Goal: Task Accomplishment & Management: Manage account settings

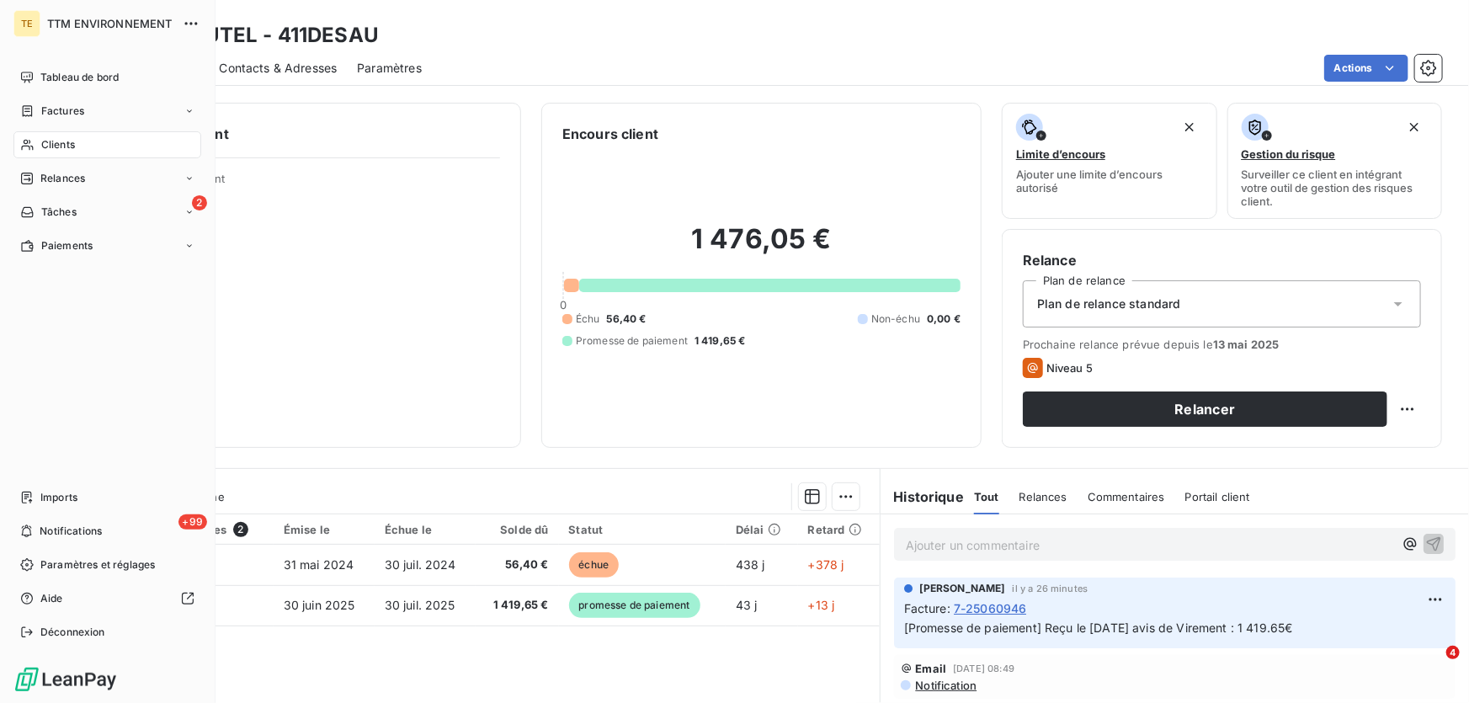
click at [61, 151] on span "Clients" at bounding box center [58, 144] width 34 height 15
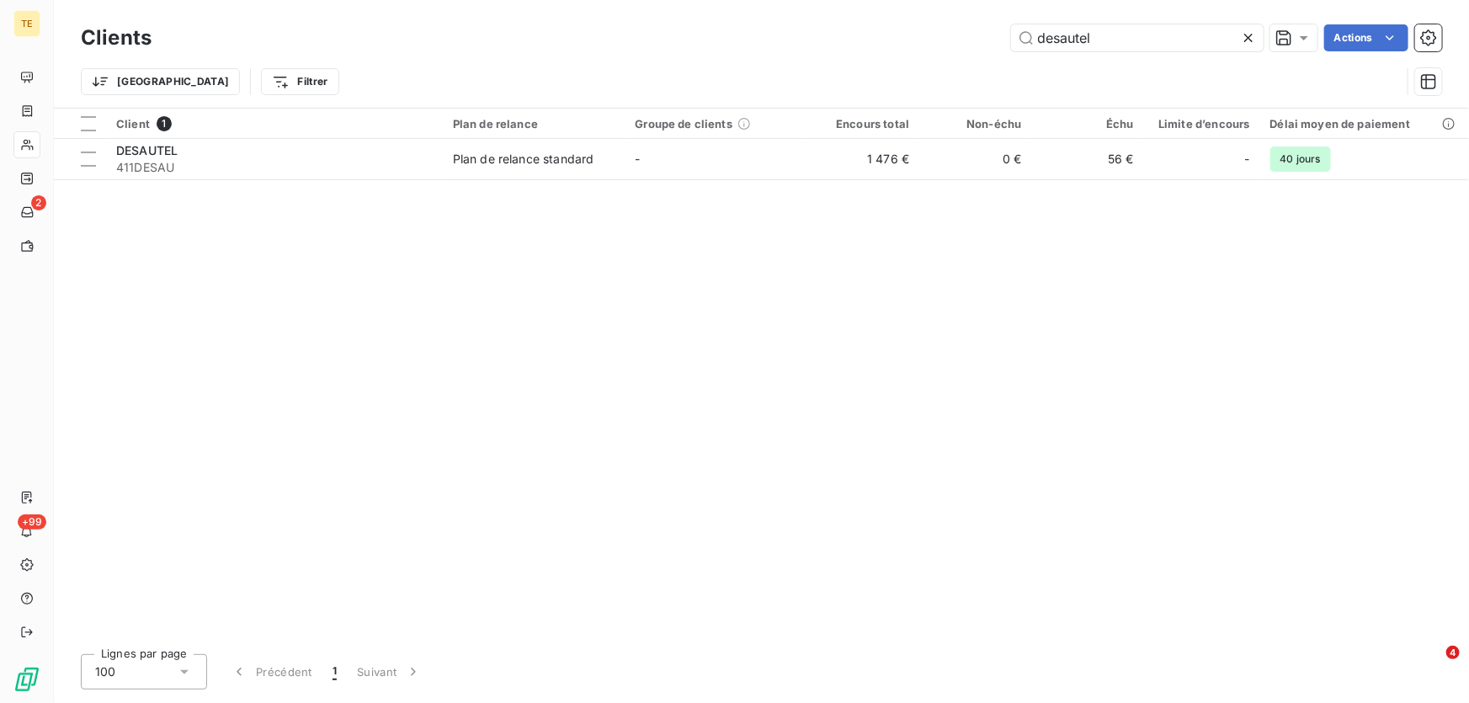
drag, startPoint x: 918, startPoint y: 24, endPoint x: 877, endPoint y: 24, distance: 41.2
click at [877, 24] on div "desautel Actions" at bounding box center [807, 37] width 1270 height 27
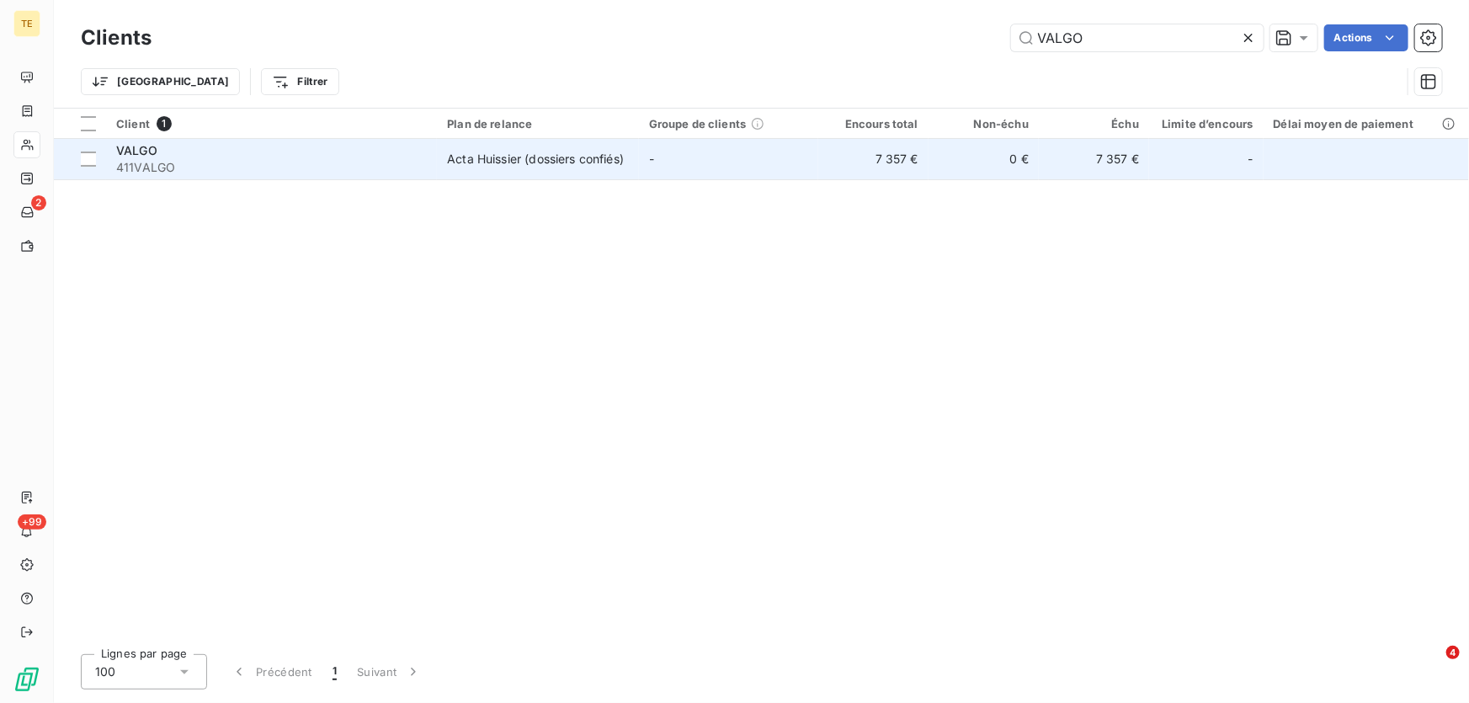
type input "VALGO"
click at [143, 160] on span "411VALGO" at bounding box center [271, 167] width 311 height 17
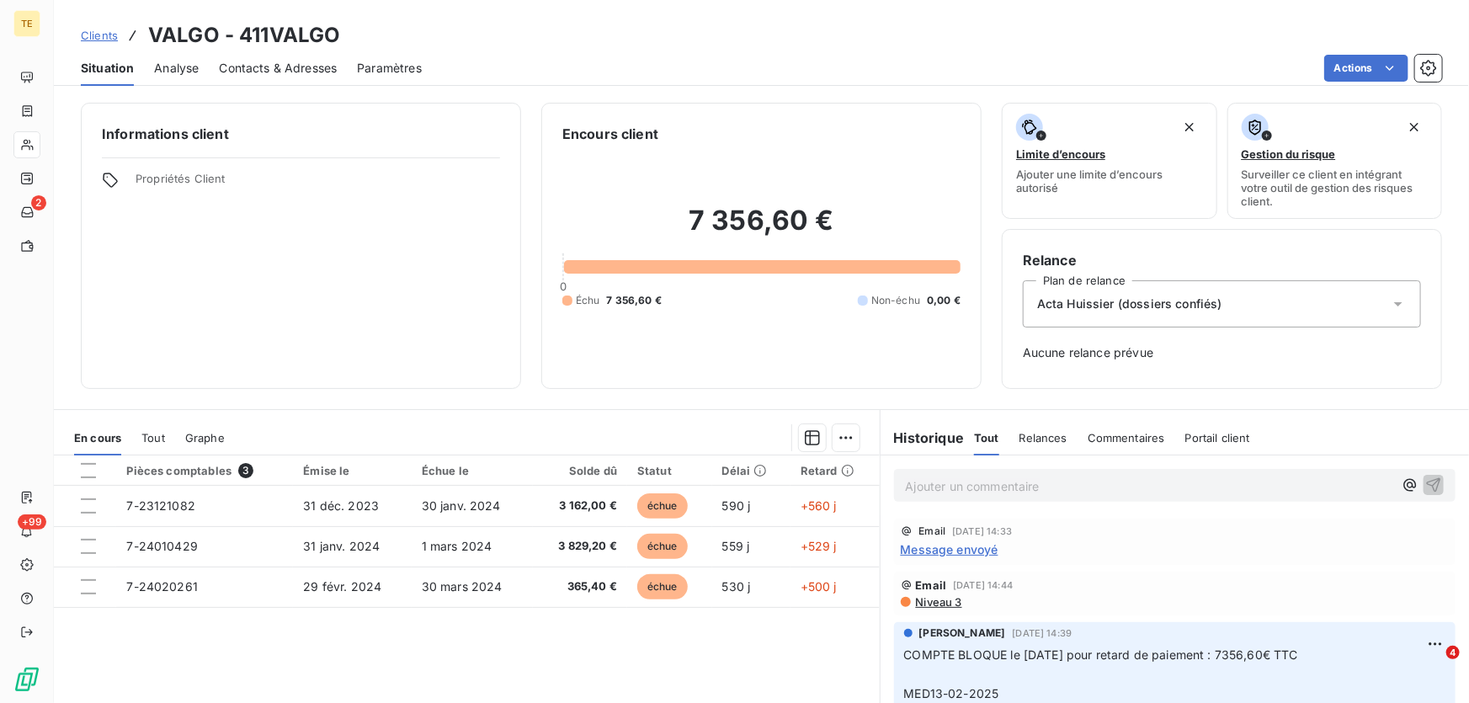
click at [925, 485] on p "Ajouter un commentaire ﻿" at bounding box center [1149, 486] width 487 height 21
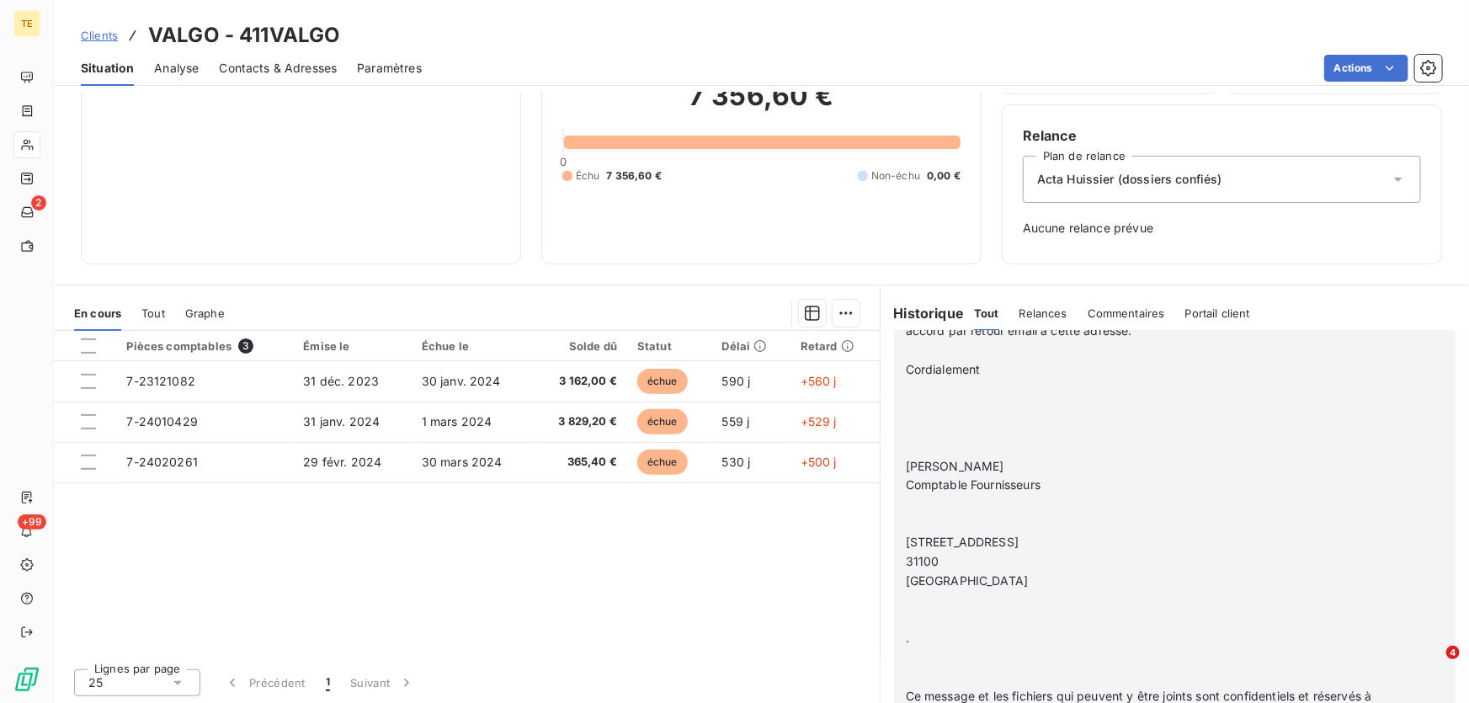
scroll to position [126, 0]
click at [949, 589] on p at bounding box center [1153, 598] width 494 height 19
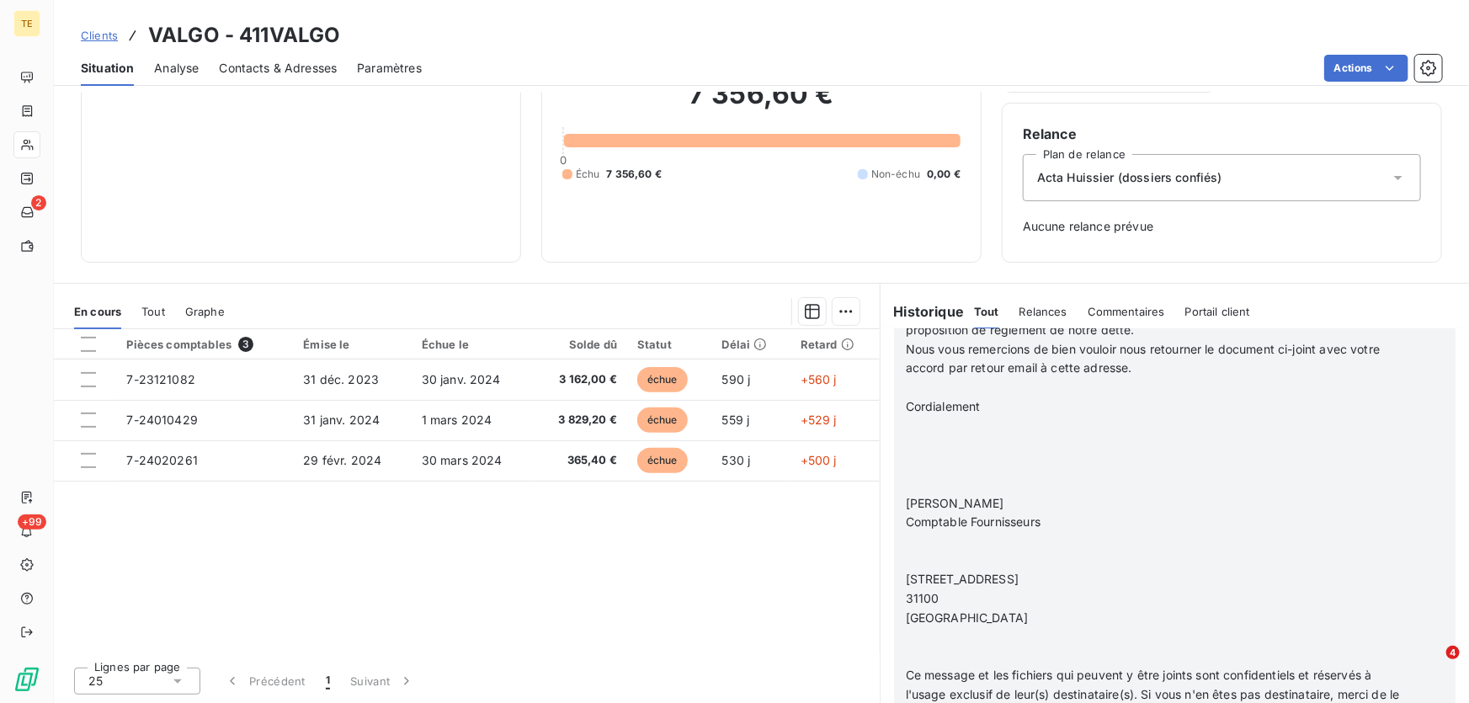
scroll to position [1348, 0]
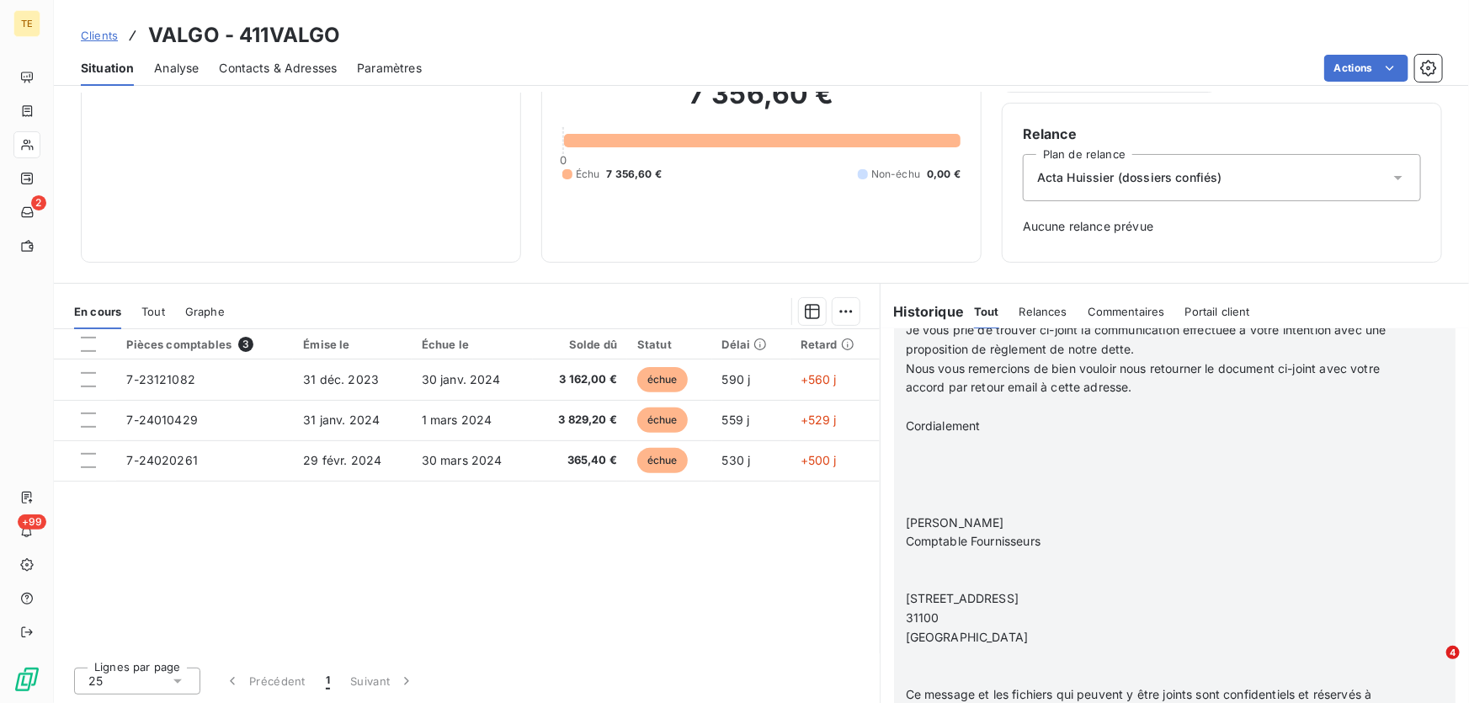
click at [926, 551] on p at bounding box center [1153, 560] width 494 height 19
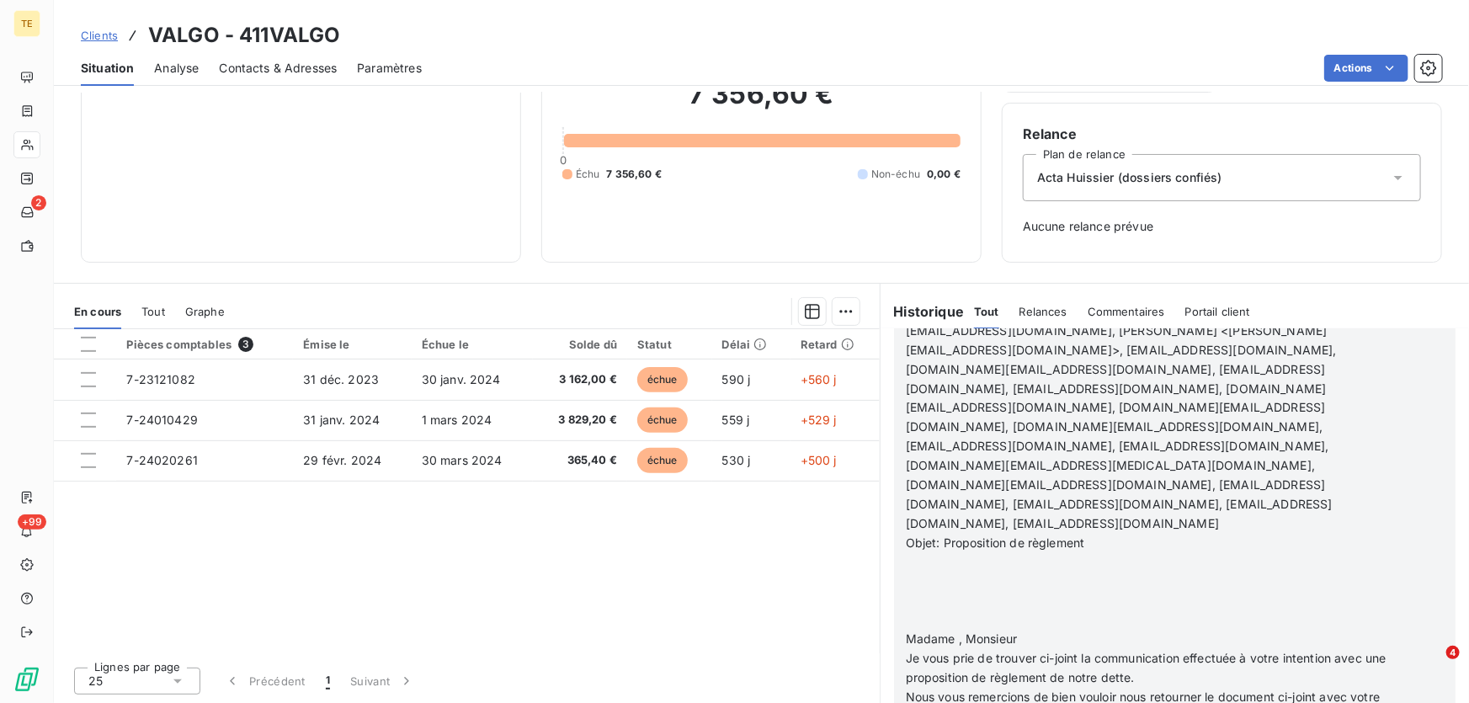
scroll to position [1099, 0]
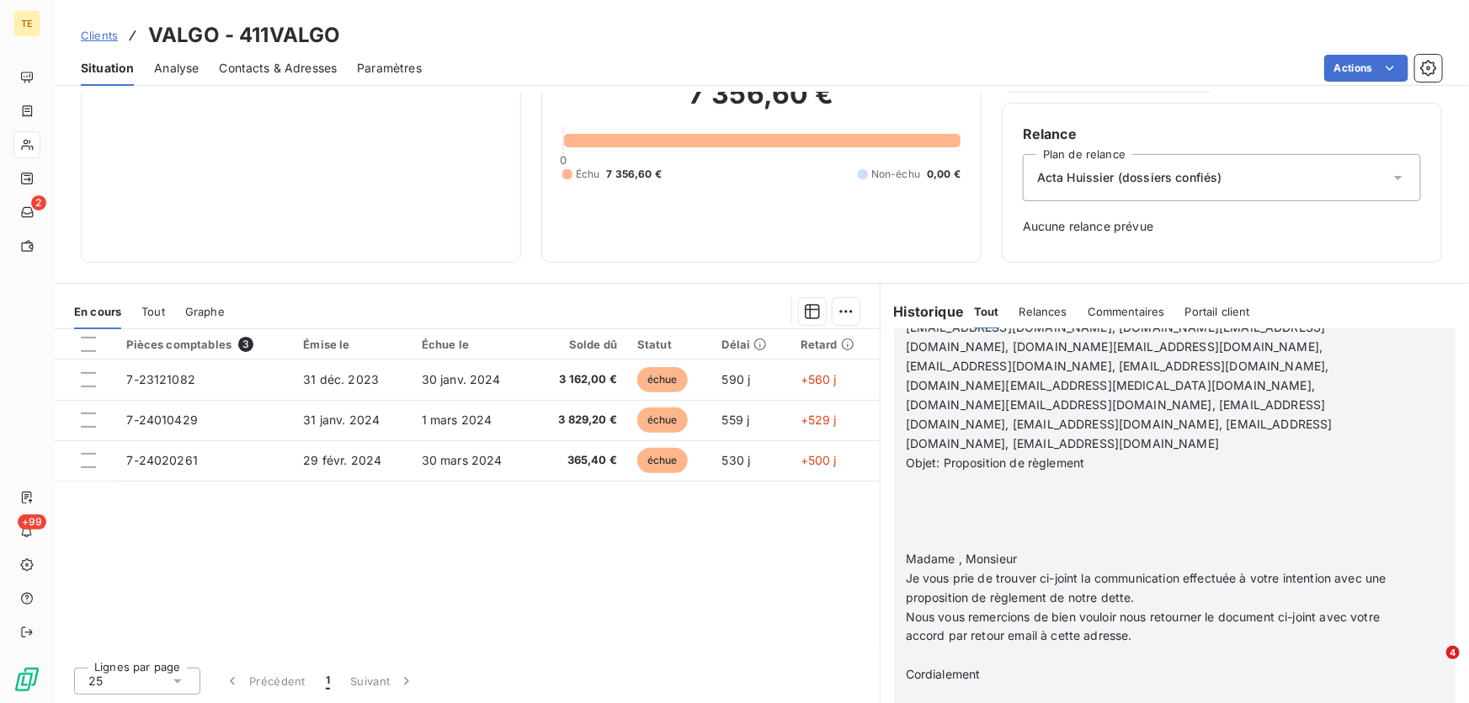
click at [943, 702] on p at bounding box center [1153, 713] width 494 height 19
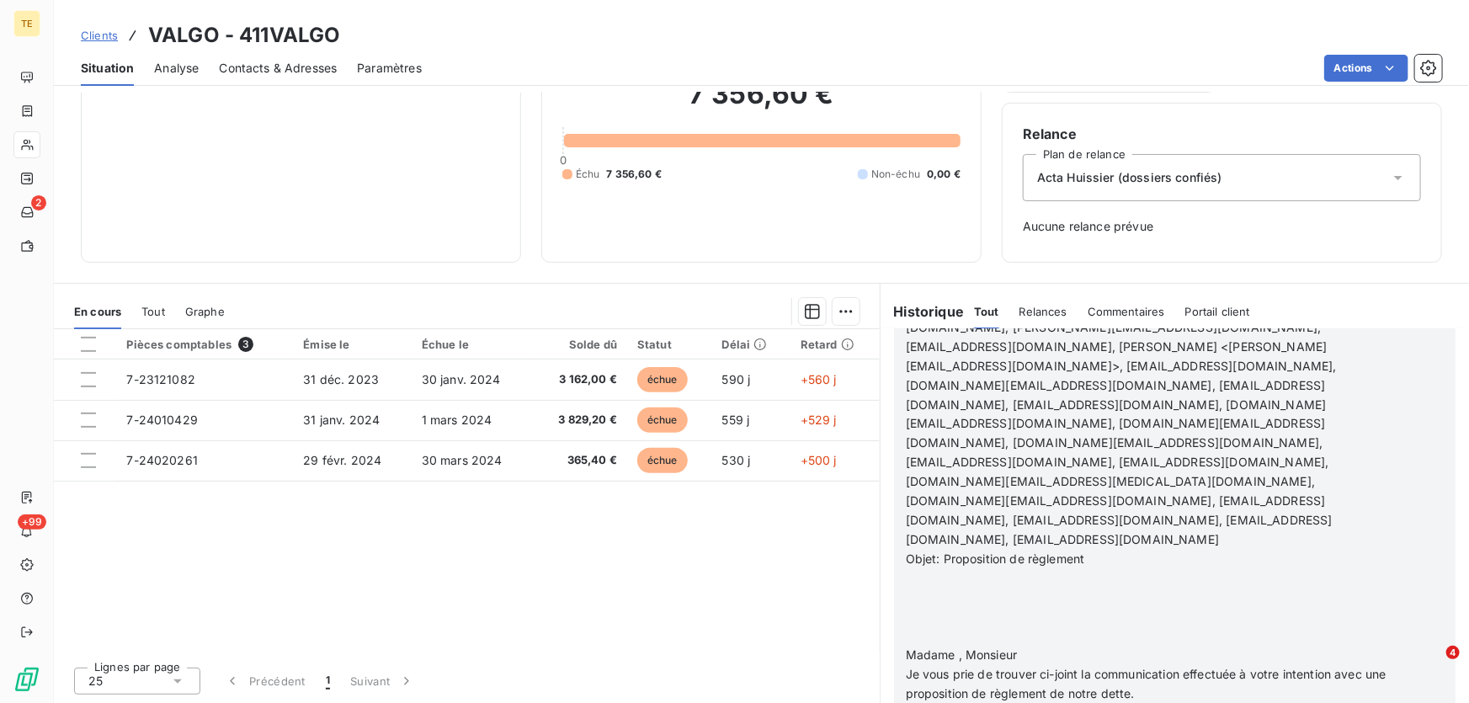
click at [928, 588] on p "﻿" at bounding box center [1153, 597] width 494 height 19
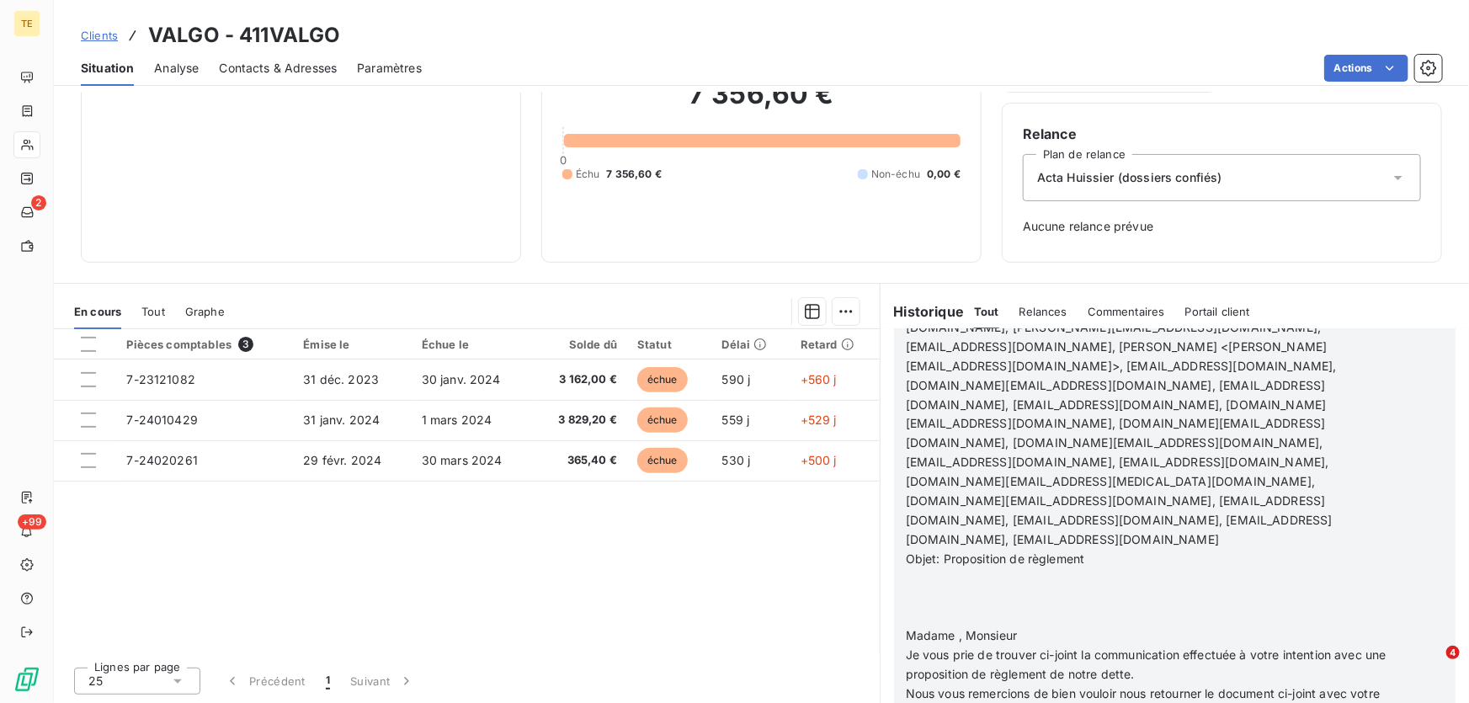
click at [928, 588] on p "﻿" at bounding box center [1153, 597] width 494 height 19
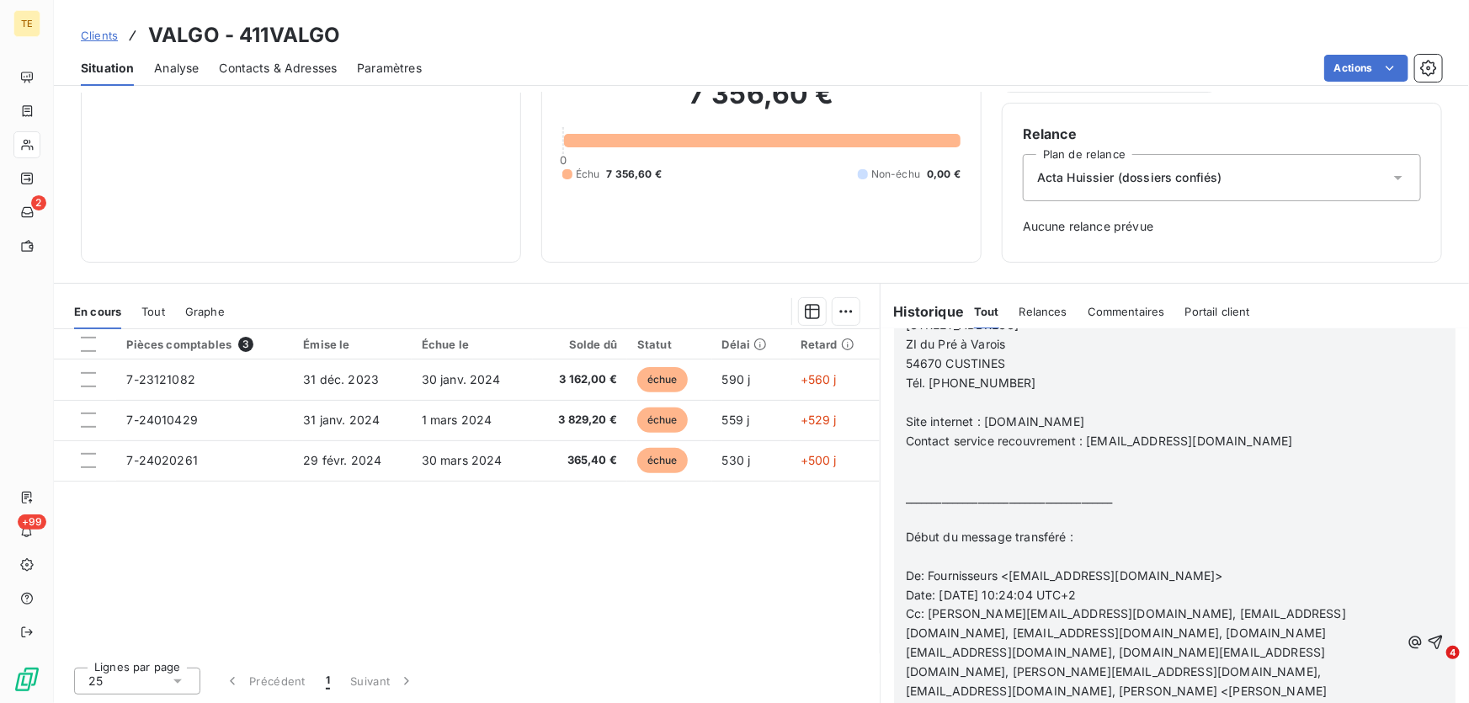
scroll to position [842, 0]
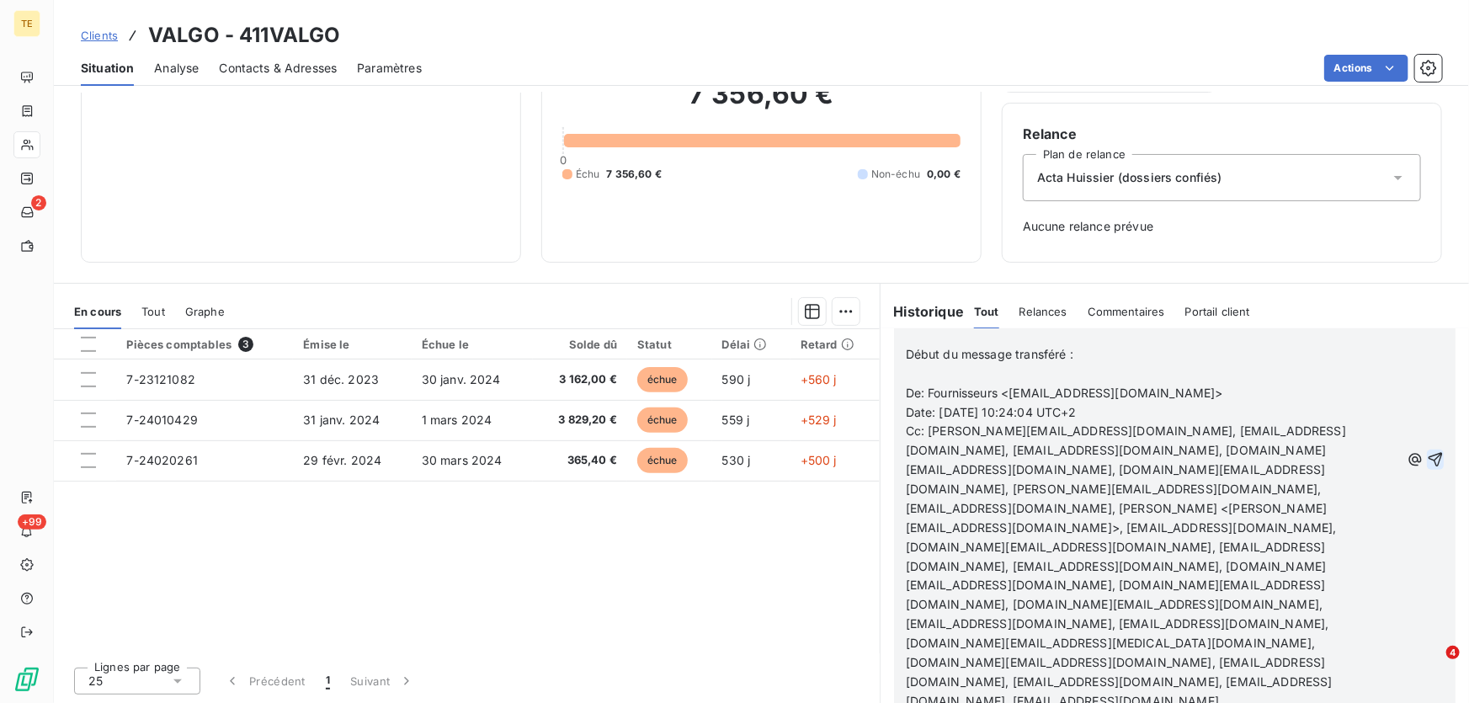
click at [1427, 451] on icon "button" at bounding box center [1435, 459] width 17 height 17
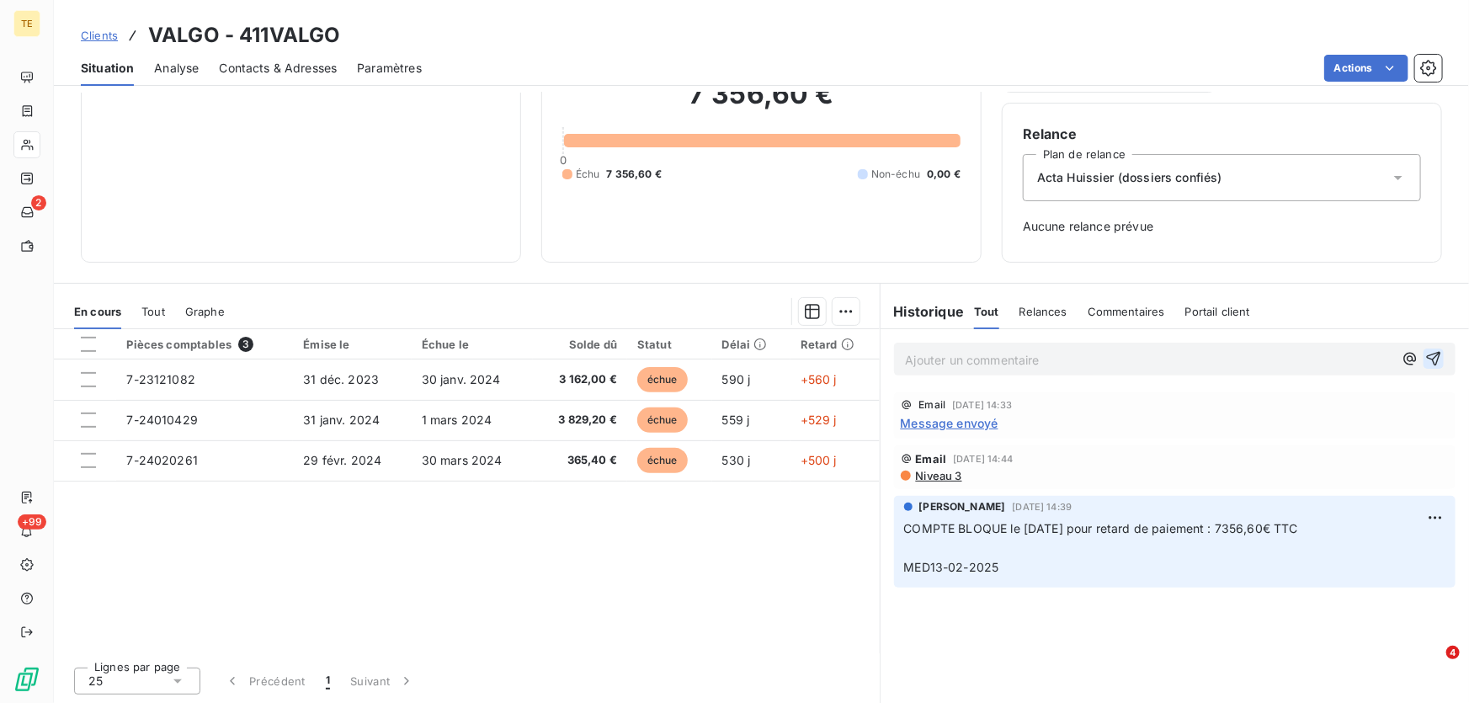
scroll to position [0, 0]
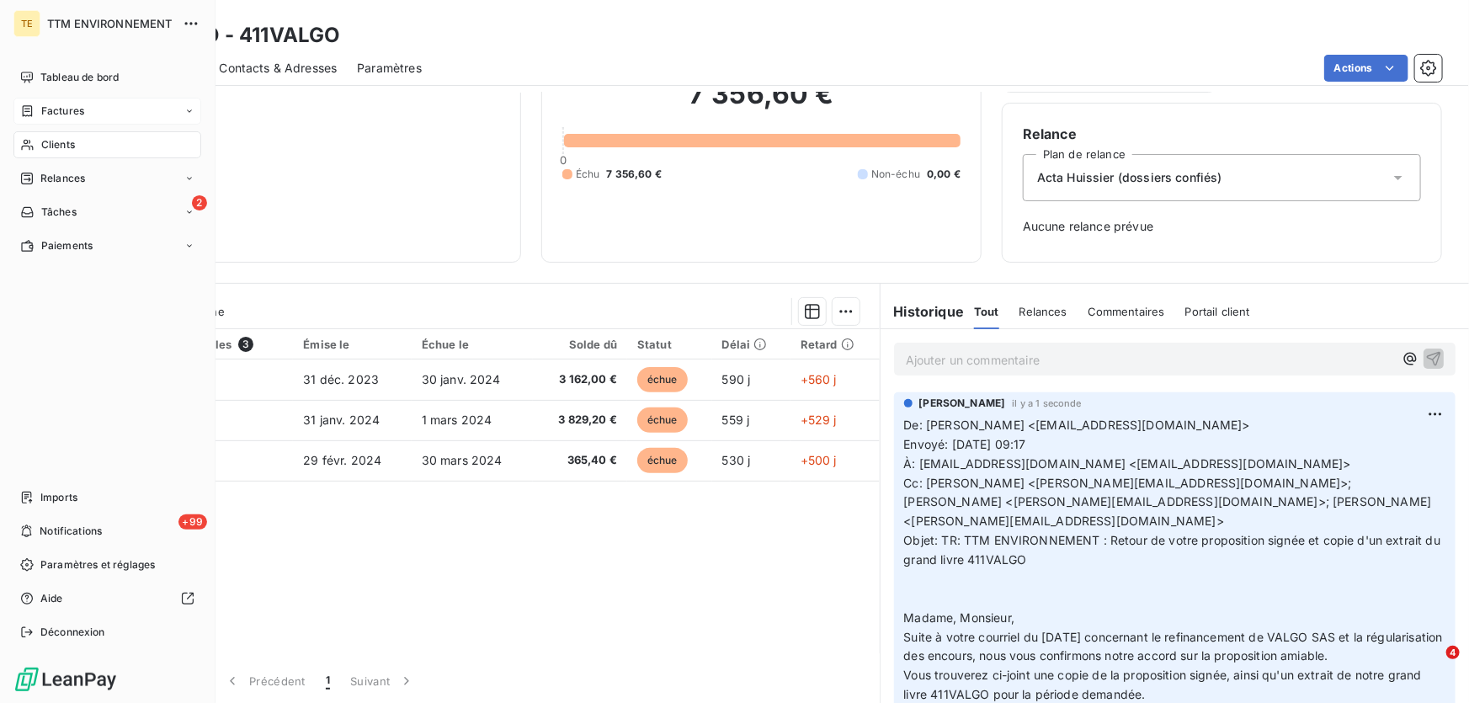
drag, startPoint x: 60, startPoint y: 147, endPoint x: 161, endPoint y: 111, distance: 107.3
click at [60, 147] on span "Clients" at bounding box center [58, 144] width 34 height 15
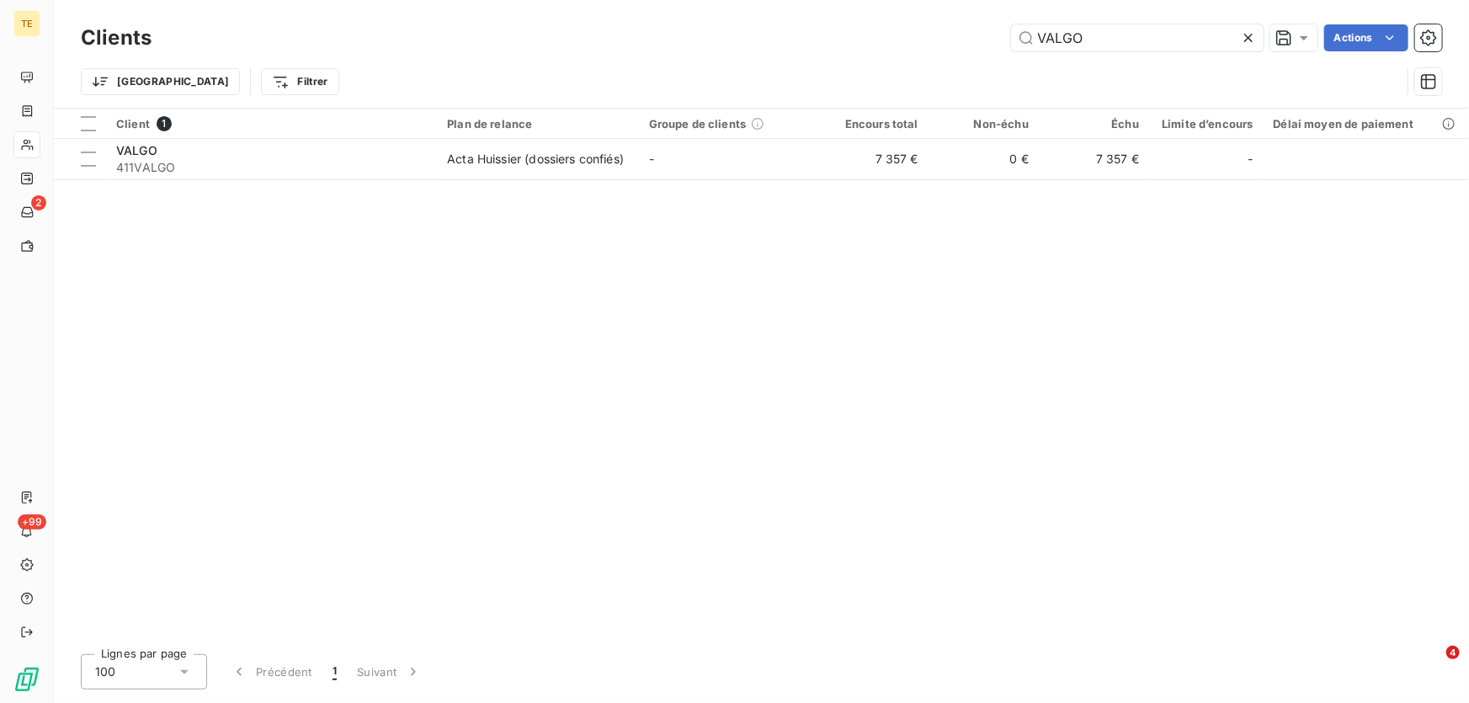
drag, startPoint x: 1001, startPoint y: 37, endPoint x: 926, endPoint y: 37, distance: 74.9
click at [926, 37] on div "VALGO Actions" at bounding box center [807, 37] width 1270 height 27
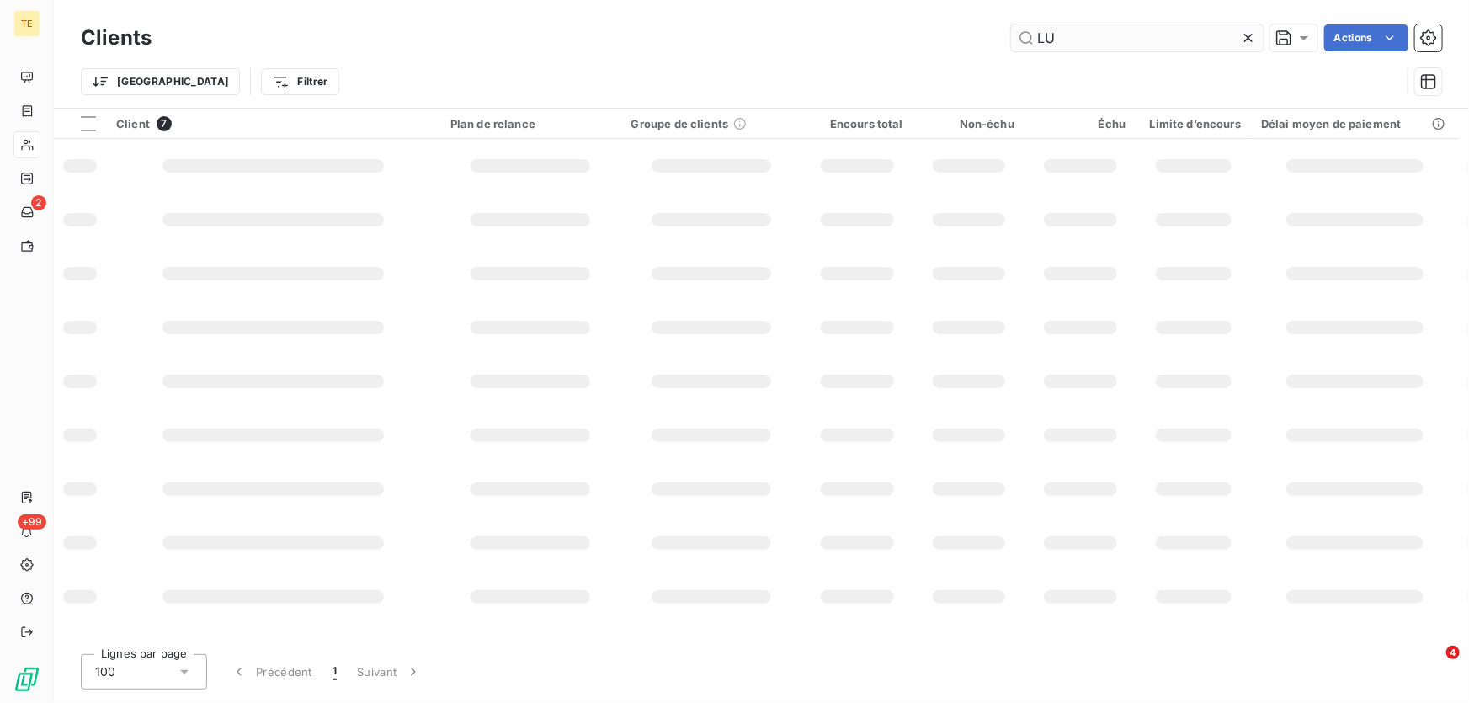
type input "L"
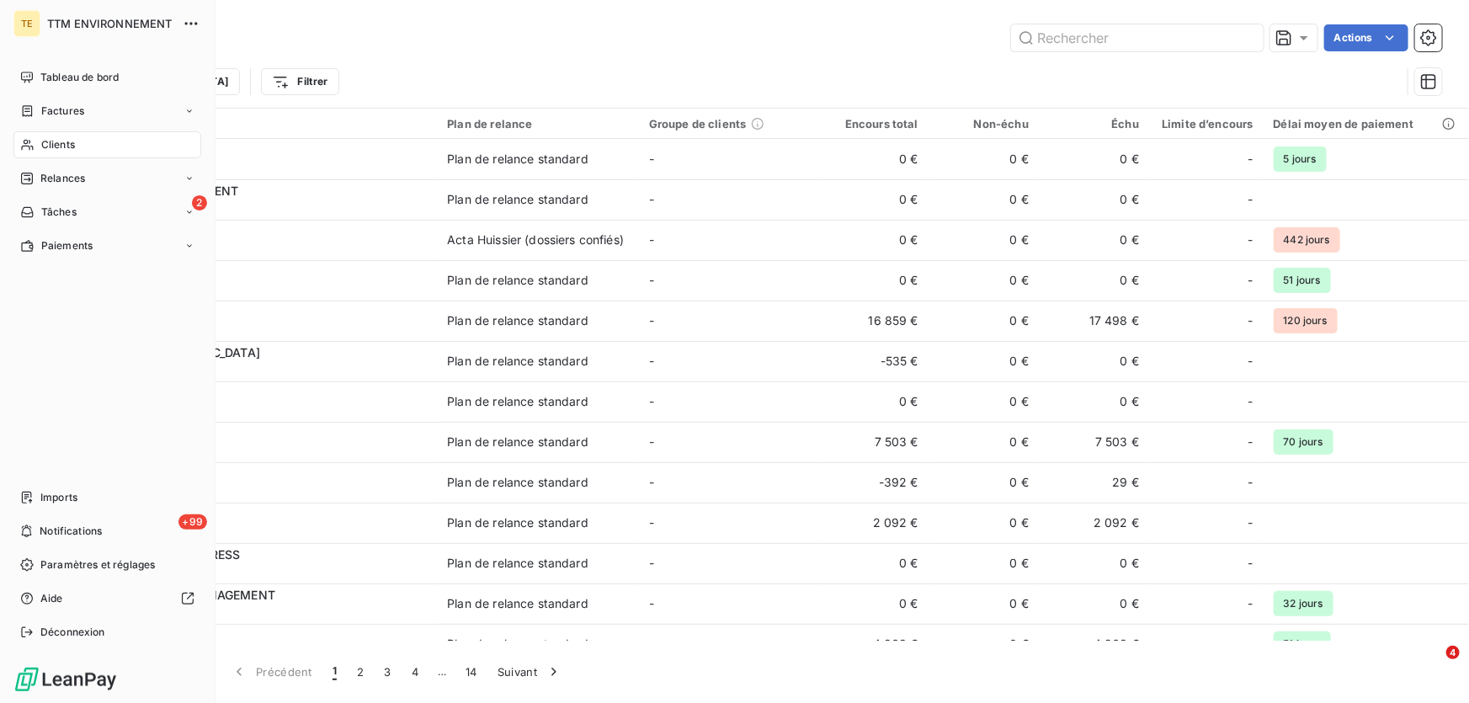
click at [53, 141] on span "Clients" at bounding box center [58, 144] width 34 height 15
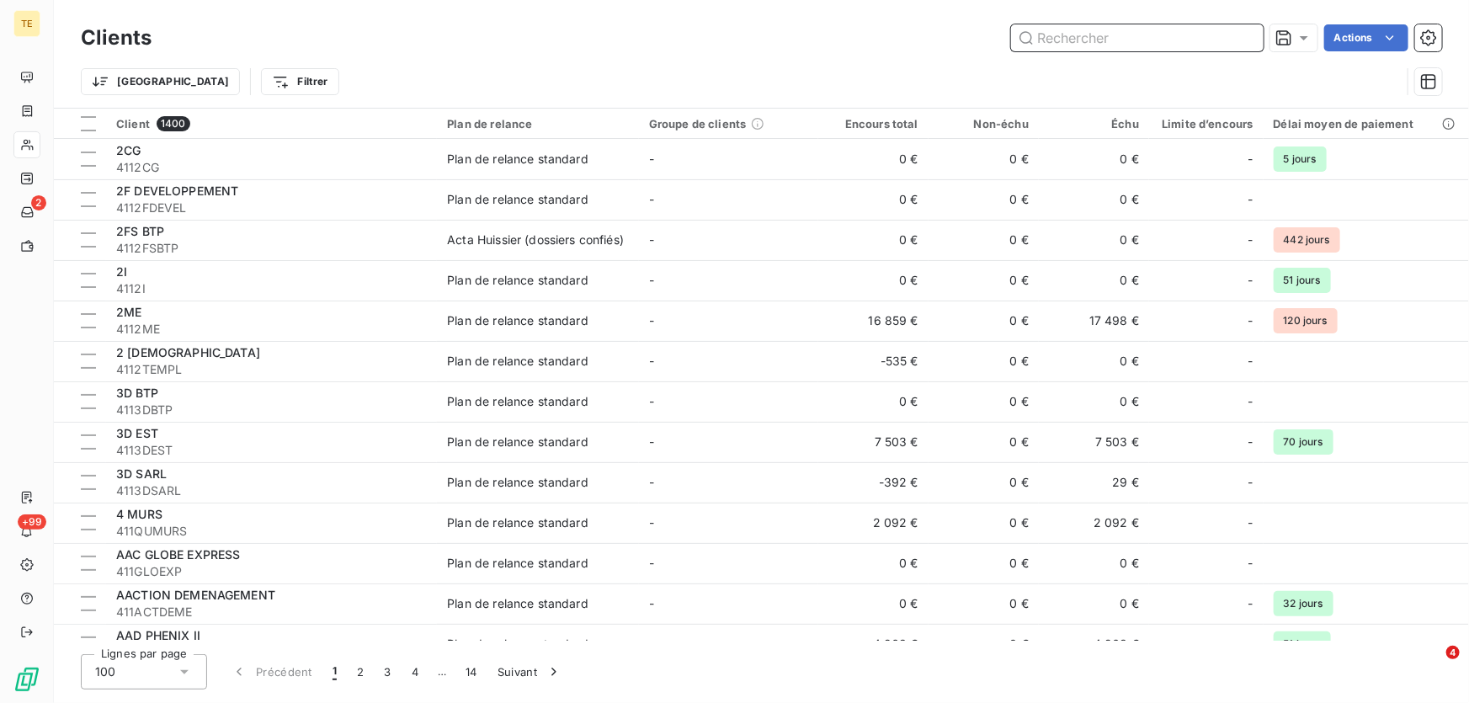
click at [1088, 35] on input "text" at bounding box center [1137, 37] width 253 height 27
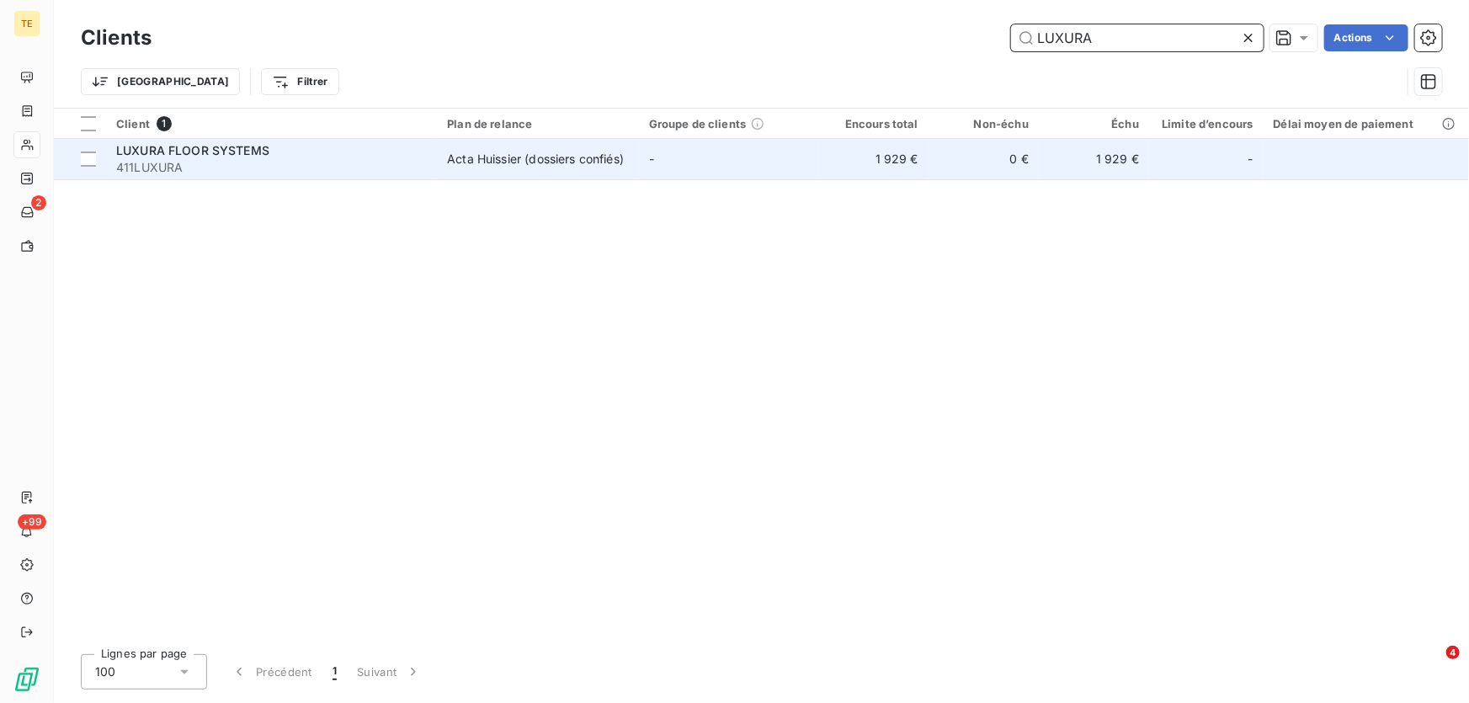
type input "LUXURA"
click at [221, 157] on span "LUXURA FLOOR SYSTEMS" at bounding box center [192, 150] width 153 height 14
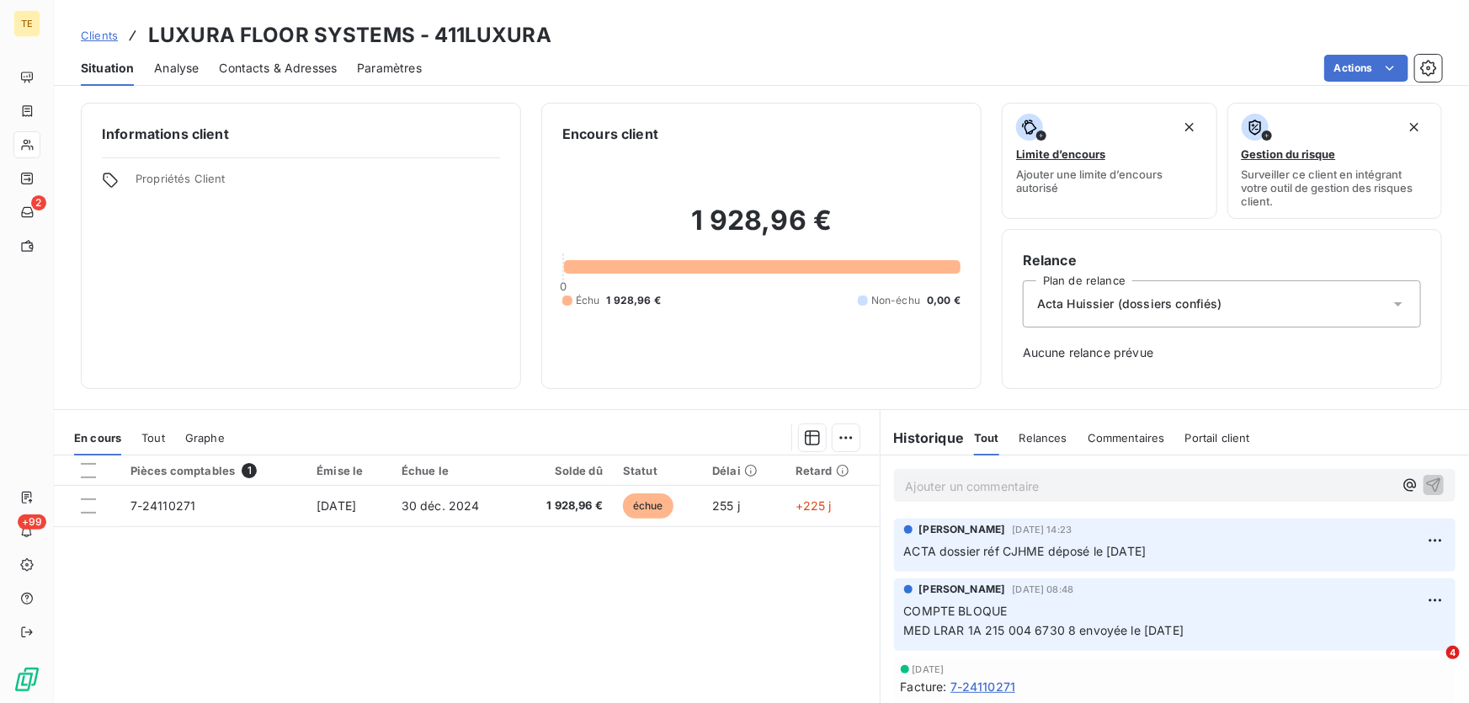
click at [923, 490] on p "Ajouter un commentaire ﻿" at bounding box center [1149, 486] width 487 height 21
drag, startPoint x: 1067, startPoint y: 625, endPoint x: 925, endPoint y: 624, distance: 142.3
click at [925, 624] on span "MED LRAR 1A 215 004 6730 8 envoyée le [DATE]" at bounding box center [1044, 628] width 280 height 14
copy span "LRAR 1A 215 004 6730 8"
click at [929, 485] on span "MED retournée à l'expéditeur le [DATE]. Motif : pli avisé et non réclamé" at bounding box center [1106, 484] width 401 height 14
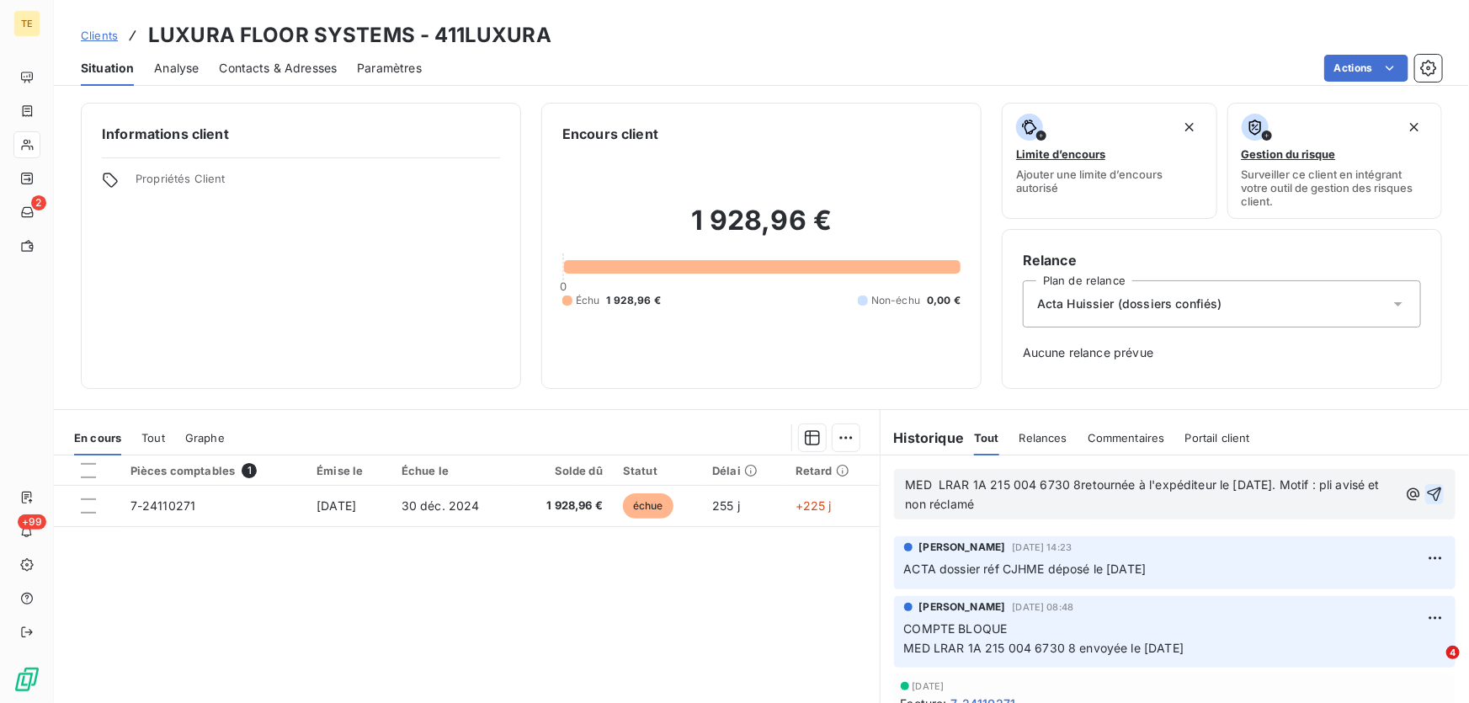
click at [1426, 491] on icon "button" at bounding box center [1434, 494] width 17 height 17
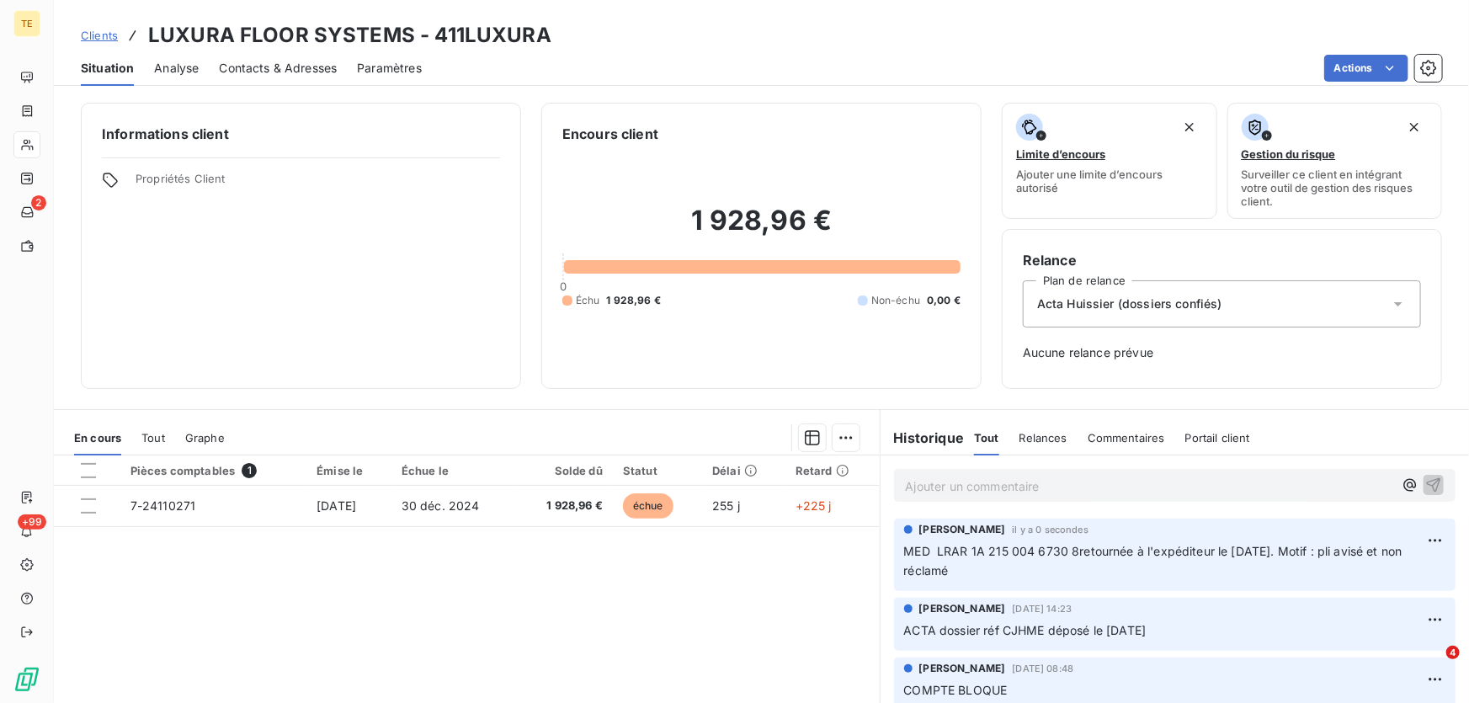
drag, startPoint x: 954, startPoint y: 575, endPoint x: 894, endPoint y: 551, distance: 65.0
click at [894, 551] on div "[PERSON_NAME] il y a 0 secondes MED LRAR 1A 215 004 6730 8retournée à l'expédit…" at bounding box center [1174, 554] width 561 height 72
copy span "MED LRAR 1A 215 004 6730 8retournée à l'expéditeur le [DATE]. Motif : pli avisé…"
click at [694, 630] on div "Pièces comptables 1 Émise le Échue le Solde dû Statut Délai Retard 7-24110271 […" at bounding box center [467, 617] width 826 height 324
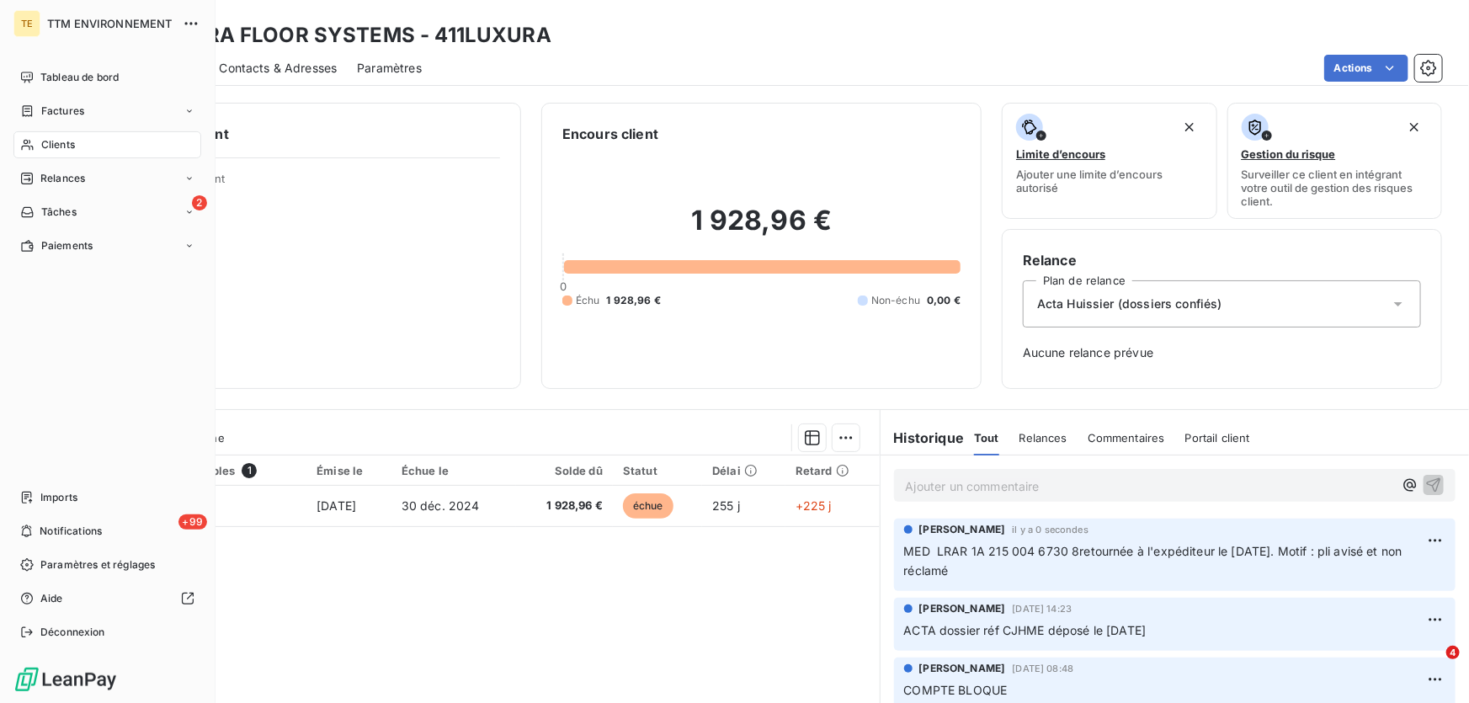
click at [46, 143] on span "Clients" at bounding box center [58, 144] width 34 height 15
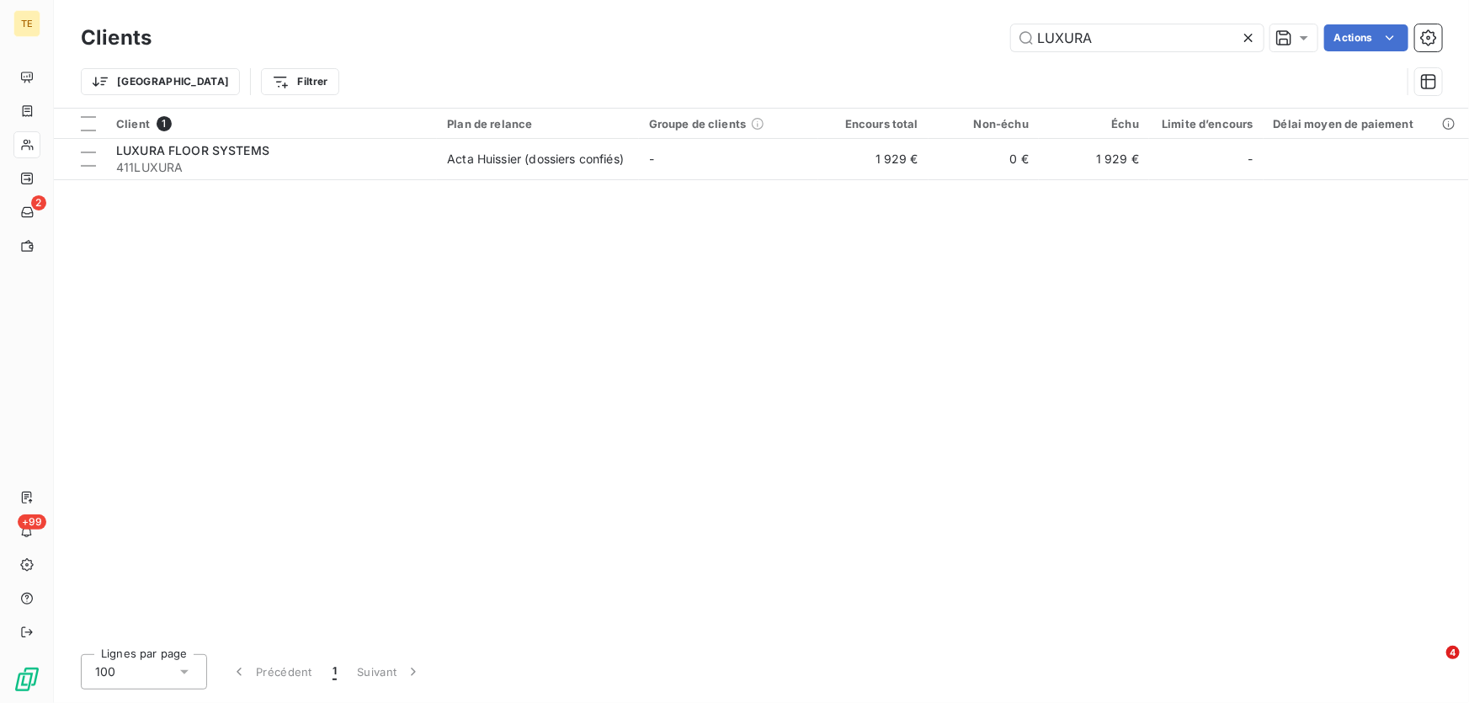
drag, startPoint x: 1175, startPoint y: 36, endPoint x: 862, endPoint y: 28, distance: 313.2
click at [862, 28] on div "LUXURA Actions" at bounding box center [807, 37] width 1270 height 27
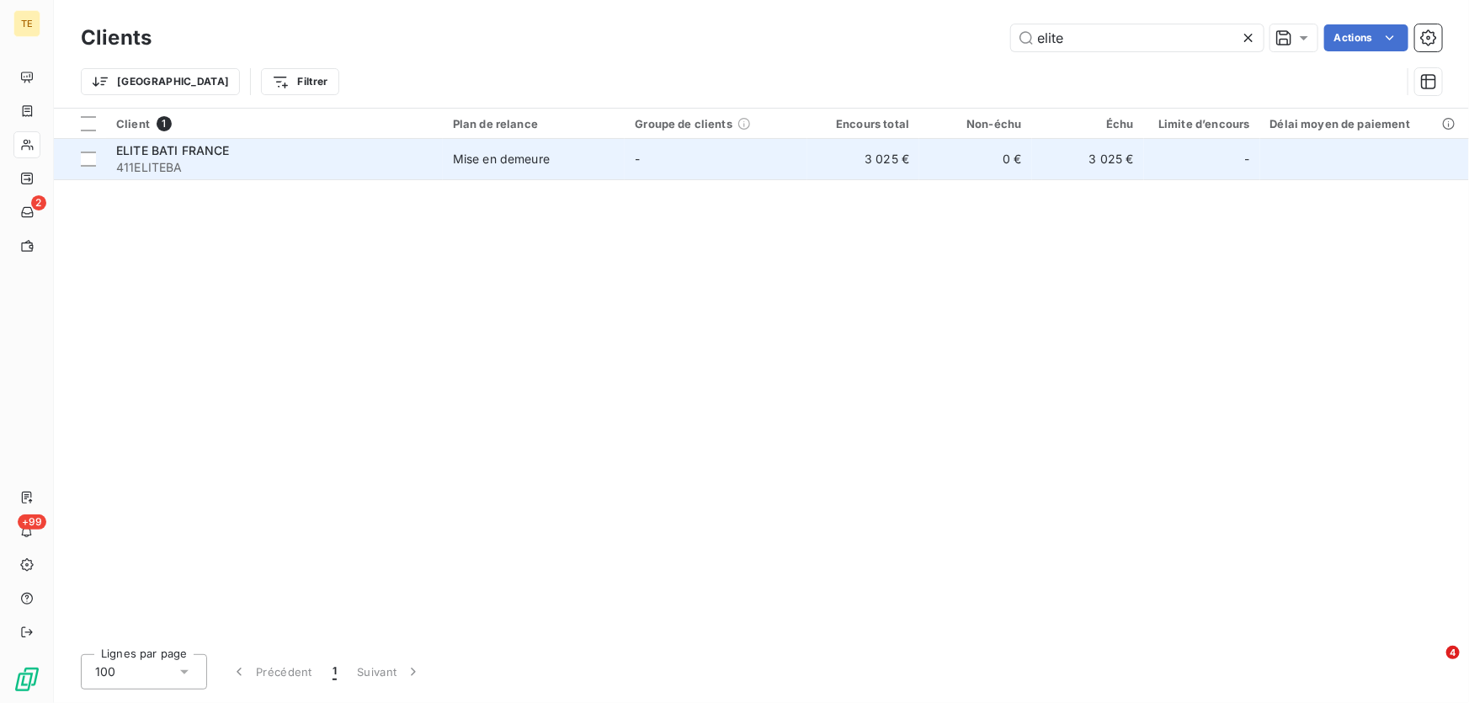
type input "elite"
click at [162, 157] on div "ELITE BATI FRANCE" at bounding box center [274, 150] width 316 height 17
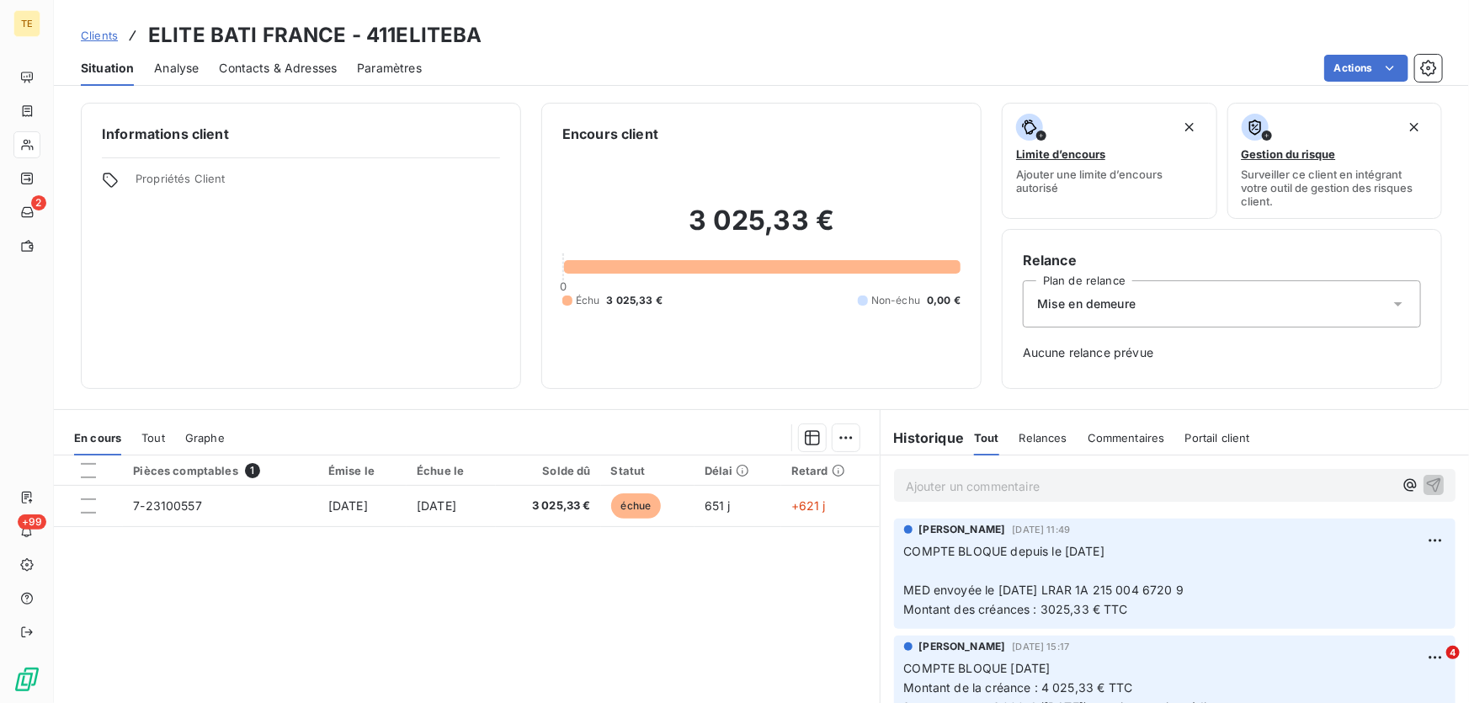
click at [927, 487] on p "Ajouter un commentaire ﻿" at bounding box center [1149, 486] width 487 height 21
drag, startPoint x: 1057, startPoint y: 588, endPoint x: 1248, endPoint y: 581, distance: 191.2
click at [1248, 581] on p "COMPTE BLOQUE depuis le [DATE] ﻿ MED envoyée le [DATE] LRAR 1A 215 004 6720 9 M…" at bounding box center [1174, 578] width 541 height 77
copy span "LRAR 1A 215 004 6720 9"
click at [999, 487] on p "MED" at bounding box center [1149, 485] width 487 height 19
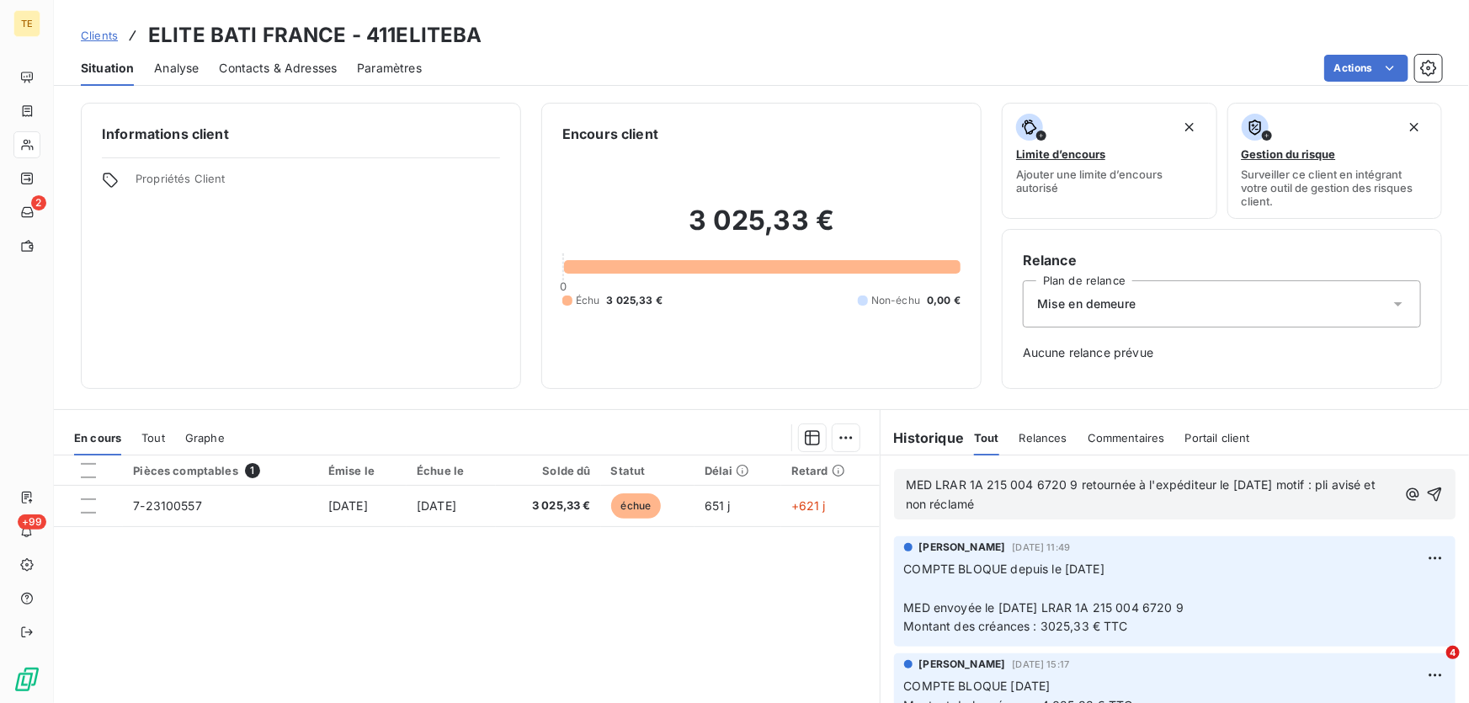
drag, startPoint x: 1033, startPoint y: 511, endPoint x: 897, endPoint y: 487, distance: 137.5
click at [897, 487] on div "MED LRAR 1A 215 004 6720 9 retournée à l'expéditeur le [DATE] motif : pli avisé…" at bounding box center [1174, 494] width 561 height 51
copy span "MED LRAR 1A 215 004 6720 9 retournée à l'expéditeur le [DATE] motif : pli avisé…"
click at [1428, 487] on icon "button" at bounding box center [1435, 494] width 14 height 14
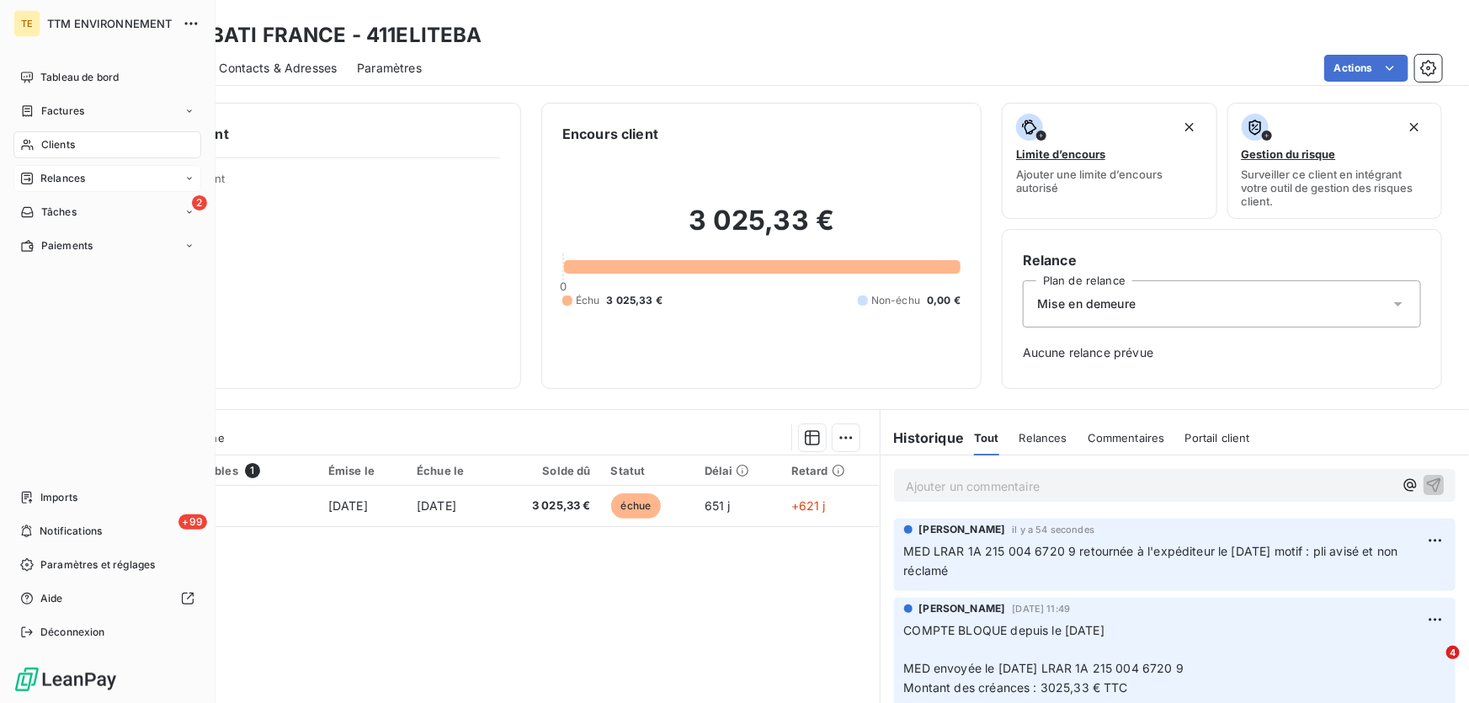
click at [59, 181] on span "Relances" at bounding box center [62, 178] width 45 height 15
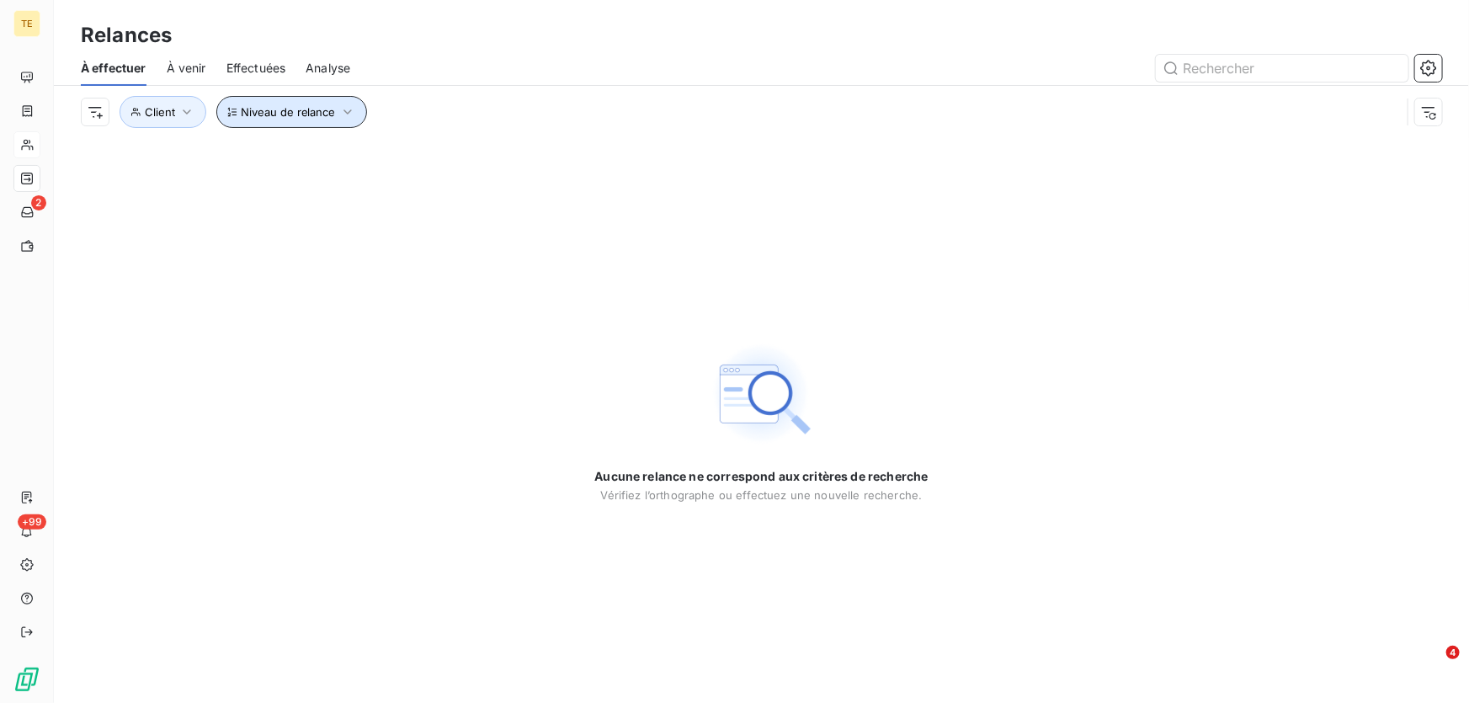
click at [341, 111] on icon "button" at bounding box center [347, 112] width 17 height 17
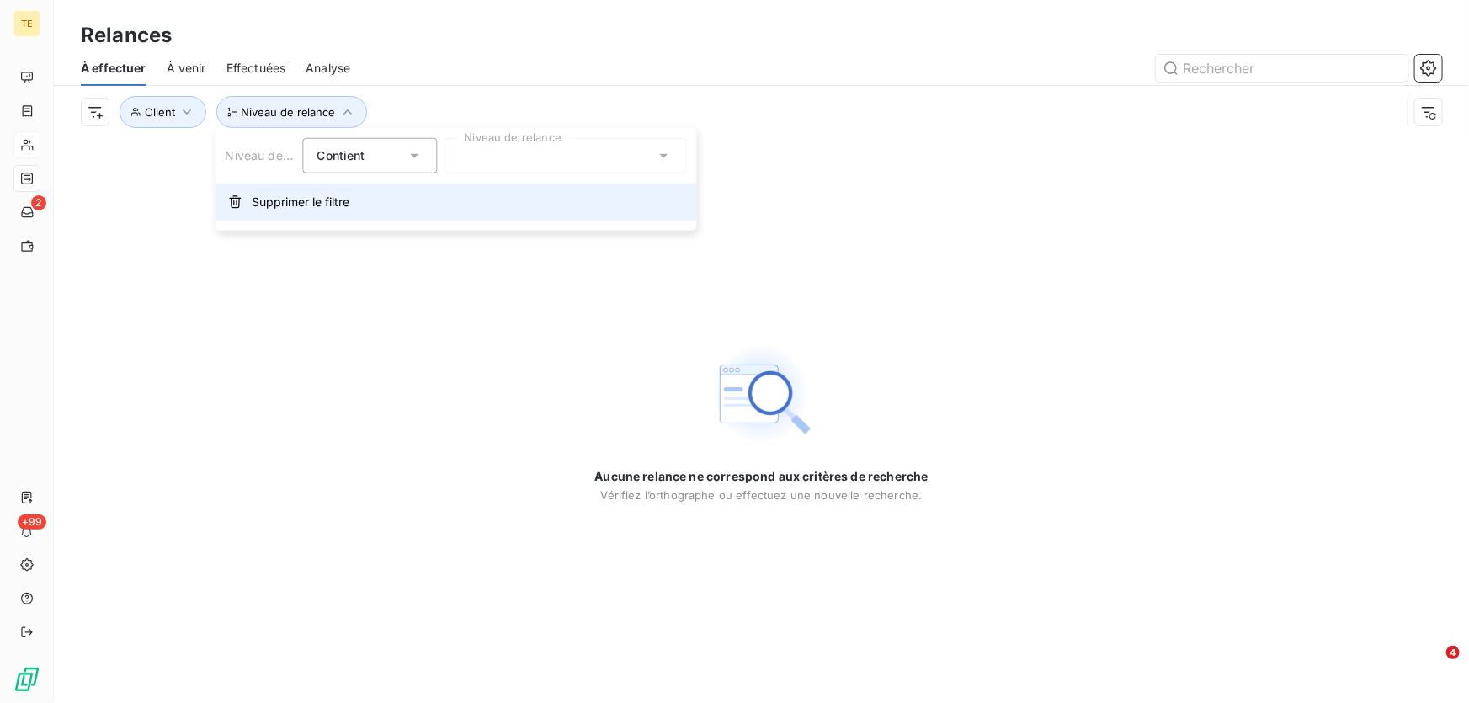
click at [301, 203] on span "Supprimer le filtre" at bounding box center [301, 202] width 98 height 17
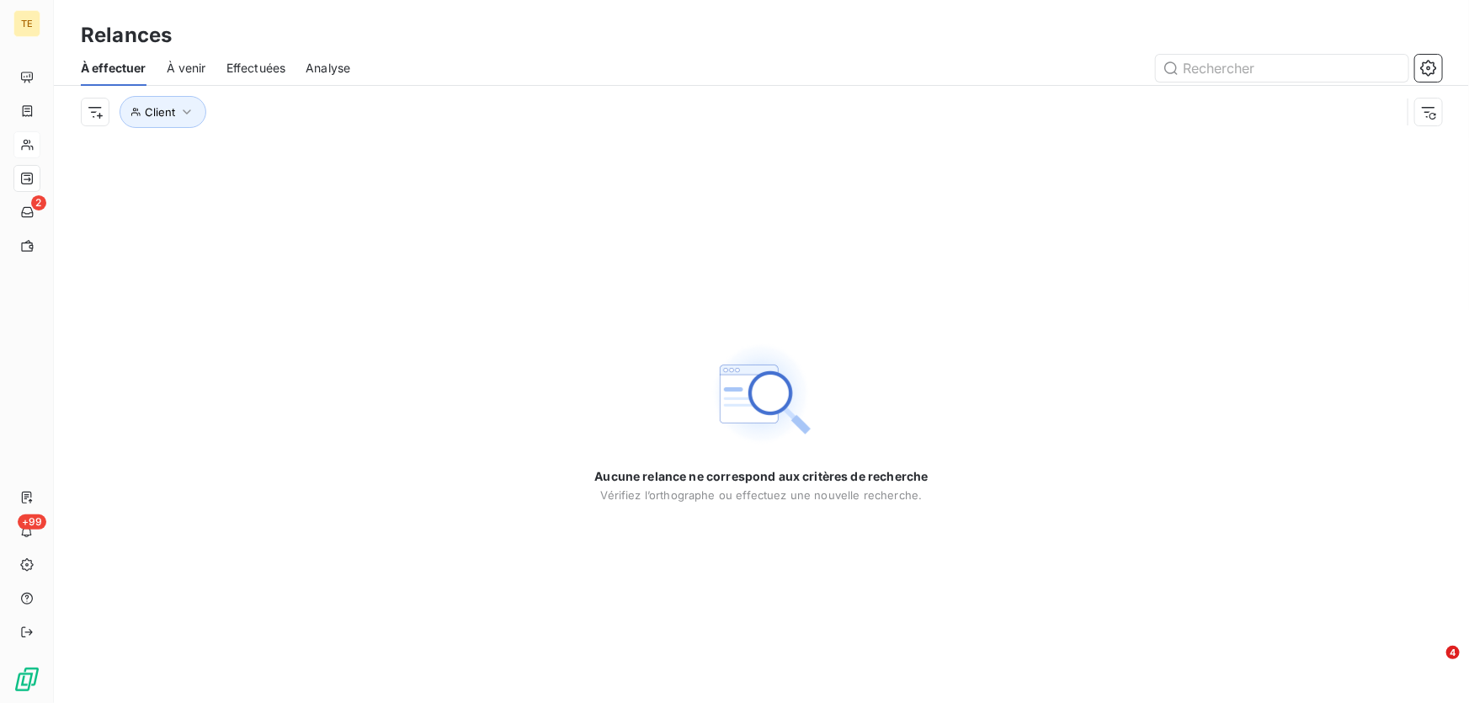
click at [130, 67] on span "À effectuer" at bounding box center [114, 68] width 66 height 17
click at [186, 67] on span "À venir" at bounding box center [187, 68] width 40 height 17
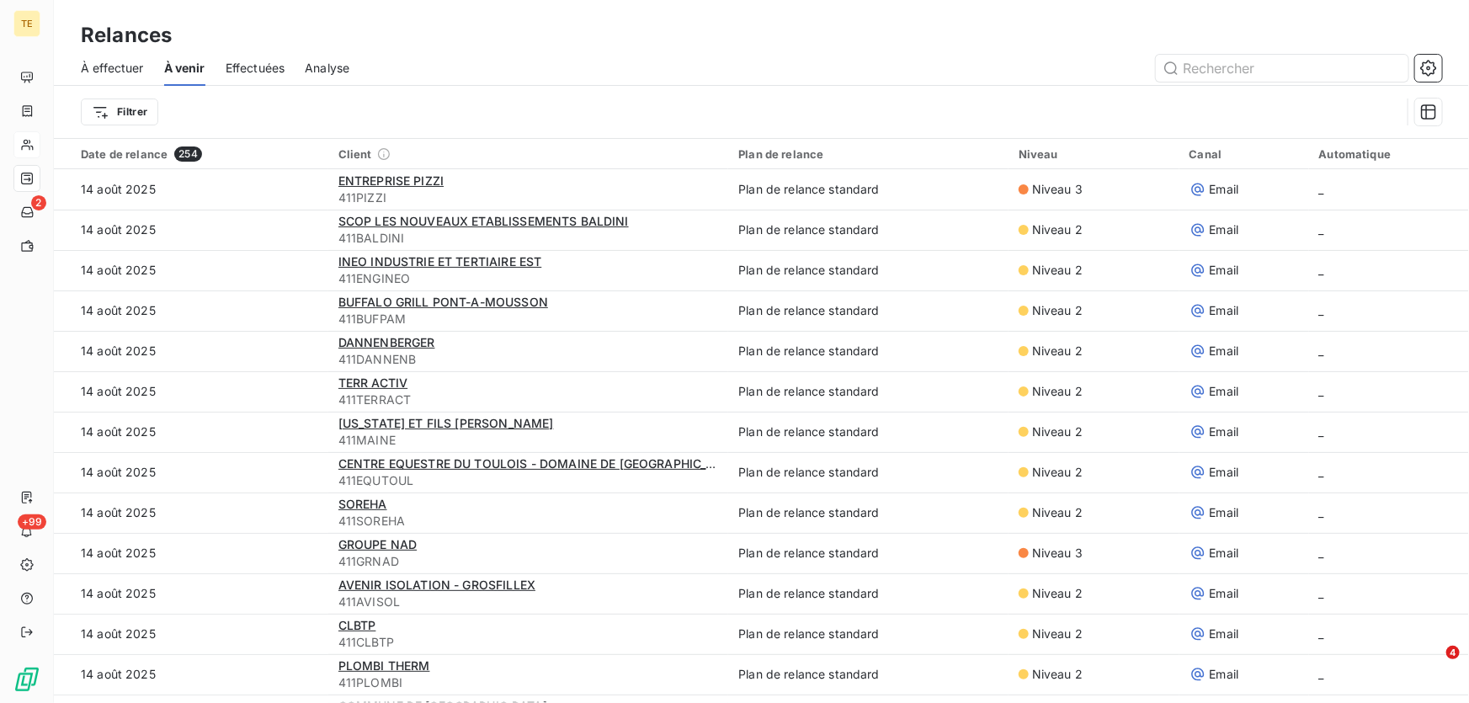
click at [255, 70] on span "Effectuées" at bounding box center [256, 68] width 60 height 17
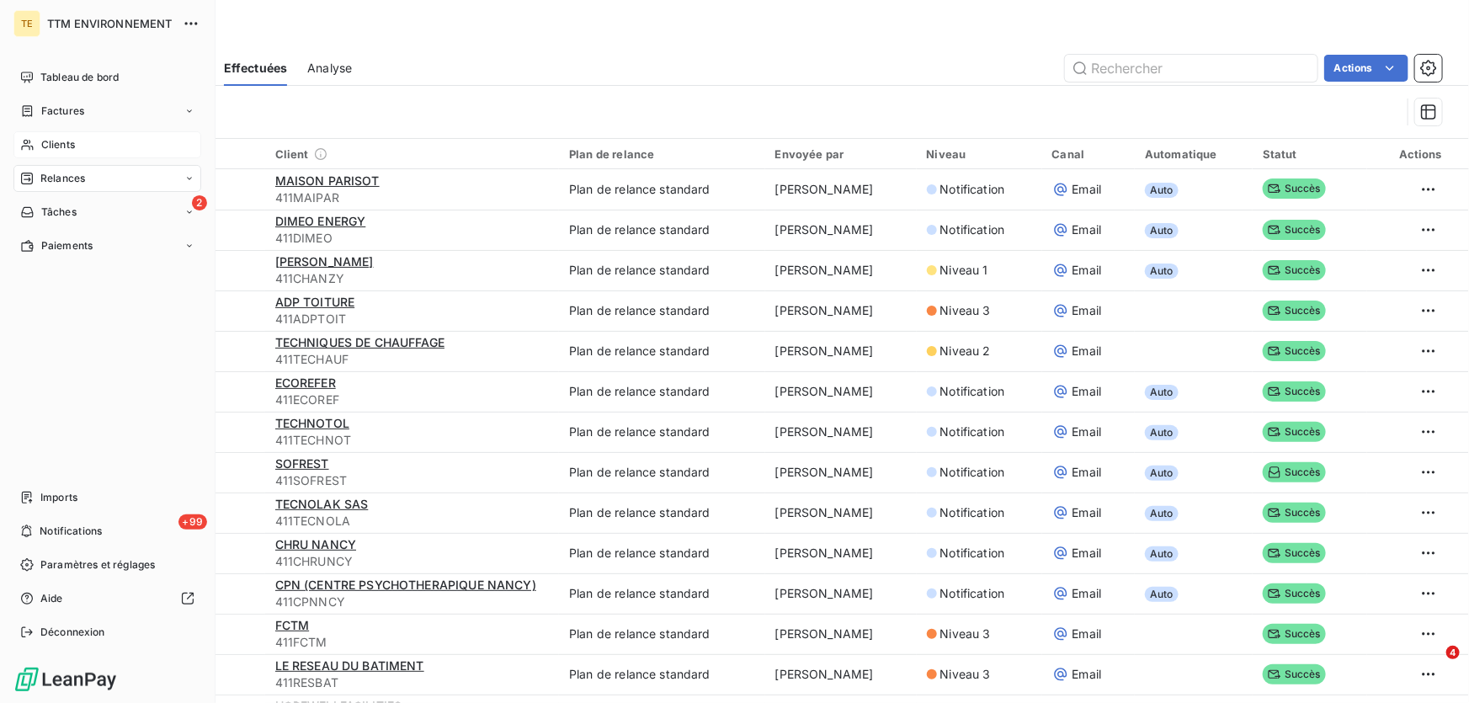
click at [70, 144] on span "Clients" at bounding box center [58, 144] width 34 height 15
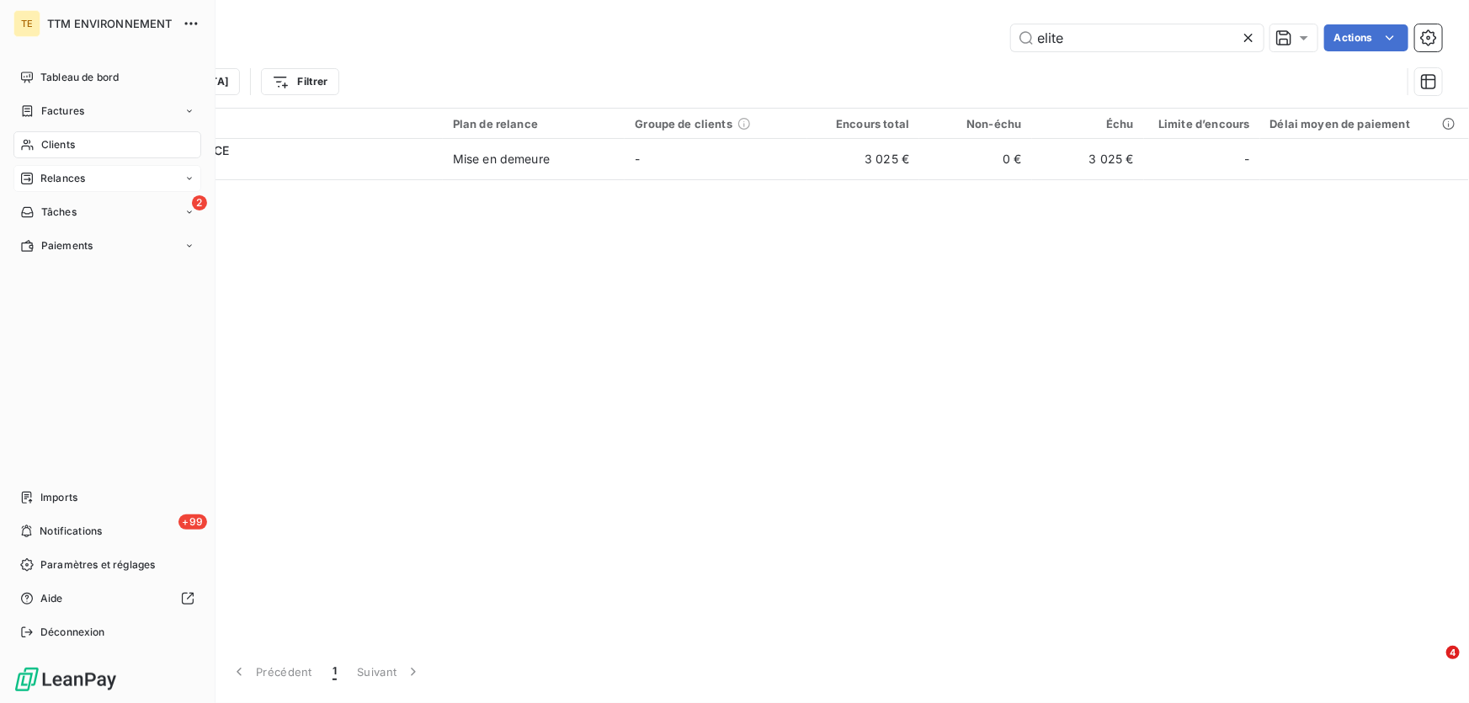
click at [66, 177] on span "Relances" at bounding box center [62, 178] width 45 height 15
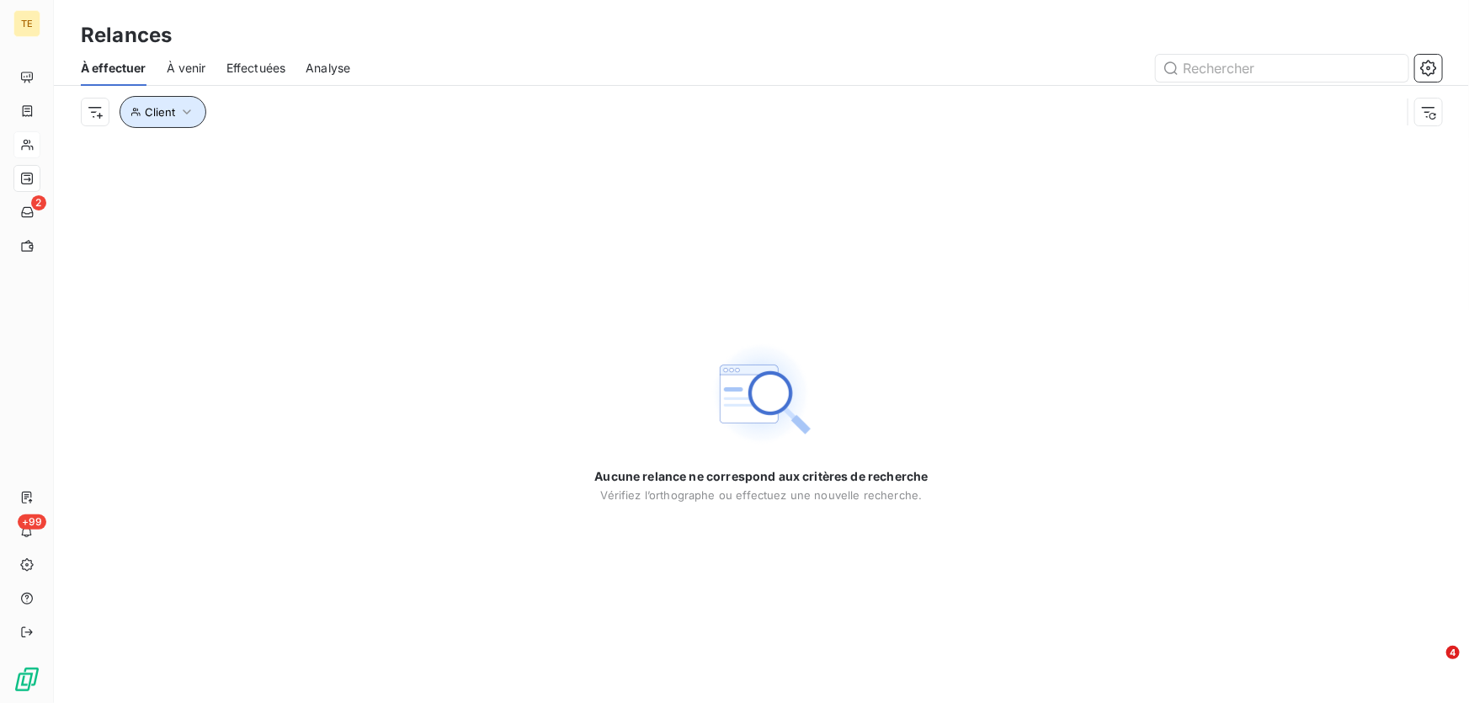
click at [194, 109] on button "Client" at bounding box center [163, 112] width 87 height 32
drag, startPoint x: 528, startPoint y: 153, endPoint x: 509, endPoint y: 157, distance: 19.0
click at [528, 154] on icon at bounding box center [529, 155] width 17 height 17
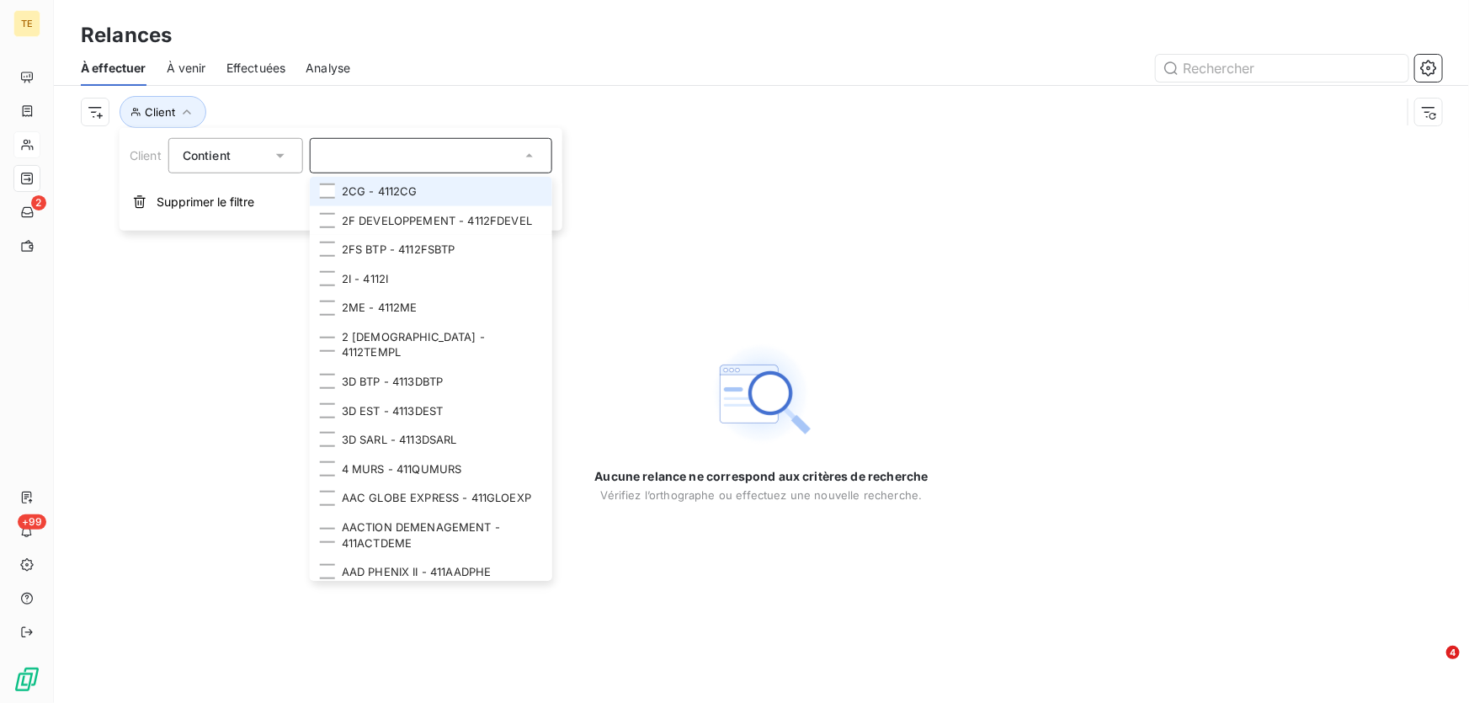
click at [422, 158] on input "text" at bounding box center [422, 155] width 197 height 15
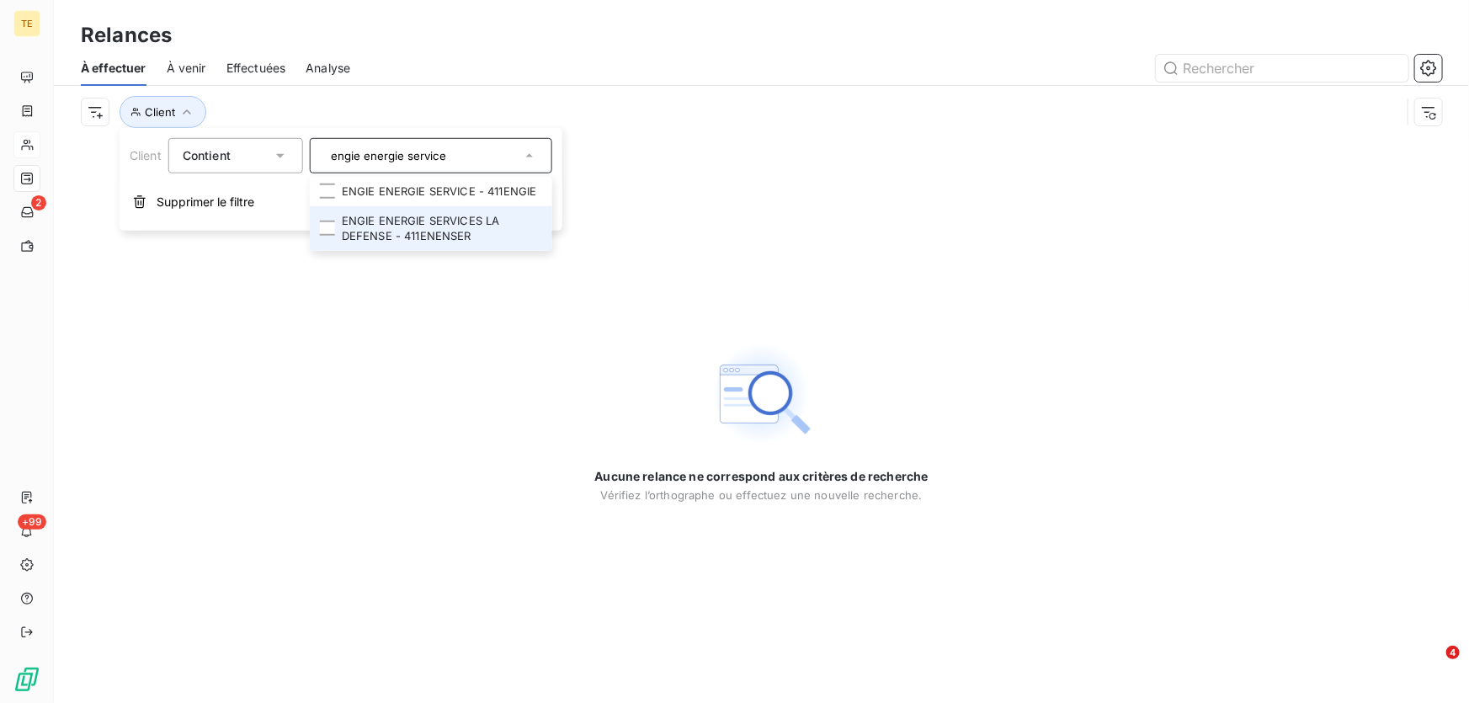
type input "engie energie service"
click at [386, 236] on li "ENGIE ENERGIE SERVICES LA DEFENSE - 411ENENSER" at bounding box center [431, 227] width 242 height 45
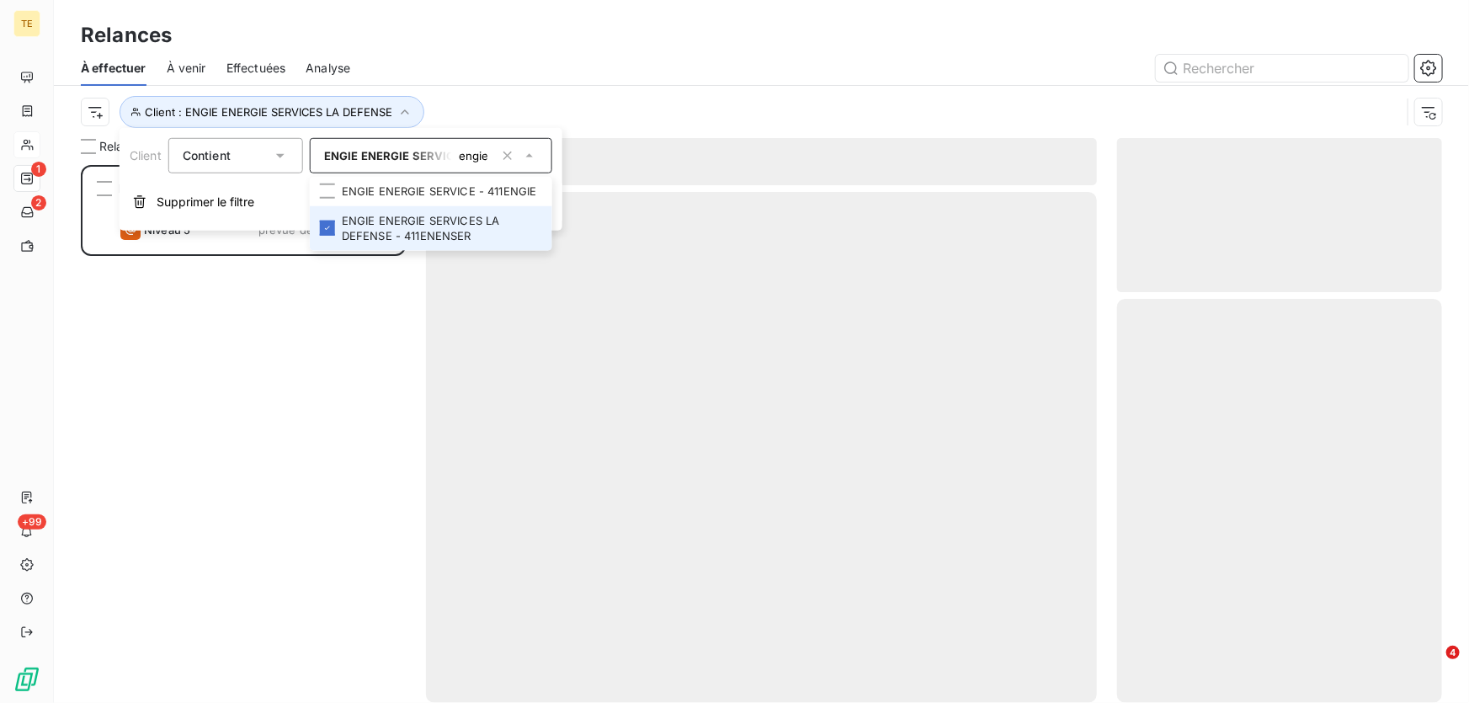
scroll to position [527, 313]
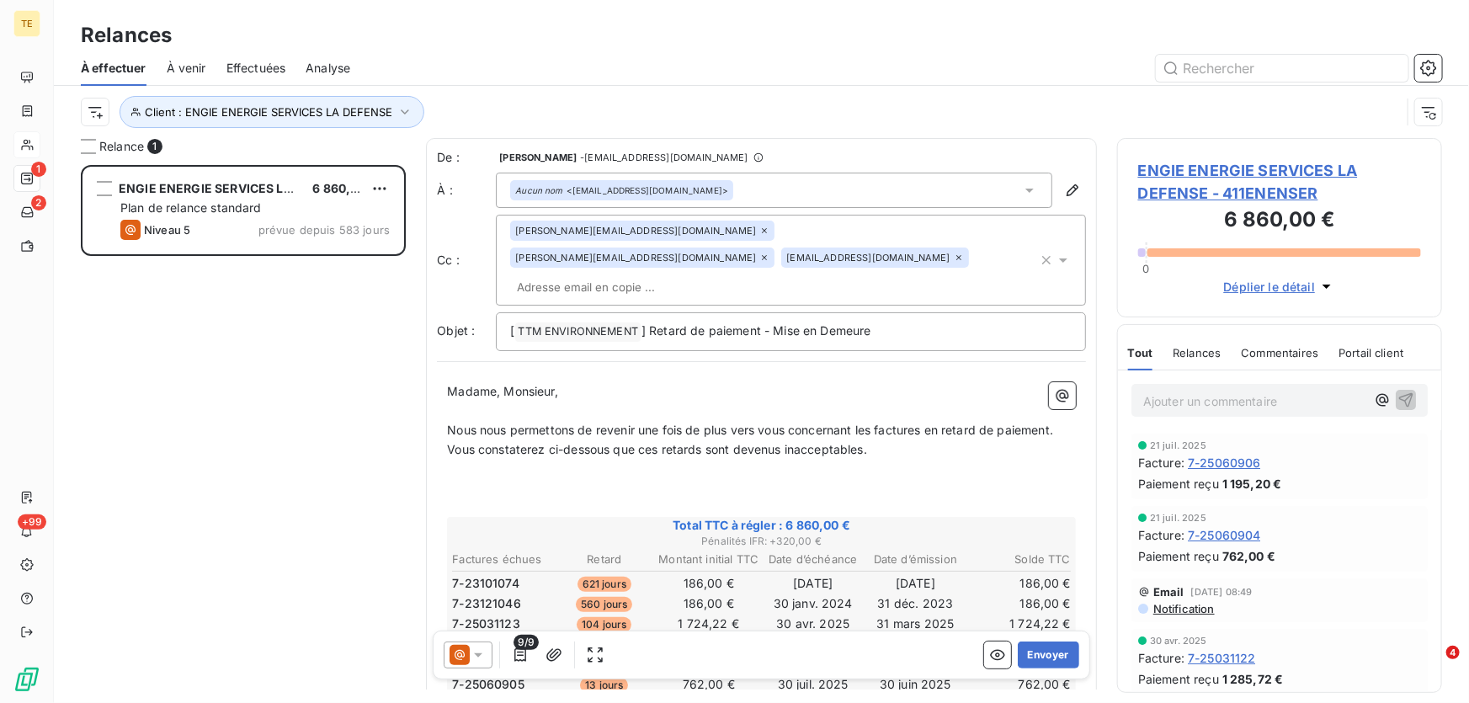
click at [221, 380] on div "ENGIE ENERGIE SERVICES LA DEFENSE 6 860,00 € Plan de relance standard Niveau 5 …" at bounding box center [243, 434] width 325 height 539
click at [1158, 186] on span "ENGIE ENERGIE SERVICES LA DEFENSE - 411ENENSER" at bounding box center [1279, 181] width 283 height 45
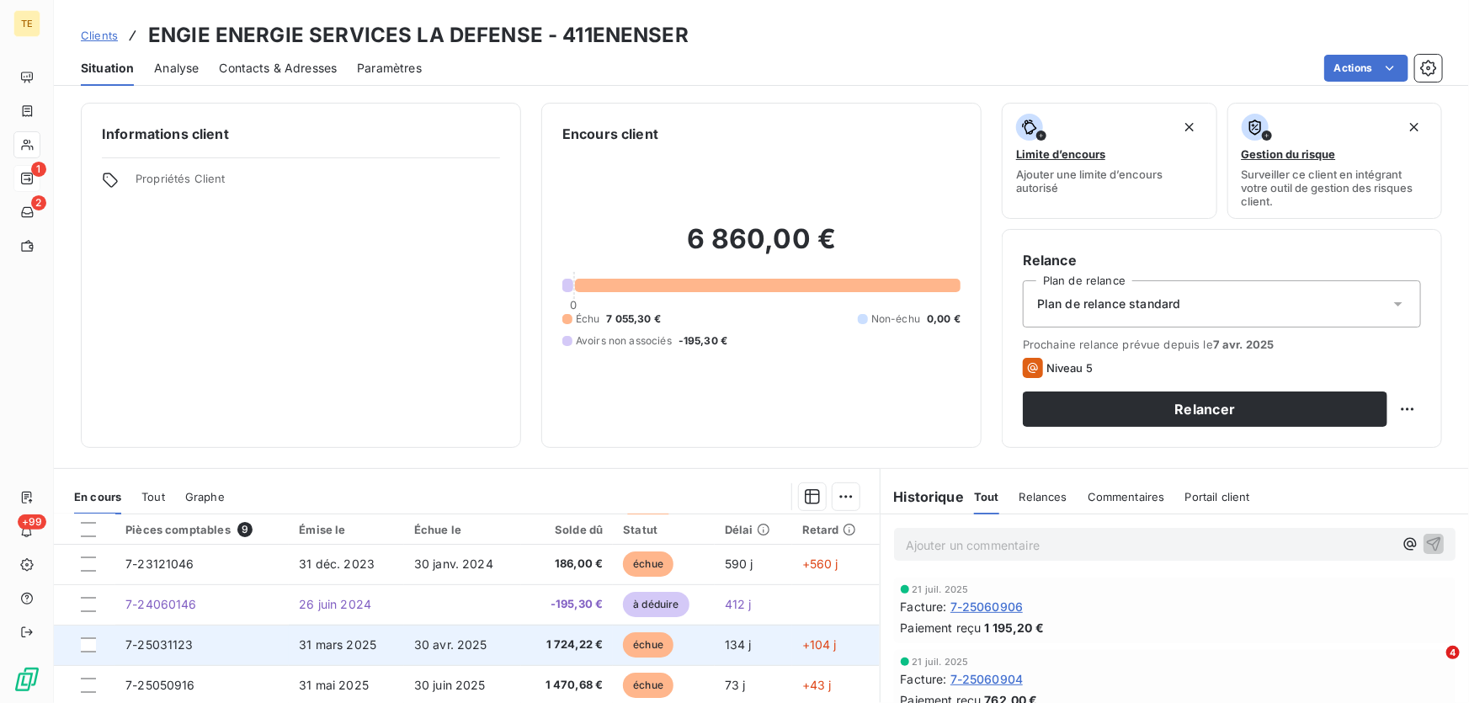
scroll to position [69, 0]
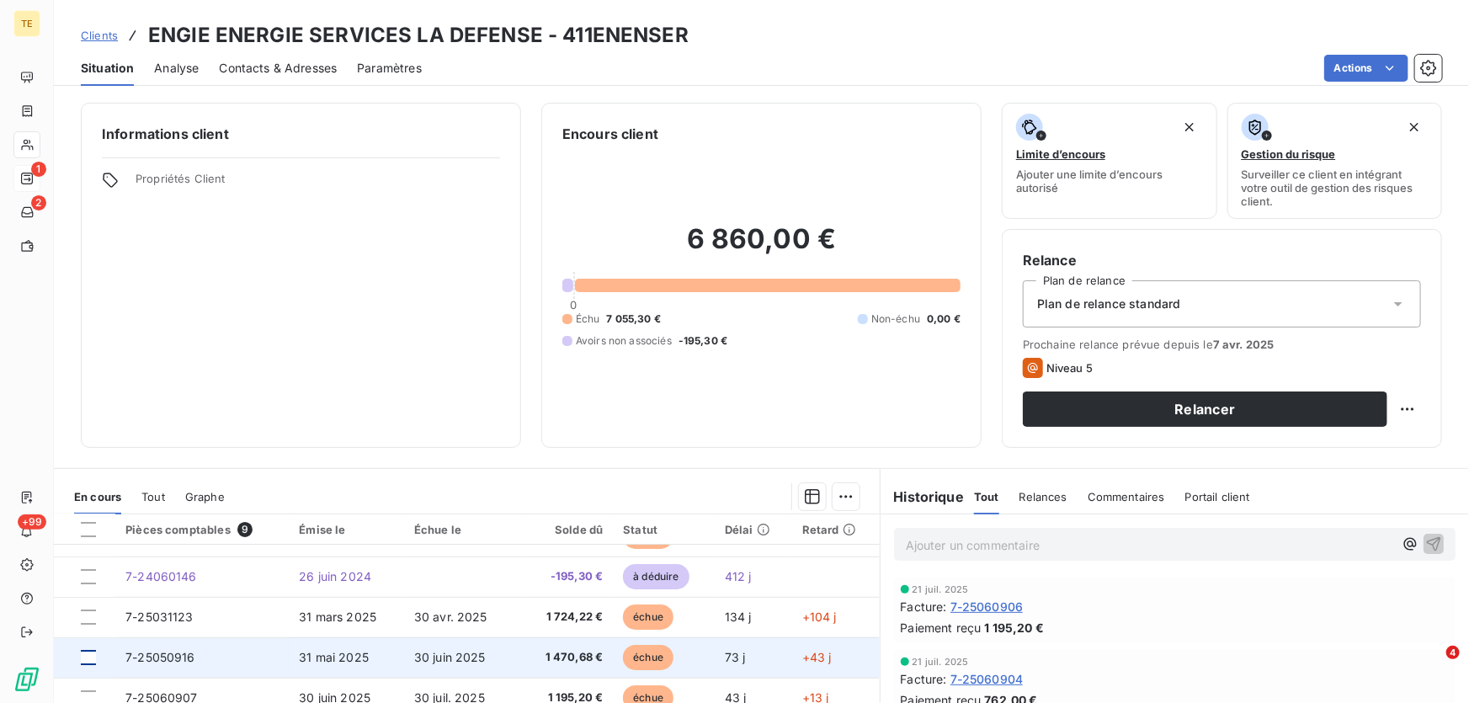
click at [88, 655] on div at bounding box center [88, 657] width 15 height 15
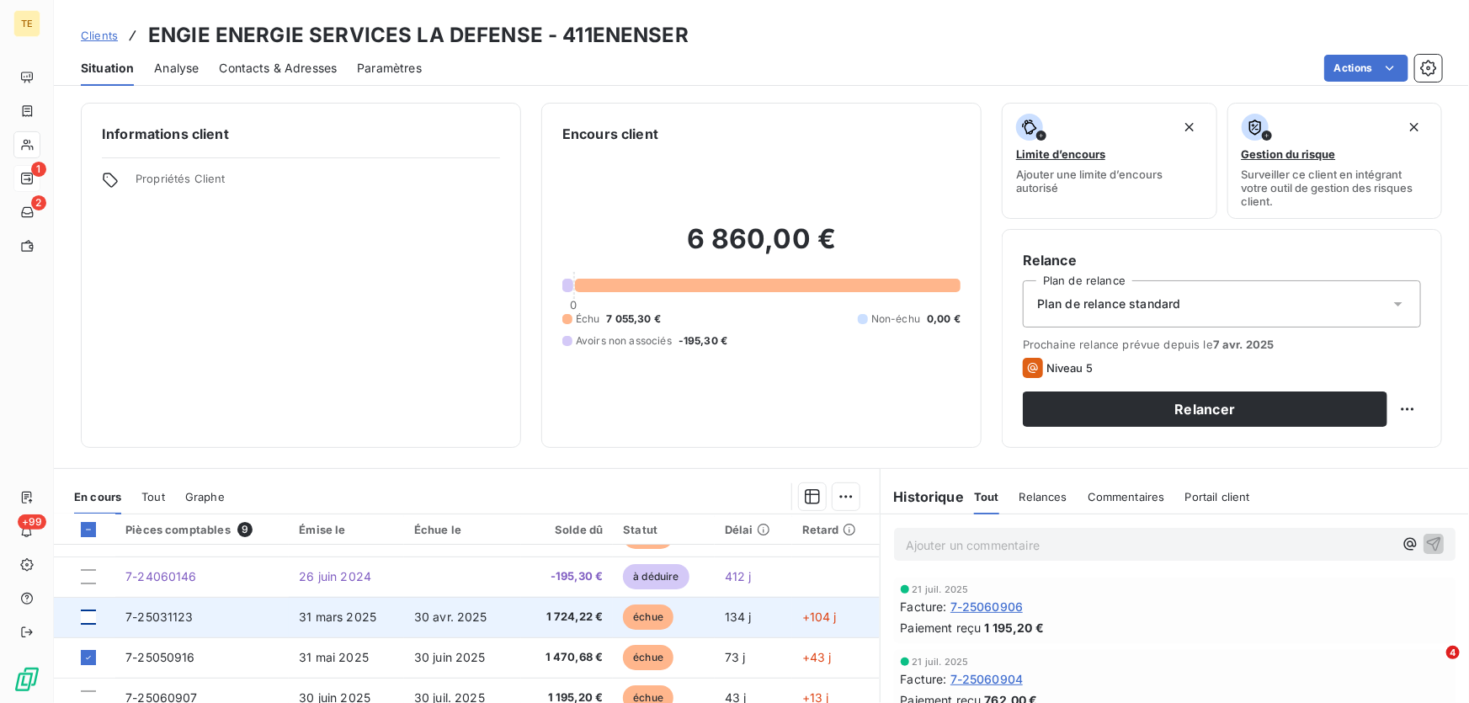
click at [93, 619] on div at bounding box center [88, 616] width 15 height 15
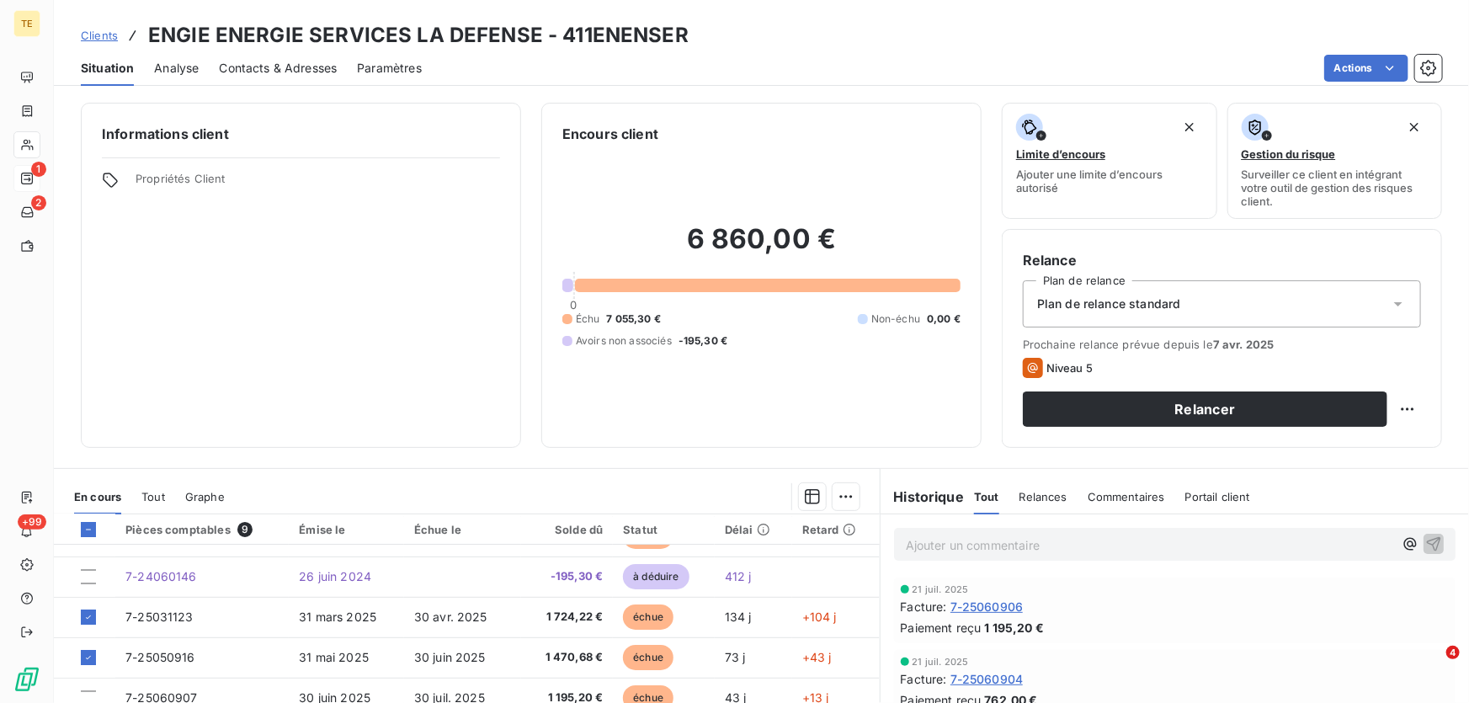
click at [917, 547] on p "Ajouter un commentaire ﻿" at bounding box center [1149, 544] width 487 height 21
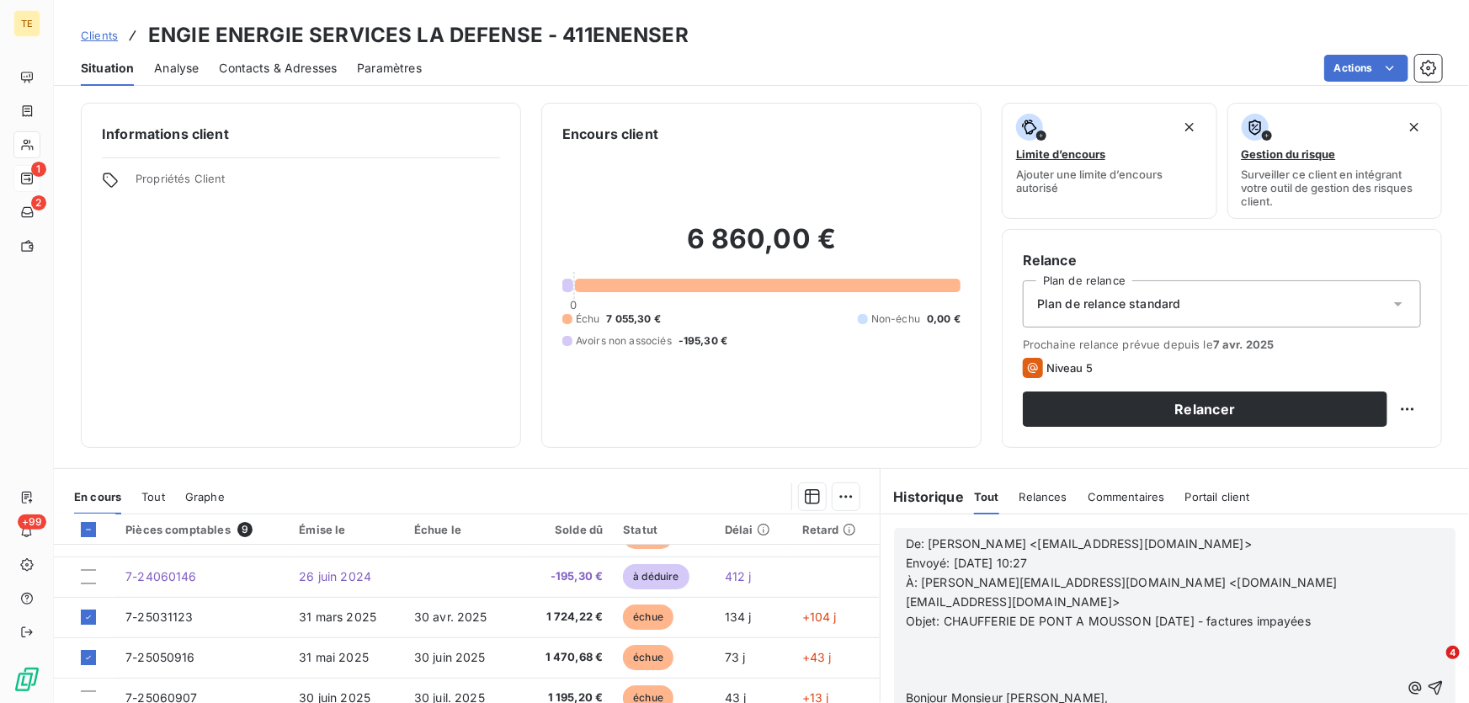
click at [912, 650] on p "﻿" at bounding box center [1153, 659] width 494 height 19
click at [917, 650] on p "﻿" at bounding box center [1153, 659] width 494 height 19
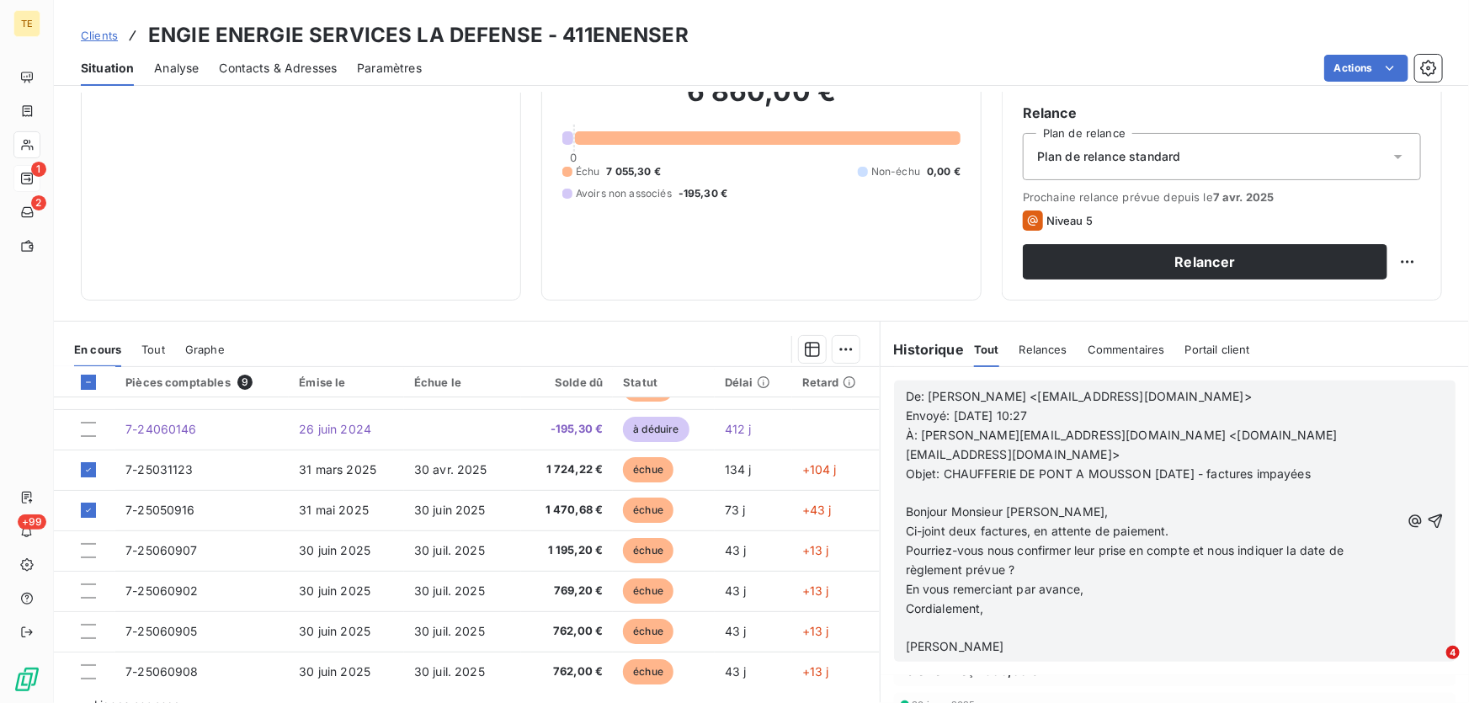
scroll to position [139, 0]
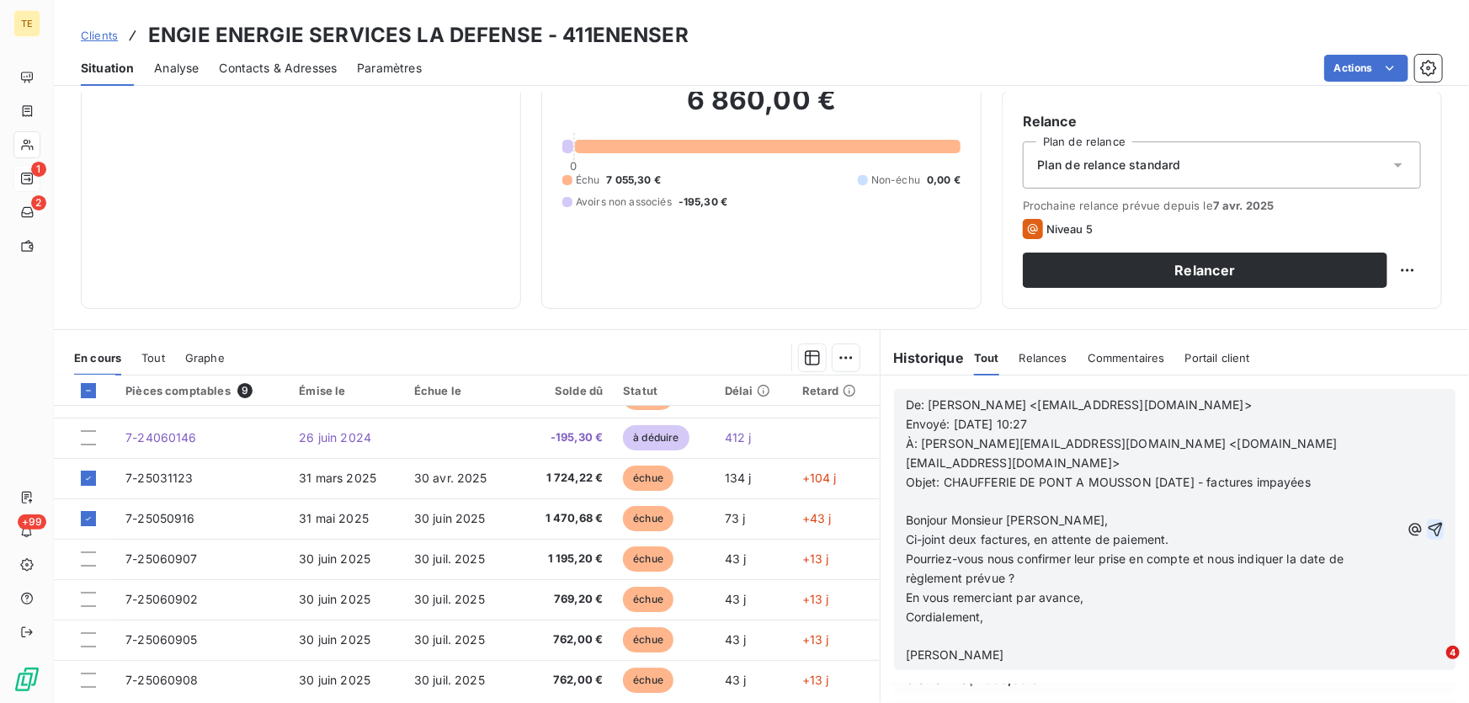
click at [1427, 521] on icon "button" at bounding box center [1435, 529] width 17 height 17
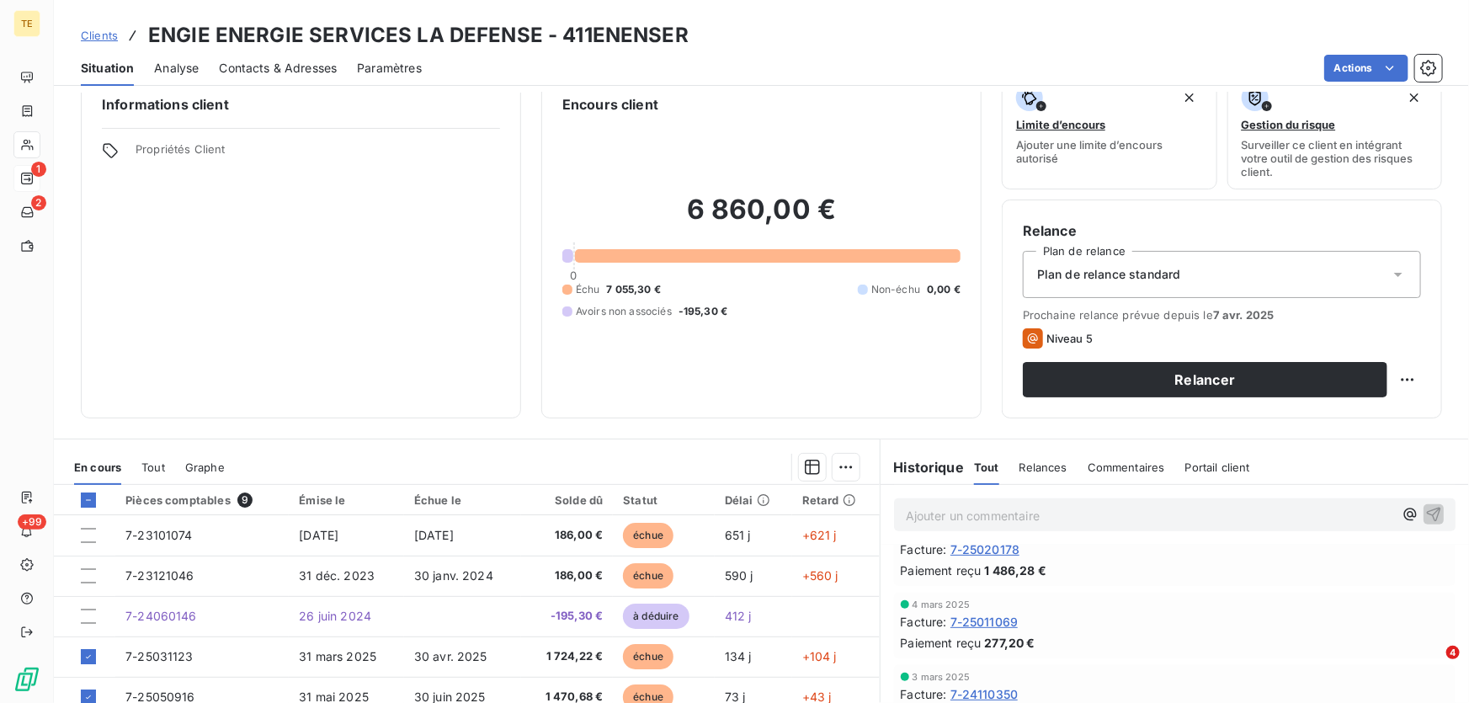
scroll to position [0, 0]
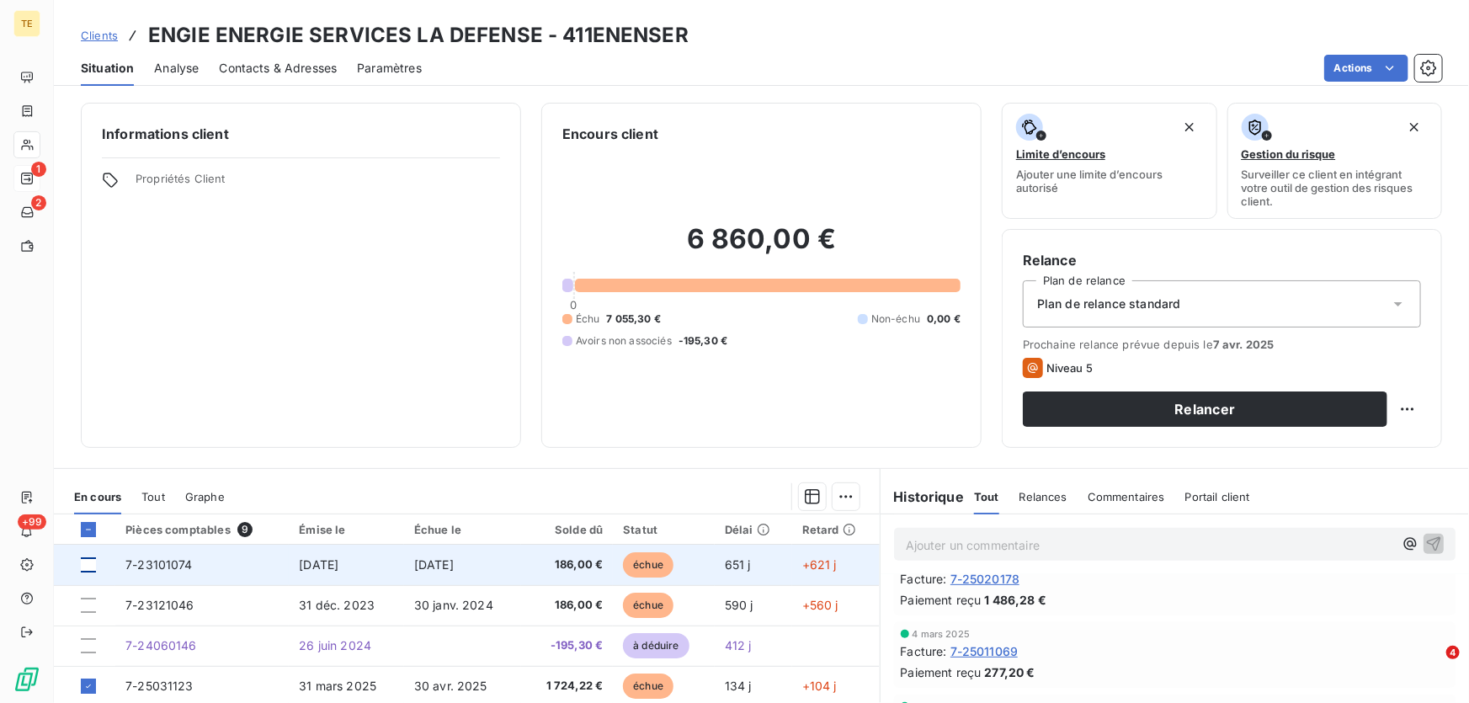
click at [90, 566] on div at bounding box center [88, 564] width 15 height 15
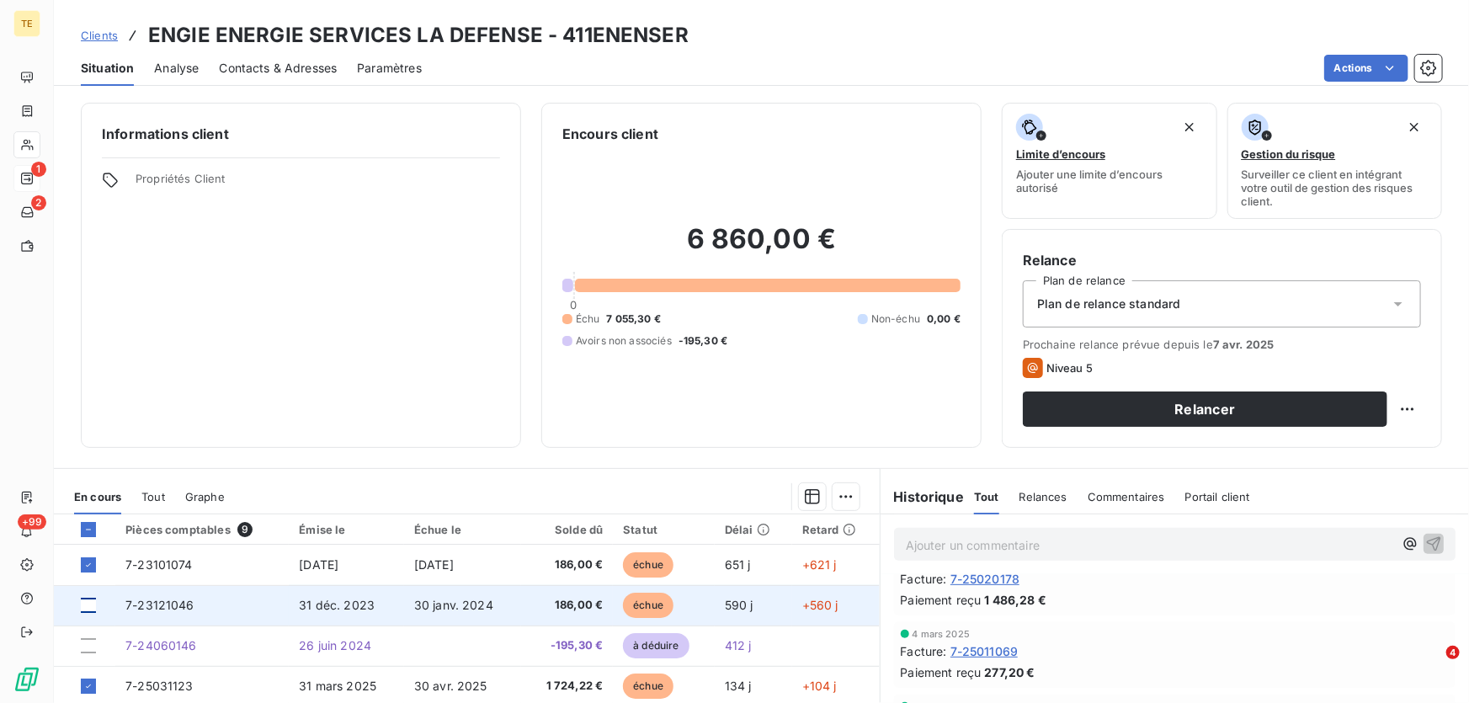
click at [92, 604] on div at bounding box center [88, 605] width 15 height 15
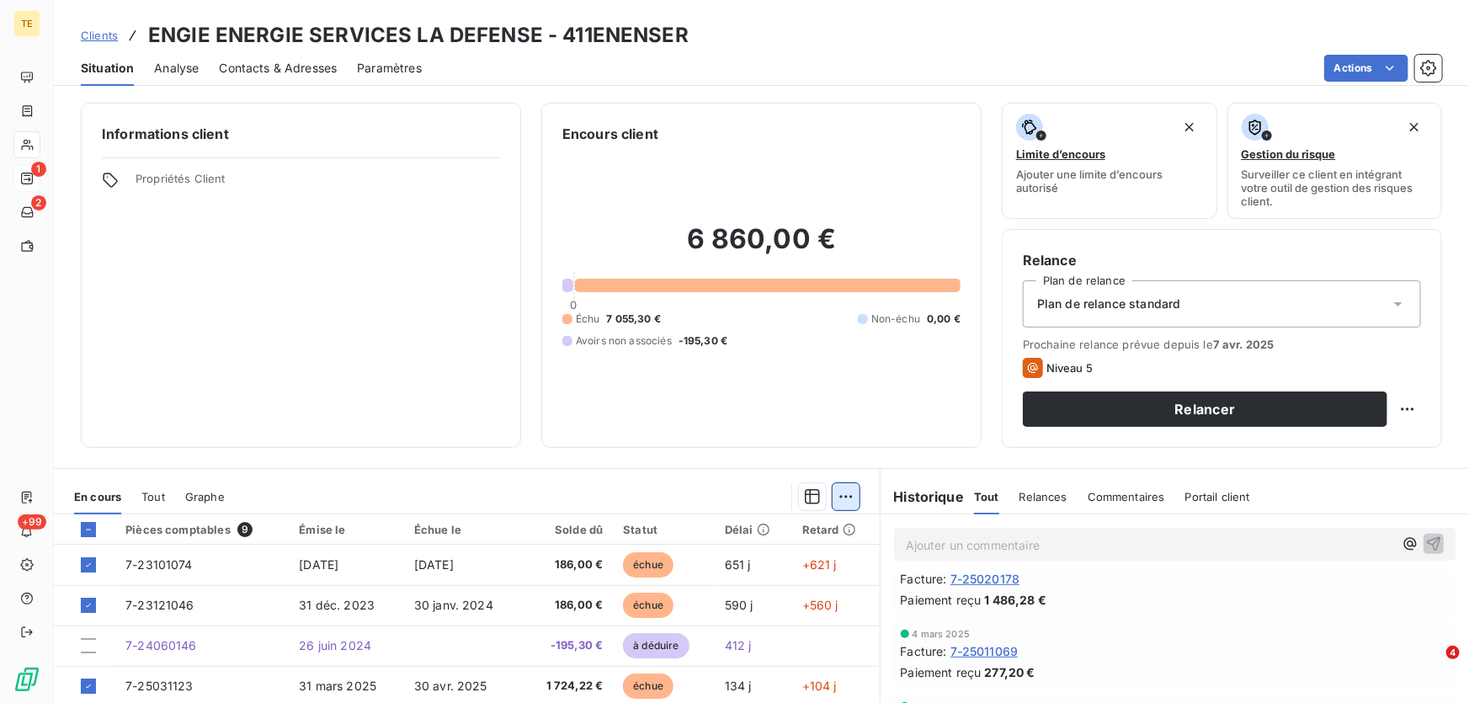
click at [839, 497] on html "TE 1 2 +99 Clients ENGIE ENERGIE SERVICES LA DEFENSE - 411ENENSER Situation Ana…" at bounding box center [734, 351] width 1469 height 703
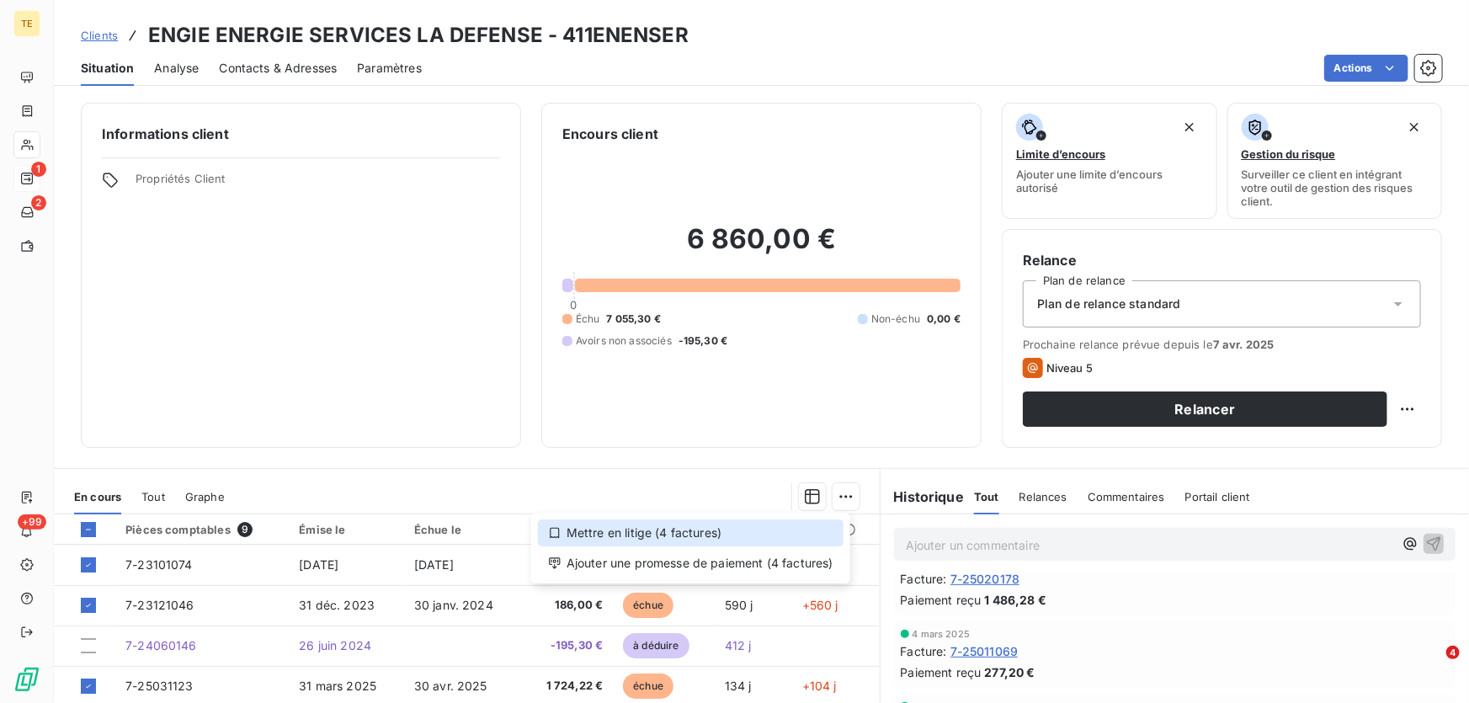
click at [663, 534] on div "Mettre en litige (4 factures)" at bounding box center [691, 532] width 306 height 27
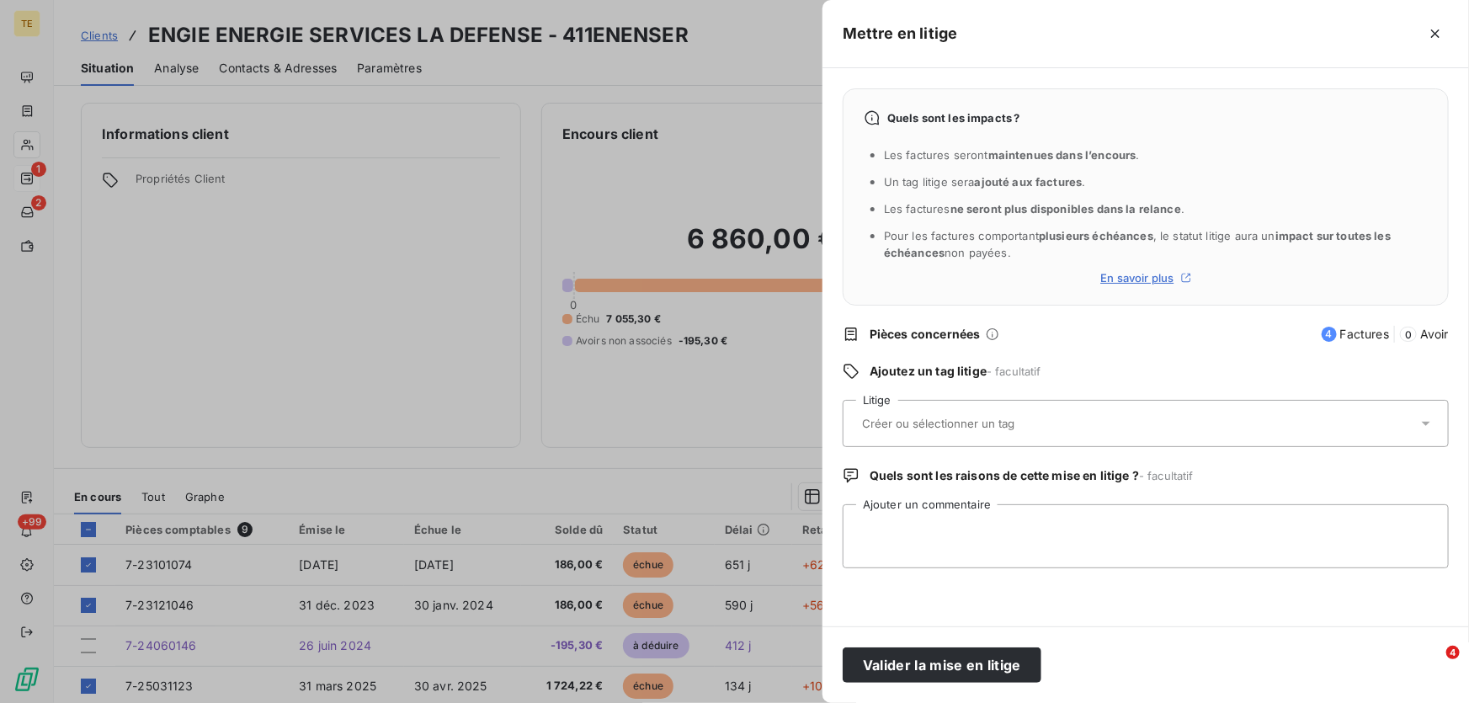
click at [899, 420] on input "text" at bounding box center [982, 423] width 245 height 15
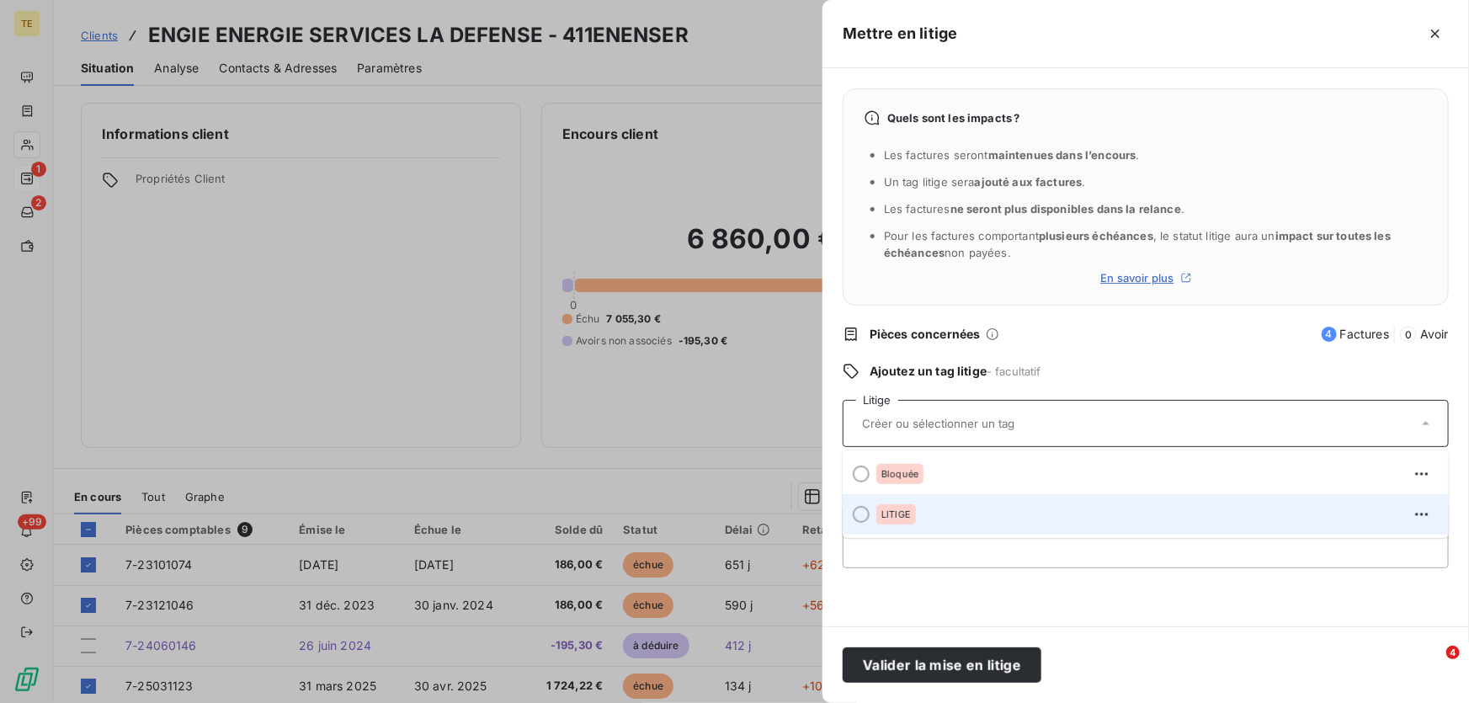
click at [896, 512] on span "LITIGE" at bounding box center [895, 514] width 29 height 10
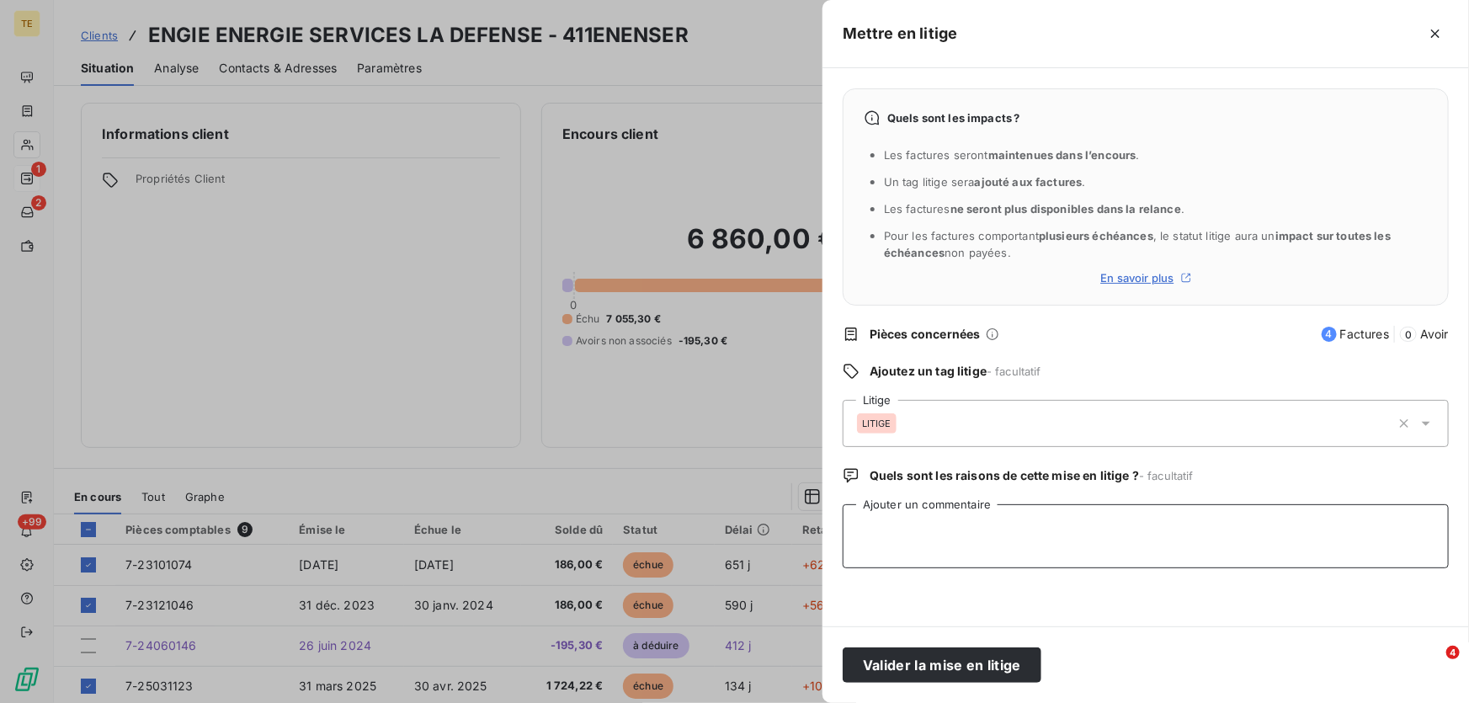
click at [883, 524] on textarea "Ajouter un commentaire" at bounding box center [1146, 536] width 606 height 64
click at [871, 527] on textarea "Ajouter un commentaire" at bounding box center [1146, 536] width 606 height 64
click at [1021, 534] on textarea "Benne retirée, facturation qui pas lieu. 2 avoirs effectués le [DATE]" at bounding box center [1146, 536] width 606 height 64
click at [1086, 526] on textarea "Benne retirée, facturation qui n'a pas lieu. 2 avoirs effectués le [DATE]" at bounding box center [1146, 536] width 606 height 64
drag, startPoint x: 1308, startPoint y: 535, endPoint x: 815, endPoint y: 561, distance: 493.9
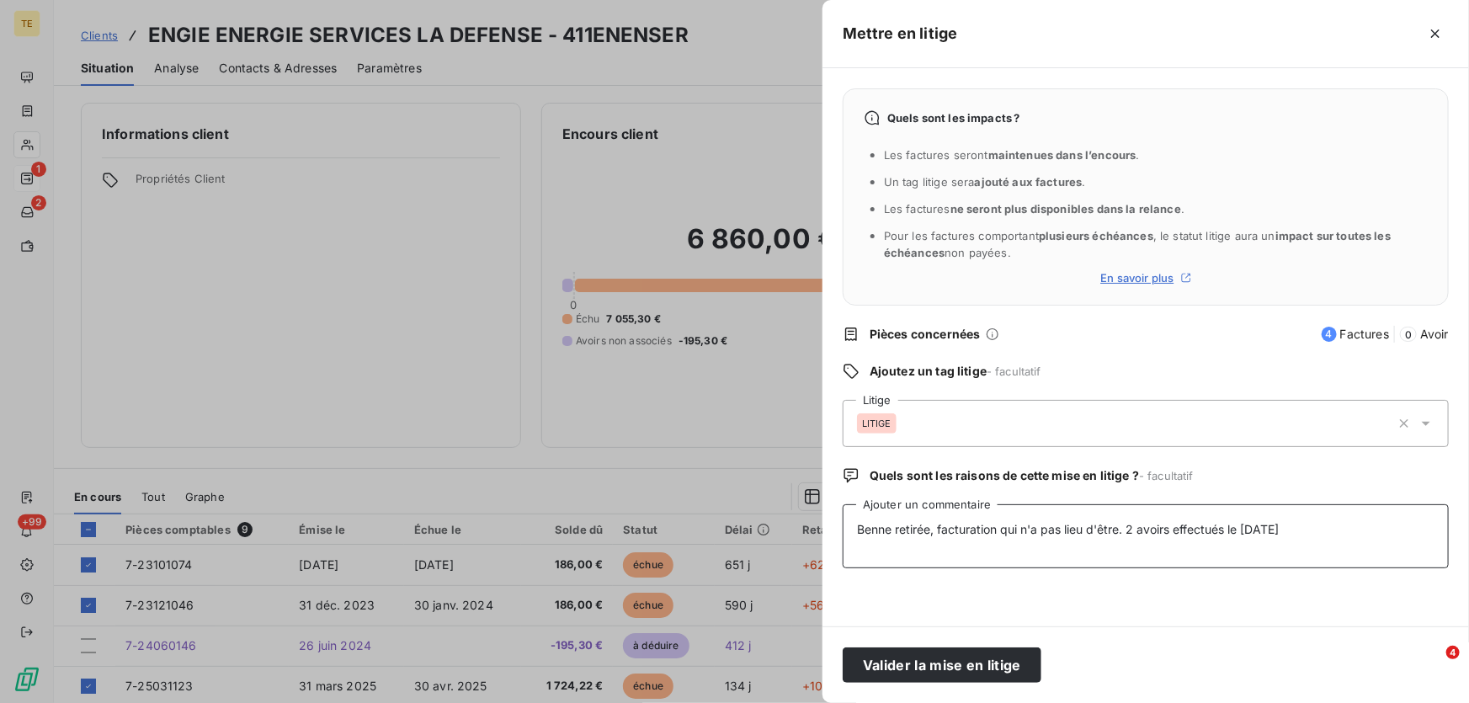
click at [815, 702] on div "Mettre en litige Quels sont les impacts ? Les factures seront maintenues dans l…" at bounding box center [734, 703] width 1469 height 0
drag, startPoint x: 926, startPoint y: 668, endPoint x: 1206, endPoint y: 647, distance: 281.1
click at [1206, 647] on div "Valider la mise en litige" at bounding box center [1145, 664] width 646 height 77
paste textarea "enlevée, facturation injustifiée. 2 transactions réalisée"
click at [968, 553] on textarea "Benne enlevée, facturation injustifiée. 2 transactions réalisées le [DATE]" at bounding box center [1146, 536] width 606 height 64
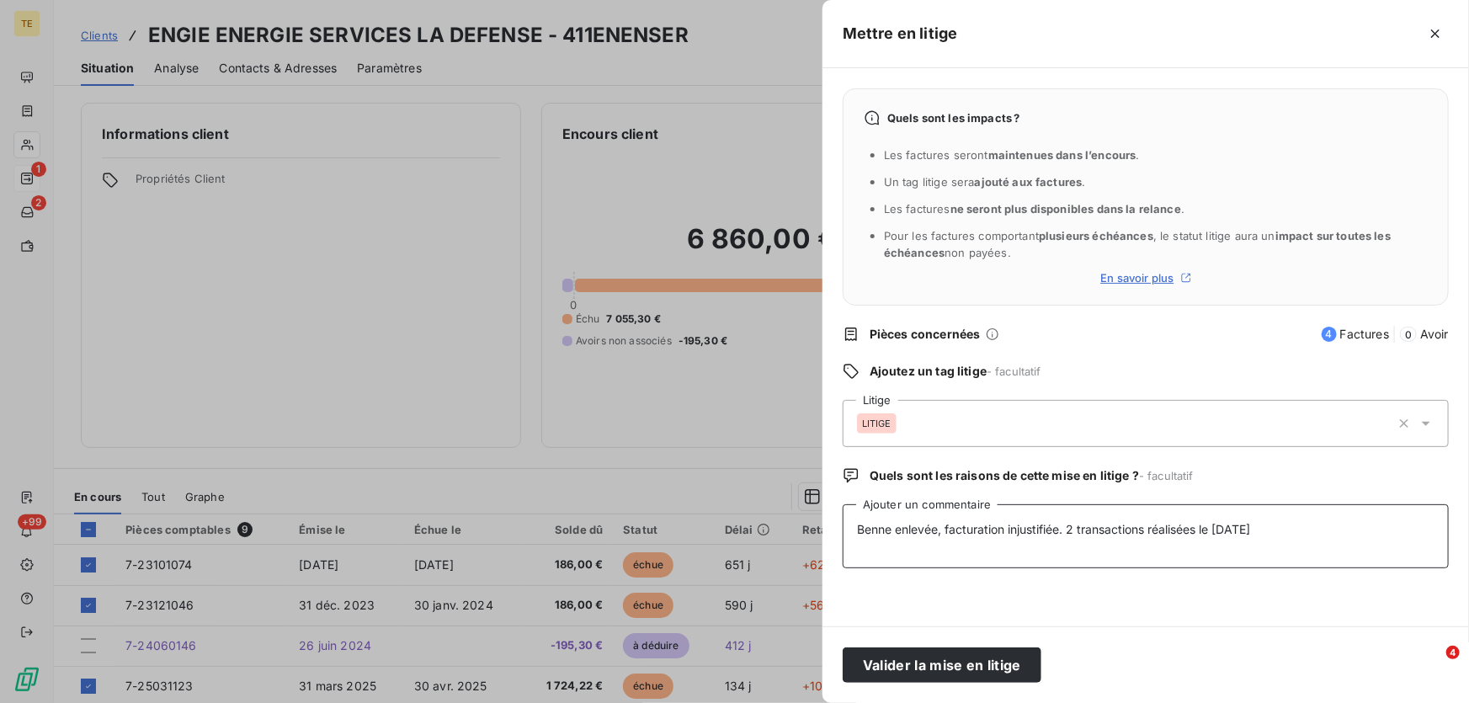
drag, startPoint x: 1148, startPoint y: 530, endPoint x: 1081, endPoint y: 526, distance: 67.5
click at [1081, 526] on textarea "Benne enlevée, facturation injustifiée. 2 transactions réalisées le [DATE]" at bounding box center [1146, 536] width 606 height 64
click at [1163, 529] on textarea "Benne enlevée, facturation injustifiée. 2 avoirs réalisées le [DATE]" at bounding box center [1146, 536] width 606 height 64
click at [1158, 533] on textarea "Benne enlevée, facturation injustifiée. 2 avoirs réalisées le [DATE]" at bounding box center [1146, 536] width 606 height 64
click at [1316, 532] on textarea "Benne enlevée, facturation injustifiée. 2 avoirs réalisés le [DATE]" at bounding box center [1146, 536] width 606 height 64
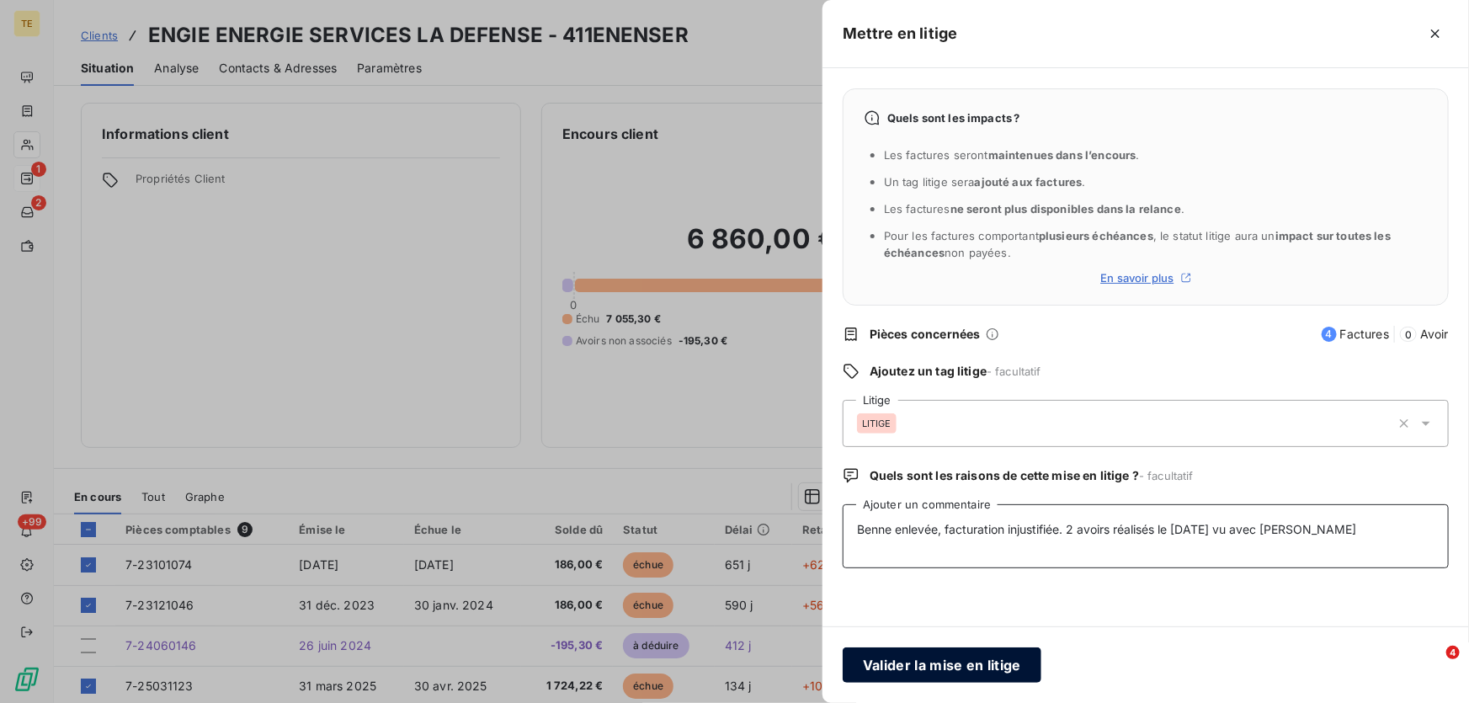
type textarea "Benne enlevée, facturation injustifiée. 2 avoirs réalisés le [DATE] vu avec [PE…"
click at [936, 672] on button "Valider la mise en litige" at bounding box center [942, 664] width 199 height 35
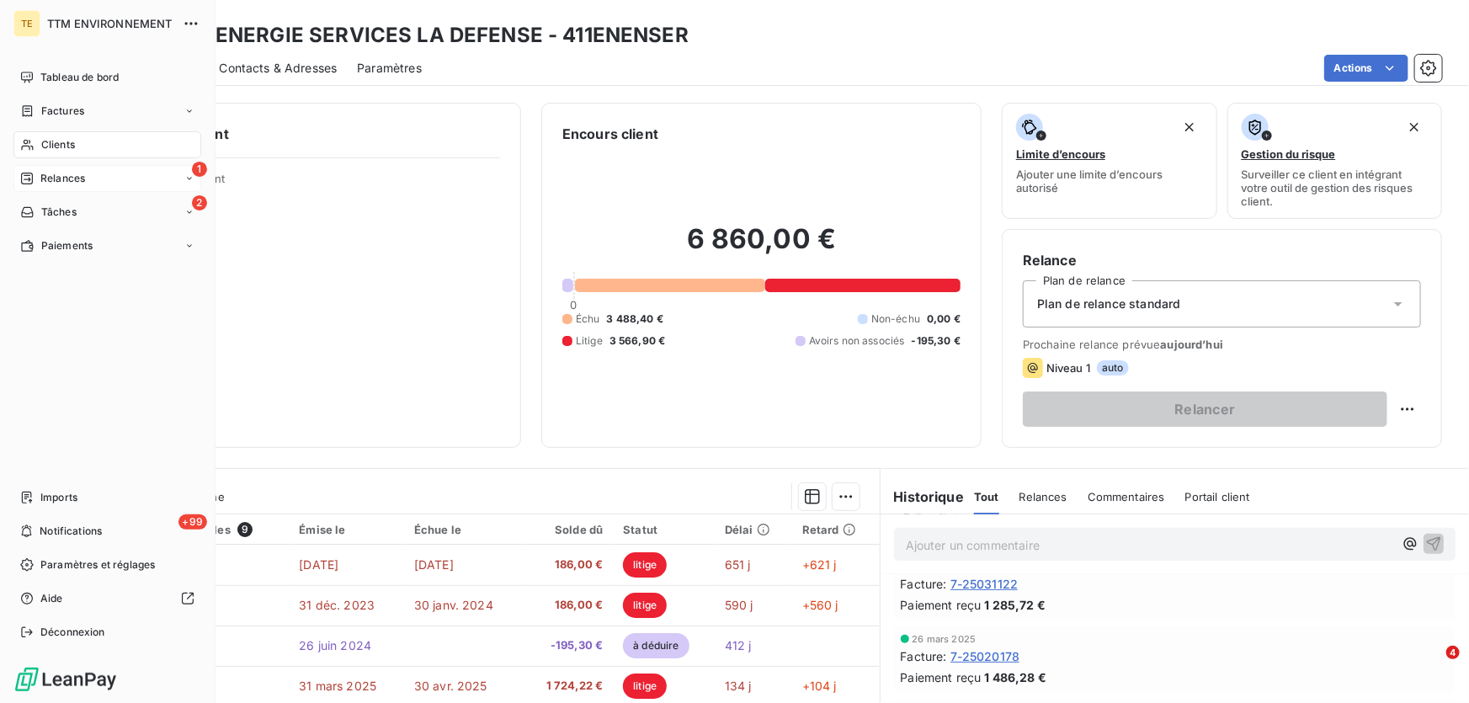
click at [60, 177] on span "Relances" at bounding box center [62, 178] width 45 height 15
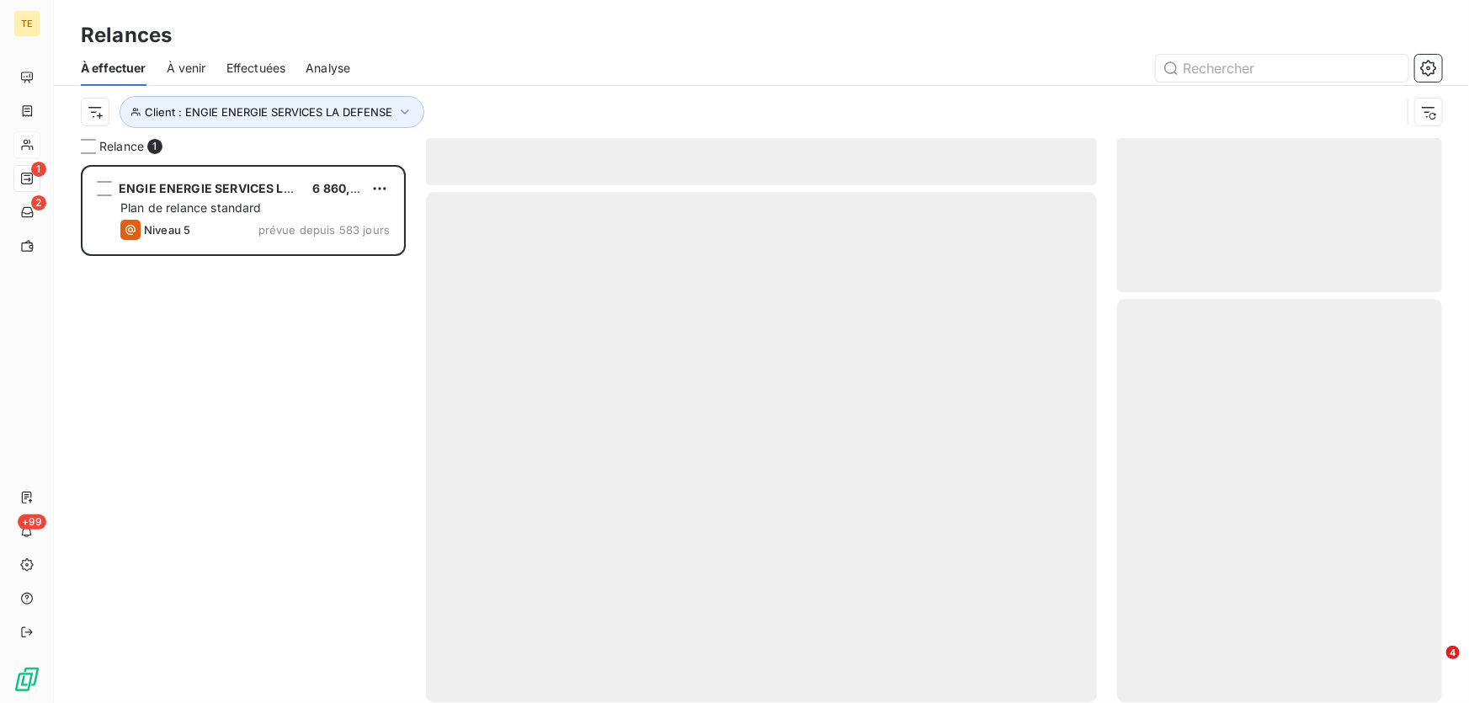
scroll to position [527, 313]
click at [222, 384] on div "ENGIE ENERGIE SERVICES LA DEFENSE 6 860,00 € Plan de relance standard Niveau 5 …" at bounding box center [243, 434] width 325 height 539
click at [398, 116] on icon "button" at bounding box center [404, 112] width 17 height 17
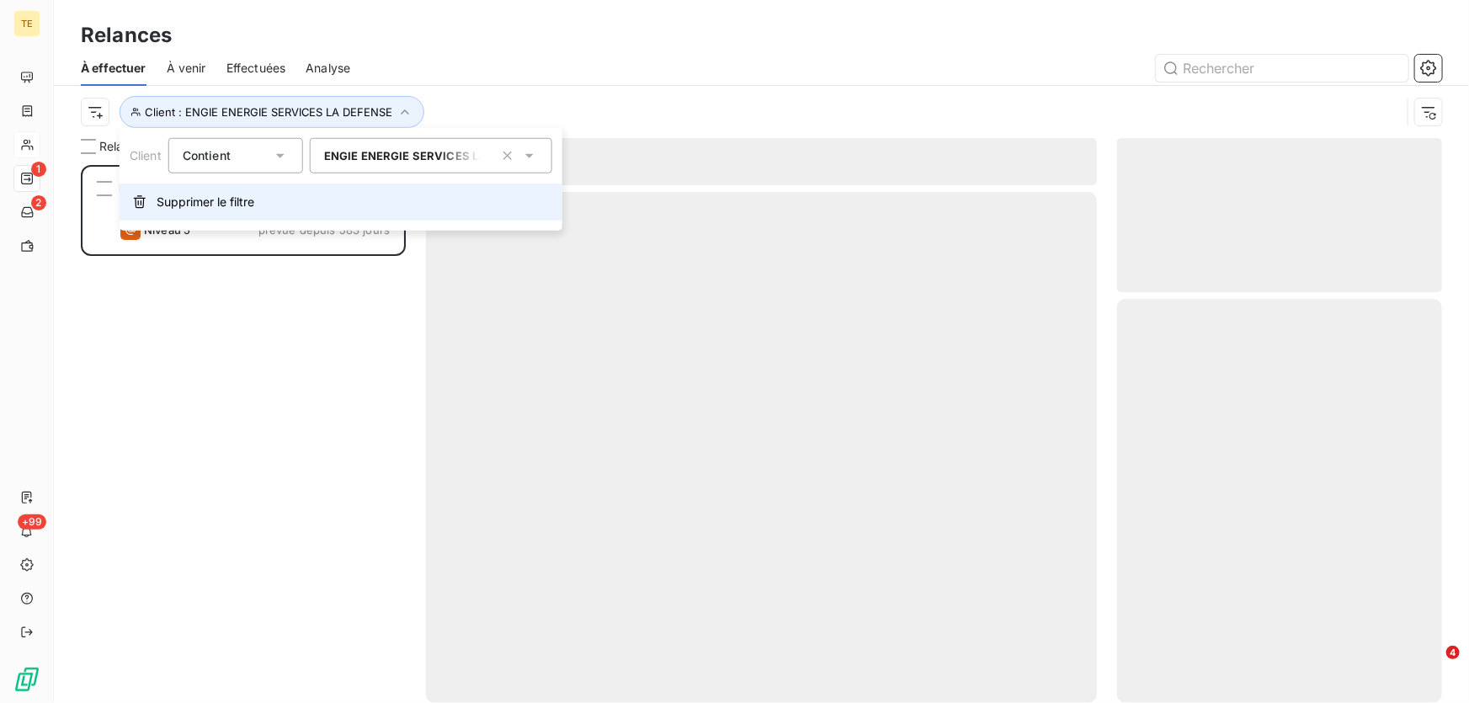
click at [207, 204] on span "Supprimer le filtre" at bounding box center [206, 202] width 98 height 17
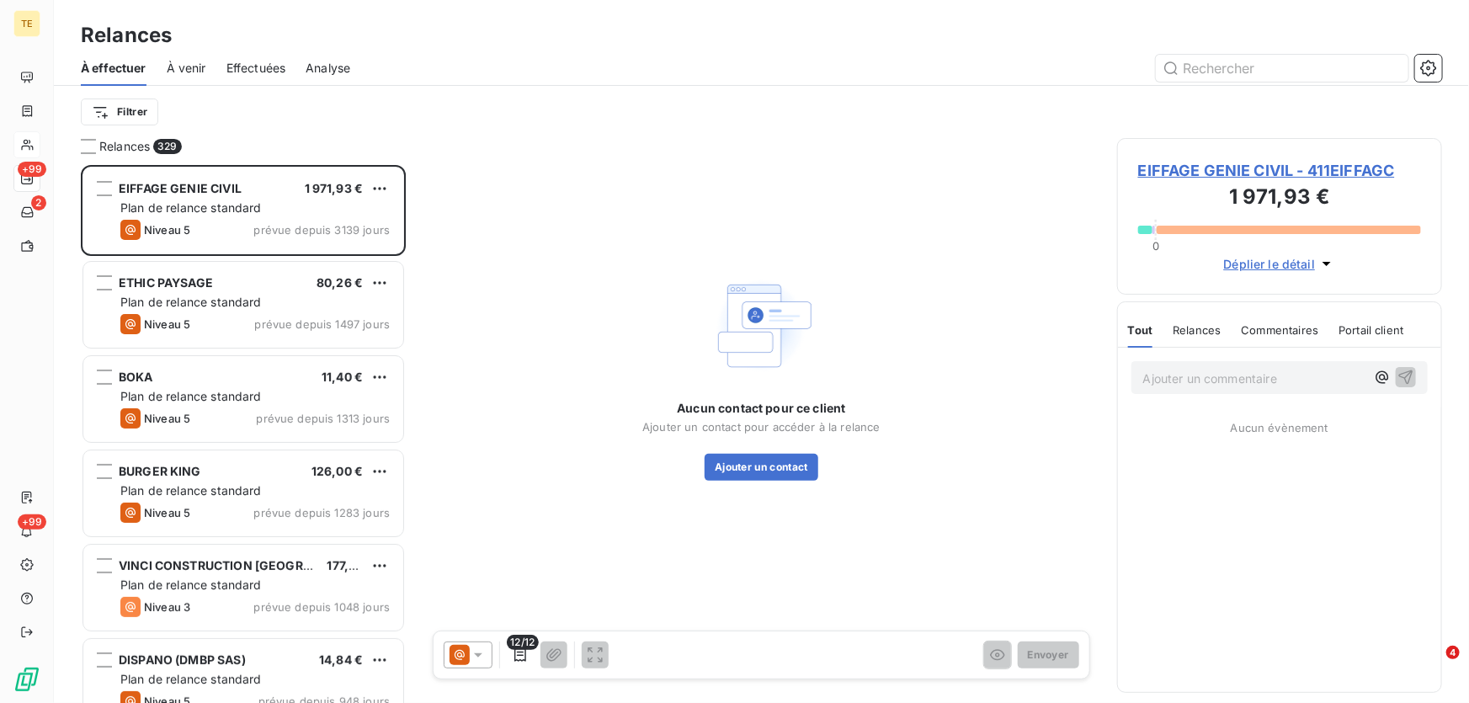
scroll to position [527, 313]
click at [257, 67] on span "Effectuées" at bounding box center [256, 68] width 60 height 17
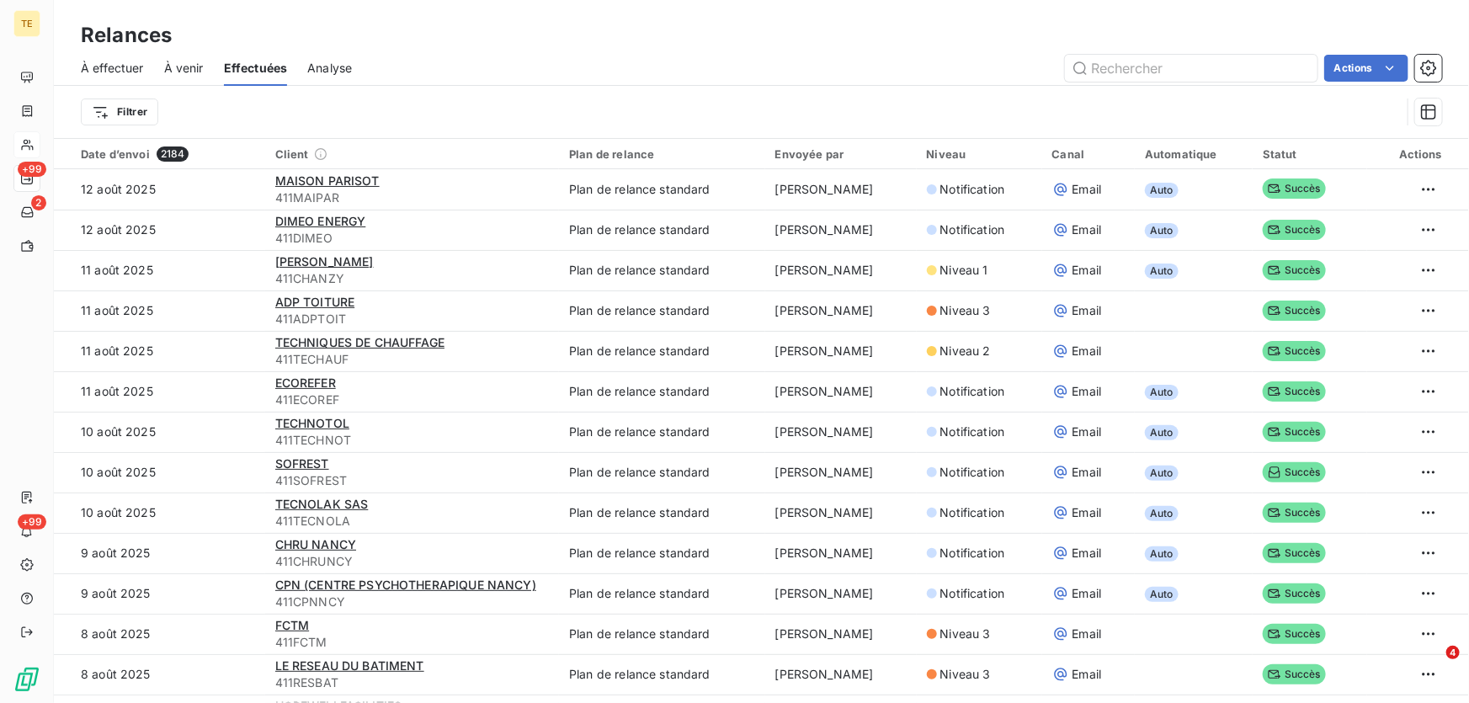
click at [173, 63] on span "À venir" at bounding box center [184, 68] width 40 height 17
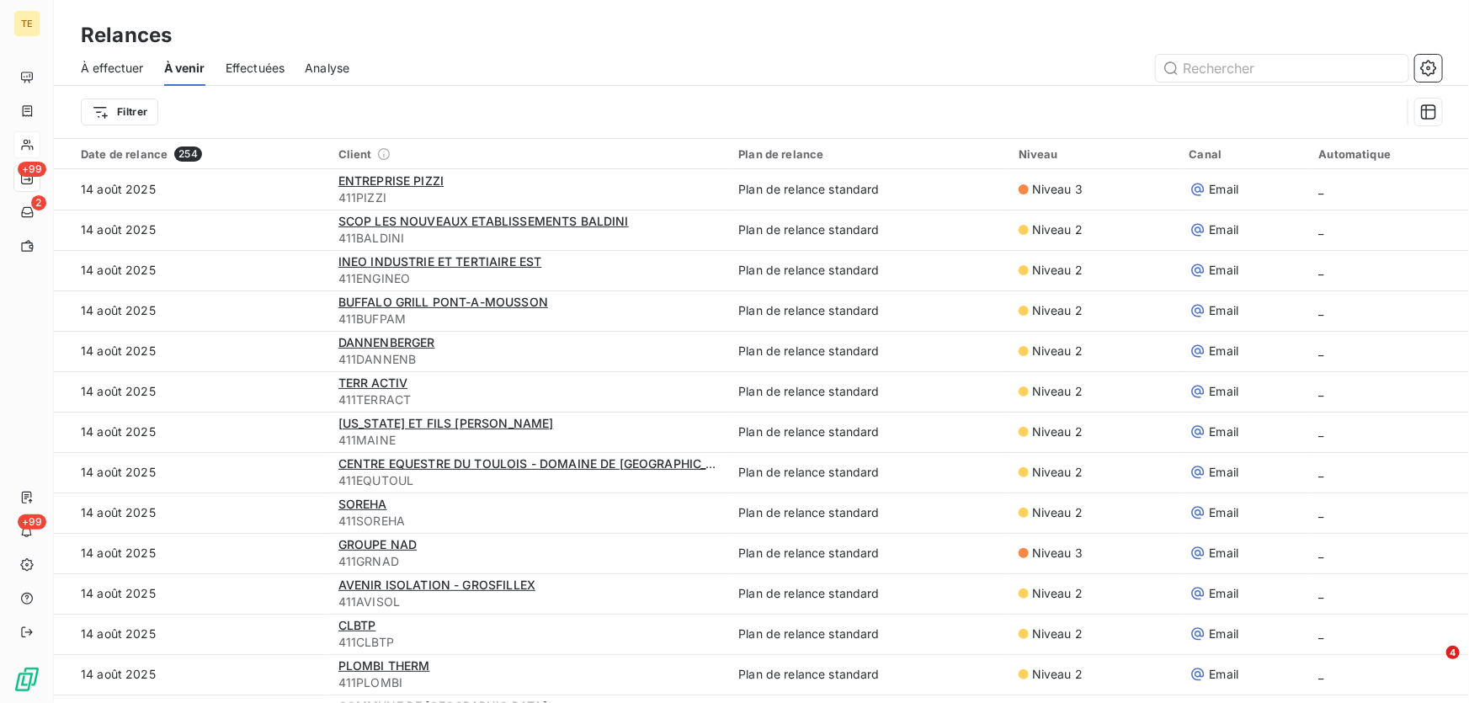
click at [120, 72] on span "À effectuer" at bounding box center [112, 68] width 63 height 17
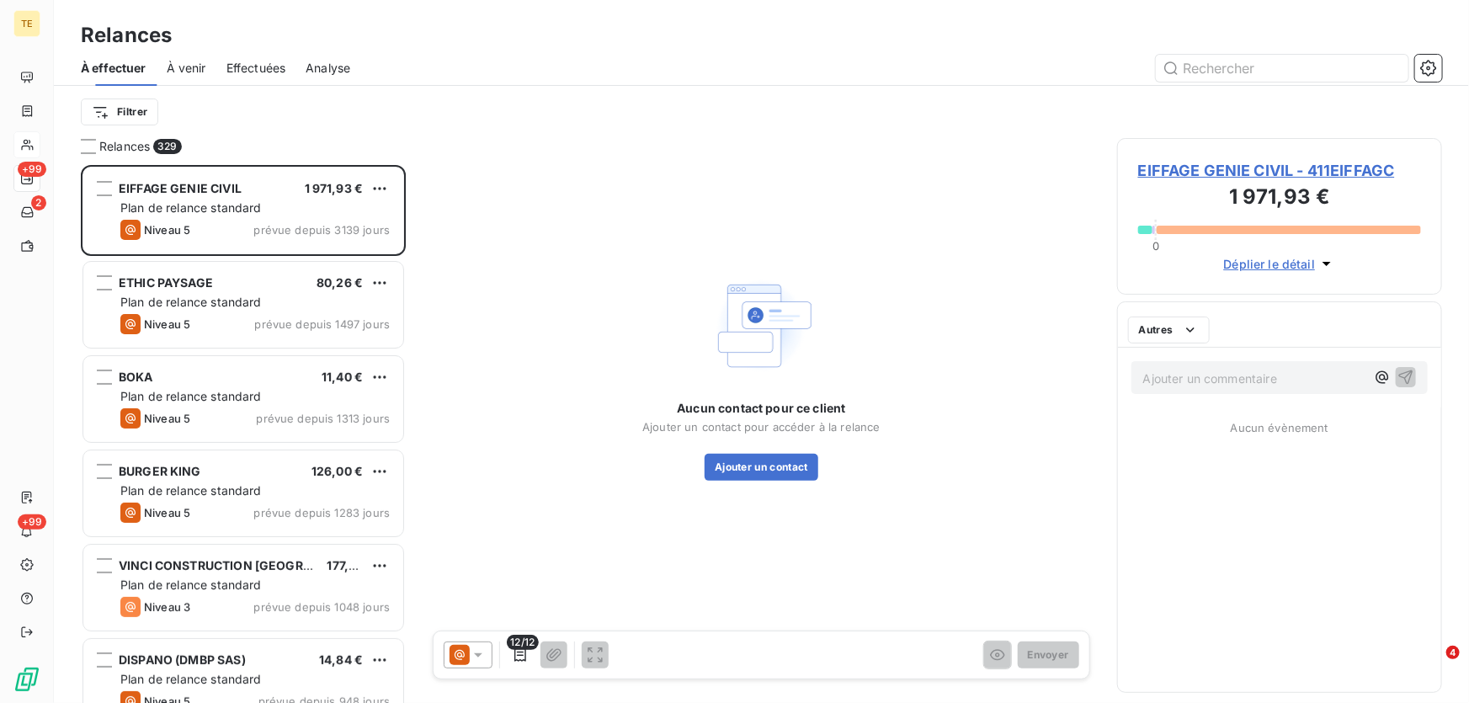
scroll to position [527, 313]
click at [126, 122] on html "TE +99 2 +99 Relances À effectuer À venir Effectuées Analyse Filtrer Relances 3…" at bounding box center [734, 351] width 1469 height 703
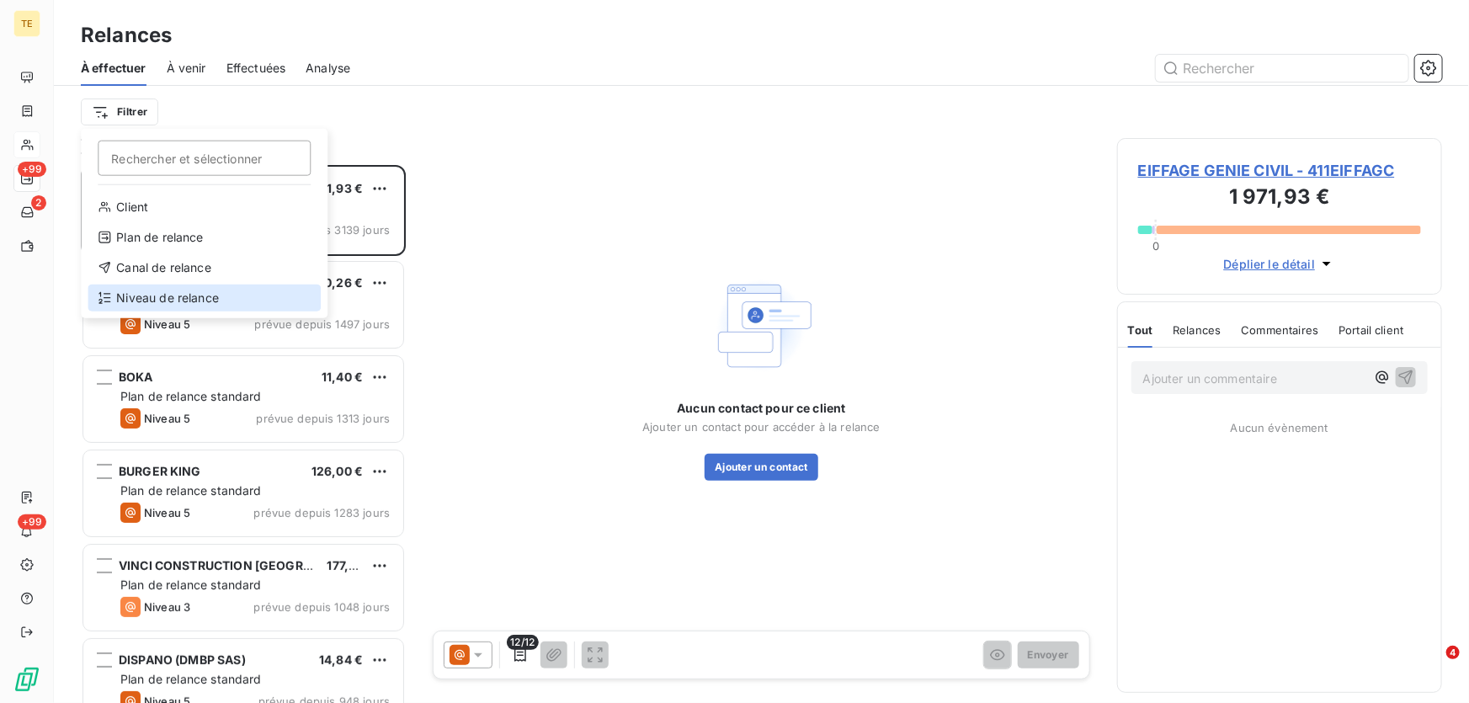
click at [141, 301] on div "Niveau de relance" at bounding box center [204, 297] width 233 height 27
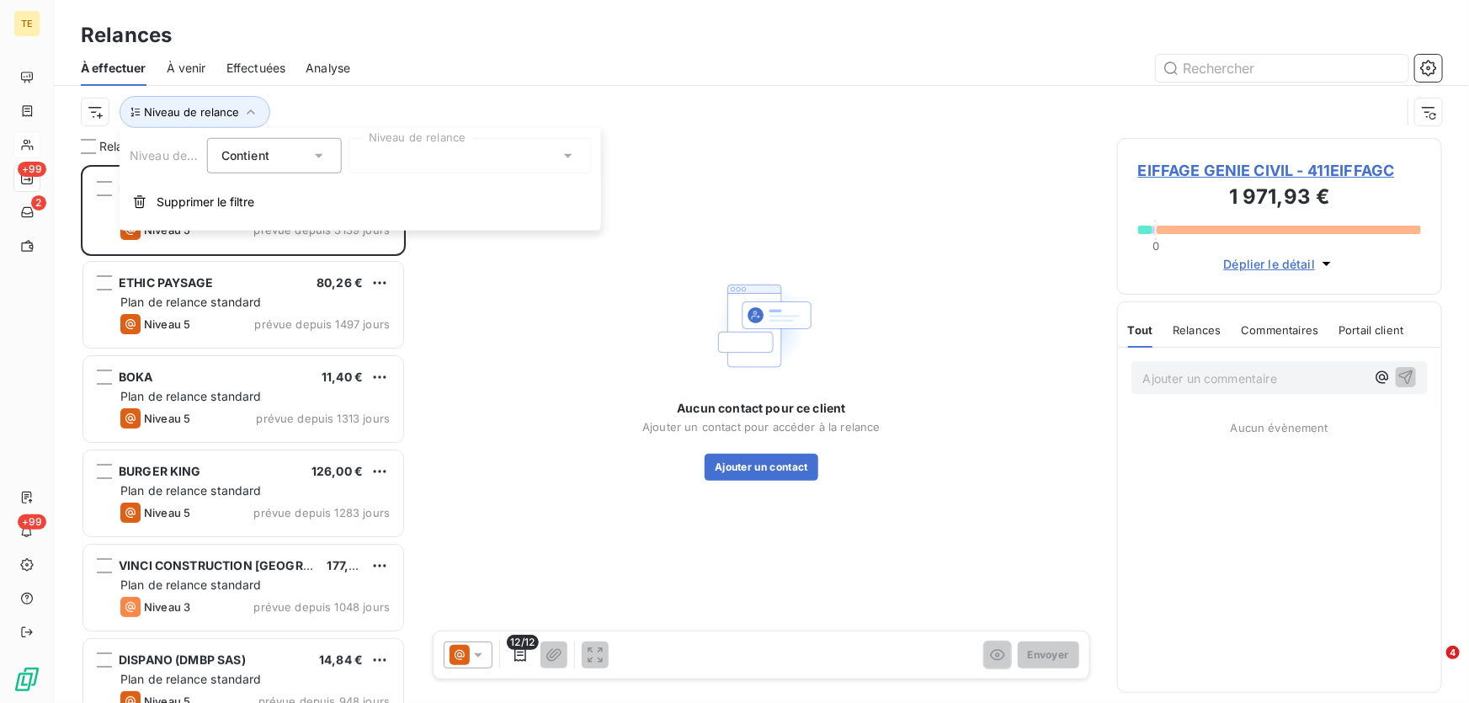
click at [501, 168] on div at bounding box center [469, 155] width 242 height 35
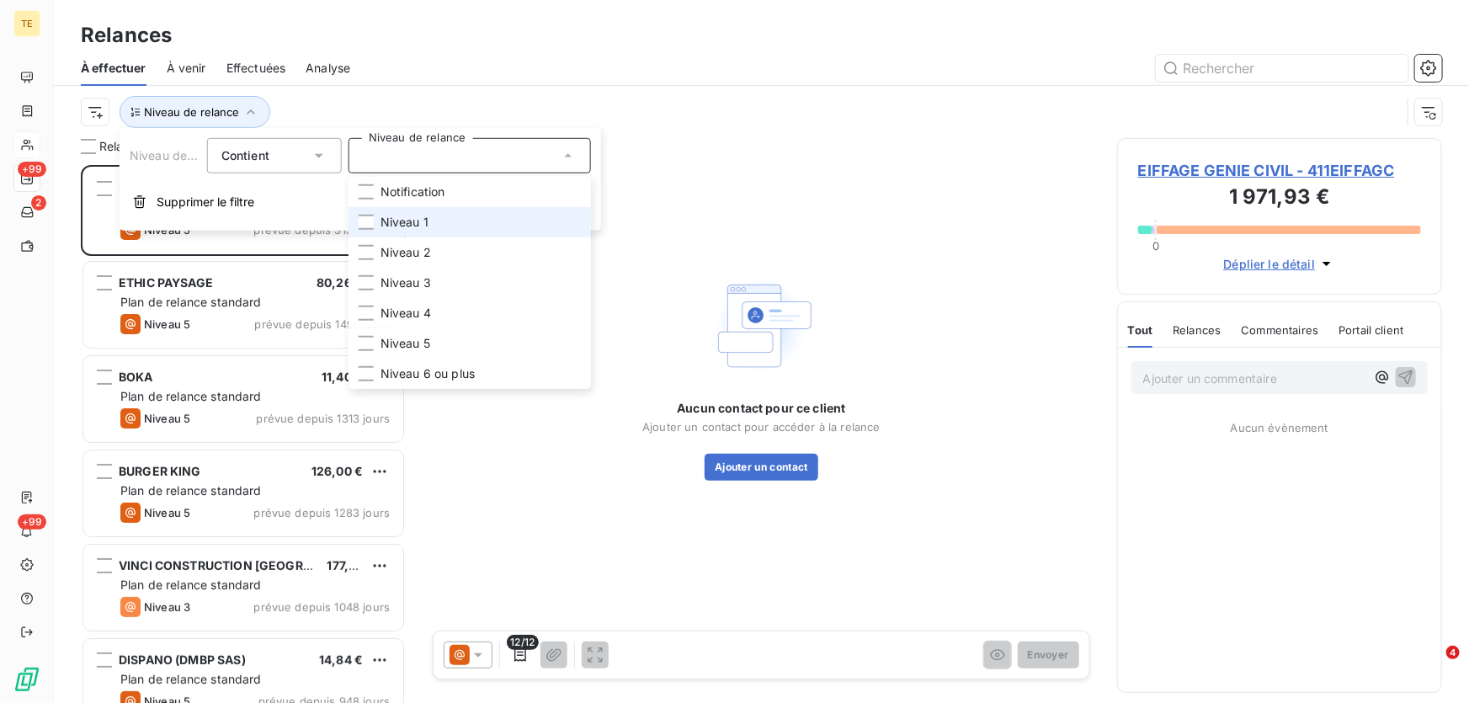
click at [397, 215] on span "Niveau 1" at bounding box center [404, 222] width 48 height 17
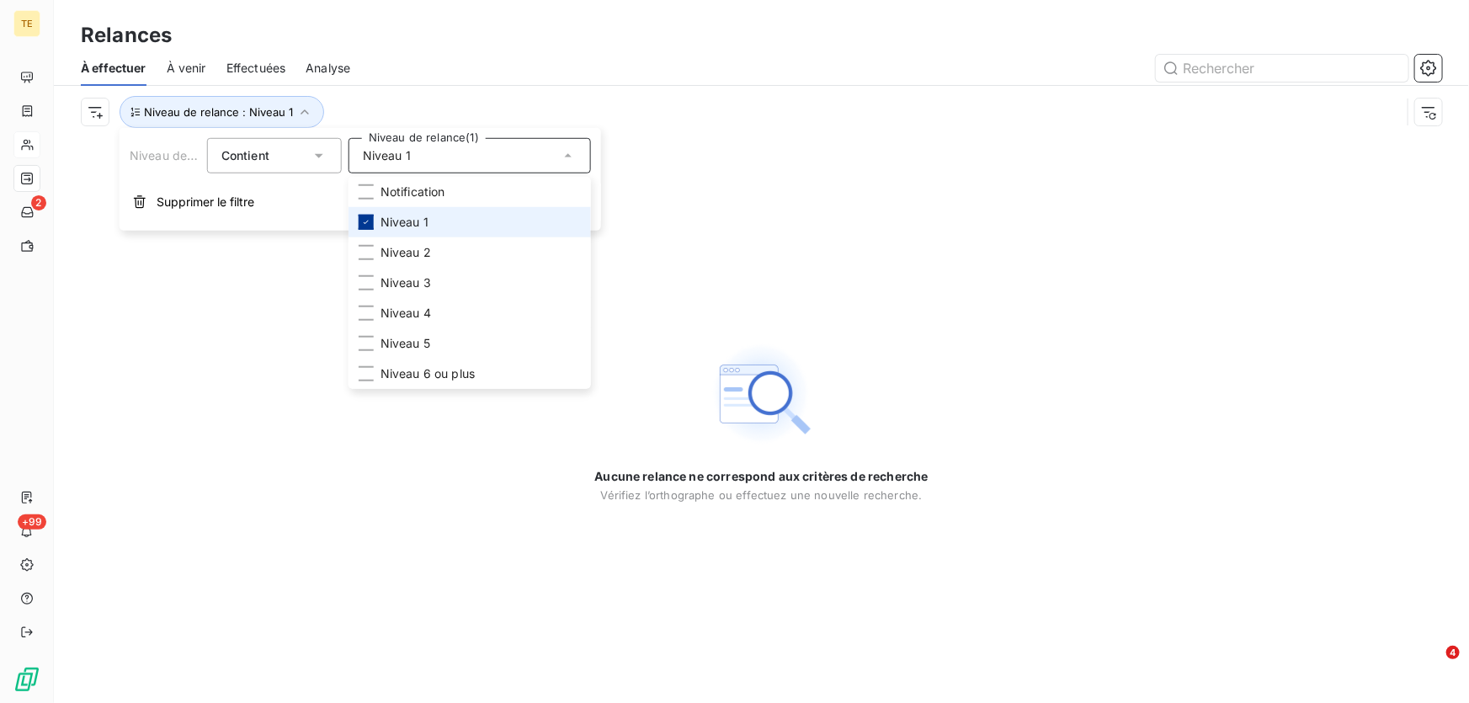
click at [364, 218] on icon at bounding box center [366, 222] width 10 height 10
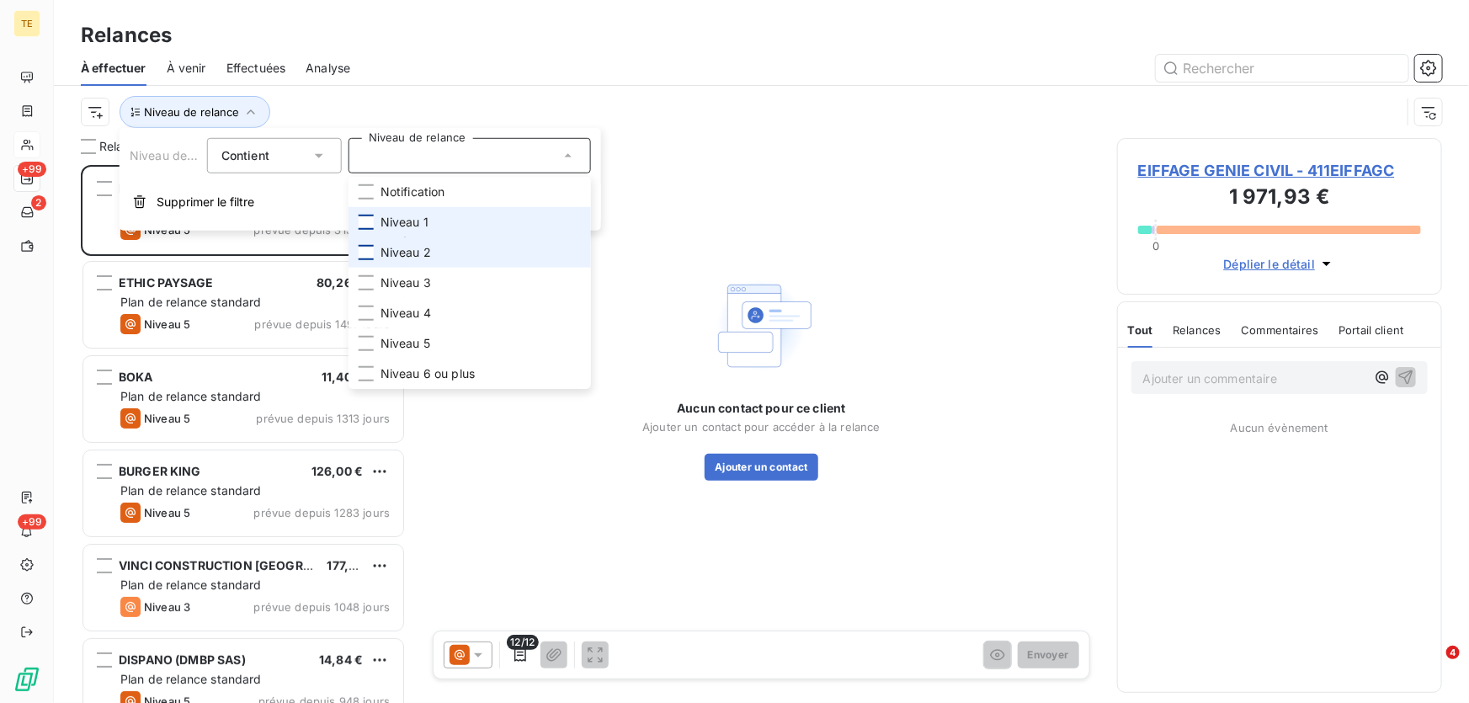
scroll to position [527, 313]
click at [363, 258] on div at bounding box center [366, 252] width 15 height 15
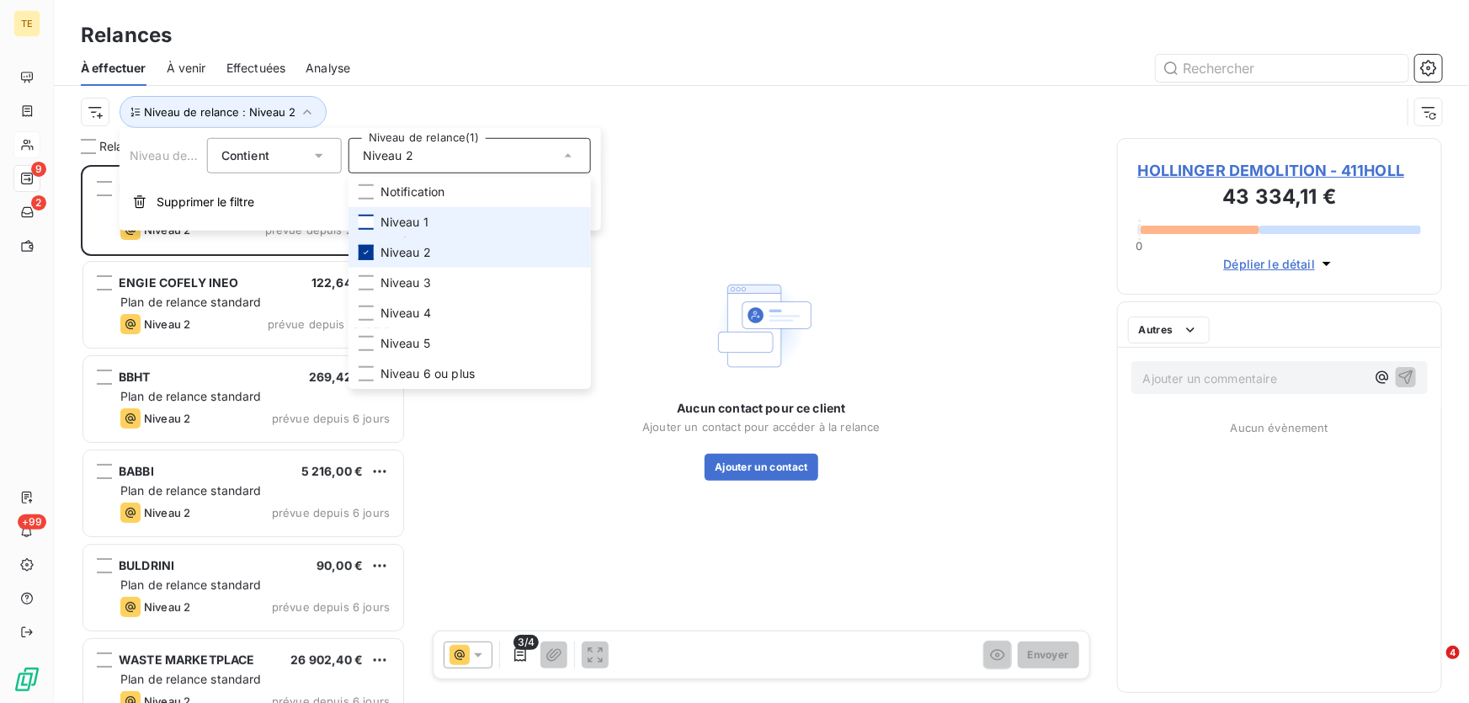
scroll to position [527, 313]
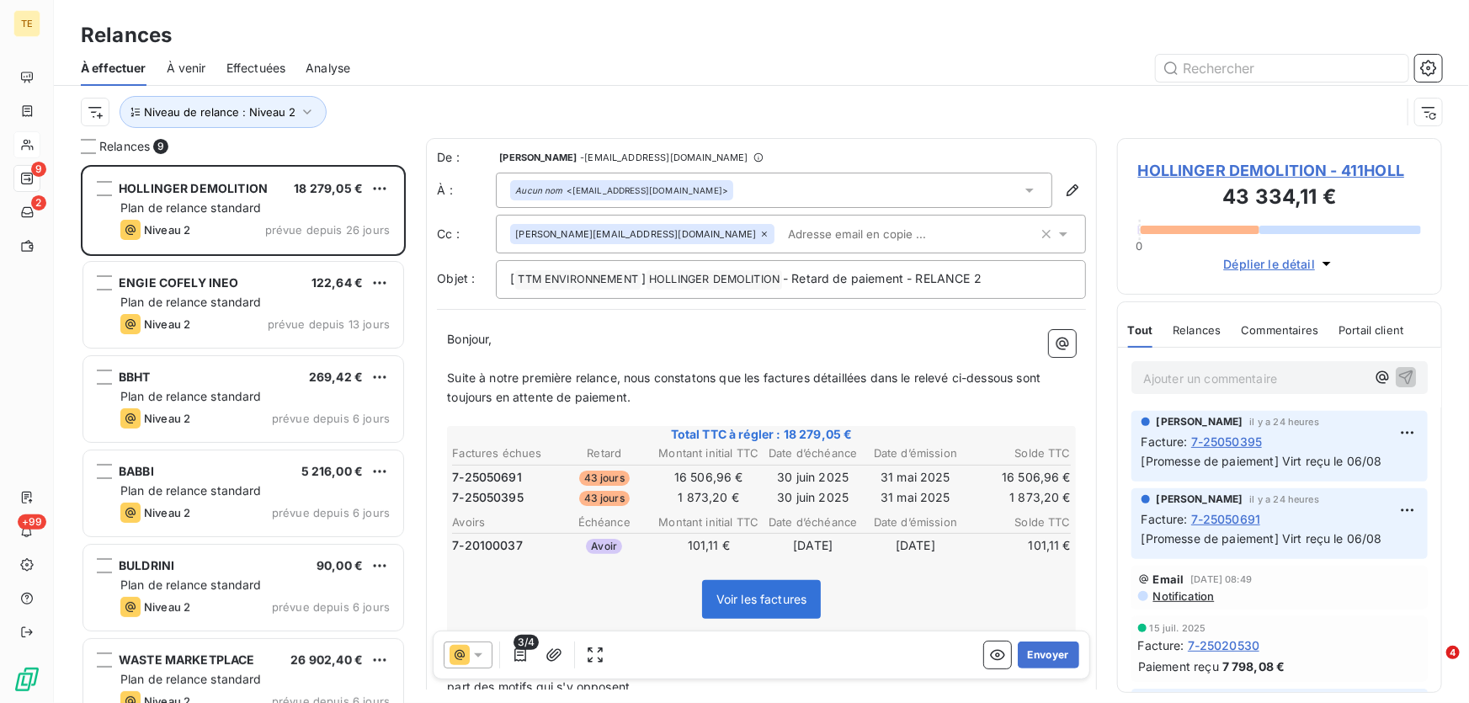
click at [492, 78] on div at bounding box center [905, 68] width 1071 height 27
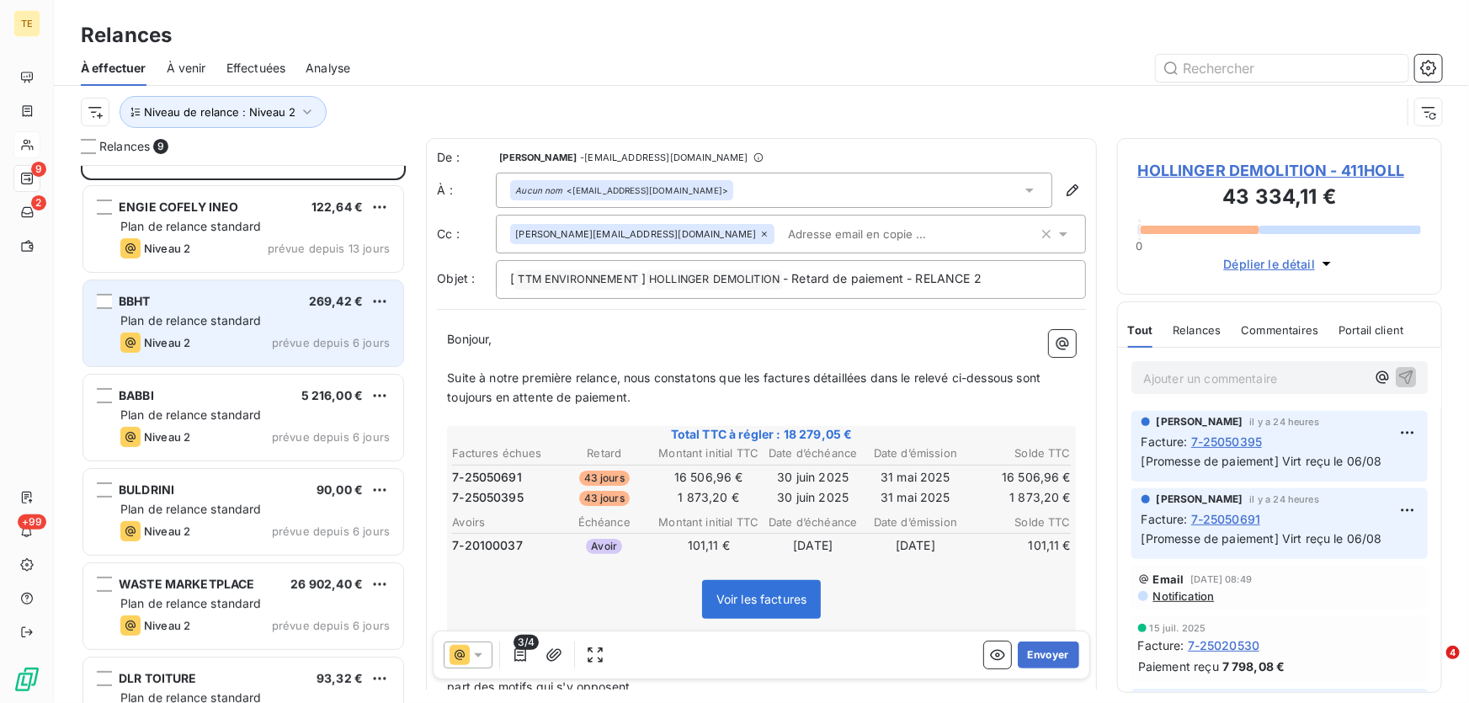
scroll to position [153, 0]
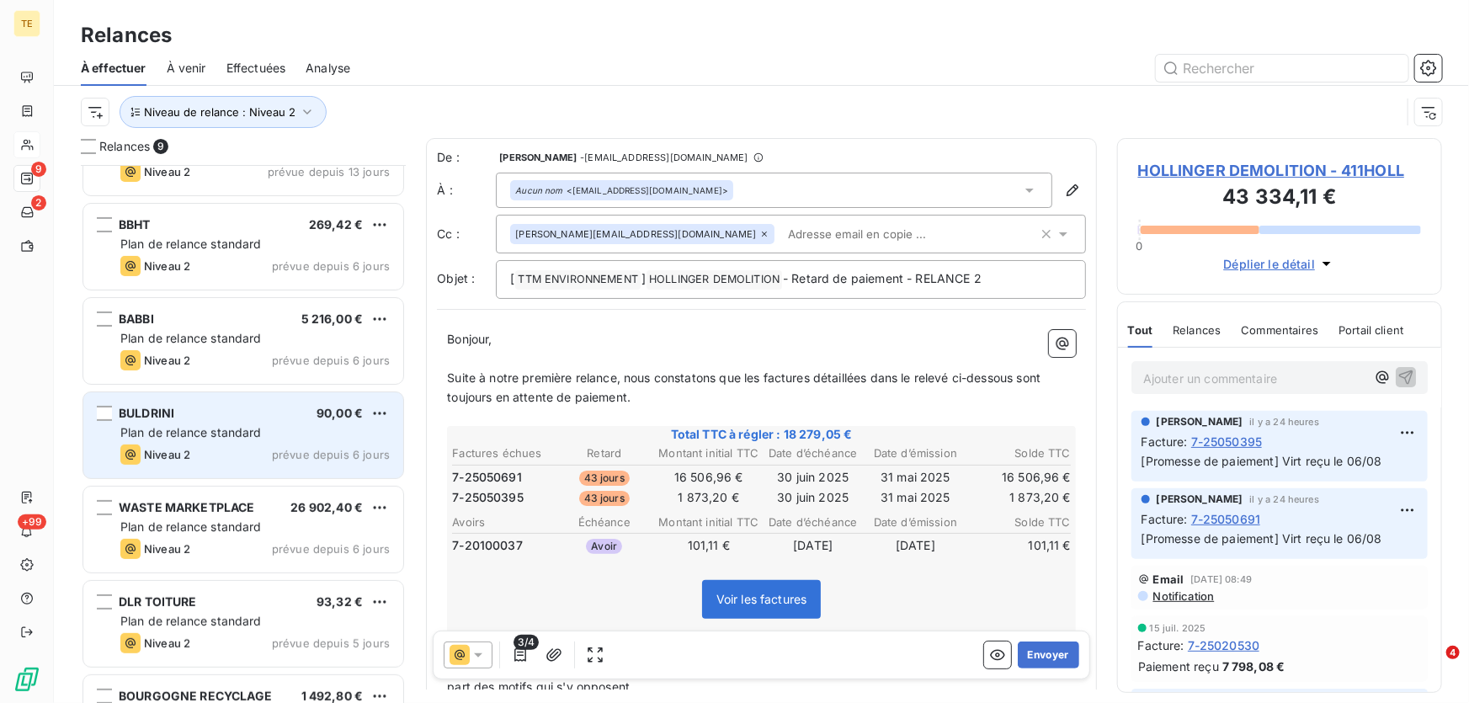
click at [186, 420] on div "BULDRINI 90,00 € Plan de relance standard Niveau 2 prévue depuis 6 jours" at bounding box center [243, 435] width 320 height 86
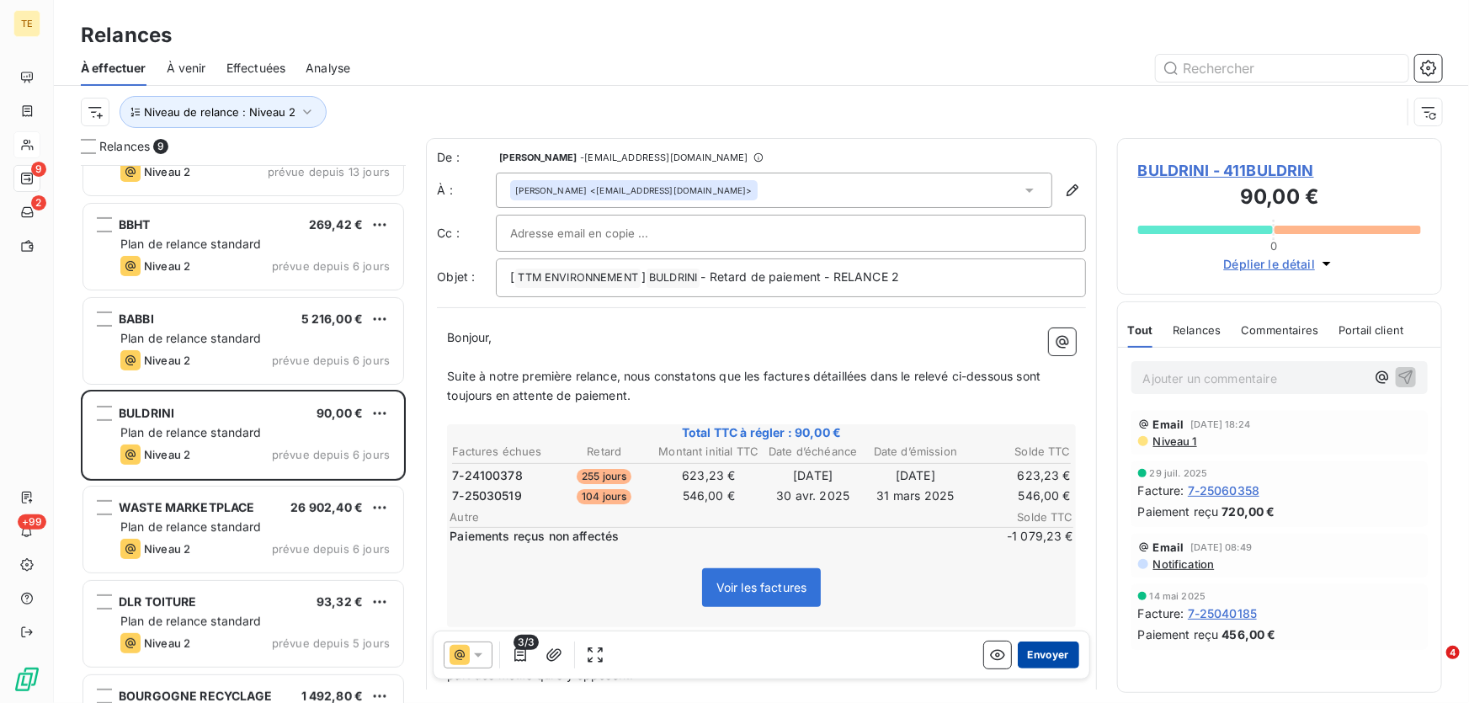
click at [1040, 657] on button "Envoyer" at bounding box center [1048, 654] width 61 height 27
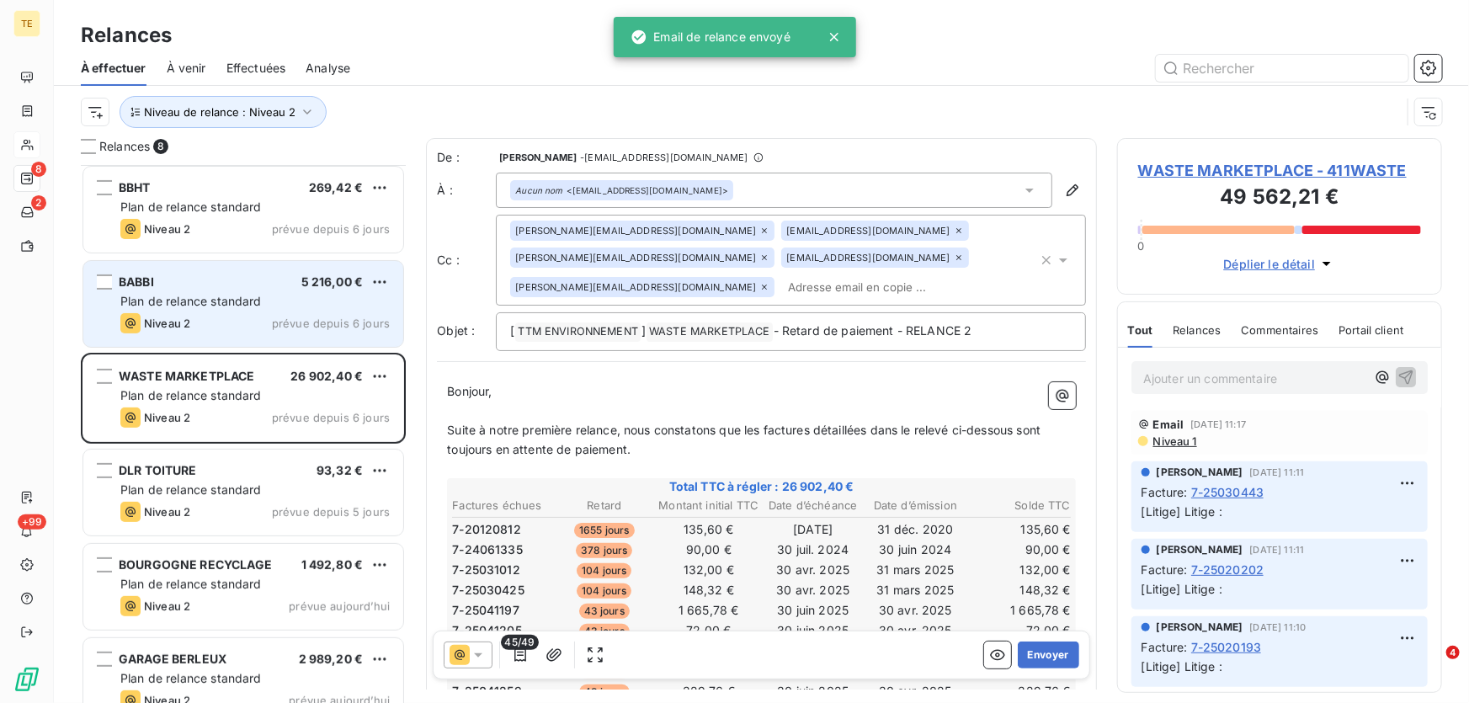
scroll to position [216, 0]
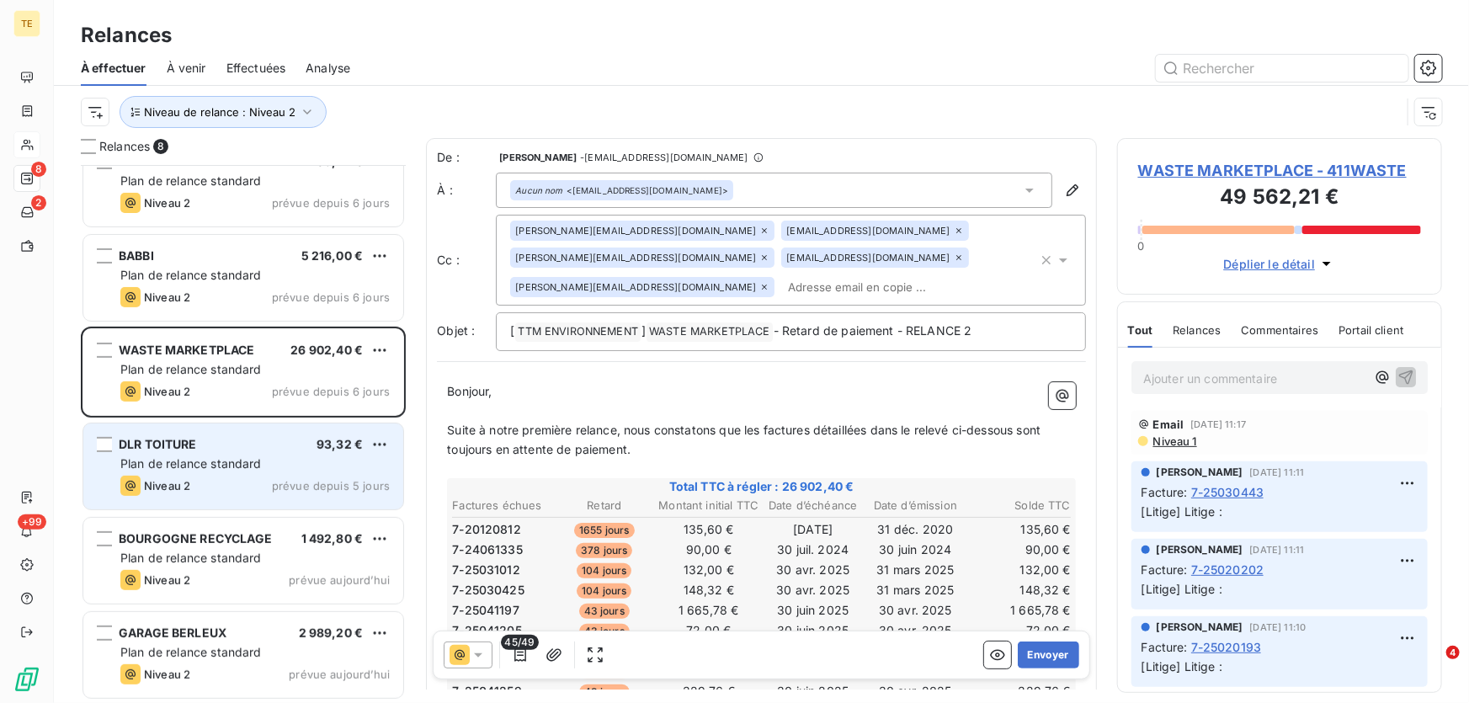
click at [168, 460] on span "Plan de relance standard" at bounding box center [190, 463] width 141 height 14
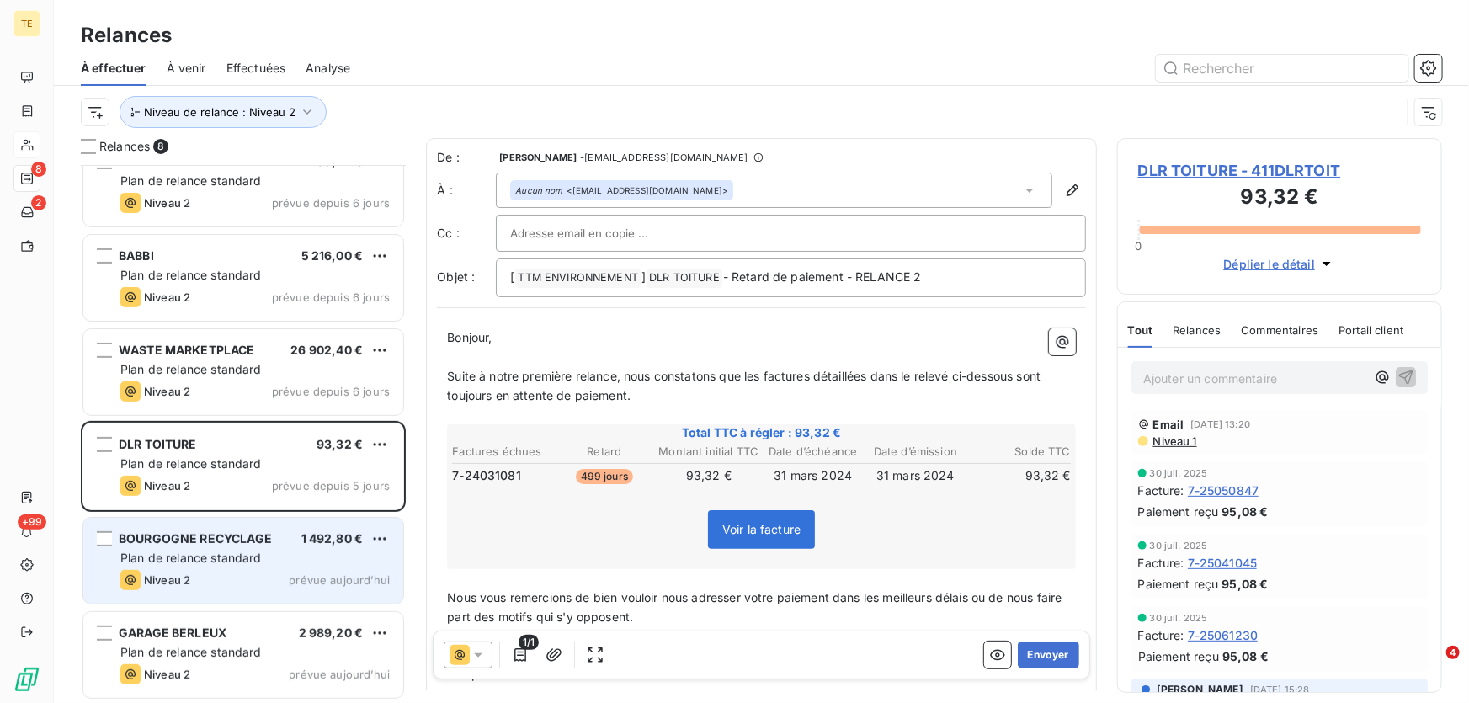
click at [188, 554] on span "Plan de relance standard" at bounding box center [190, 557] width 141 height 14
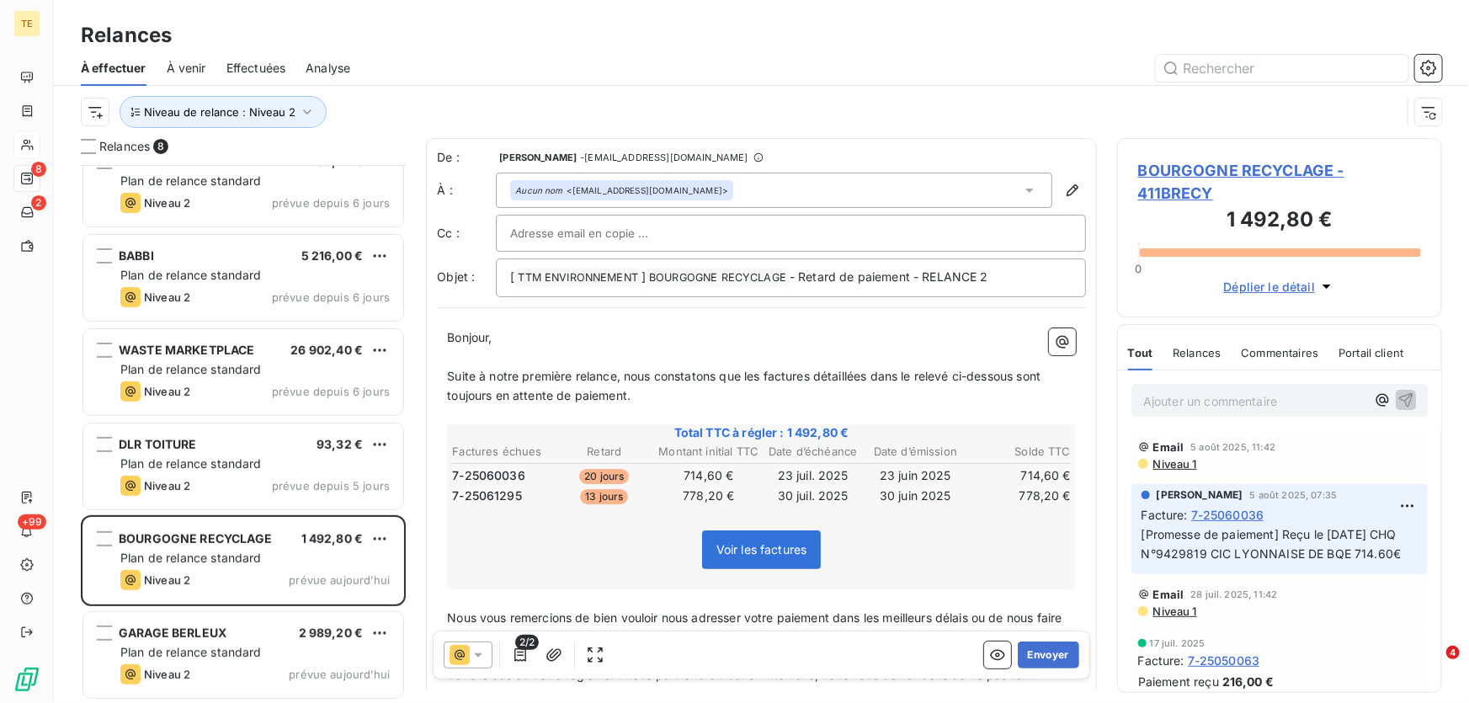
click at [1172, 183] on span "BOURGOGNE RECYCLAGE - 411BRECY" at bounding box center [1279, 181] width 283 height 45
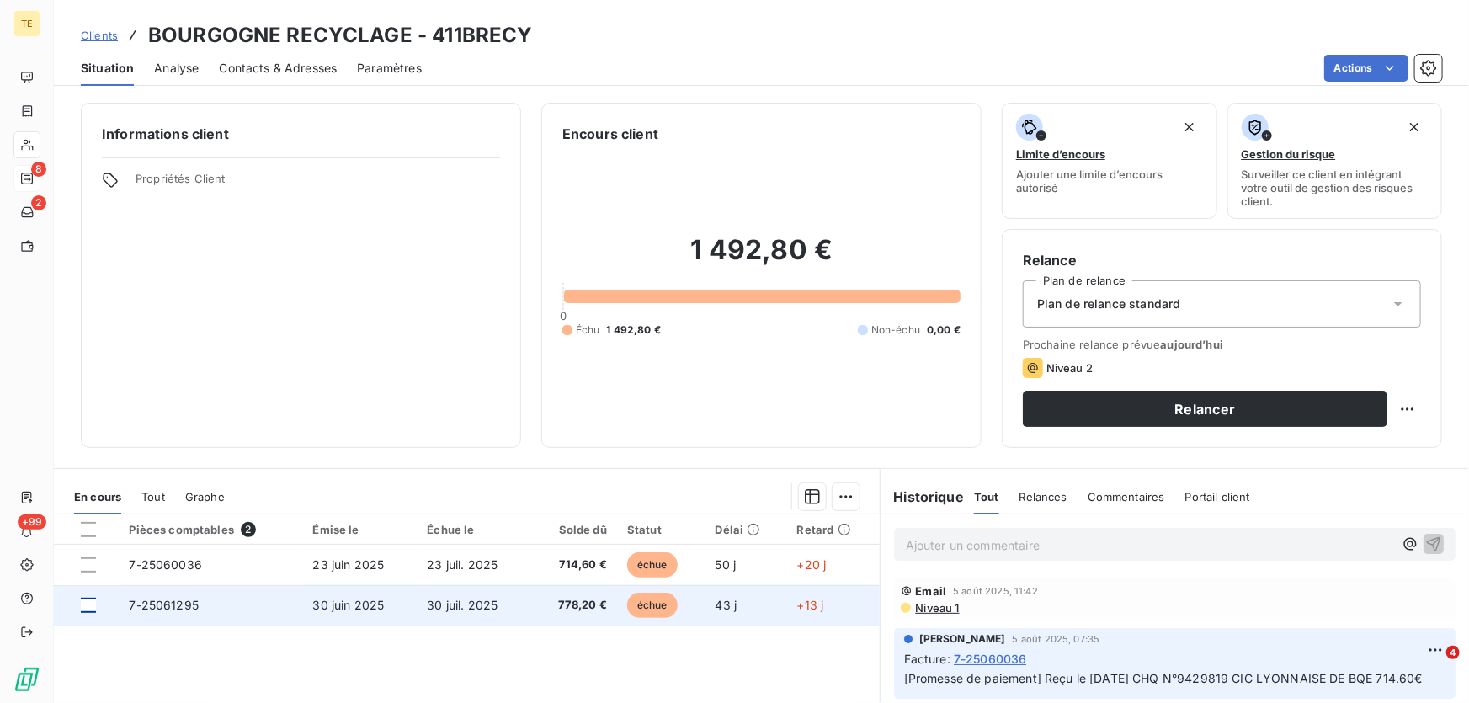
click at [83, 604] on div at bounding box center [88, 605] width 15 height 15
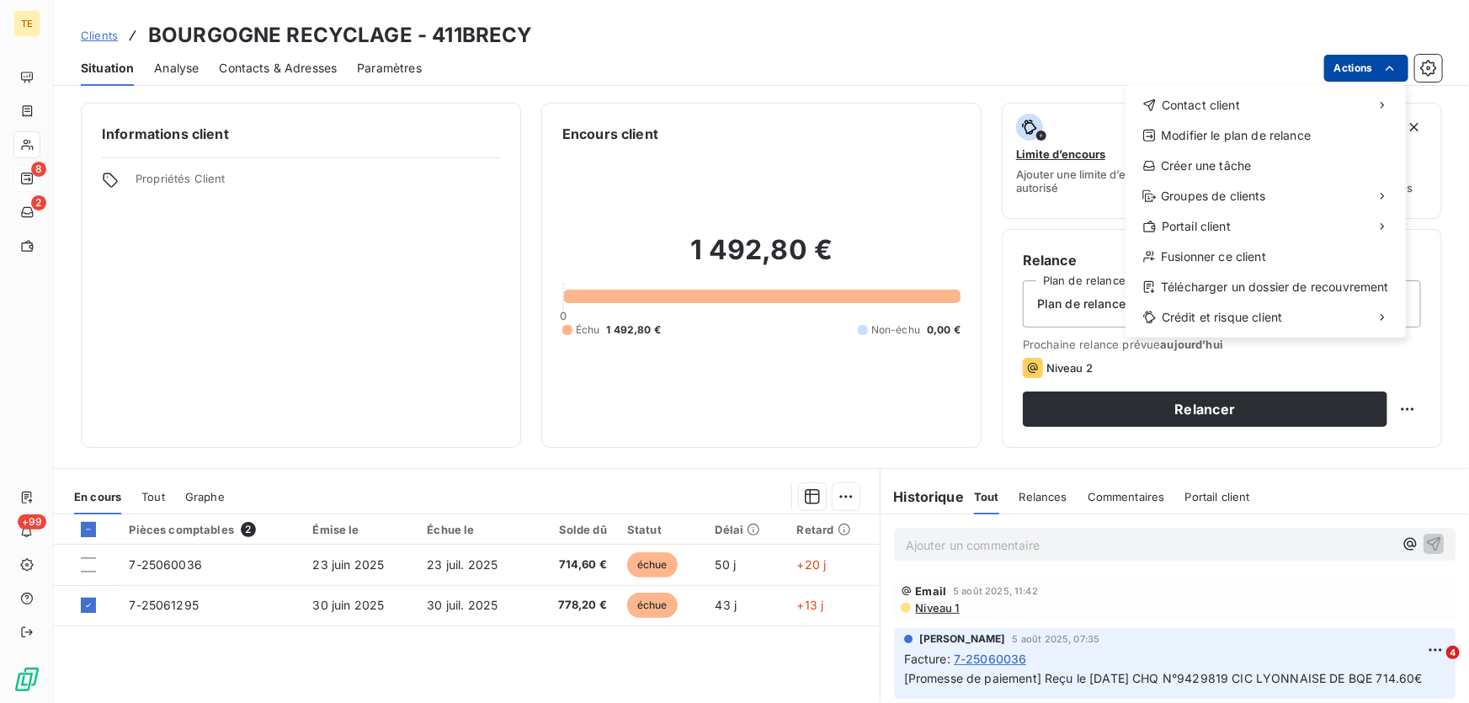
click at [1400, 64] on html "TE 8 2 +99 Clients BOURGOGNE RECYCLAGE - 411BRECY Situation Analyse Contacts & …" at bounding box center [734, 351] width 1469 height 703
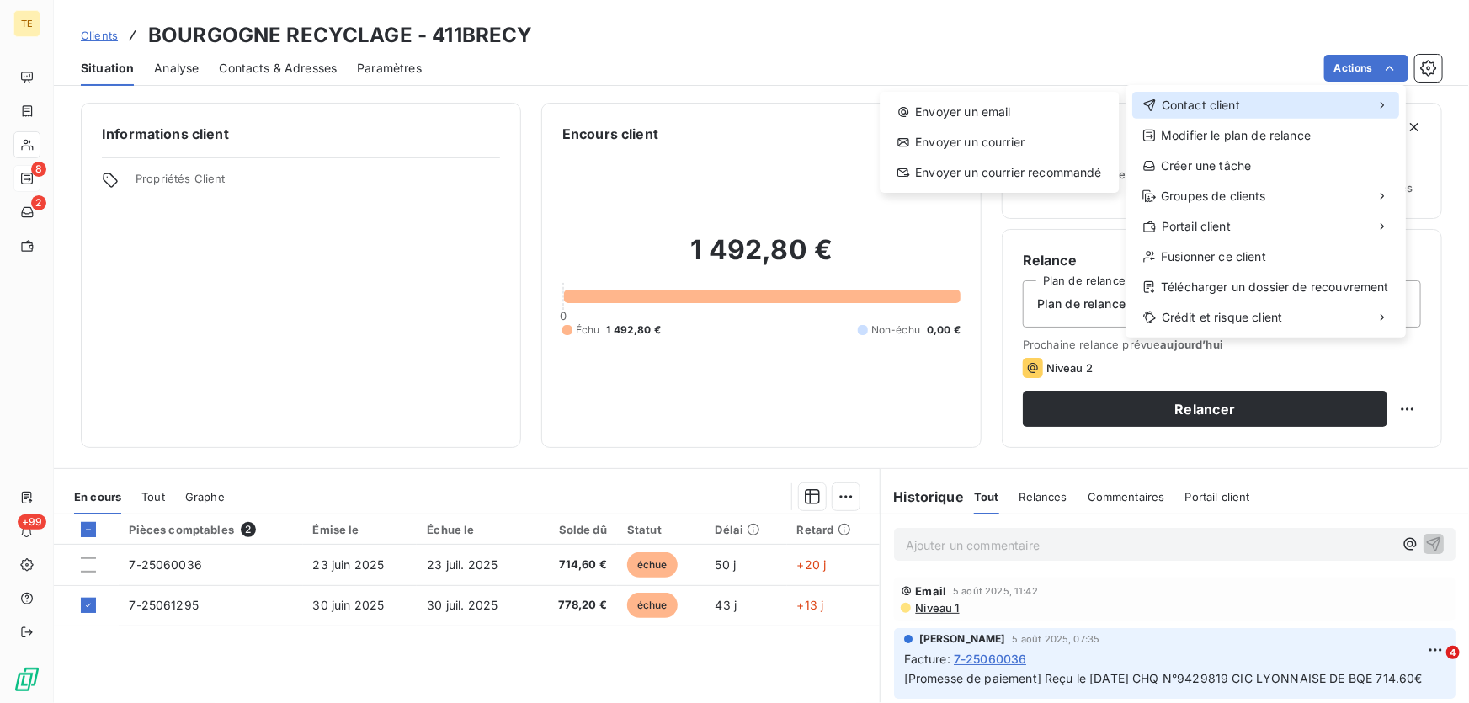
click at [1184, 105] on span "Contact client" at bounding box center [1201, 105] width 78 height 17
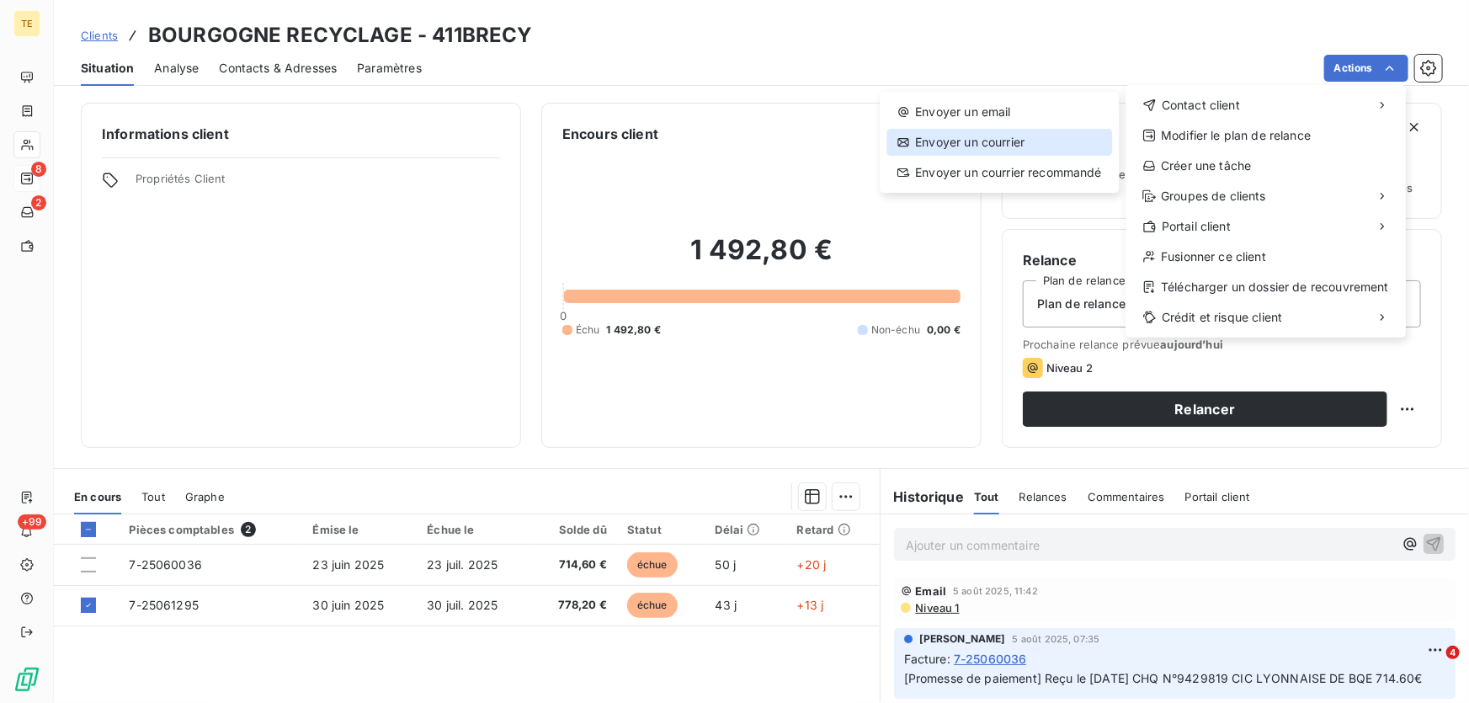
click at [923, 129] on div "Envoyer un courrier" at bounding box center [999, 142] width 226 height 27
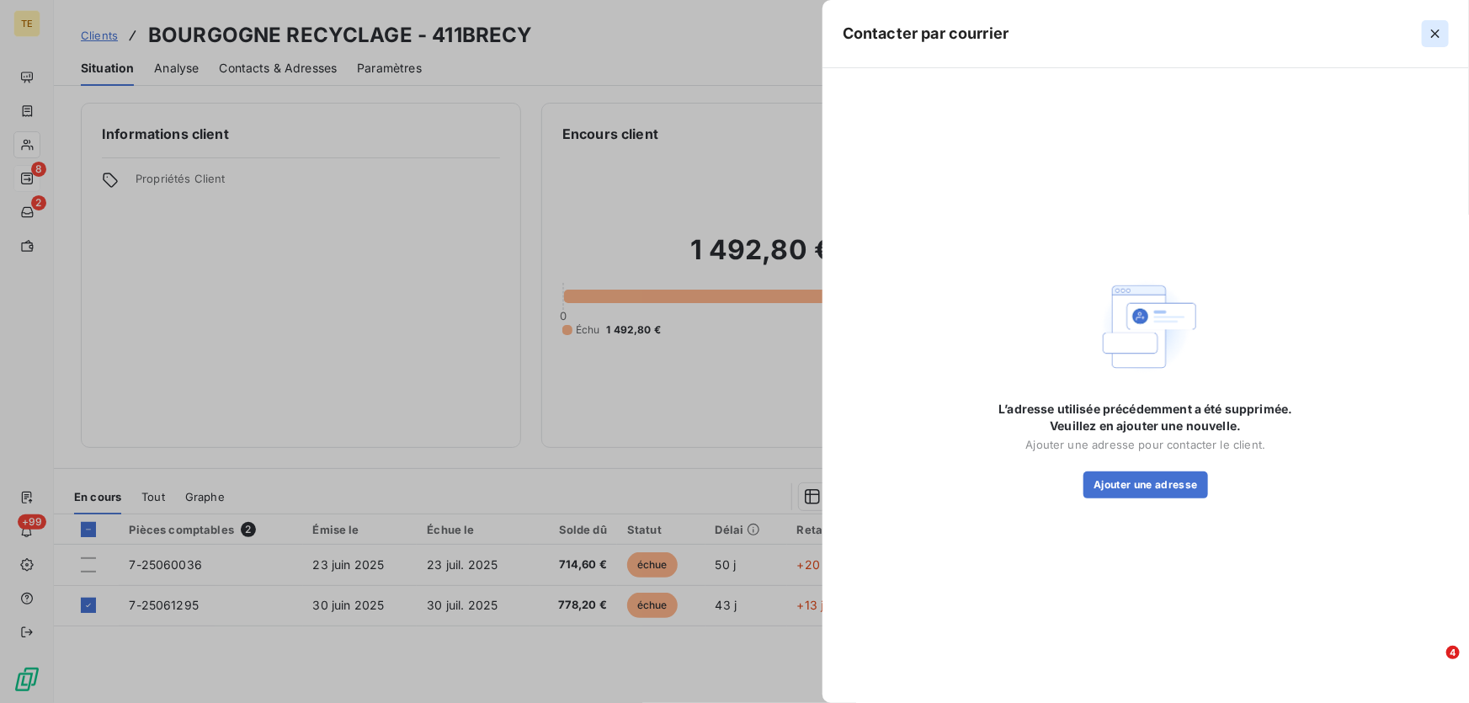
click at [1431, 38] on icon "button" at bounding box center [1435, 33] width 17 height 17
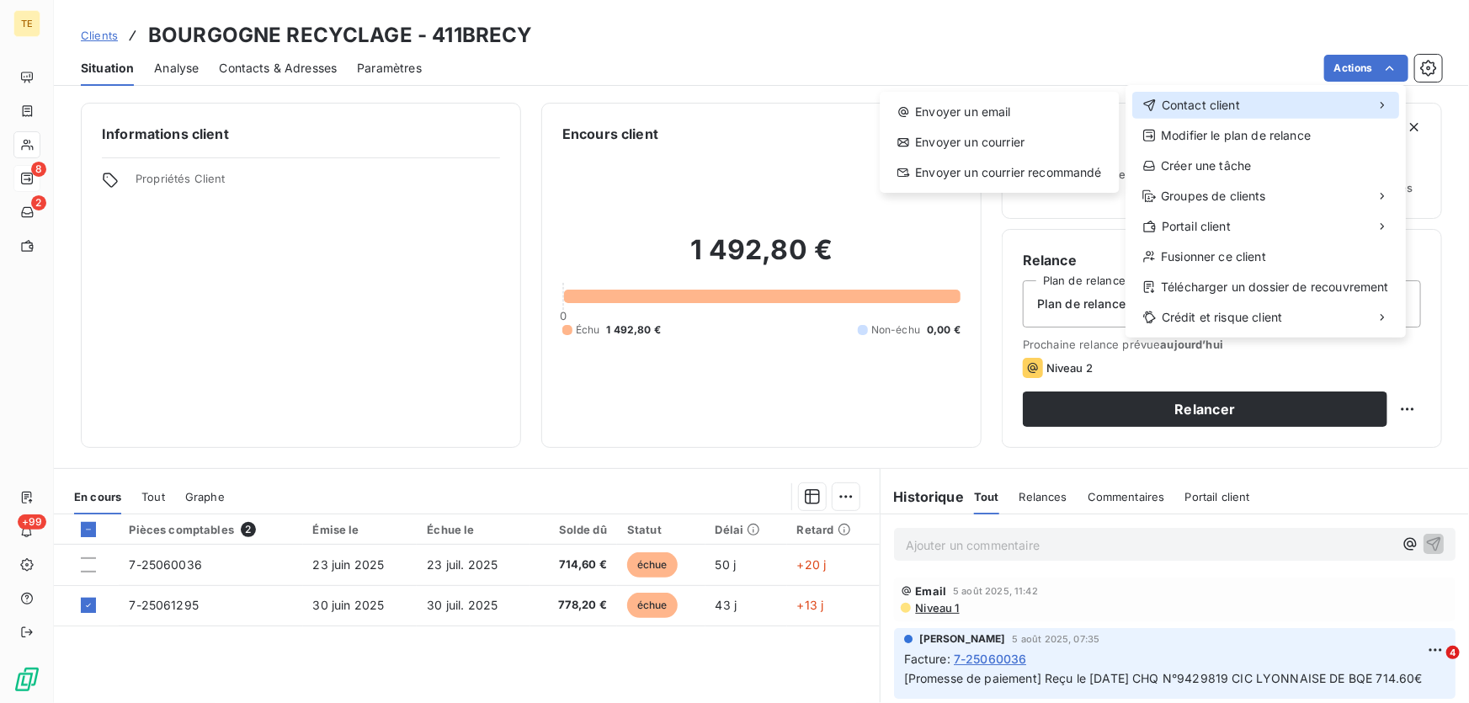
click at [1238, 100] on span "Contact client" at bounding box center [1201, 105] width 78 height 17
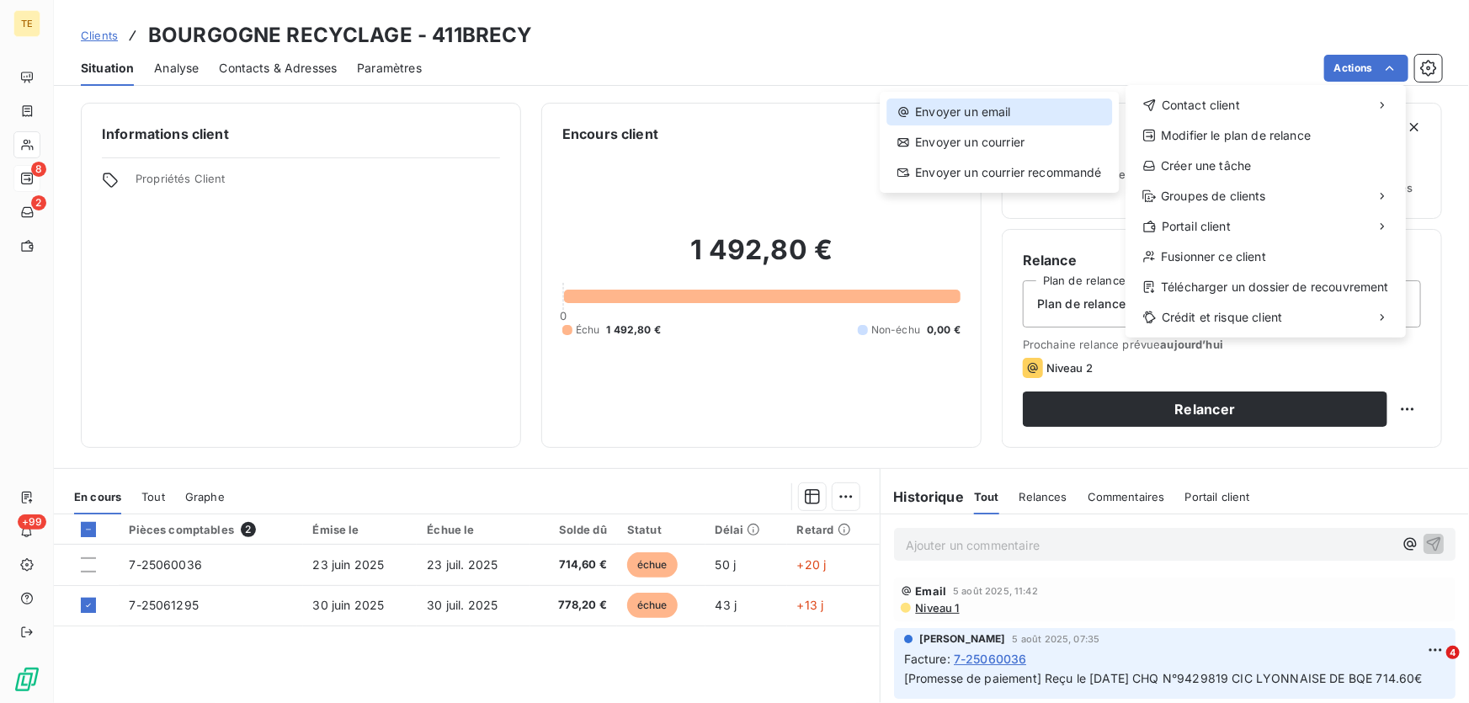
click at [990, 108] on div "Envoyer un email" at bounding box center [999, 111] width 226 height 27
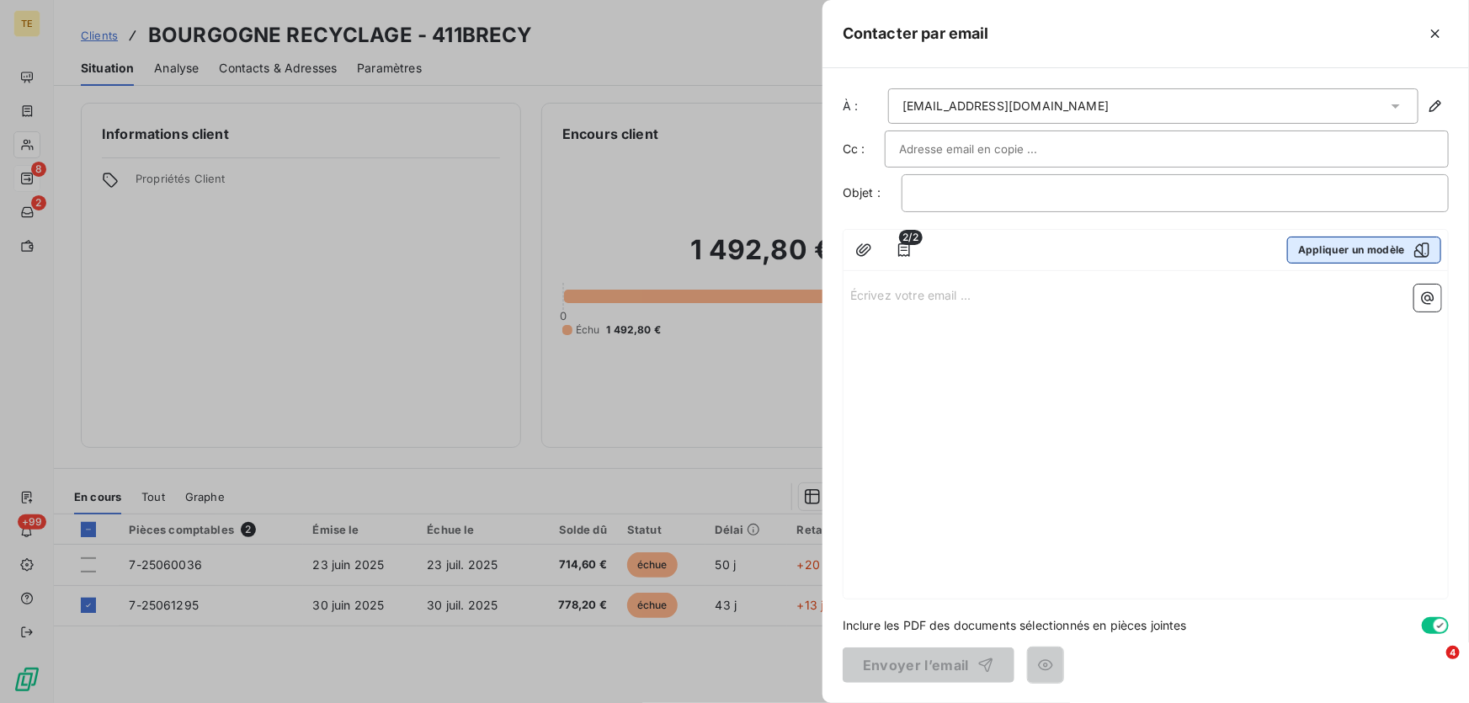
click at [1414, 244] on icon "button" at bounding box center [1421, 250] width 17 height 17
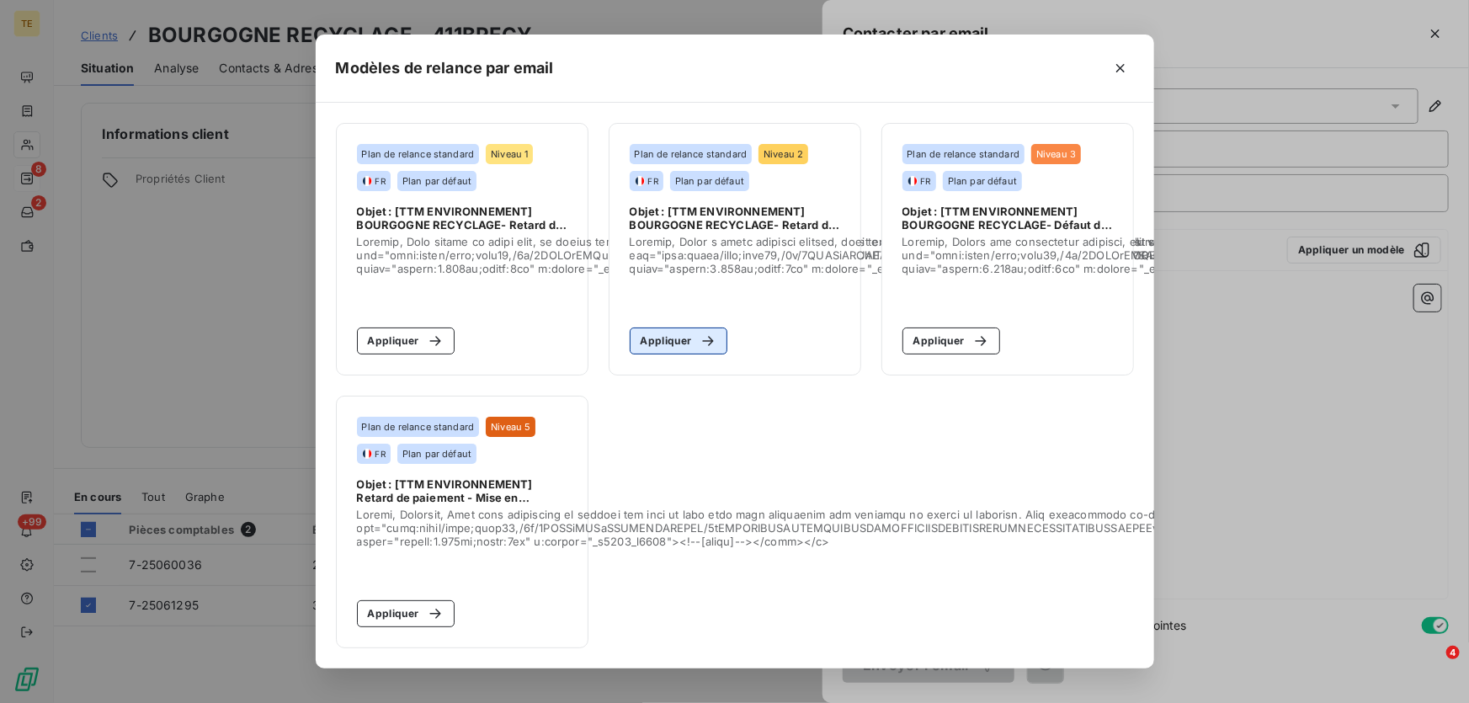
click at [666, 334] on button "Appliquer" at bounding box center [679, 340] width 98 height 27
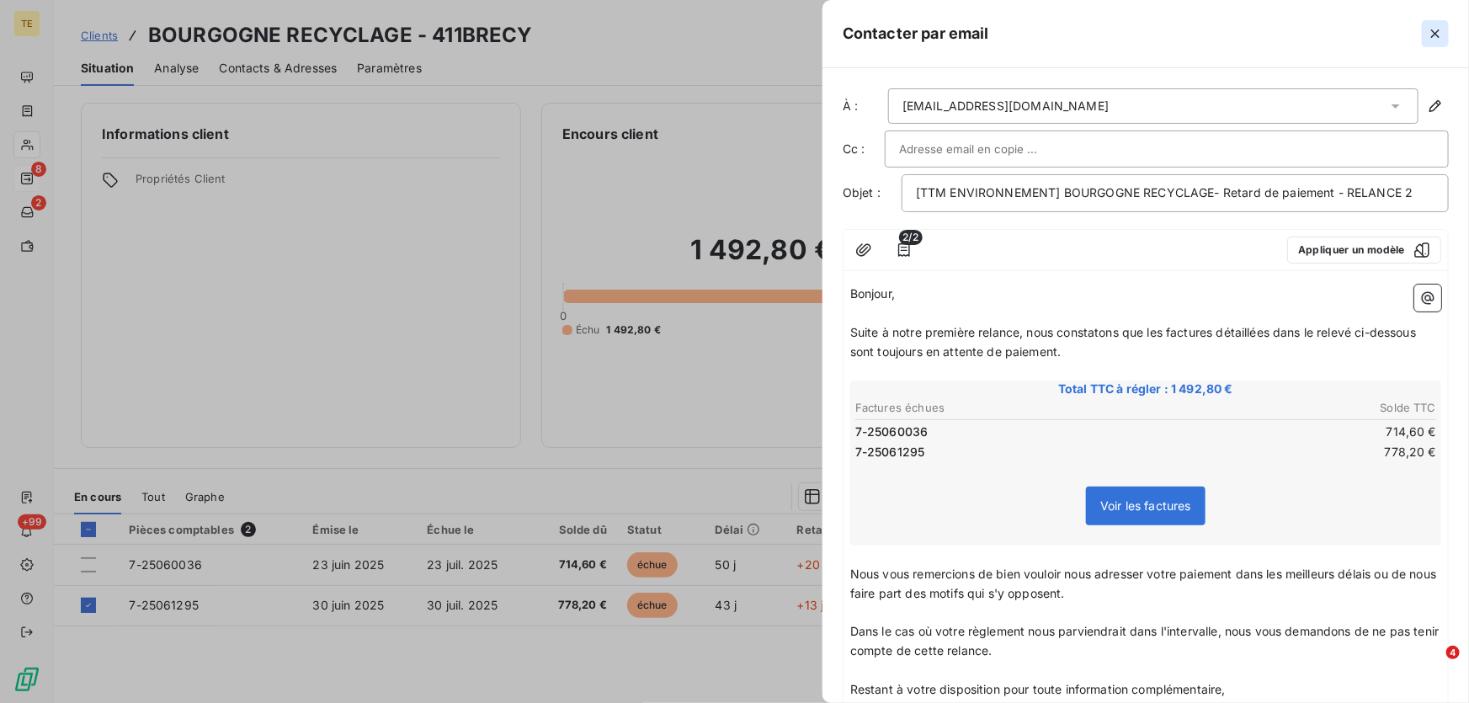
click at [1432, 34] on icon "button" at bounding box center [1435, 33] width 17 height 17
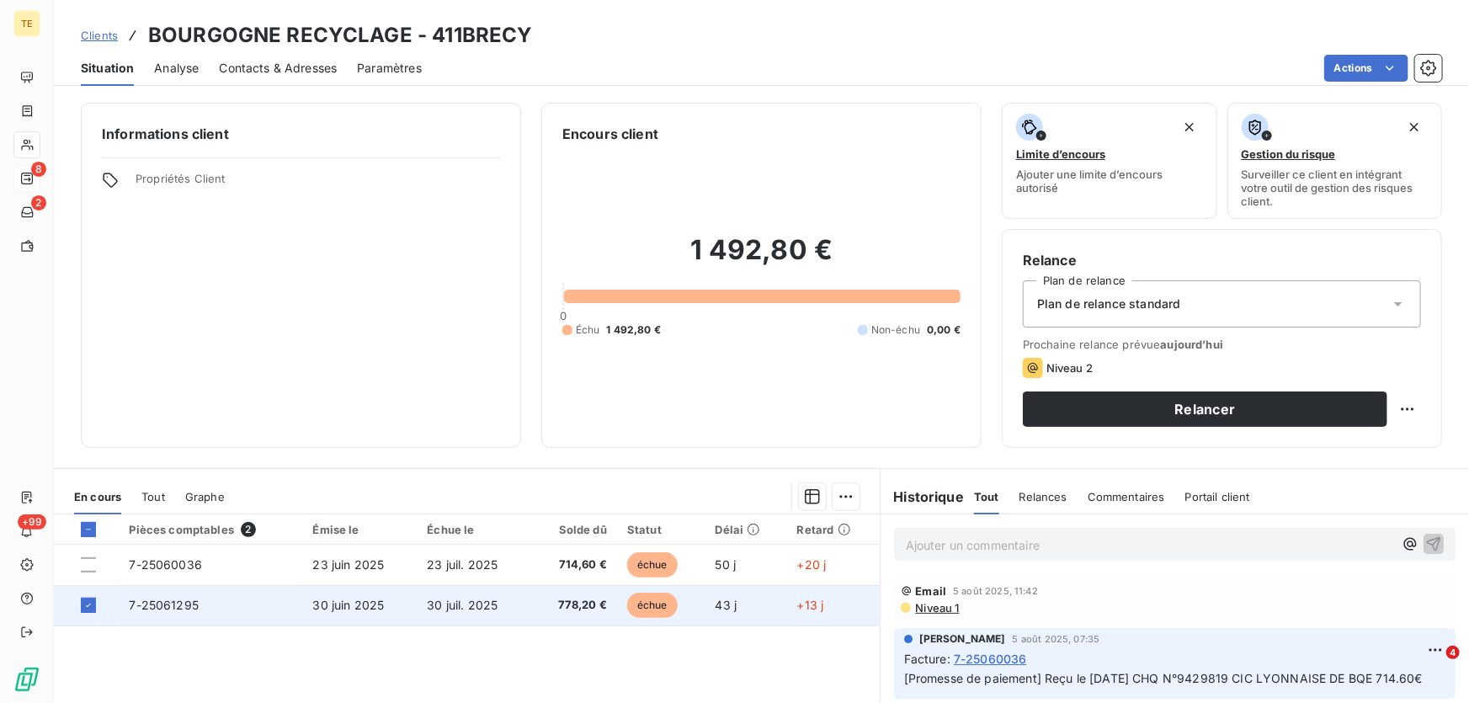
click at [173, 606] on span "7-25061295" at bounding box center [164, 605] width 70 height 14
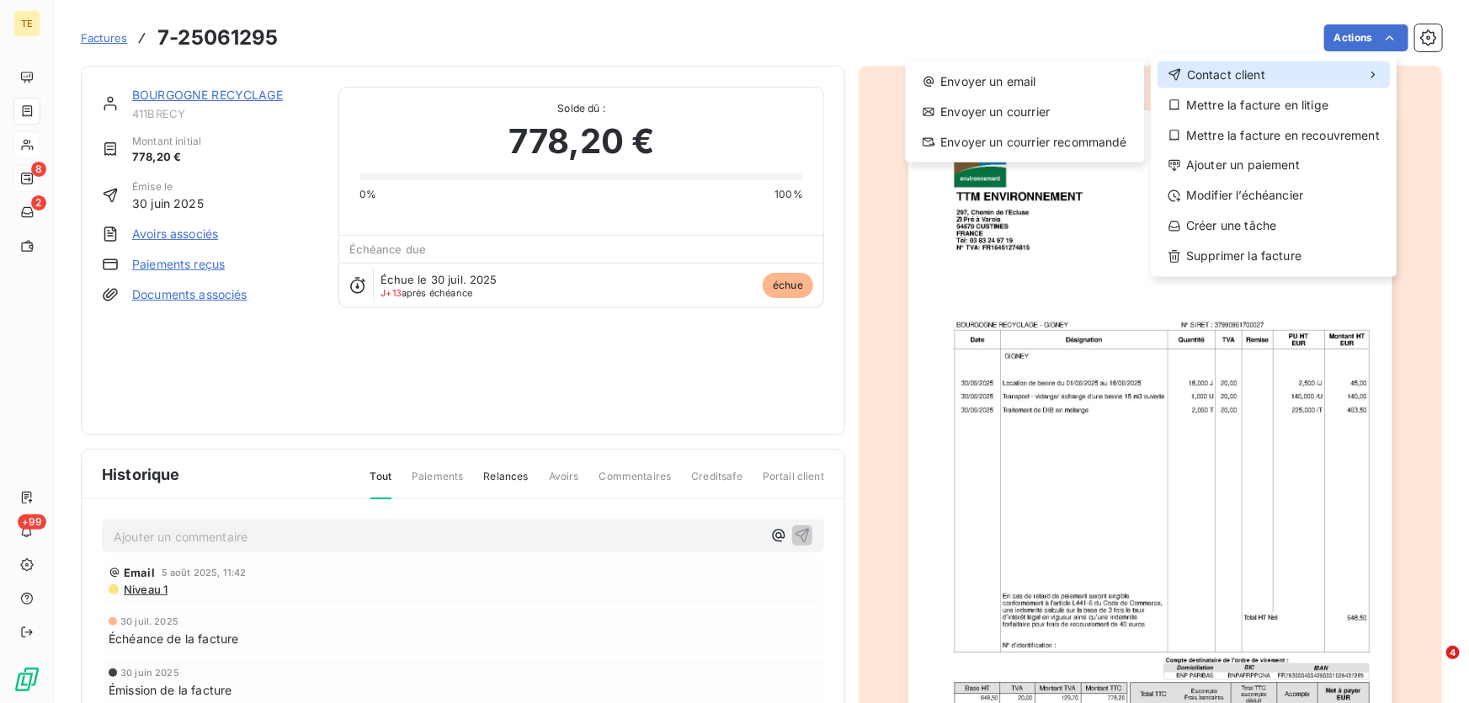
click at [1214, 72] on span "Contact client" at bounding box center [1226, 74] width 78 height 17
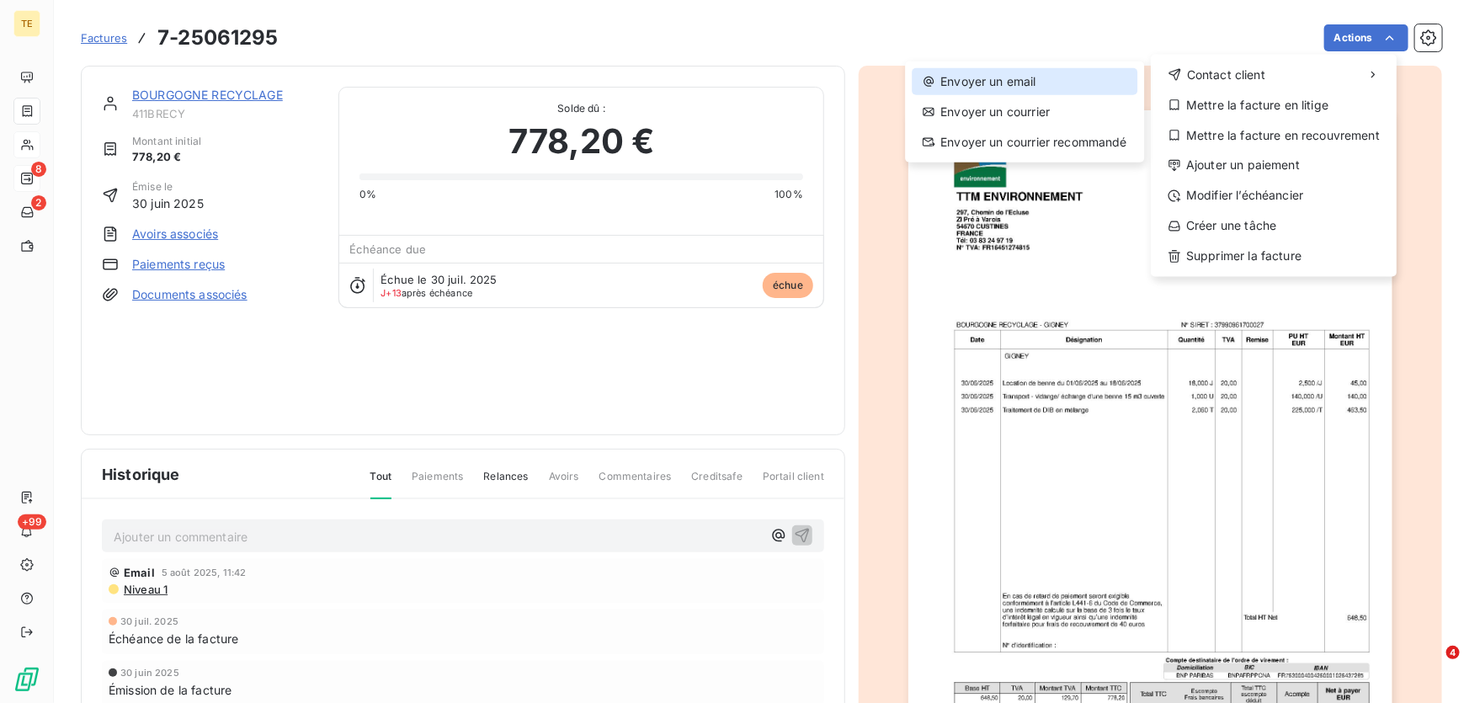
click at [1016, 76] on div "Envoyer un email" at bounding box center [1025, 81] width 226 height 27
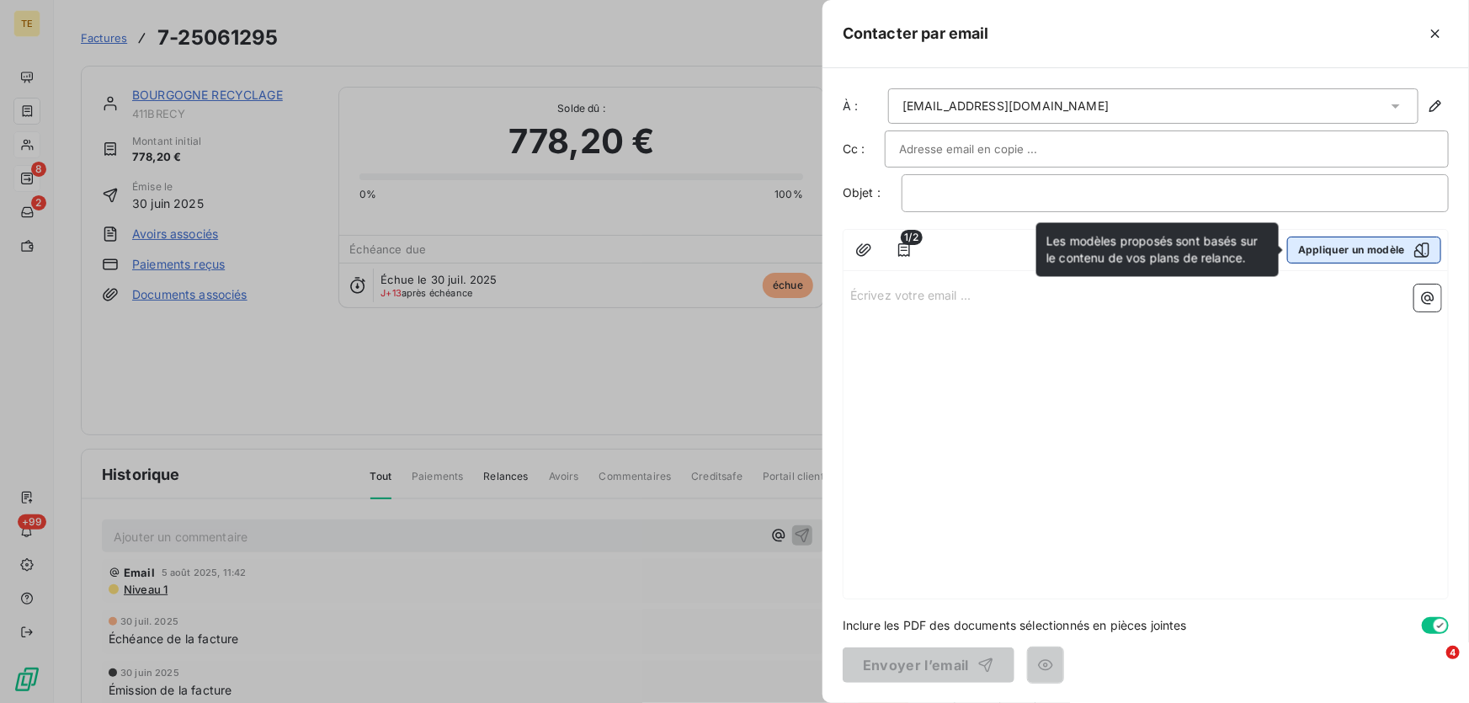
click at [1340, 247] on button "Appliquer un modèle" at bounding box center [1364, 250] width 154 height 27
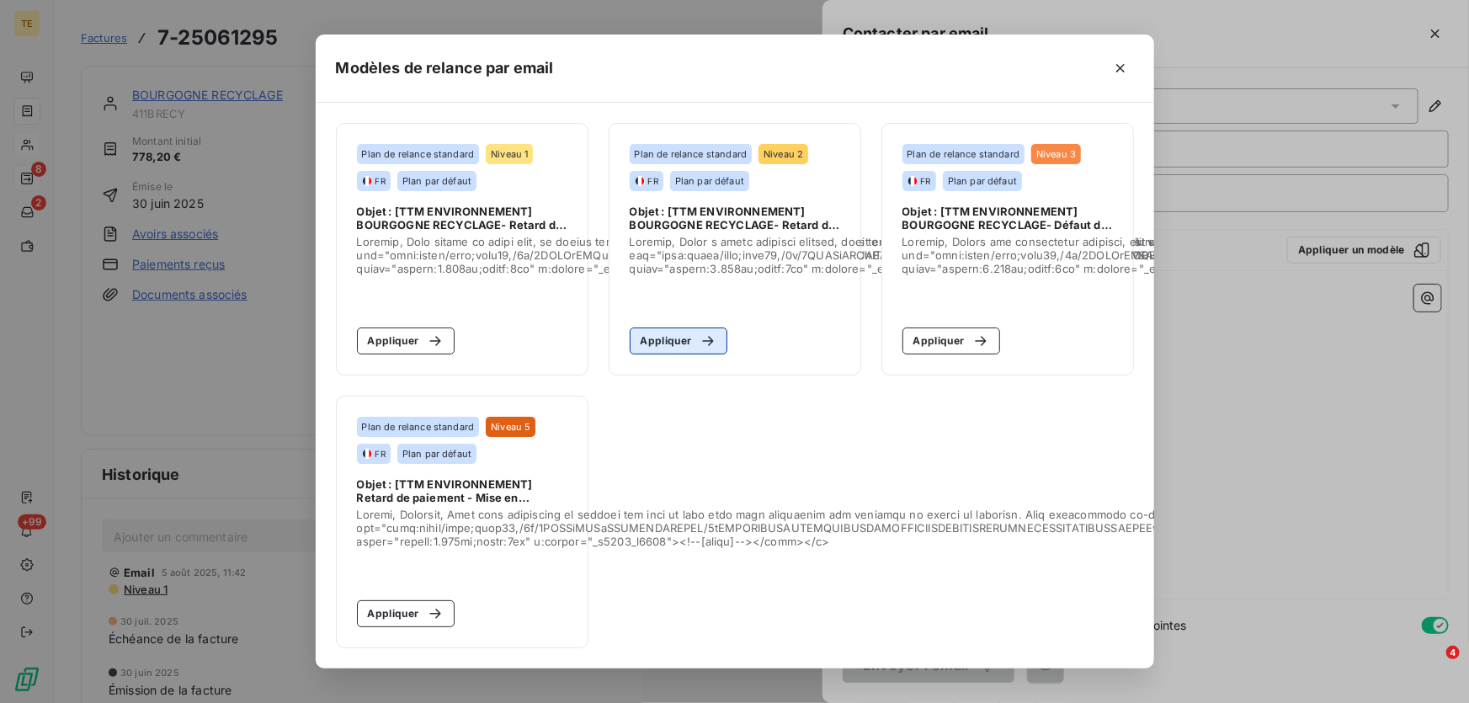
click at [667, 336] on button "Appliquer" at bounding box center [679, 340] width 98 height 27
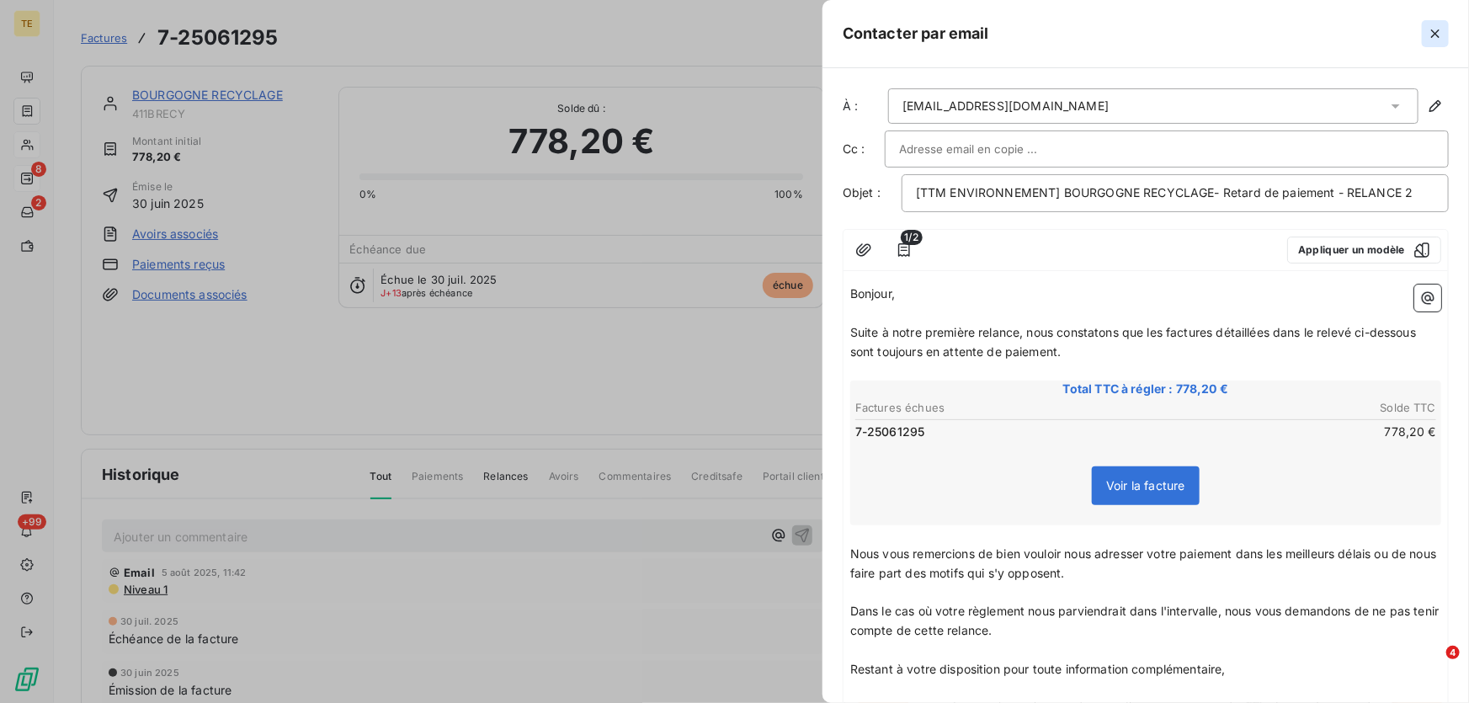
click at [1440, 33] on icon "button" at bounding box center [1435, 33] width 17 height 17
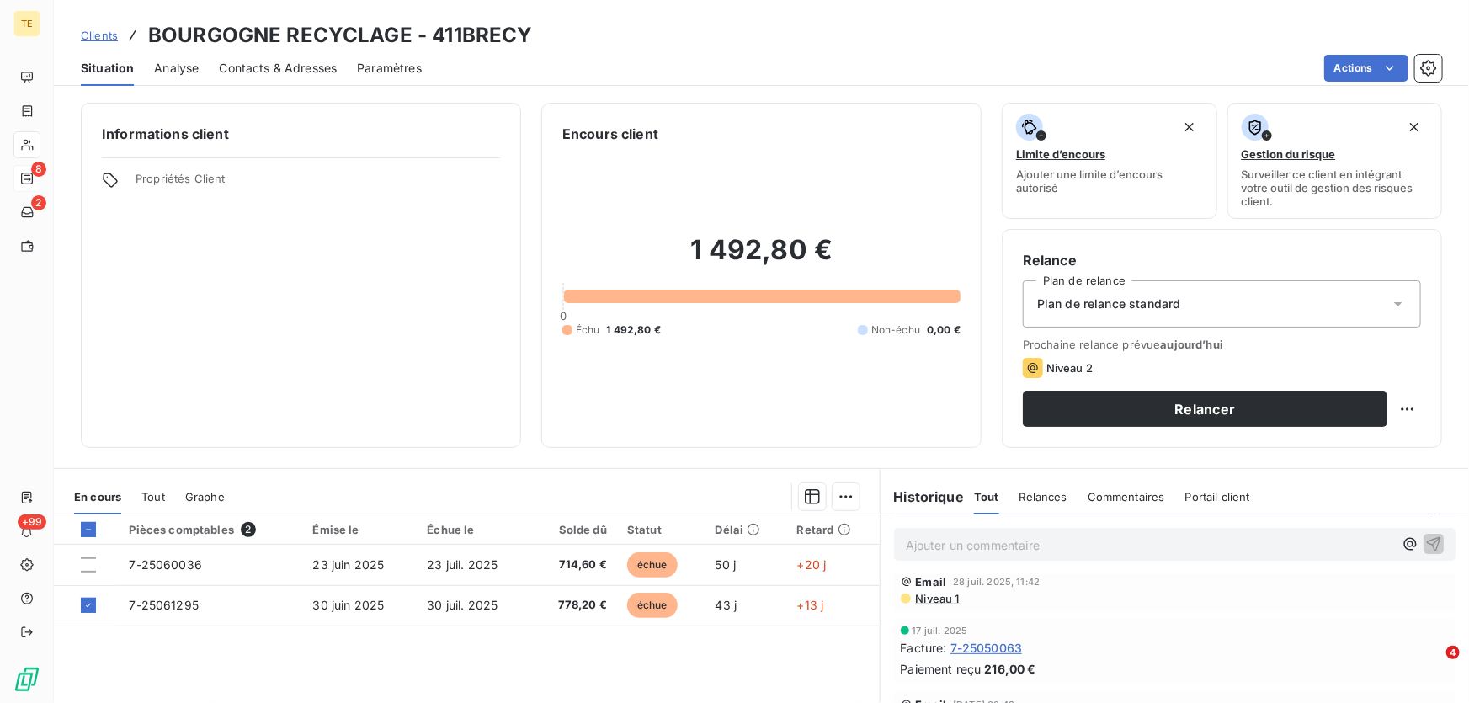
scroll to position [104, 0]
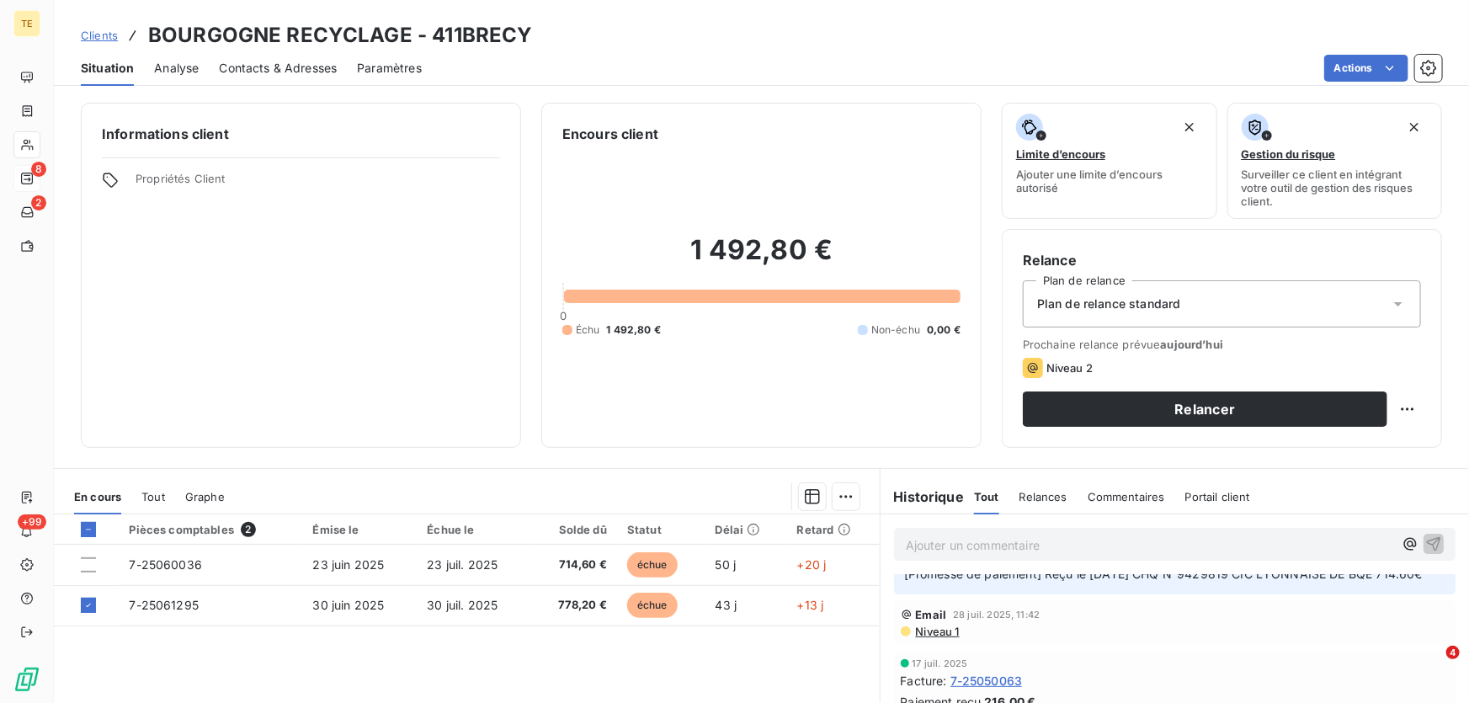
click at [933, 638] on span "Niveau 1" at bounding box center [936, 631] width 45 height 13
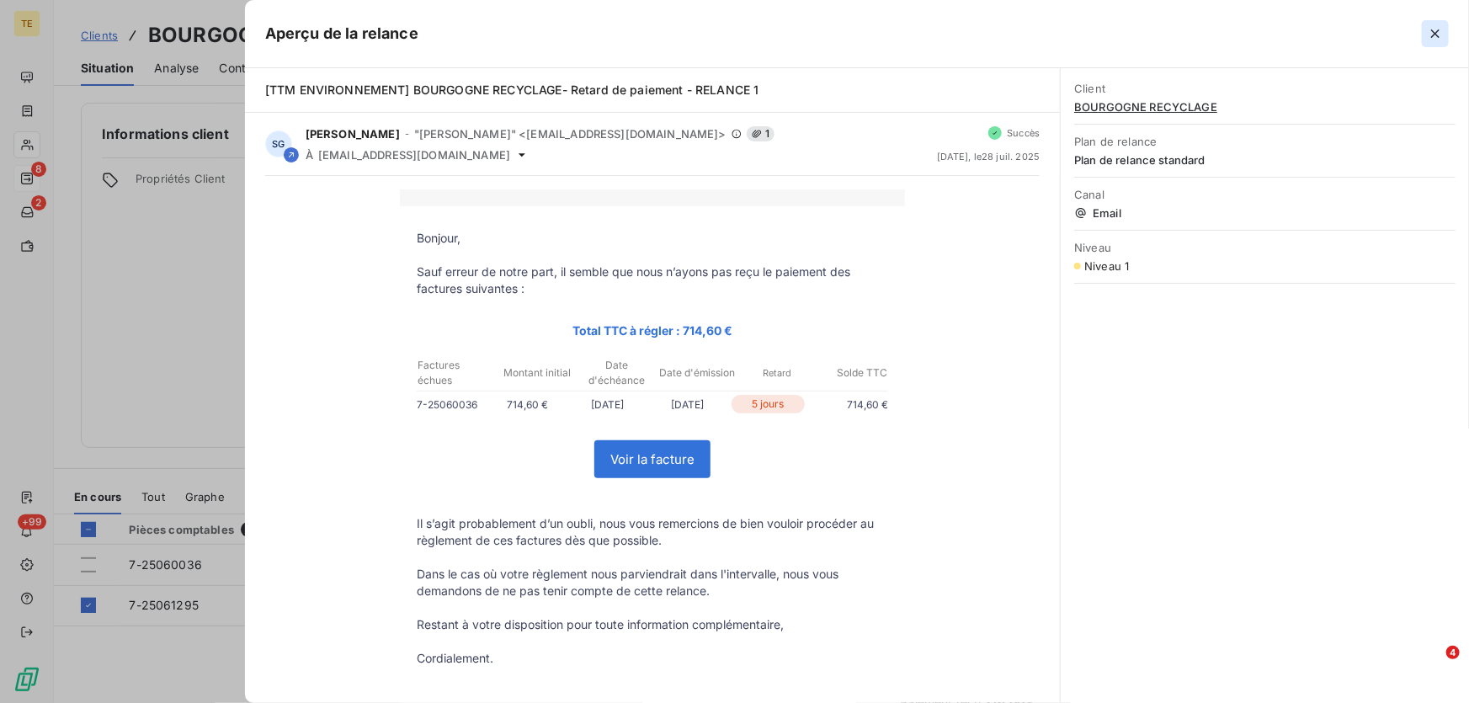
click at [1437, 34] on icon "button" at bounding box center [1435, 33] width 8 height 8
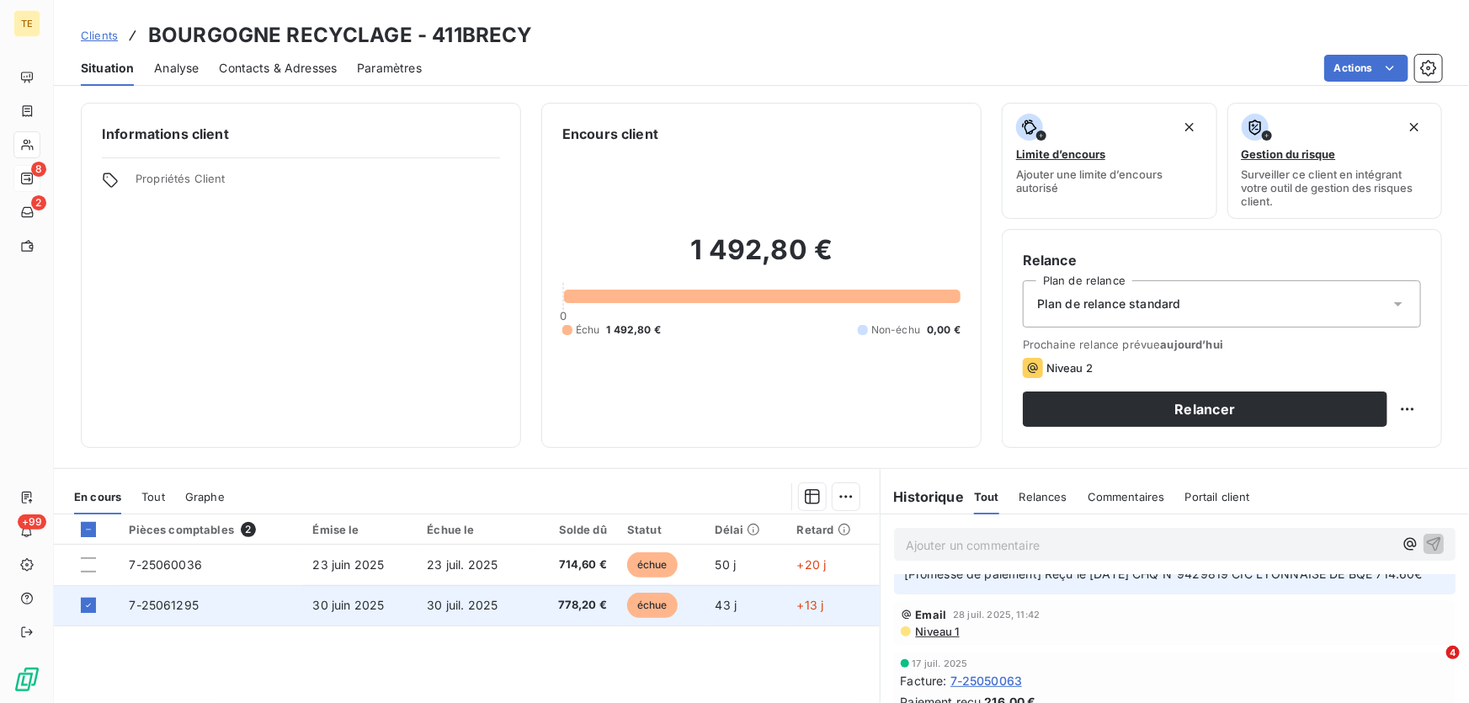
click at [167, 604] on span "7-25061295" at bounding box center [164, 605] width 70 height 14
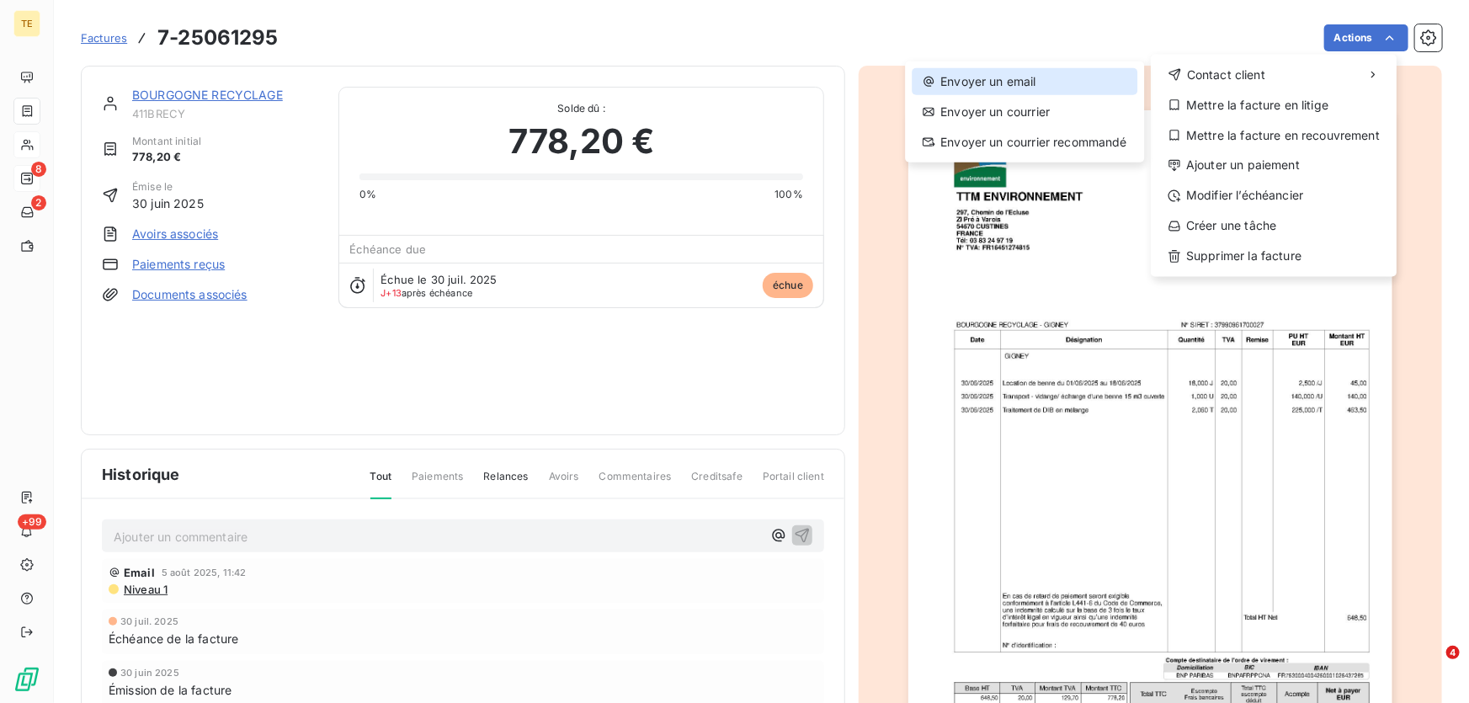
click at [1013, 83] on div "Envoyer un email" at bounding box center [1025, 81] width 226 height 27
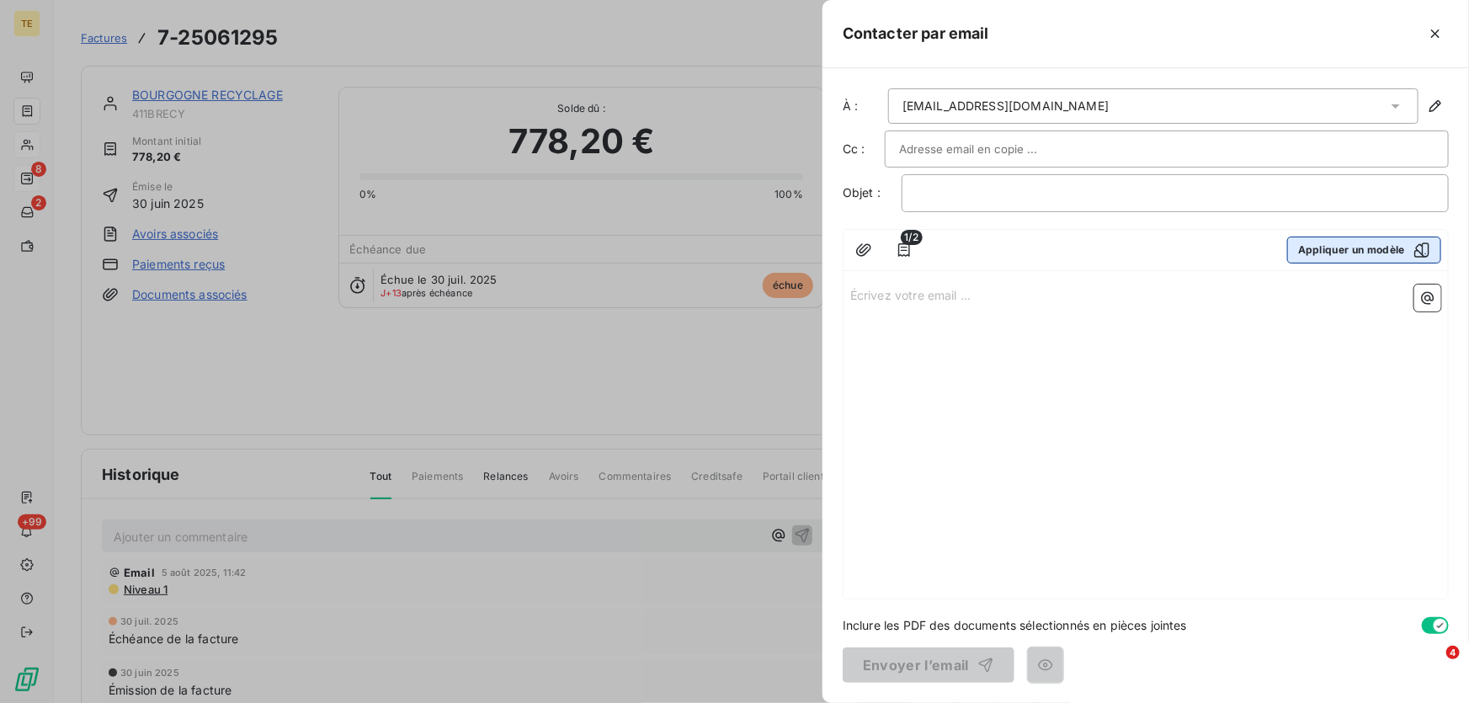
click at [1429, 247] on icon "button" at bounding box center [1421, 249] width 15 height 15
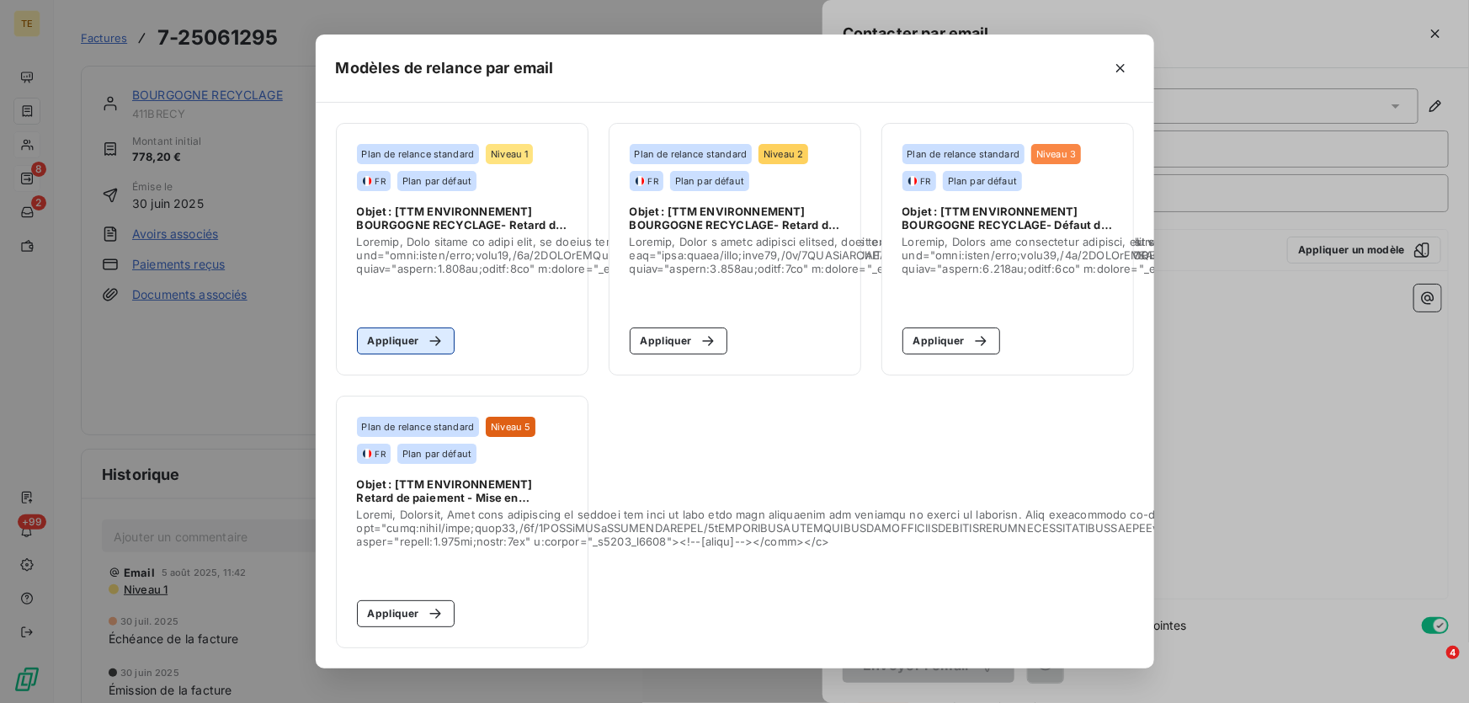
click at [395, 334] on button "Appliquer" at bounding box center [406, 340] width 98 height 27
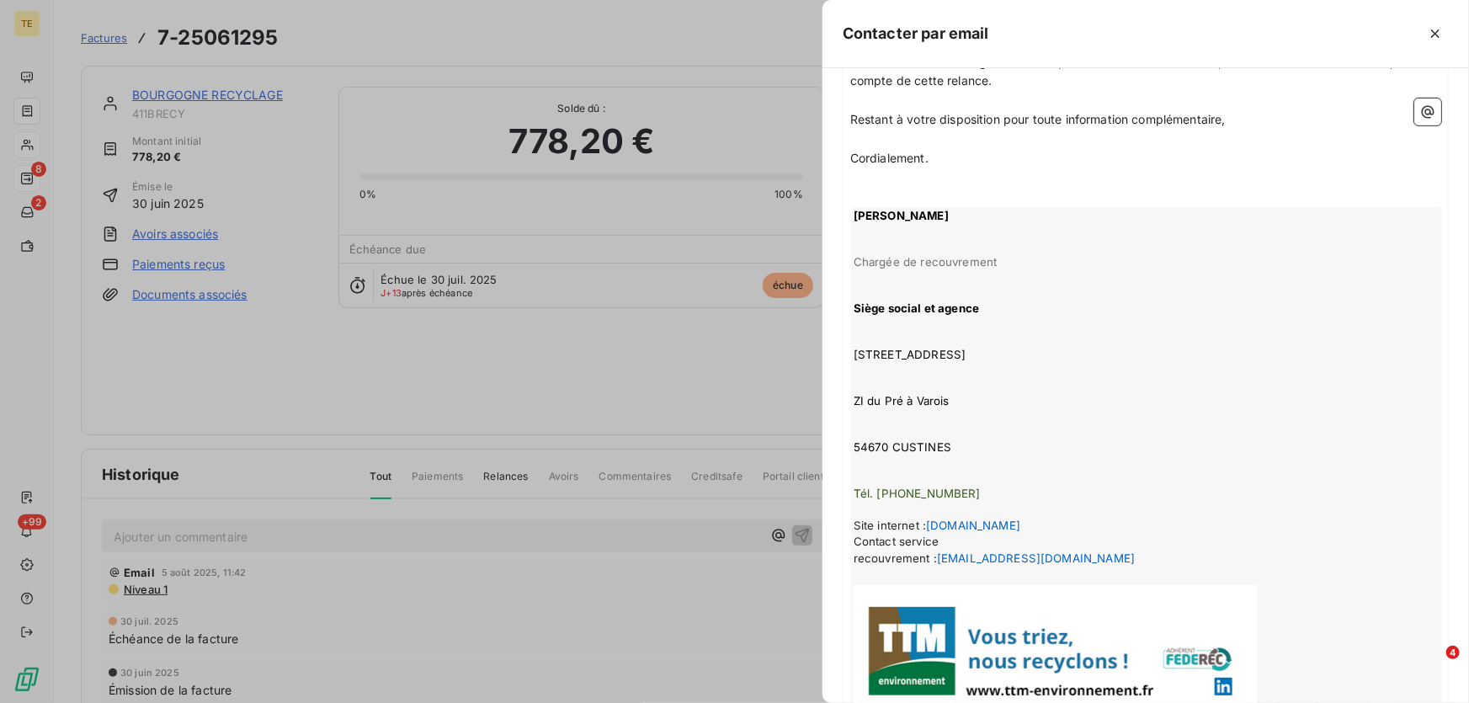
scroll to position [657, 0]
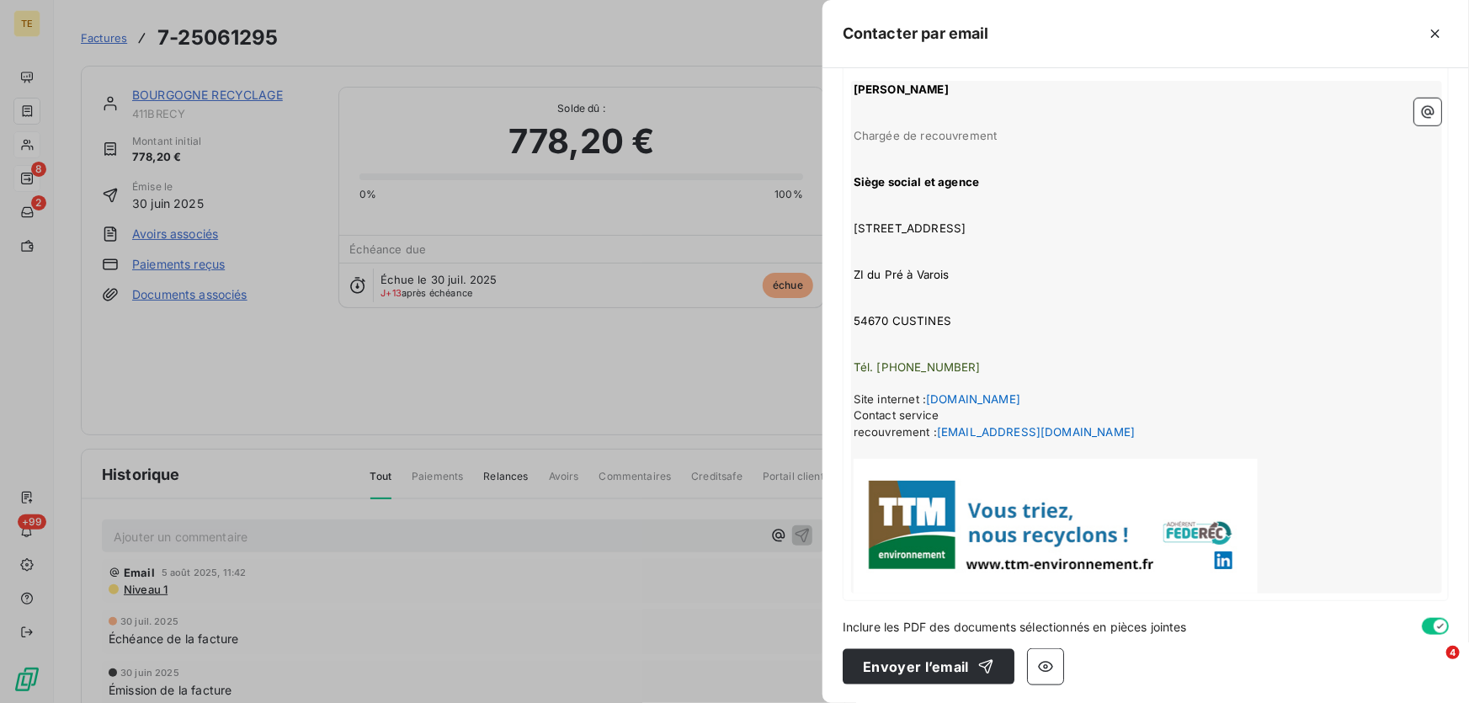
drag, startPoint x: 880, startPoint y: 660, endPoint x: 826, endPoint y: 630, distance: 62.1
click at [880, 659] on button "Envoyer l’email" at bounding box center [929, 666] width 172 height 35
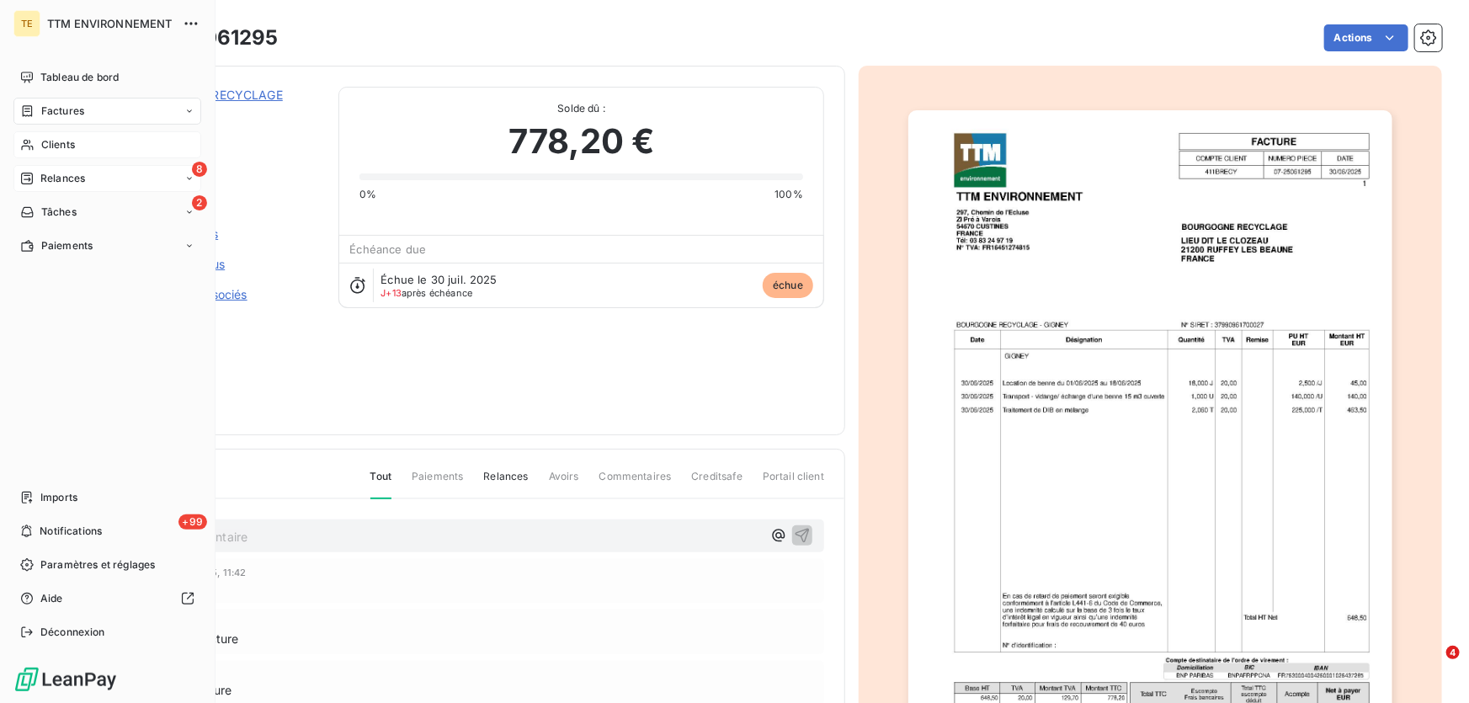
click at [59, 171] on span "Relances" at bounding box center [62, 178] width 45 height 15
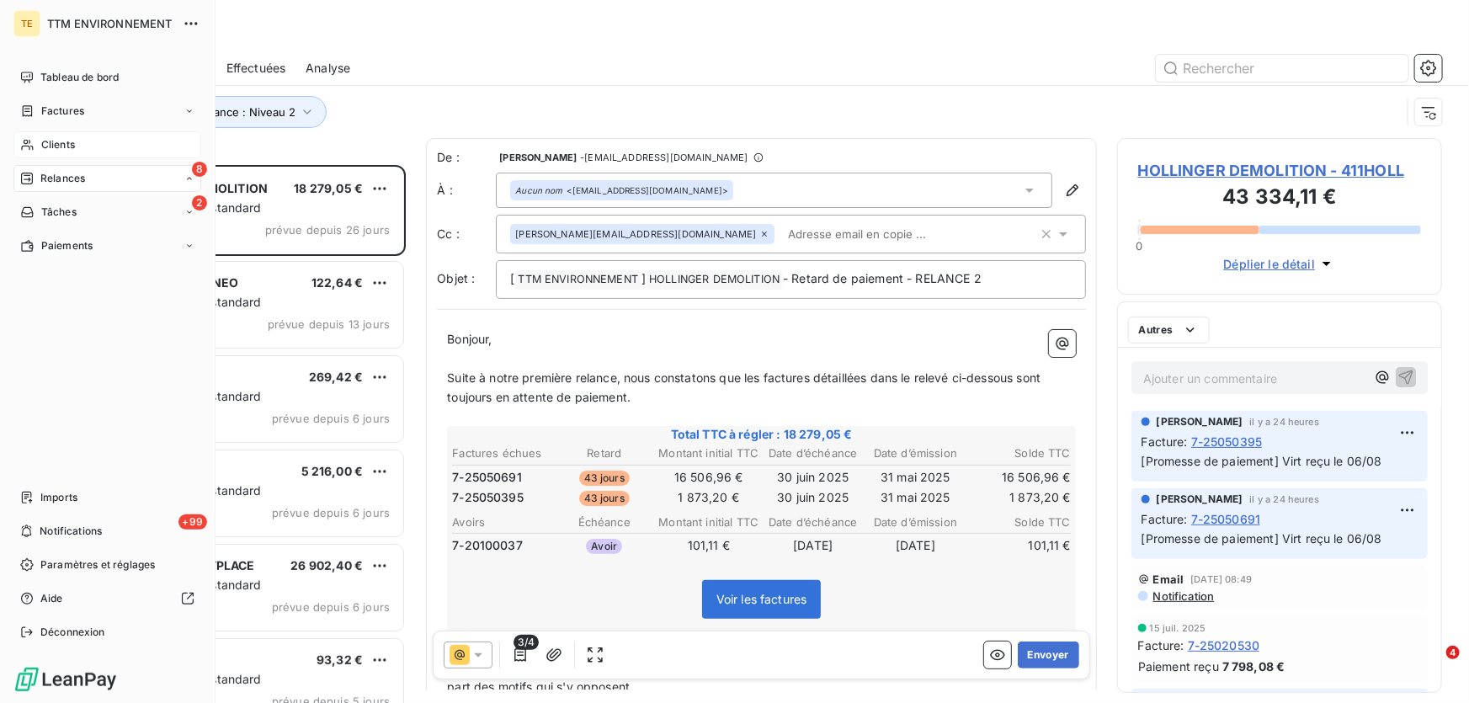
scroll to position [527, 313]
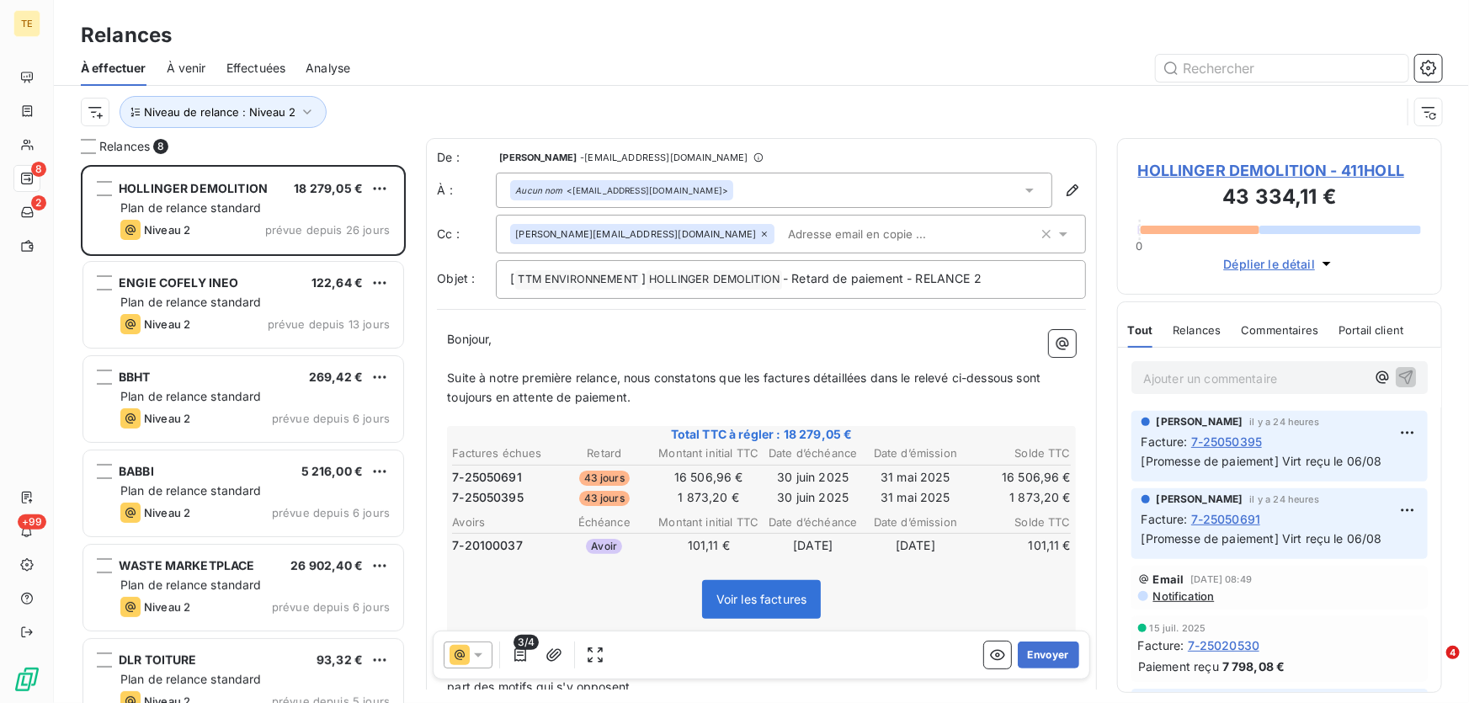
click at [448, 78] on div at bounding box center [905, 68] width 1071 height 27
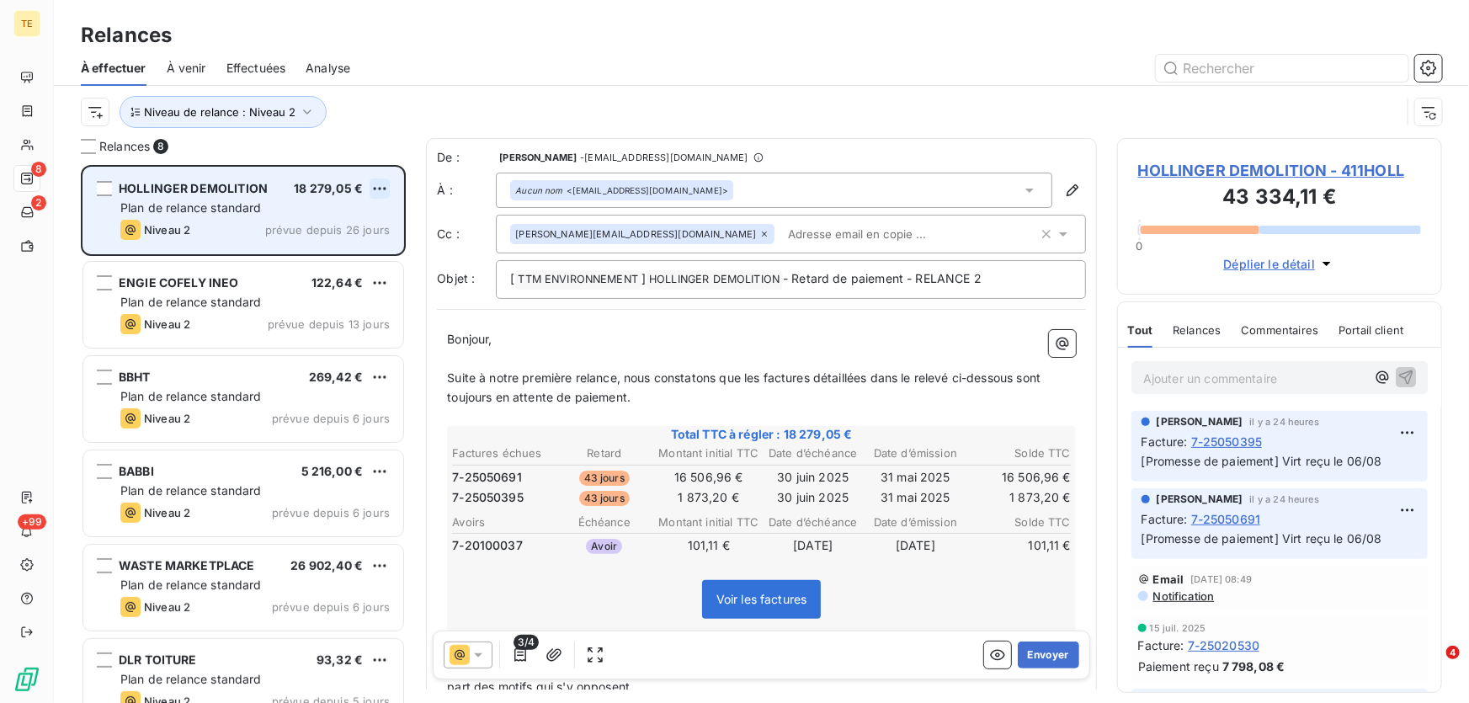
drag, startPoint x: 370, startPoint y: 177, endPoint x: 375, endPoint y: 189, distance: 13.2
click at [371, 183] on div "HOLLINGER DEMOLITION 18 279,05 € Plan de relance standard Niveau 2 prévue depui…" at bounding box center [243, 210] width 320 height 86
click at [378, 187] on html "TE 8 2 +99 Relances À effectuer À venir Effectuées Analyse Niveau de relance : …" at bounding box center [734, 351] width 1469 height 703
click at [312, 253] on div "Passer cette action" at bounding box center [306, 252] width 151 height 27
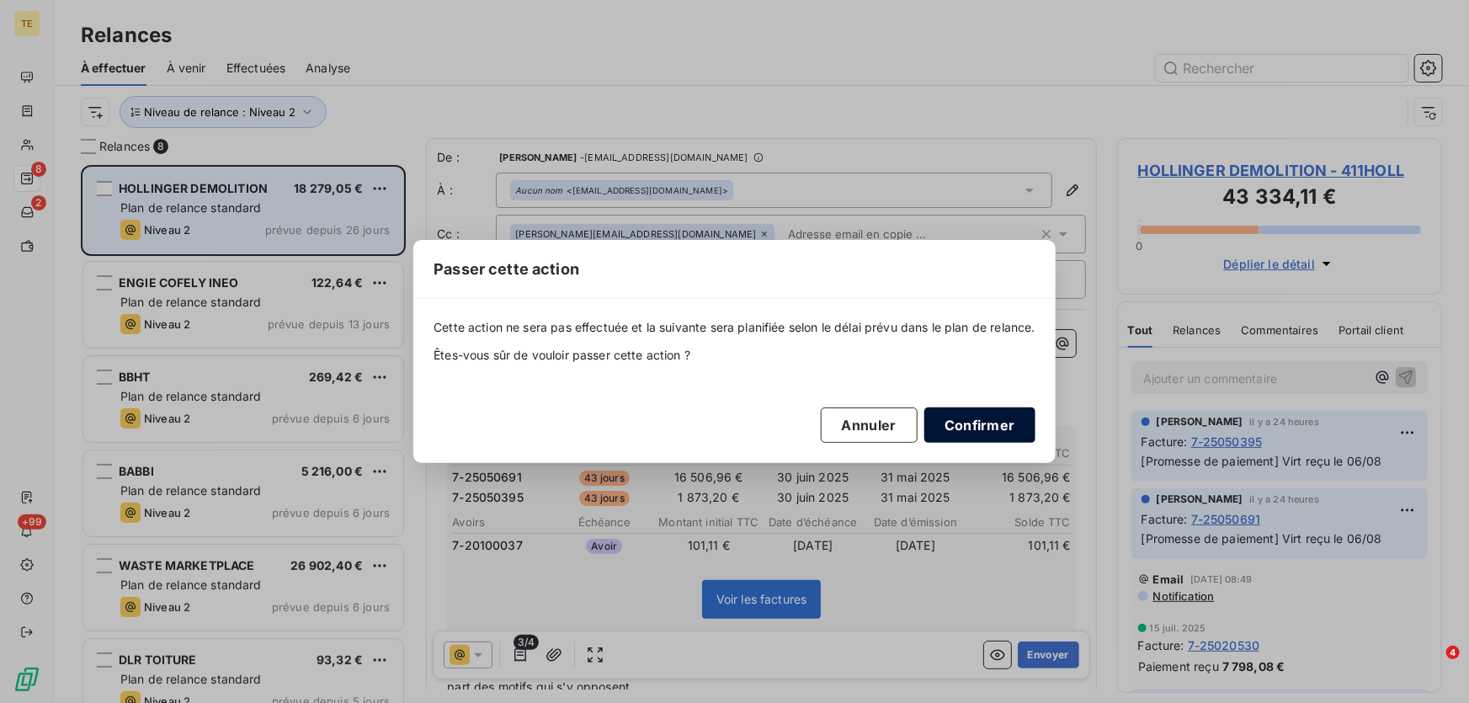
click at [944, 428] on button "Confirmer" at bounding box center [979, 424] width 111 height 35
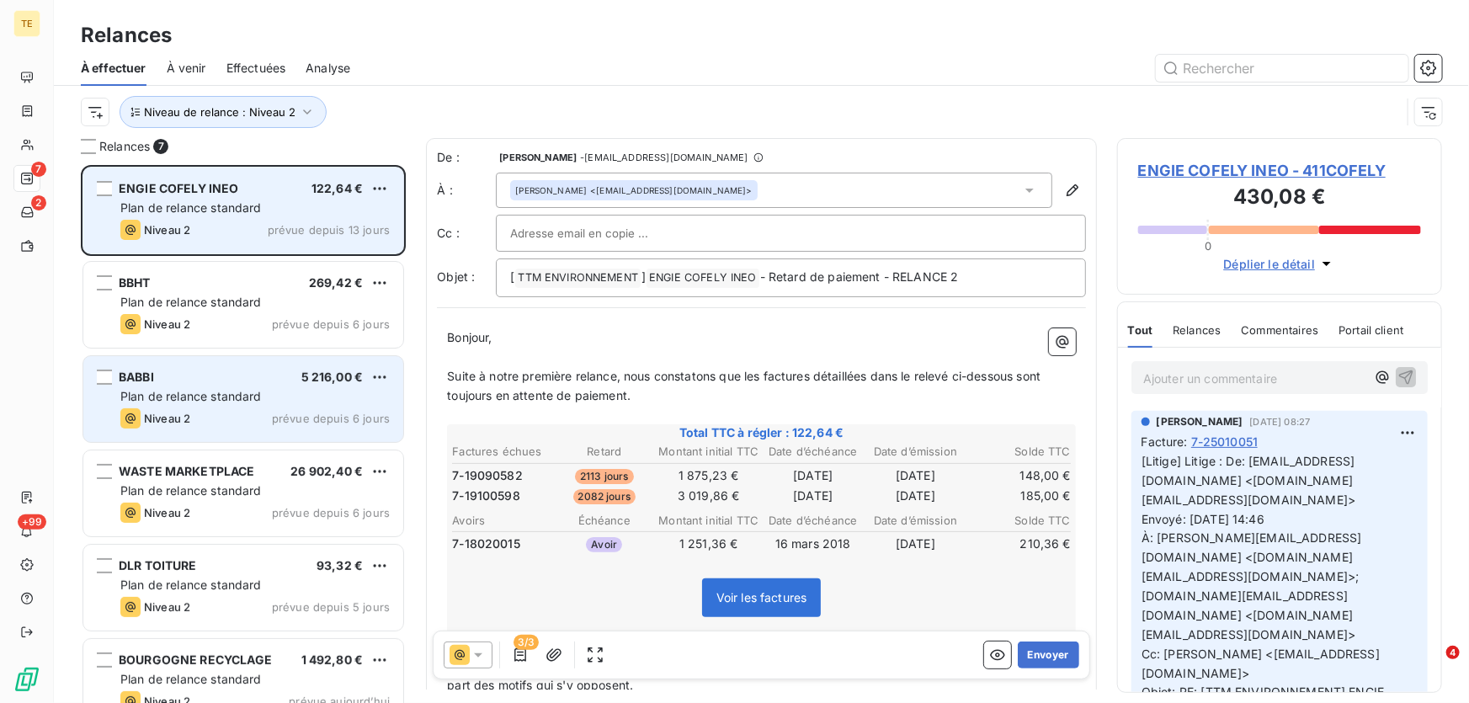
click at [183, 403] on div "Plan de relance standard" at bounding box center [254, 396] width 269 height 17
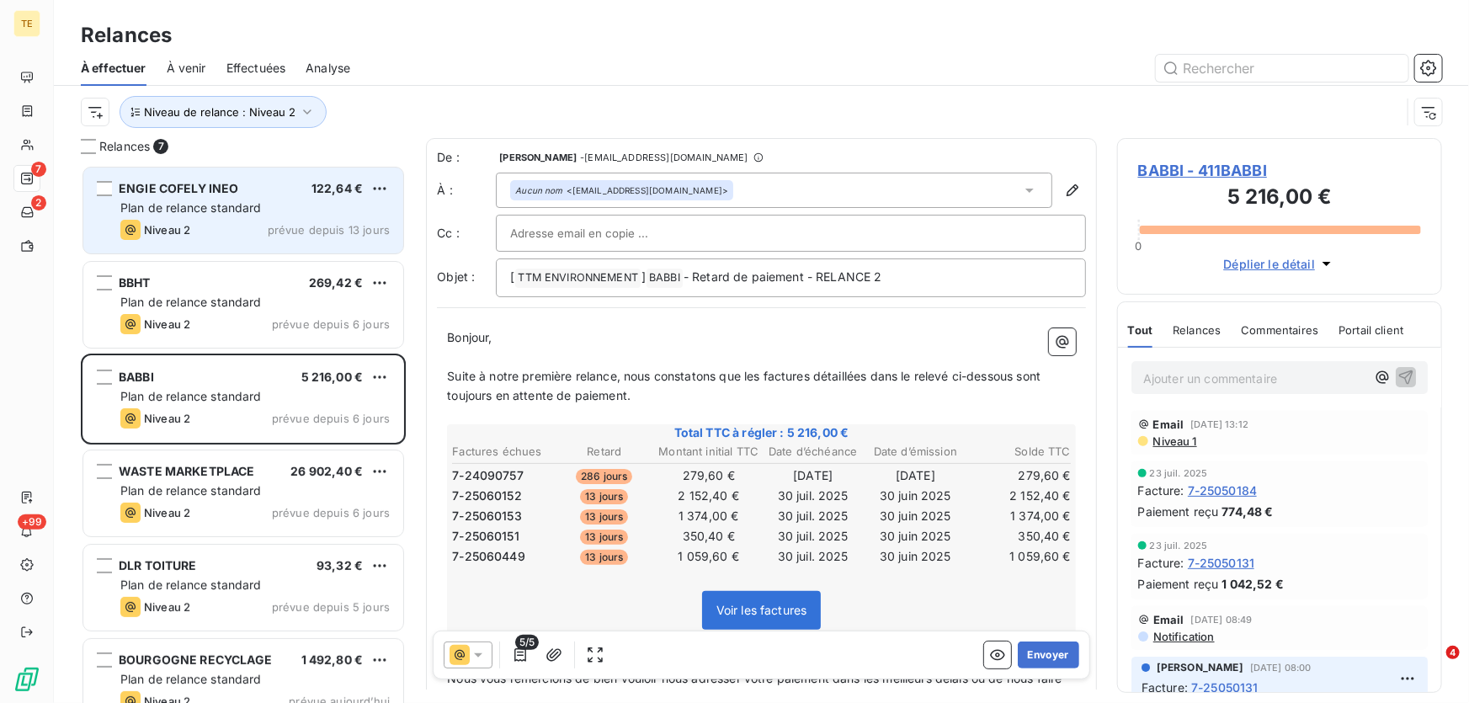
click at [1170, 440] on span "Niveau 1" at bounding box center [1173, 440] width 45 height 13
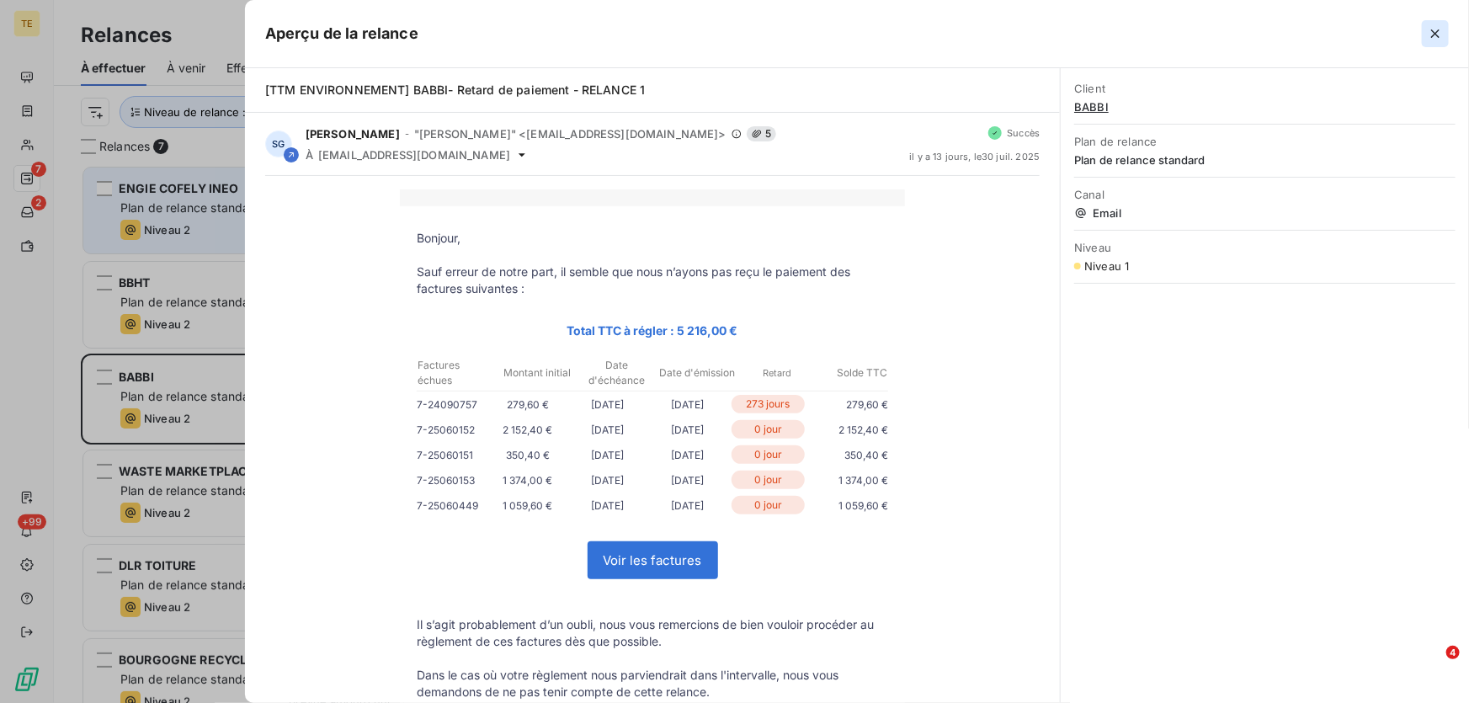
click at [1438, 36] on icon "button" at bounding box center [1435, 33] width 8 height 8
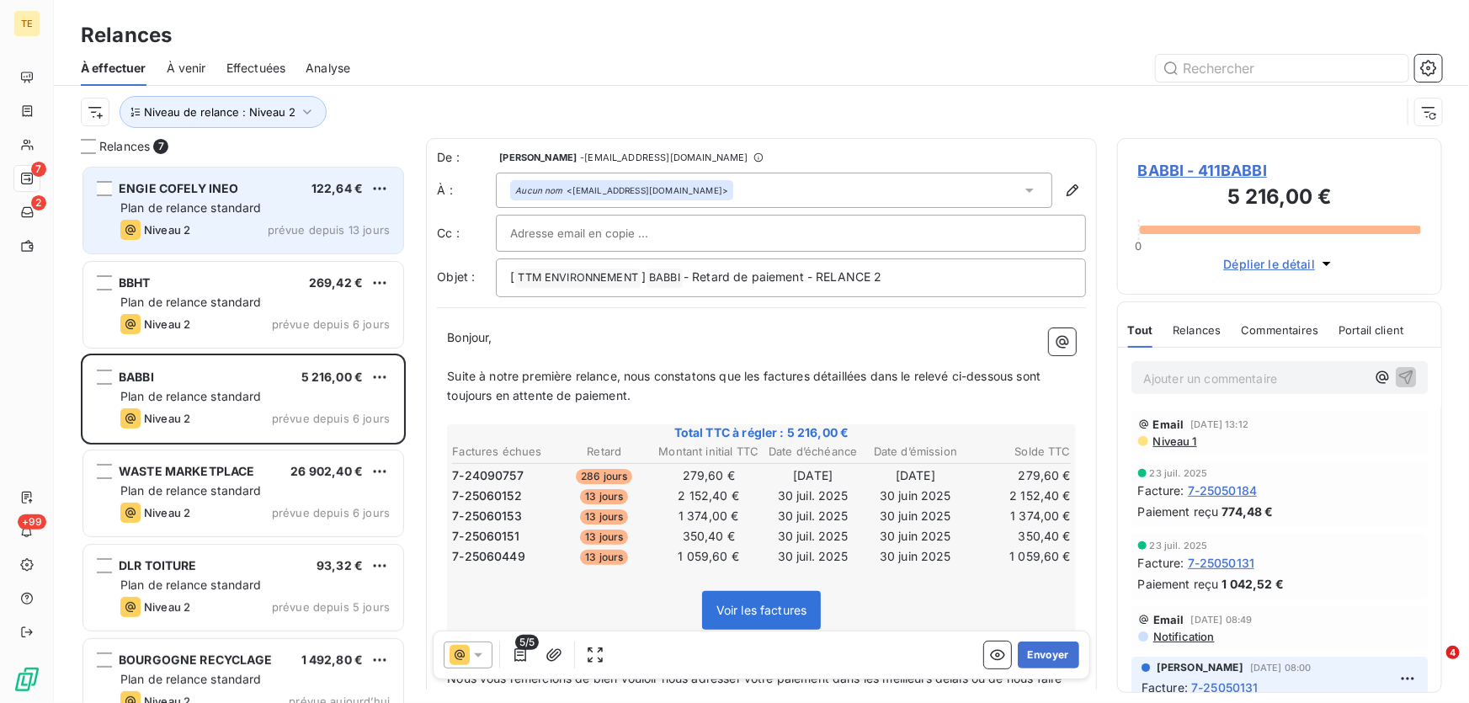
click at [1162, 446] on span "Niveau 1" at bounding box center [1173, 440] width 45 height 13
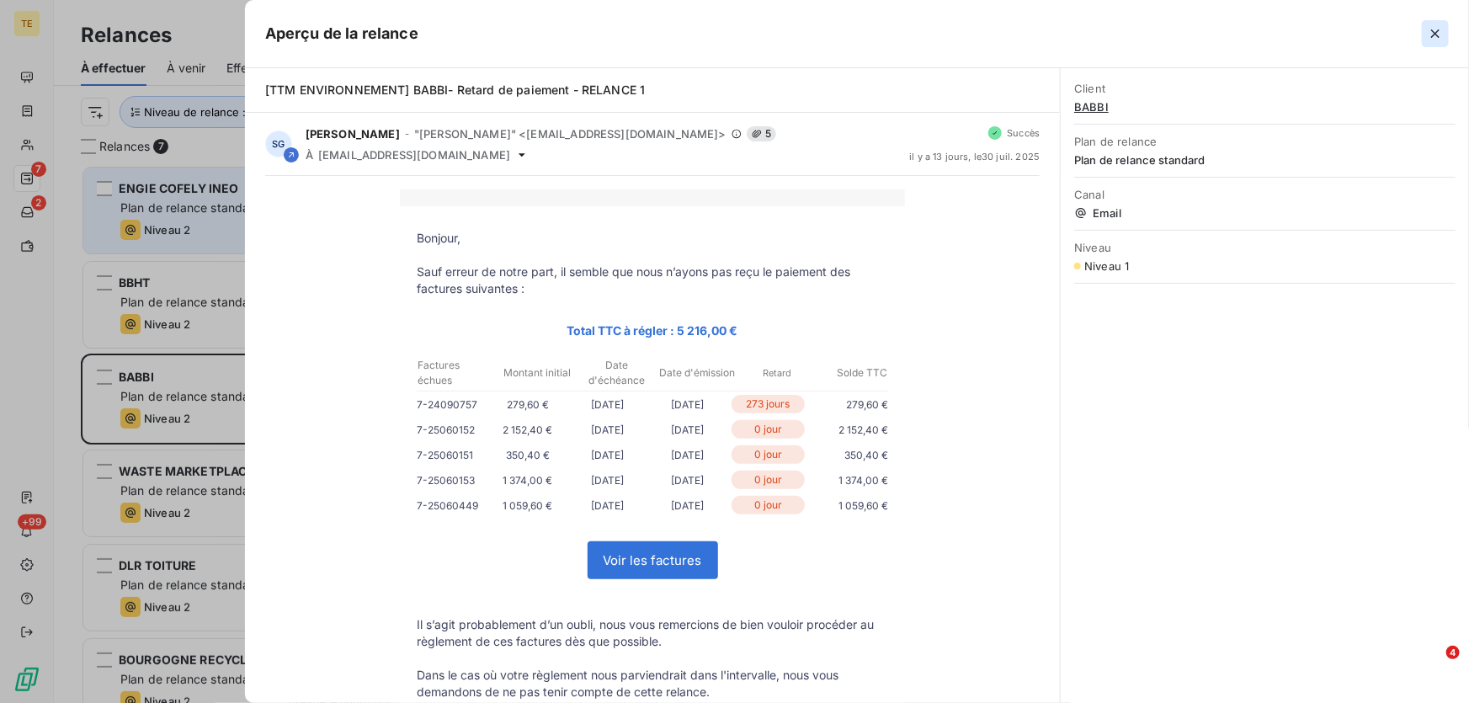
click at [1438, 34] on icon "button" at bounding box center [1435, 33] width 17 height 17
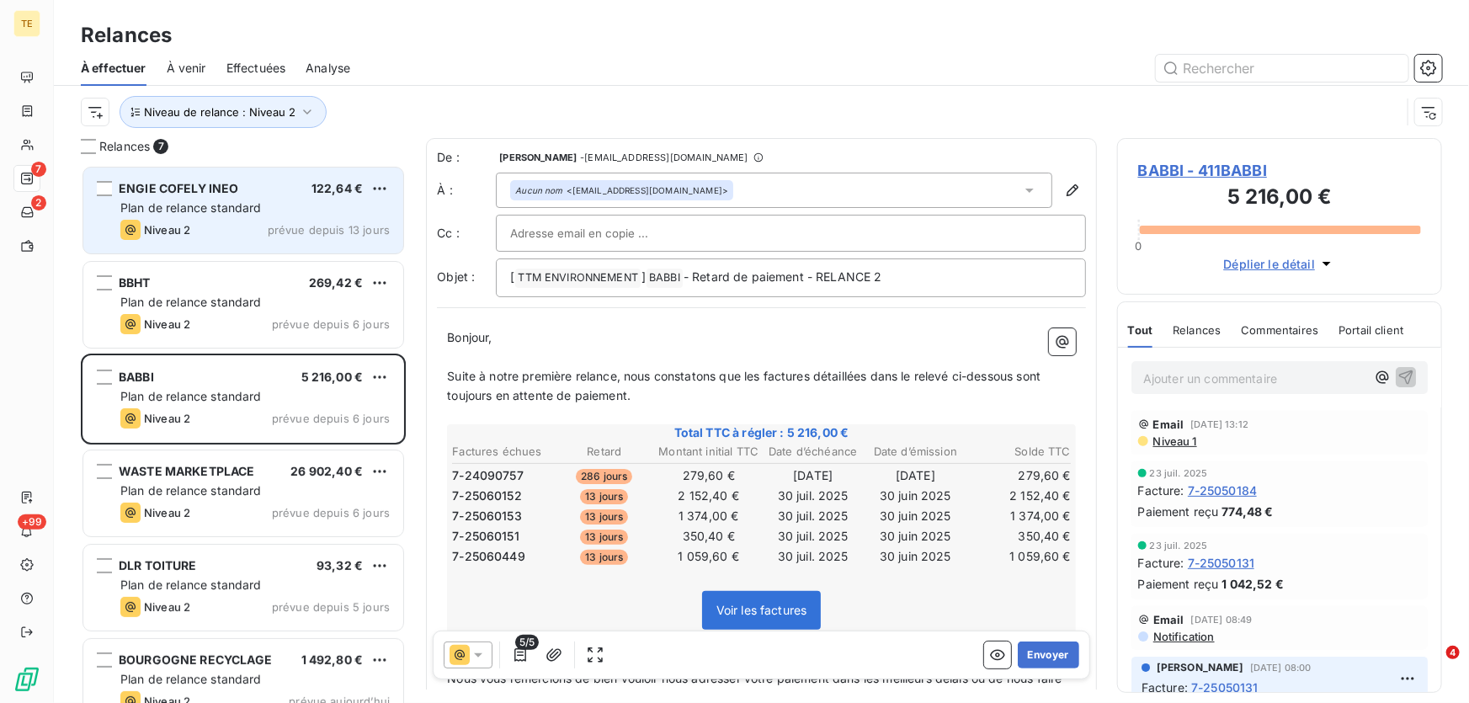
drag, startPoint x: 1027, startPoint y: 661, endPoint x: 933, endPoint y: 592, distance: 116.8
click at [483, 657] on icon at bounding box center [478, 654] width 17 height 17
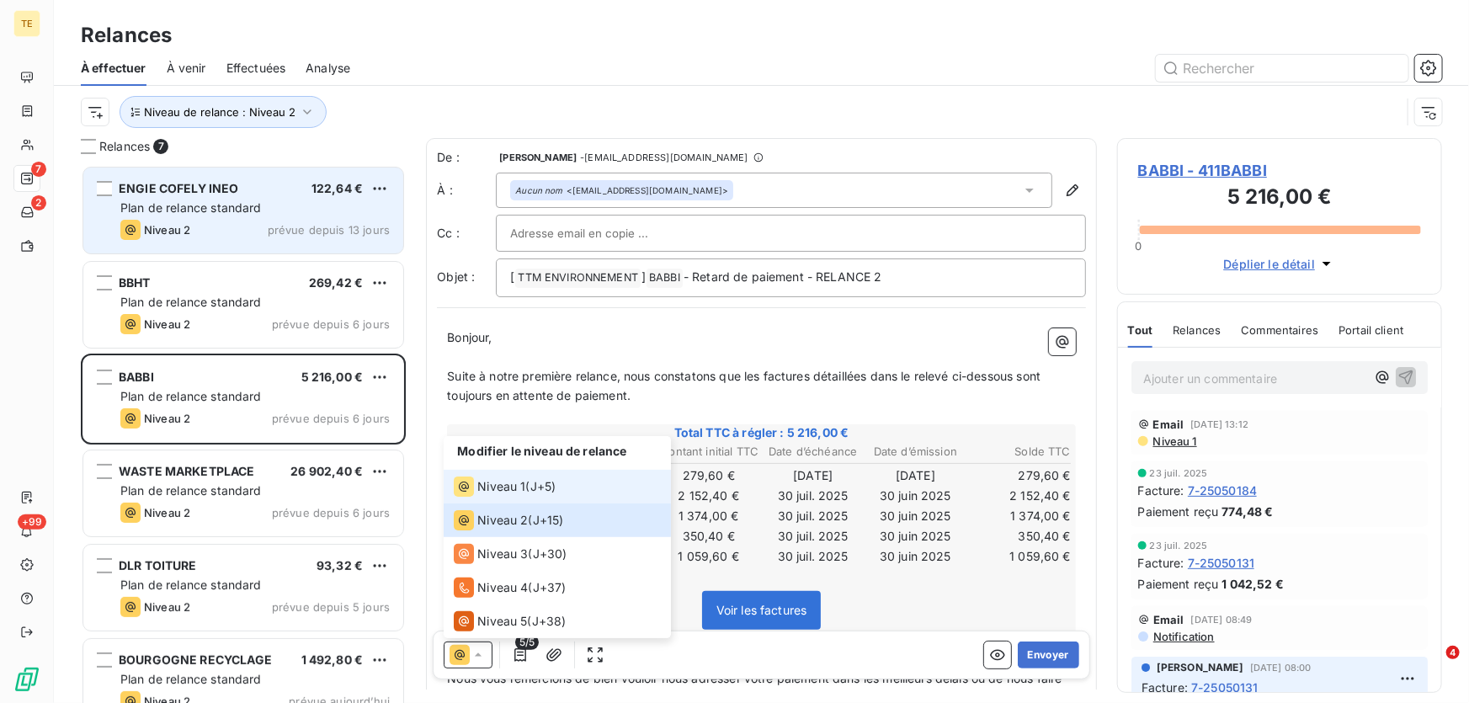
click at [513, 492] on span "Niveau 1" at bounding box center [501, 486] width 48 height 17
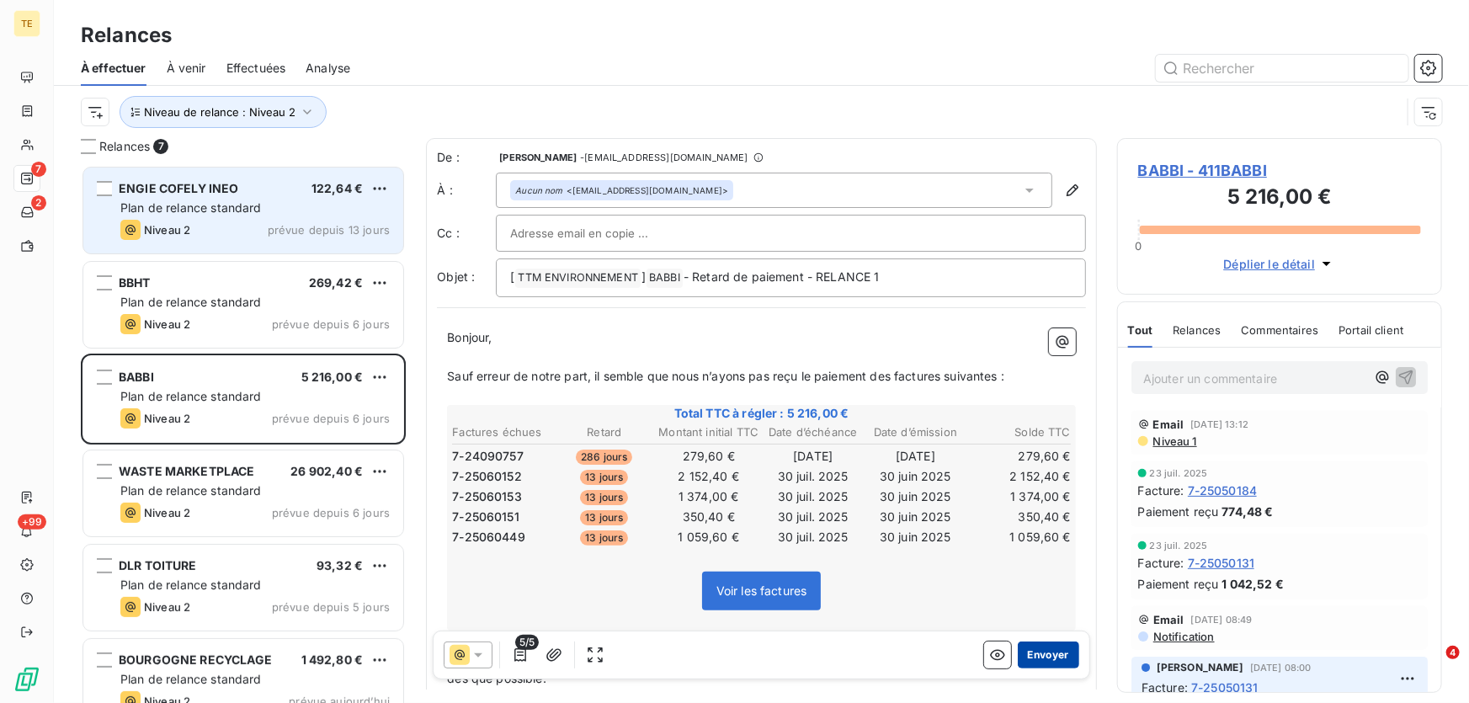
click at [1030, 657] on button "Envoyer" at bounding box center [1048, 654] width 61 height 27
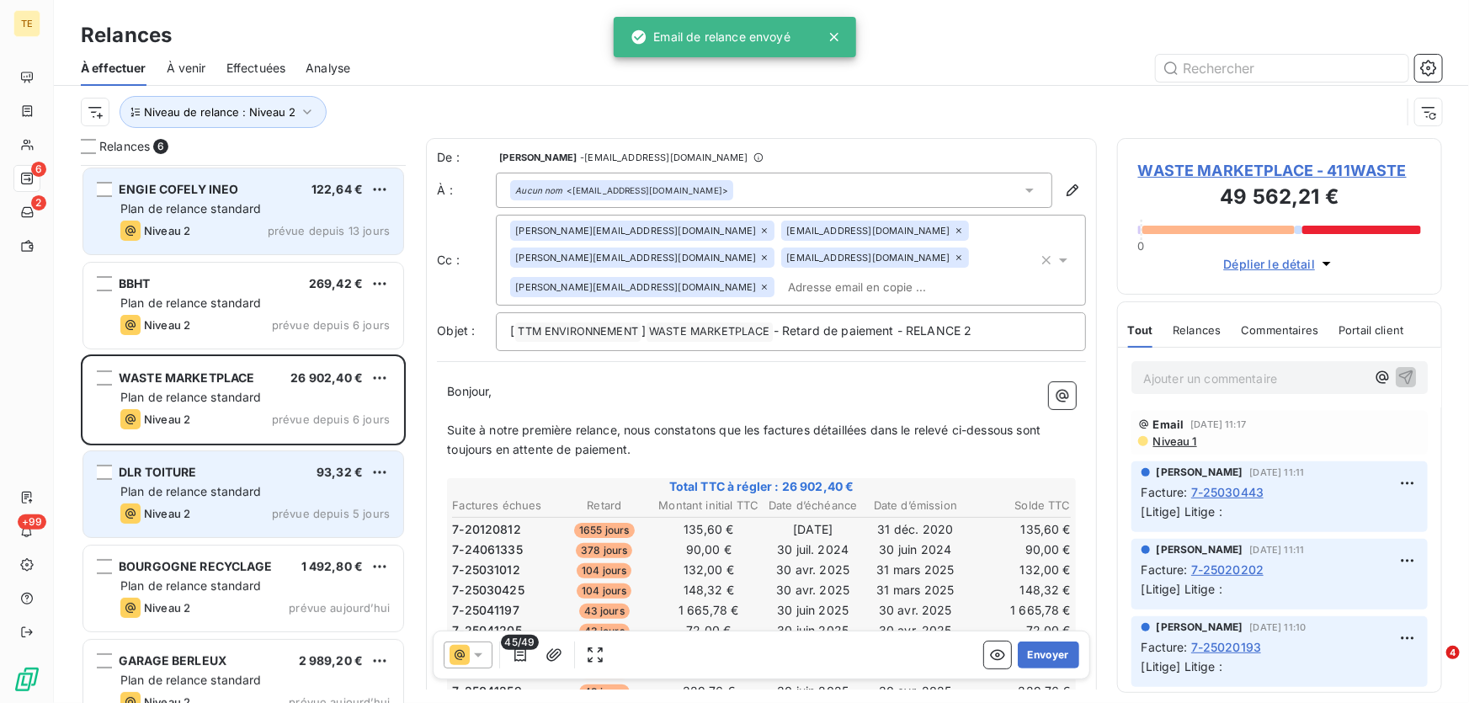
scroll to position [27, 0]
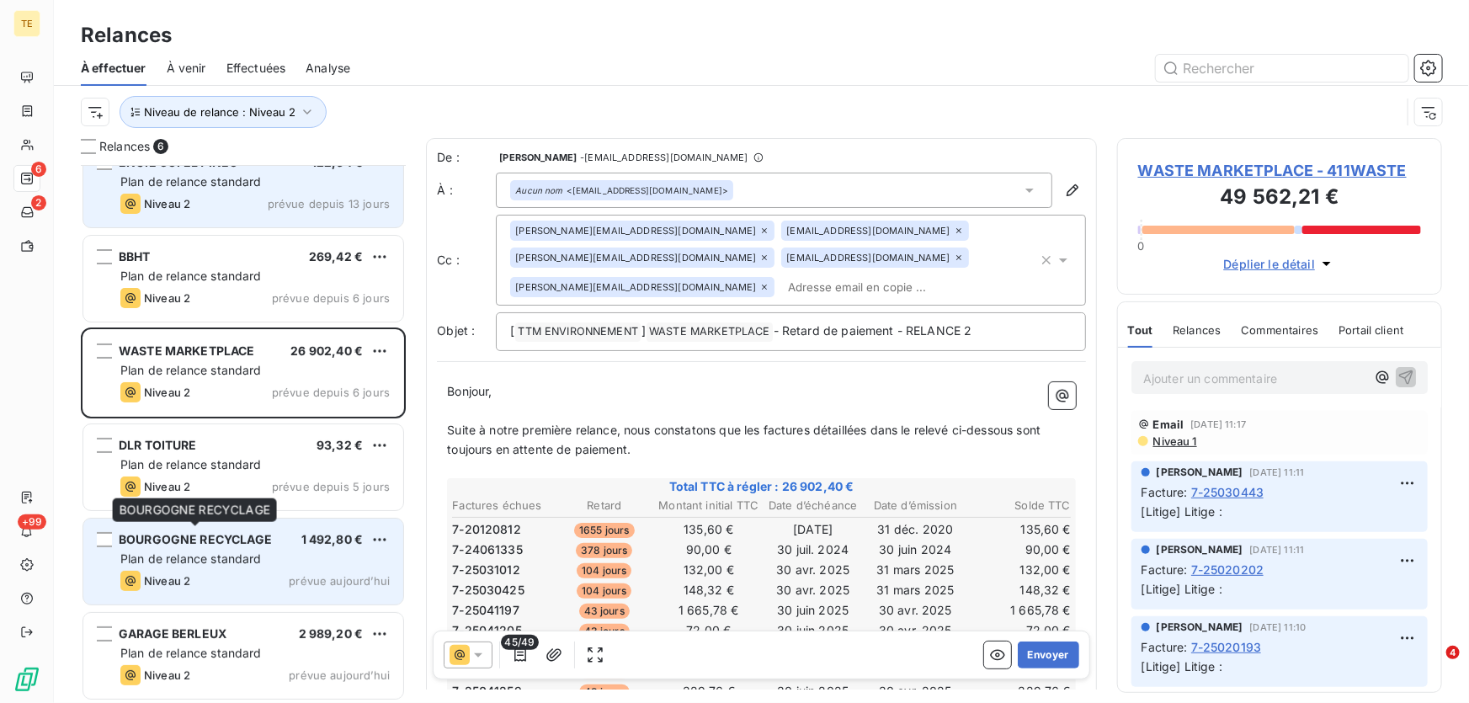
click at [193, 547] on div "BOURGOGNE RECYCLAGE 1 492,80 € Plan de relance standard Niveau 2 prévue [DATE]" at bounding box center [243, 561] width 320 height 86
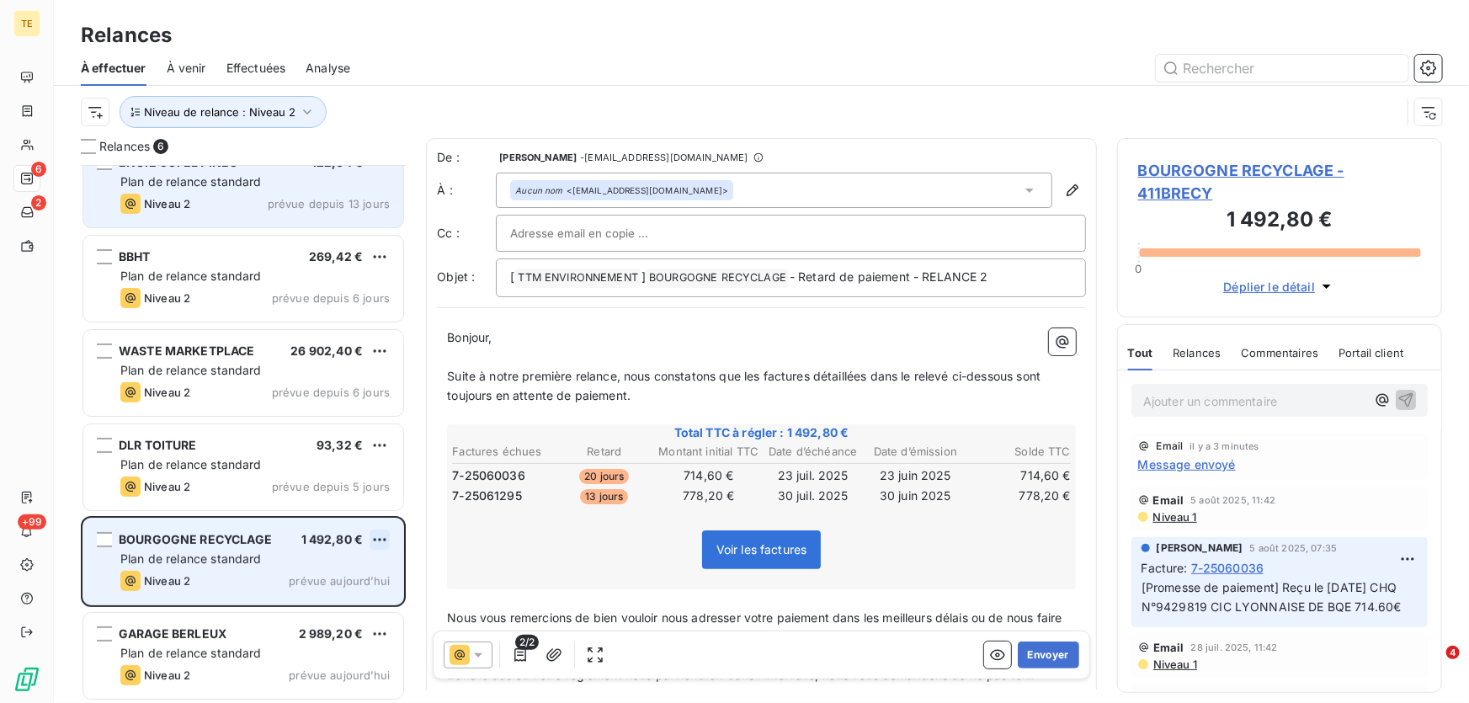
click at [378, 539] on html "TE 6 2 +99 Relances À effectuer À venir Effectuées Analyse Niveau de relance : …" at bounding box center [734, 351] width 1469 height 703
click at [298, 605] on div "Passer cette action" at bounding box center [306, 603] width 151 height 27
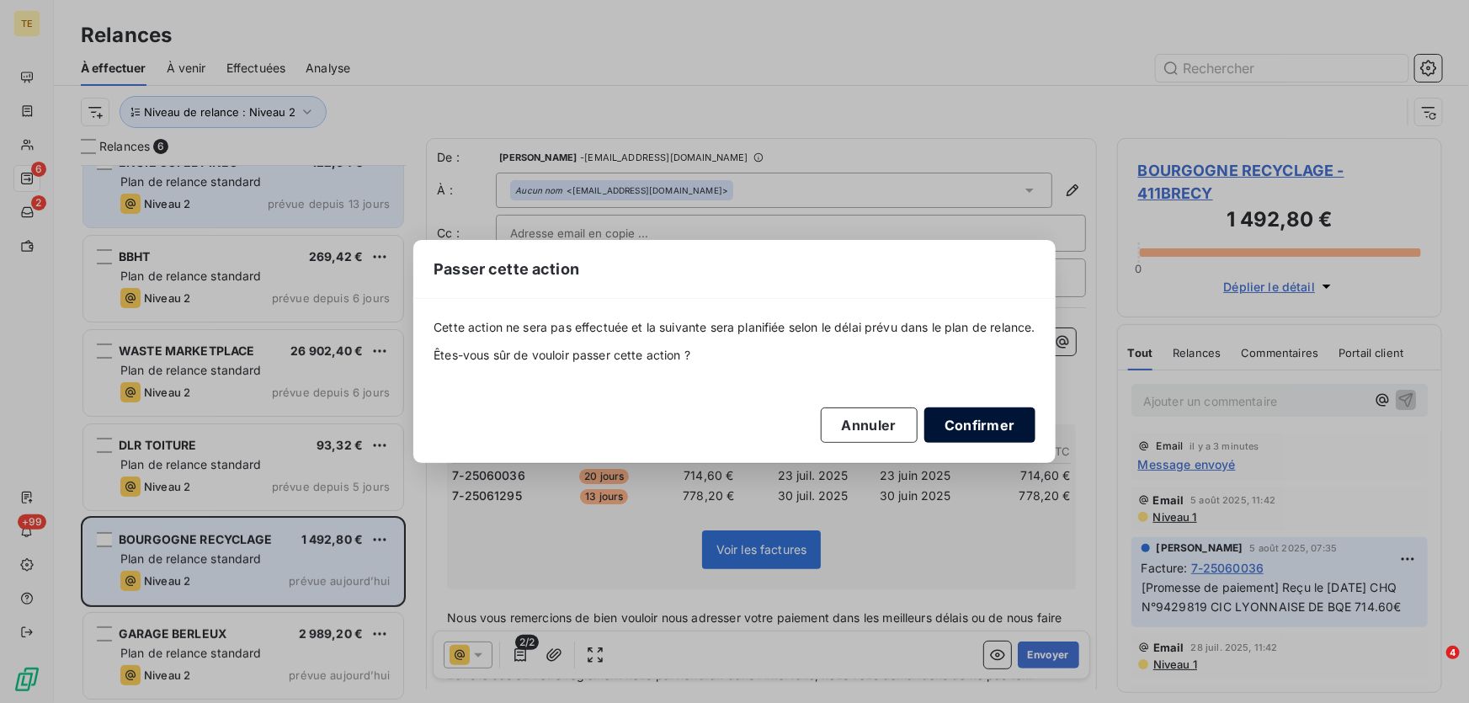
click at [986, 423] on button "Confirmer" at bounding box center [979, 424] width 111 height 35
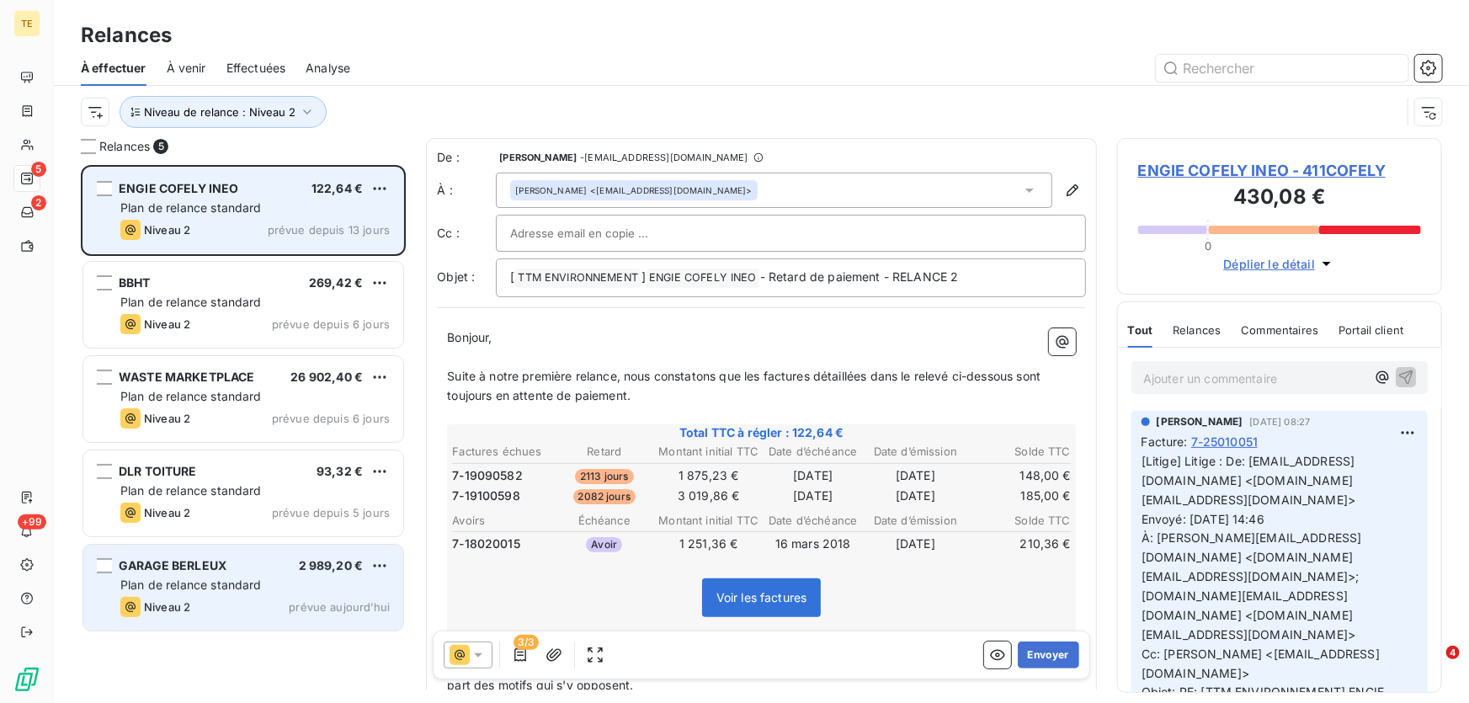
click at [204, 582] on span "Plan de relance standard" at bounding box center [190, 584] width 141 height 14
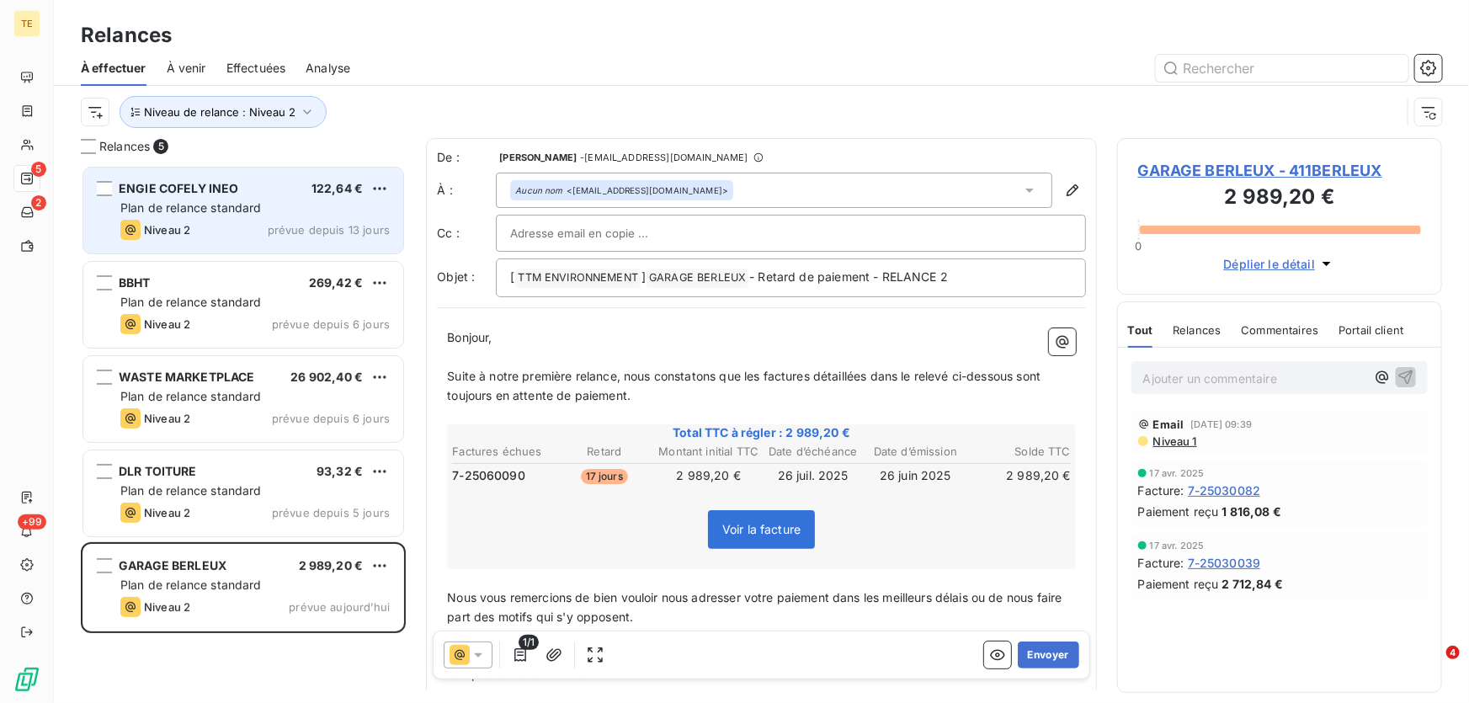
click at [303, 566] on span "2 989,20 €" at bounding box center [331, 565] width 65 height 14
click at [1192, 167] on span "GARAGE BERLEUX - 411BERLEUX" at bounding box center [1279, 170] width 283 height 23
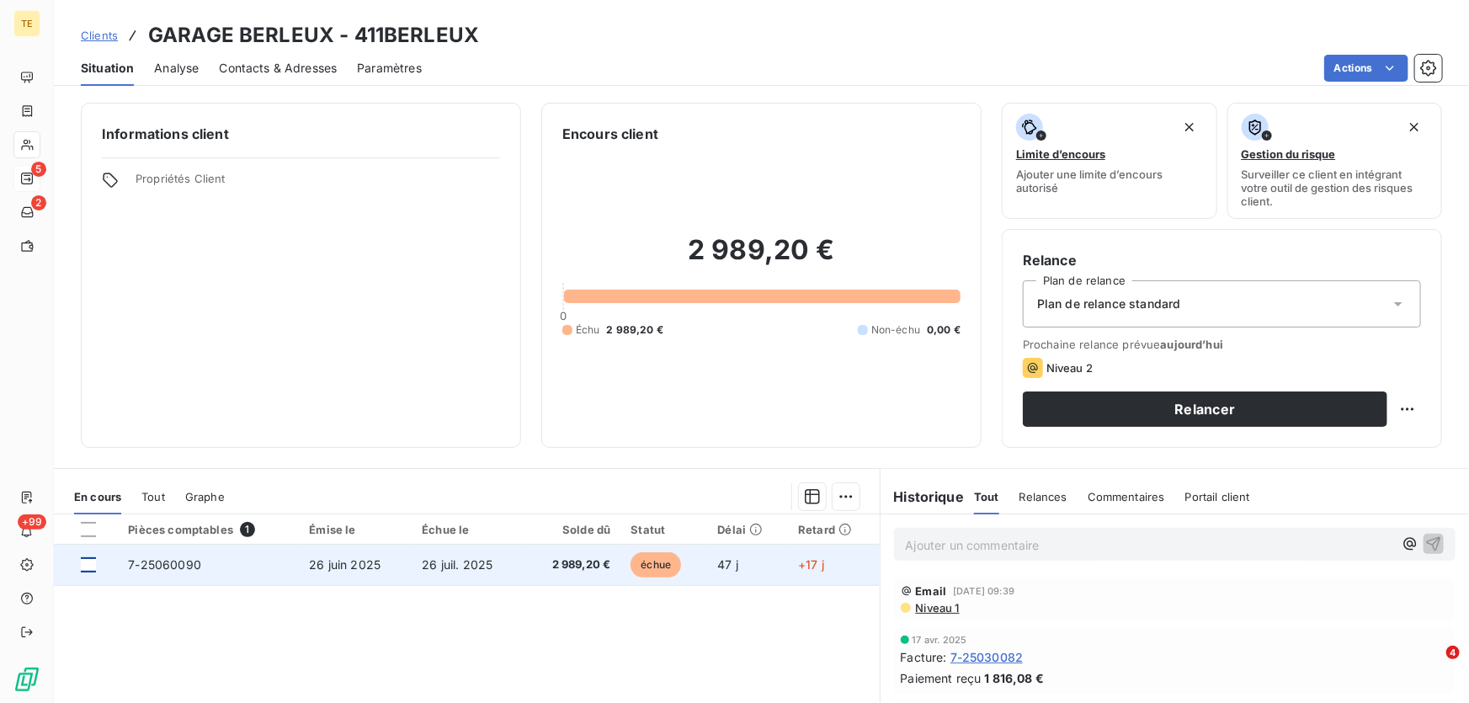
click at [92, 561] on div at bounding box center [88, 564] width 15 height 15
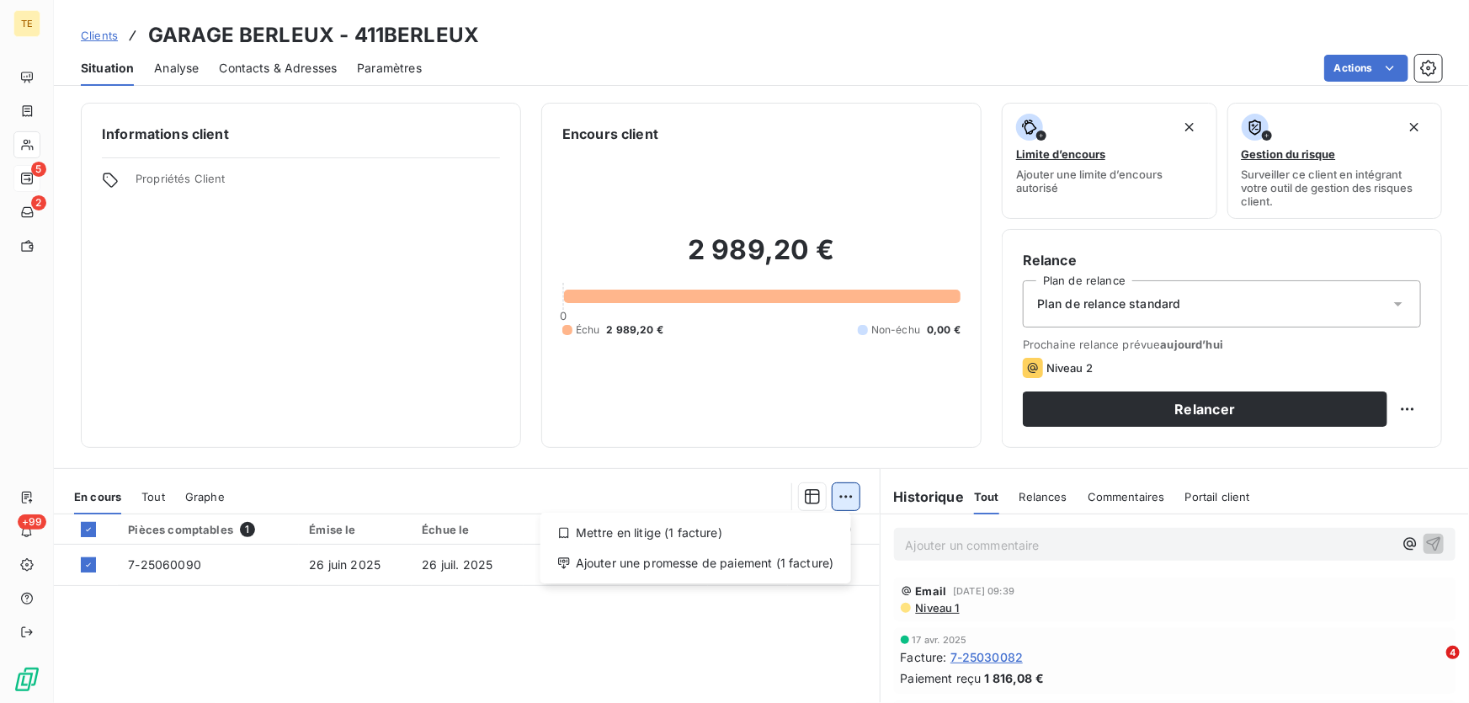
click at [843, 502] on html "TE 5 2 +99 Clients GARAGE BERLEUX - 411BERLEUX Situation Analyse Contacts & Adr…" at bounding box center [734, 351] width 1469 height 703
click at [708, 556] on div "Ajouter une promesse de paiement (1 facture)" at bounding box center [695, 563] width 297 height 27
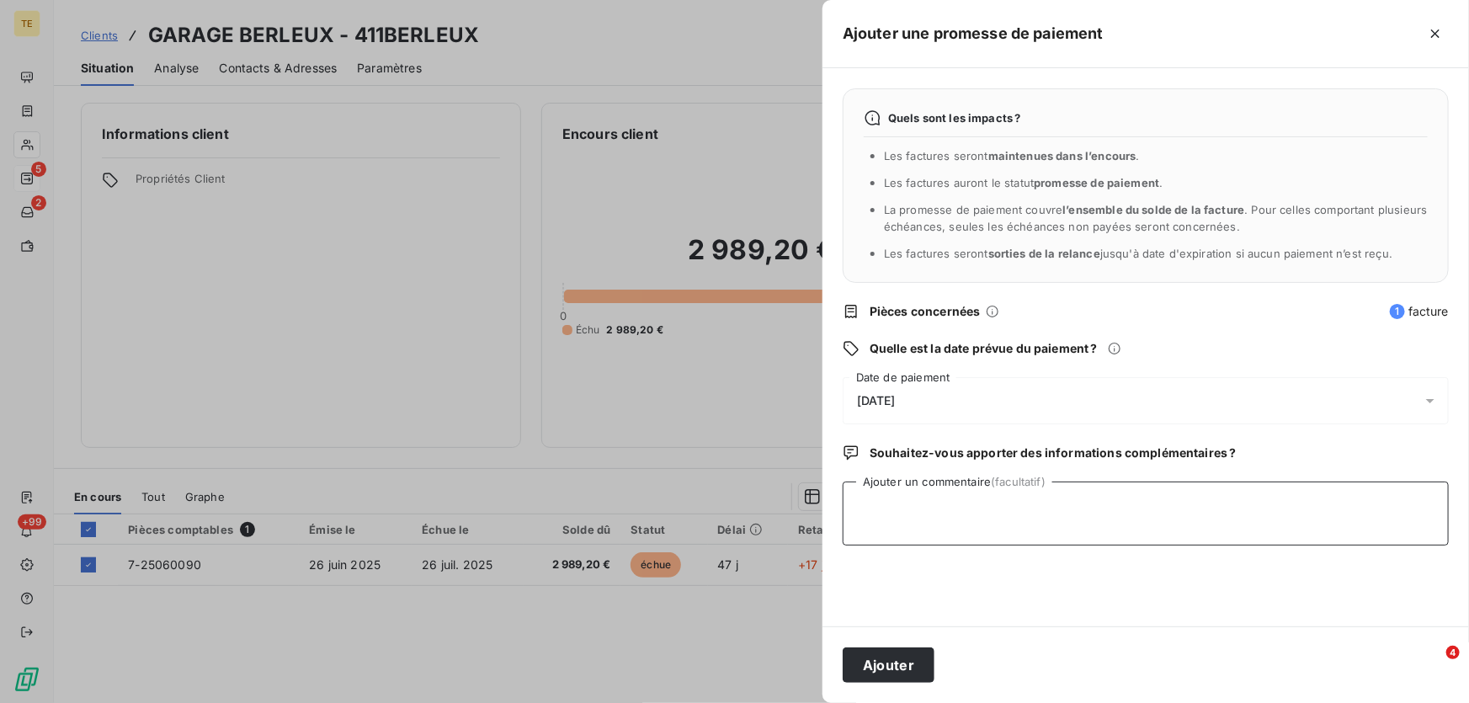
click at [880, 502] on textarea "Ajouter un commentaire (facultatif)" at bounding box center [1146, 513] width 606 height 64
click at [875, 399] on span "[DATE]" at bounding box center [876, 400] width 39 height 13
click at [870, 493] on textarea "Ajouter un commentaire (facultatif)" at bounding box center [1146, 513] width 606 height 64
type textarea "Virt reçu le [DATE] : 2989.20€"
click at [881, 667] on button "Ajouter" at bounding box center [889, 664] width 92 height 35
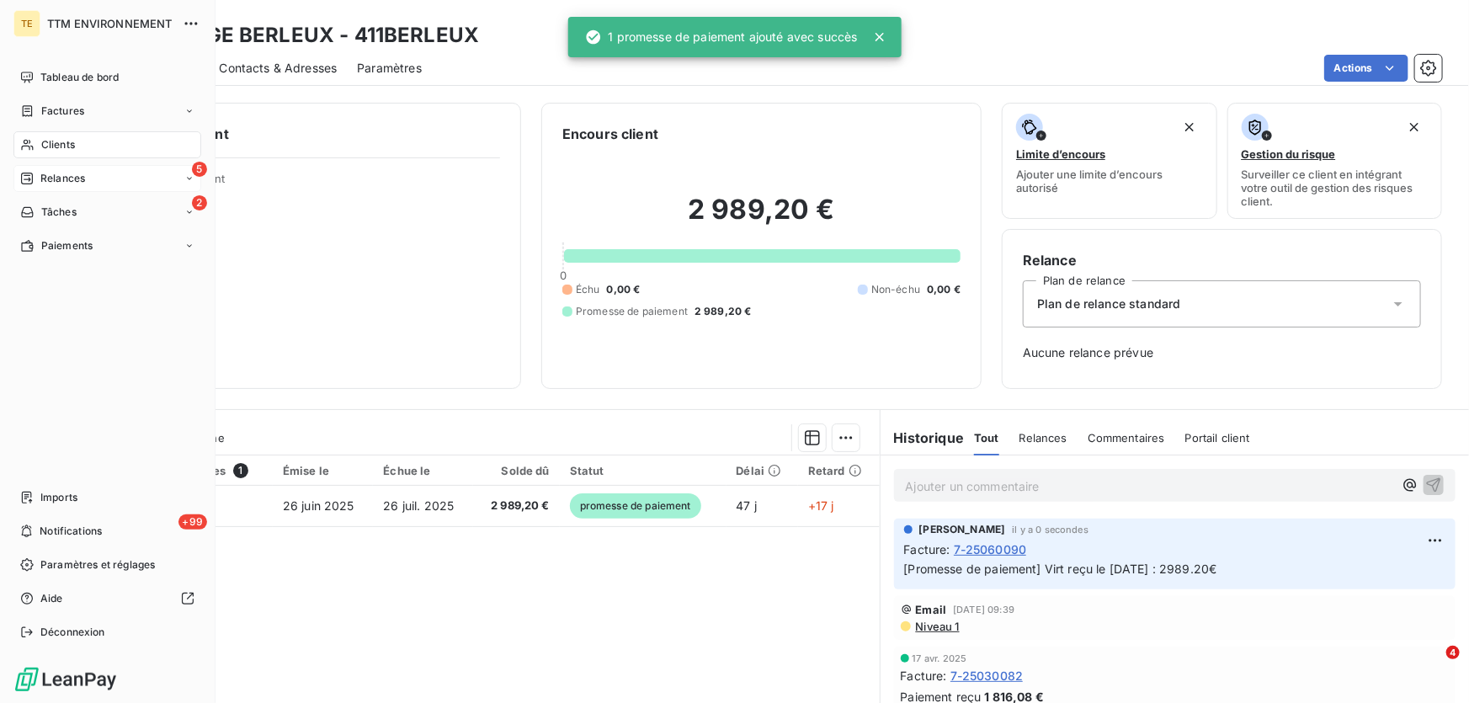
click at [61, 182] on span "Relances" at bounding box center [62, 178] width 45 height 15
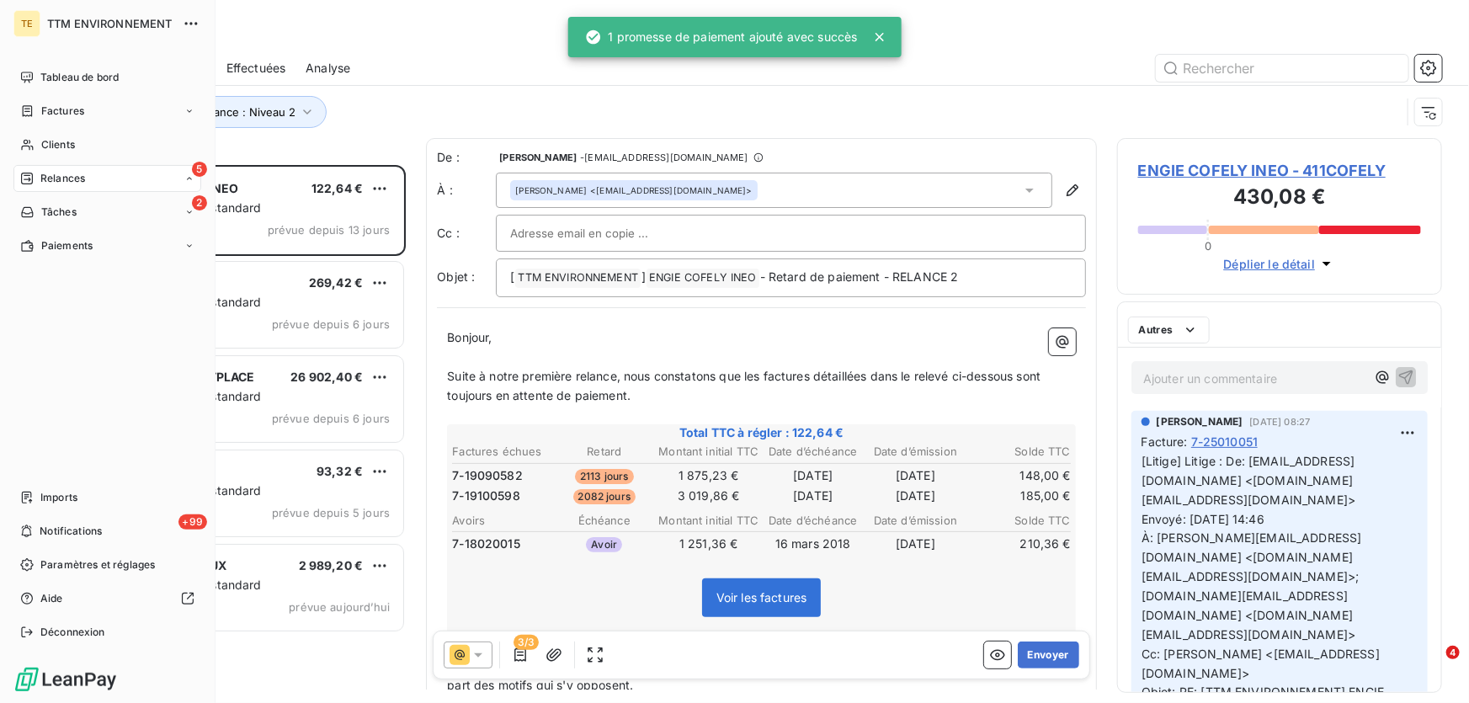
scroll to position [527, 313]
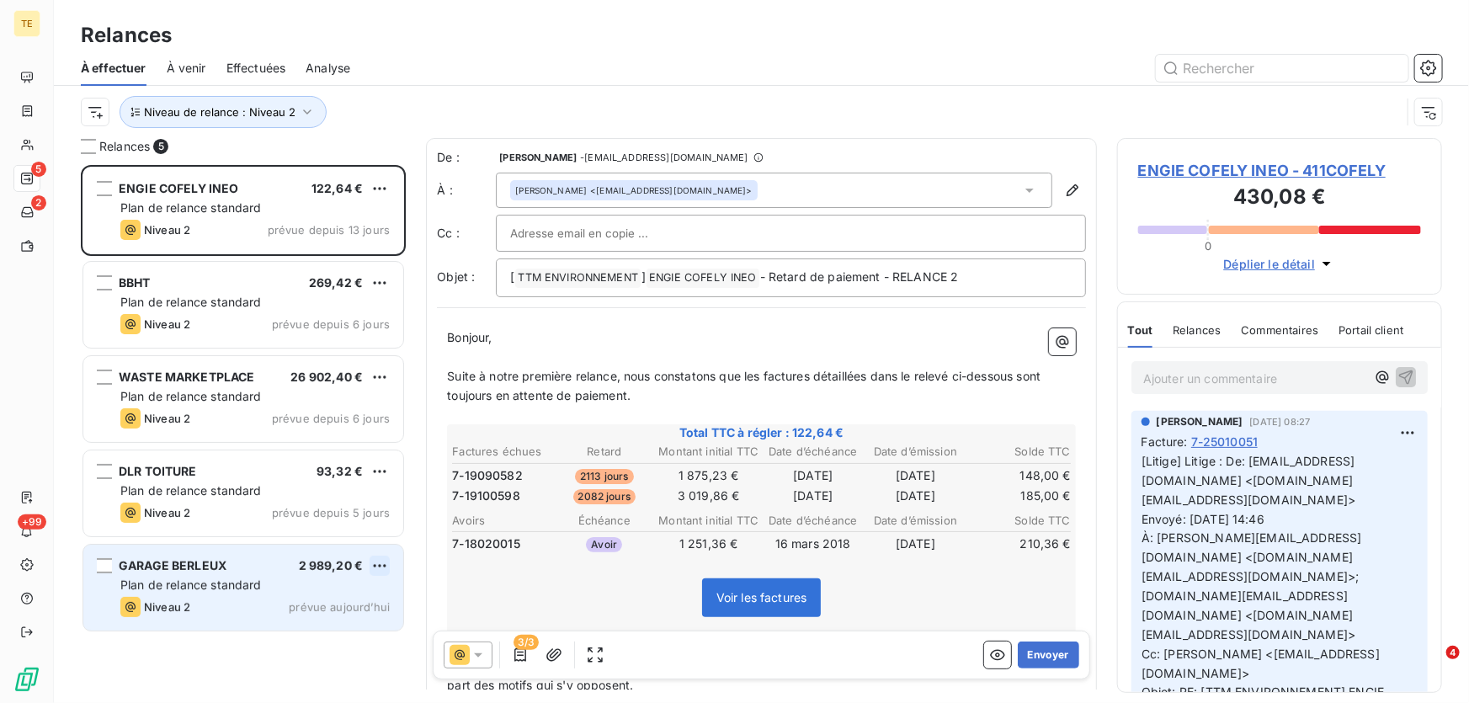
click at [372, 561] on html "TE 5 2 +99 Relances À effectuer À venir Effectuées Analyse Niveau de relance : …" at bounding box center [734, 351] width 1469 height 703
click at [284, 628] on div "Passer cette action" at bounding box center [306, 629] width 151 height 27
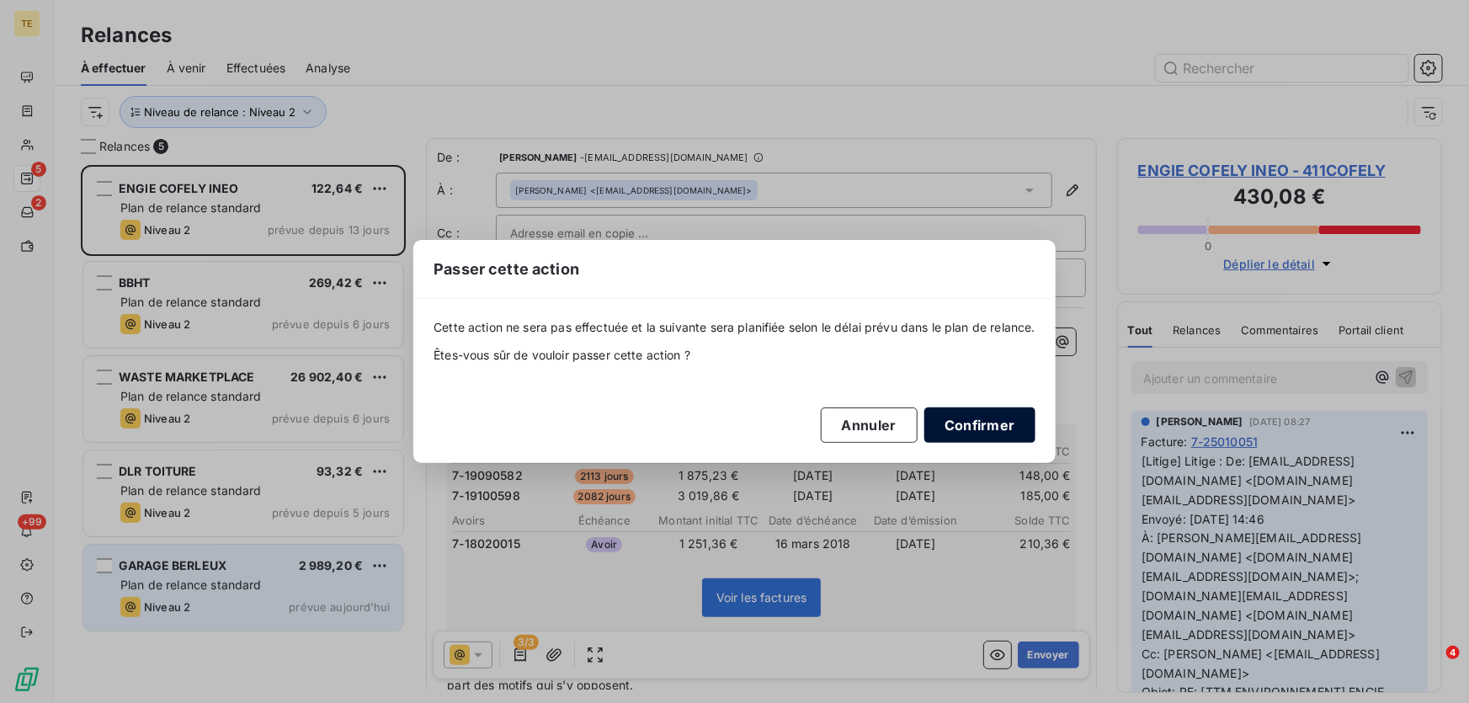
click at [970, 428] on button "Confirmer" at bounding box center [979, 424] width 111 height 35
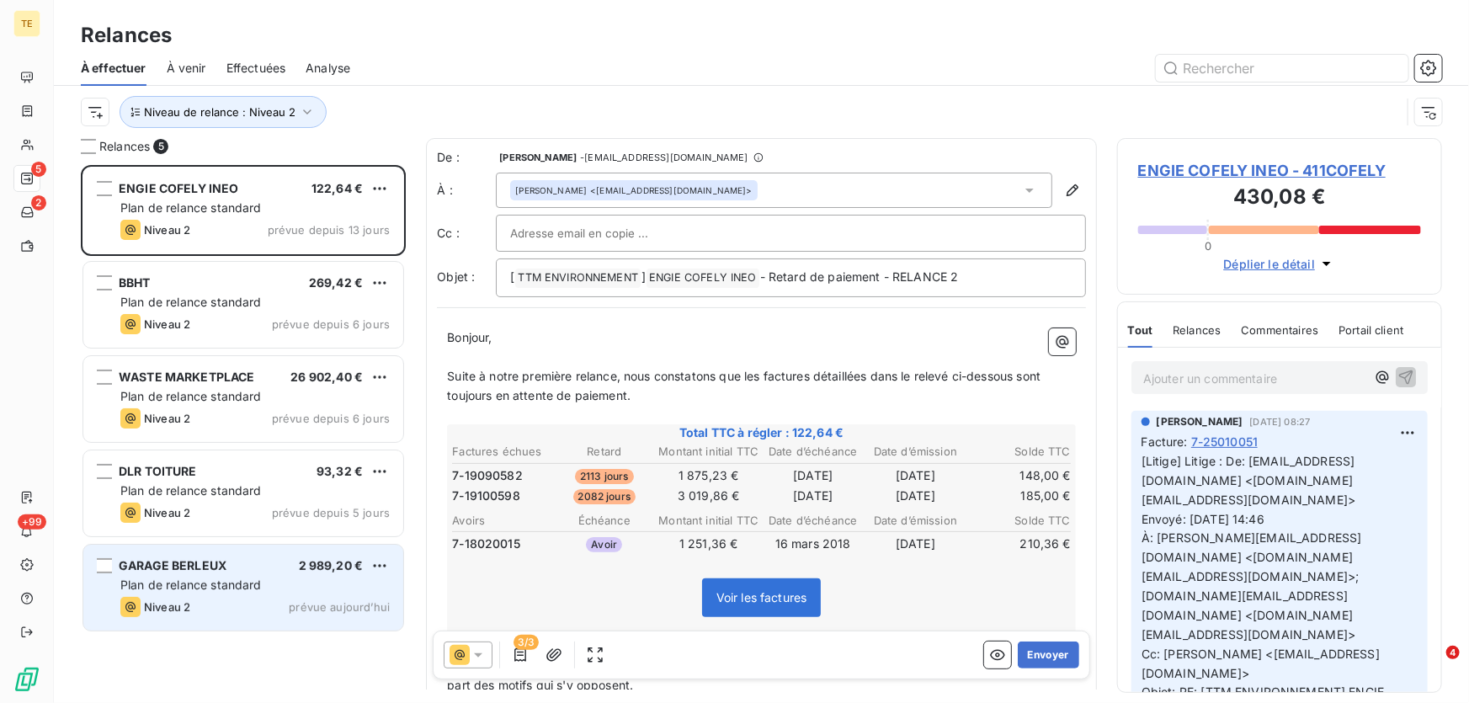
click at [303, 579] on div "Plan de relance standard" at bounding box center [254, 585] width 269 height 17
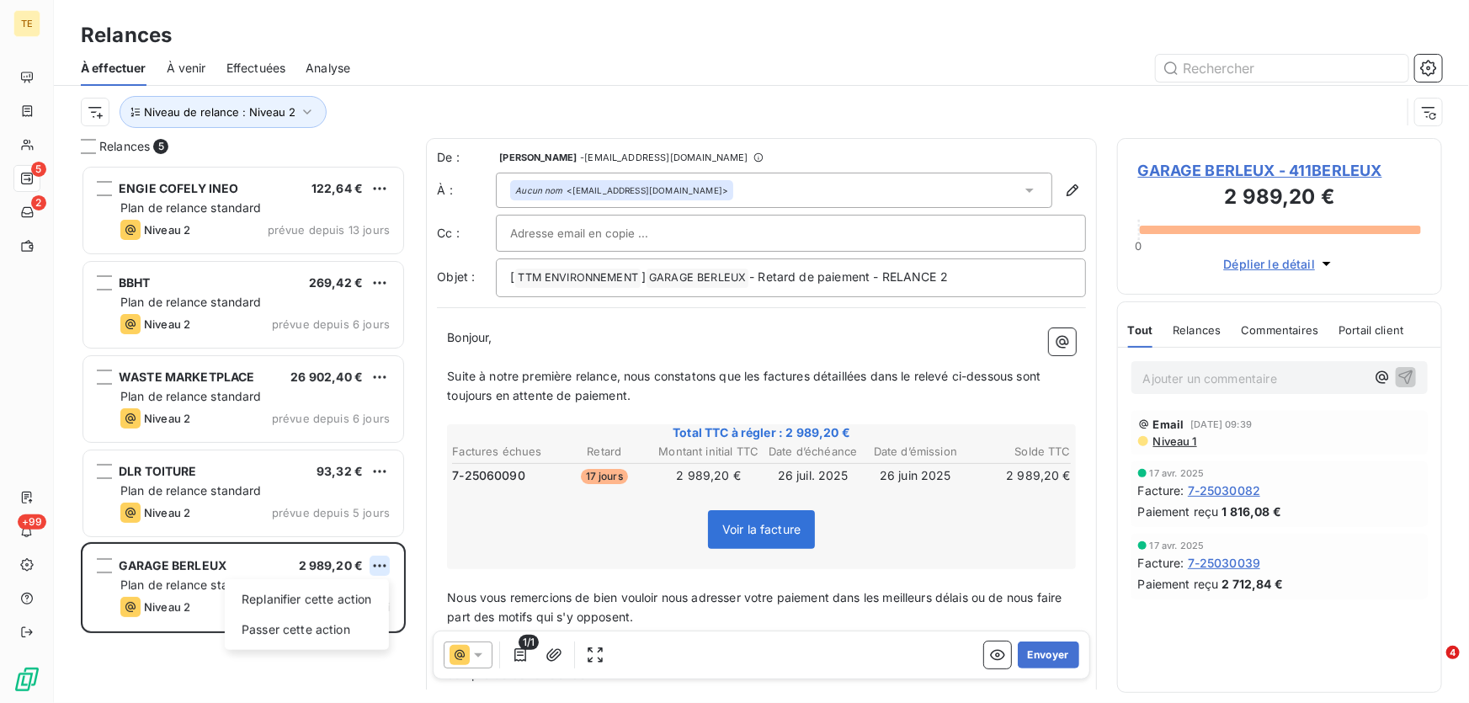
click at [375, 563] on html "TE 5 2 +99 Relances À effectuer À venir Effectuées Analyse Niveau de relance : …" at bounding box center [734, 351] width 1469 height 703
click at [297, 633] on div "Passer cette action" at bounding box center [306, 629] width 151 height 27
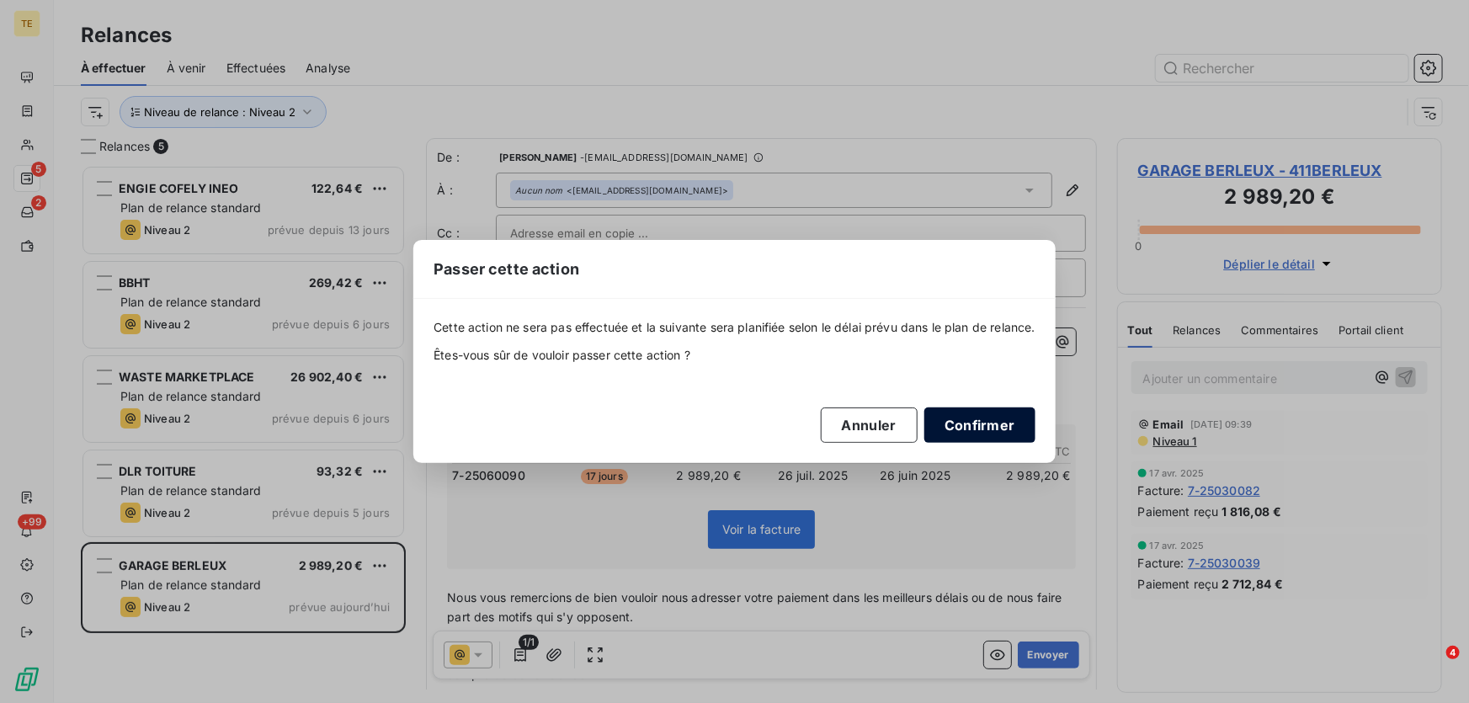
click at [959, 426] on button "Confirmer" at bounding box center [979, 424] width 111 height 35
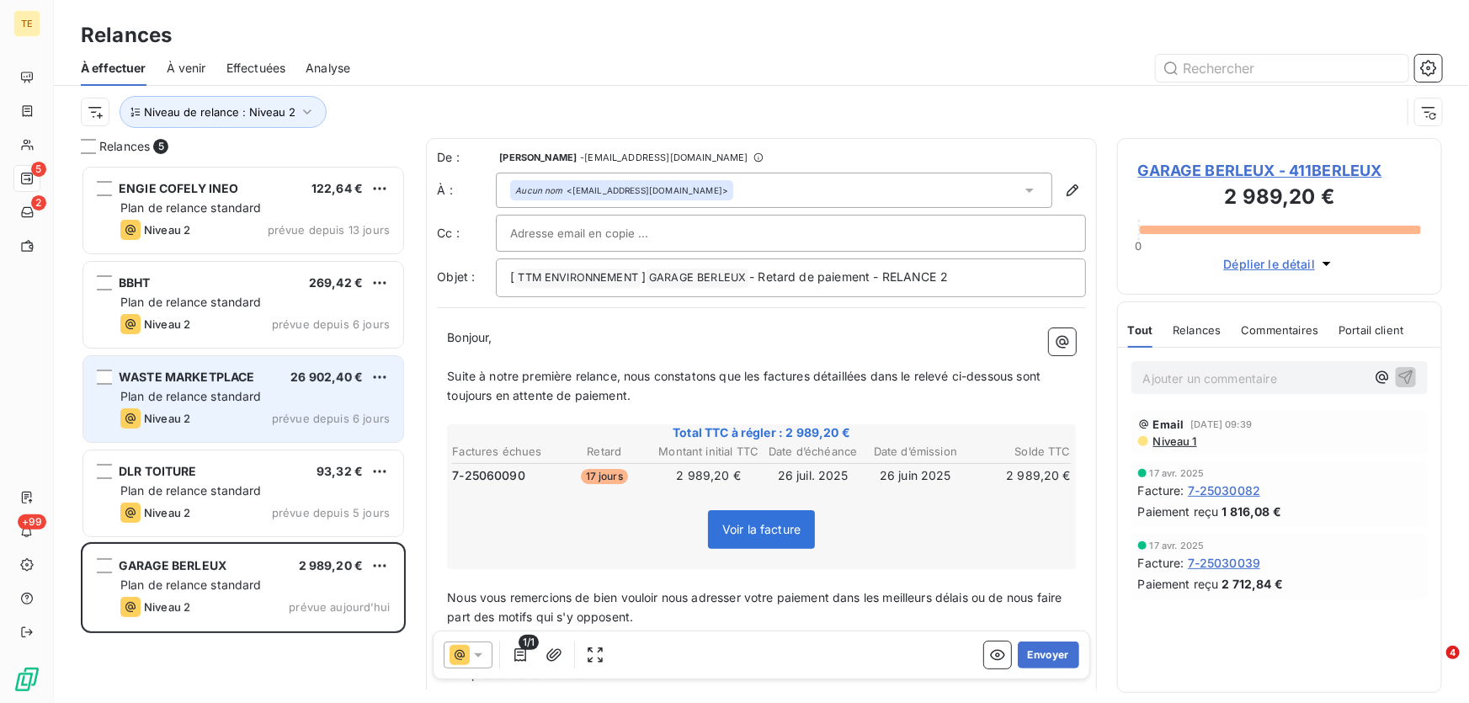
click at [225, 428] on div "Niveau 2 prévue depuis 6 jours" at bounding box center [254, 418] width 269 height 20
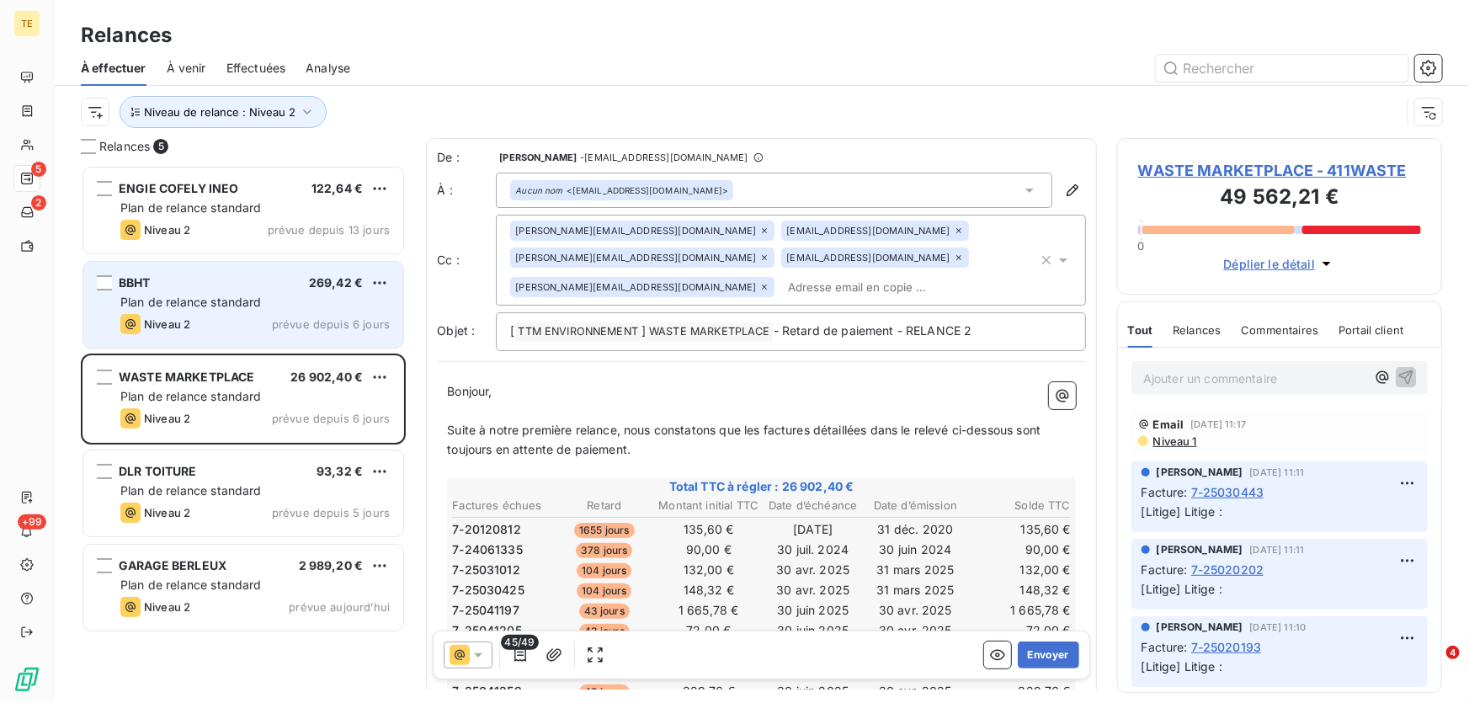
click at [171, 303] on span "Plan de relance standard" at bounding box center [190, 302] width 141 height 14
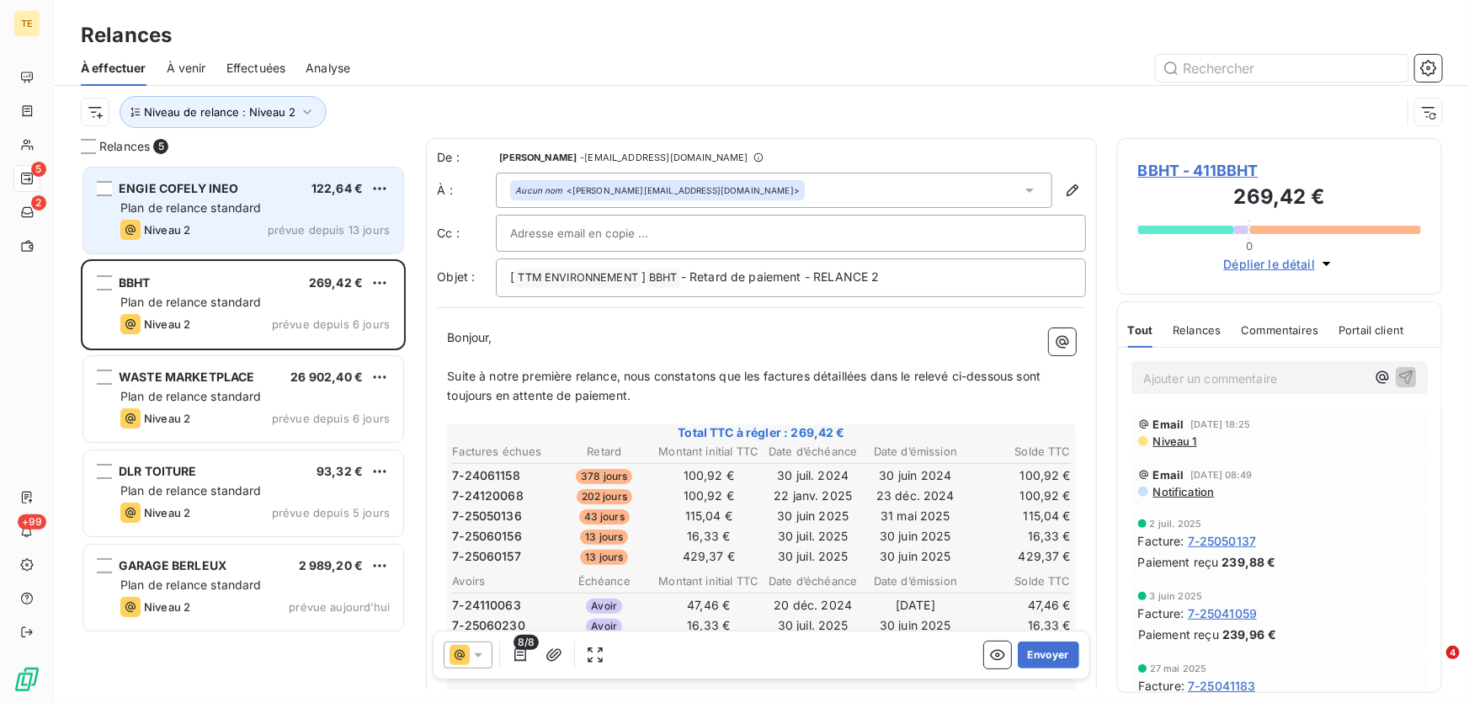
click at [182, 211] on span "Plan de relance standard" at bounding box center [190, 207] width 141 height 14
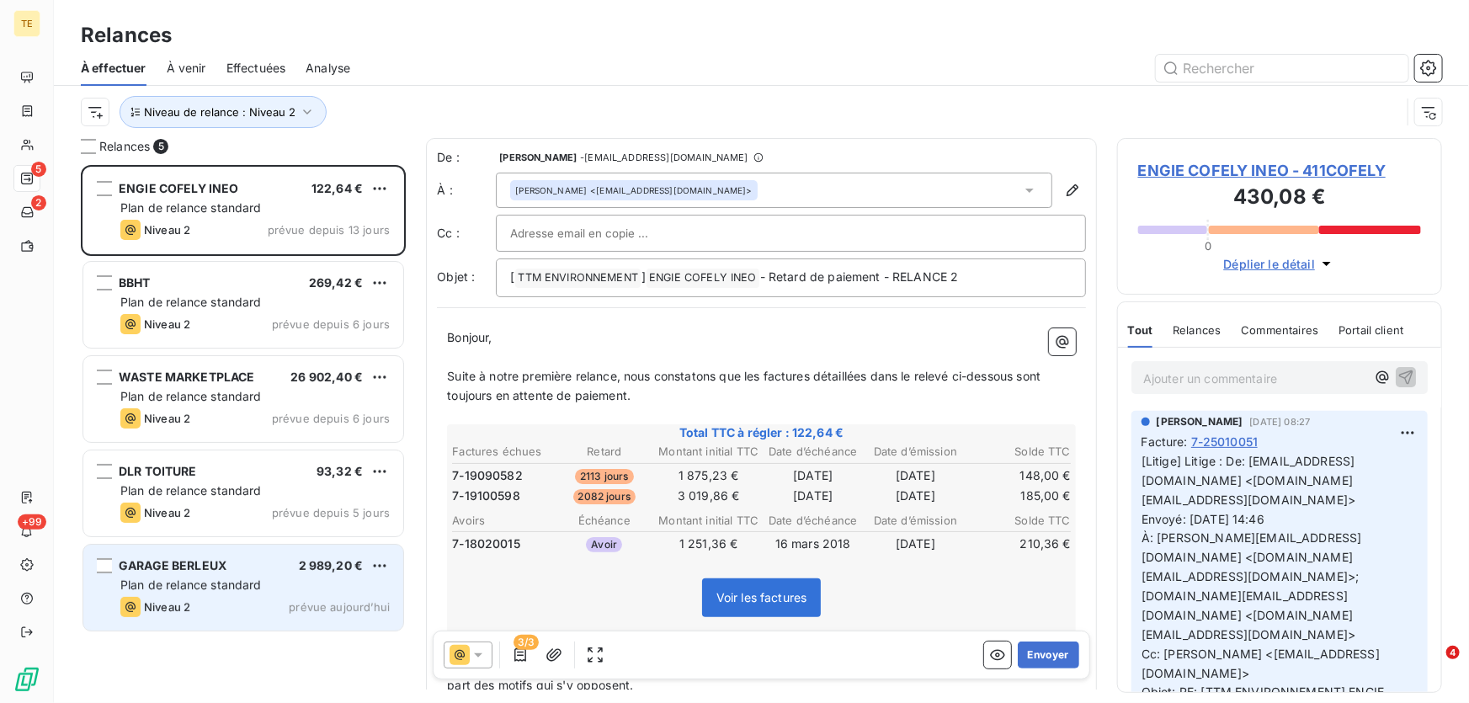
click at [183, 574] on div "GARAGE BERLEUX 2 989,20 € Plan de relance standard Niveau 2 prévue [DATE]" at bounding box center [243, 588] width 320 height 86
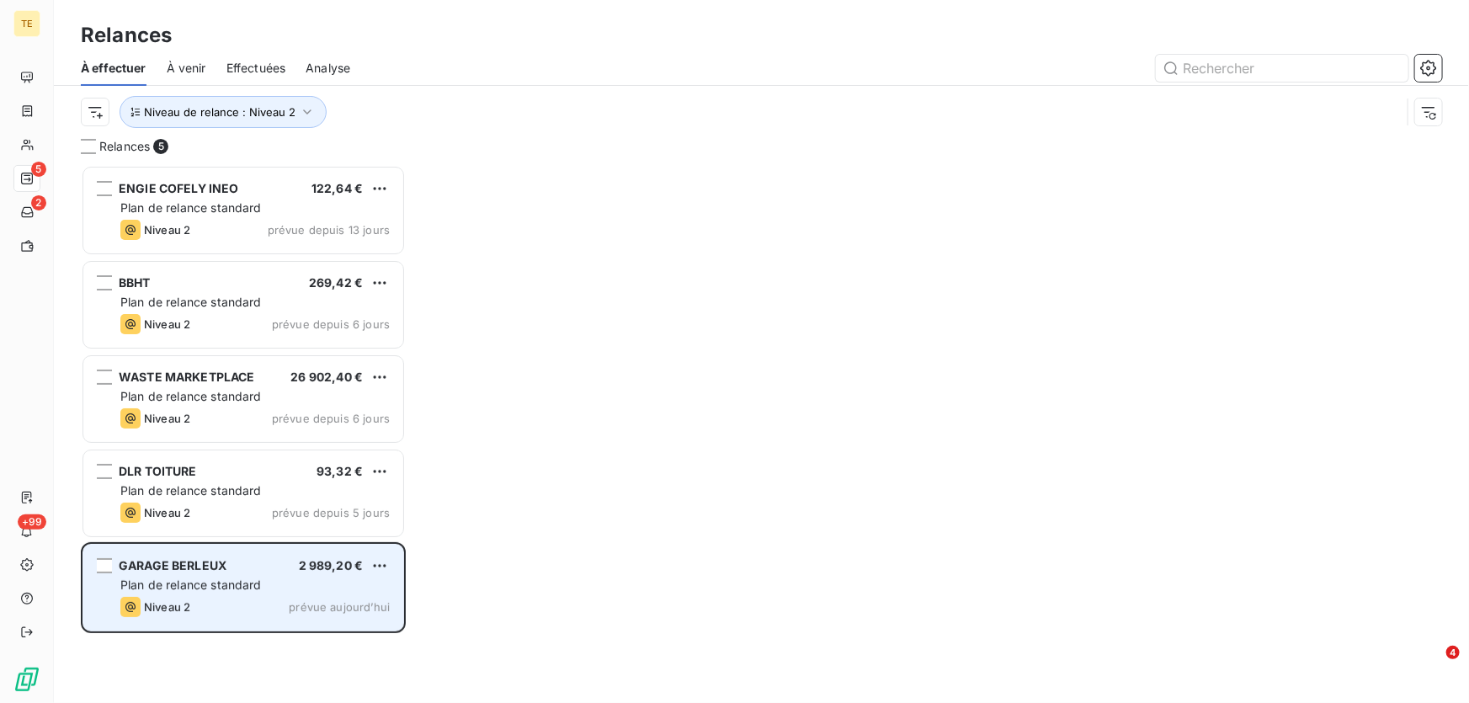
click at [253, 588] on span "Plan de relance standard" at bounding box center [190, 584] width 141 height 14
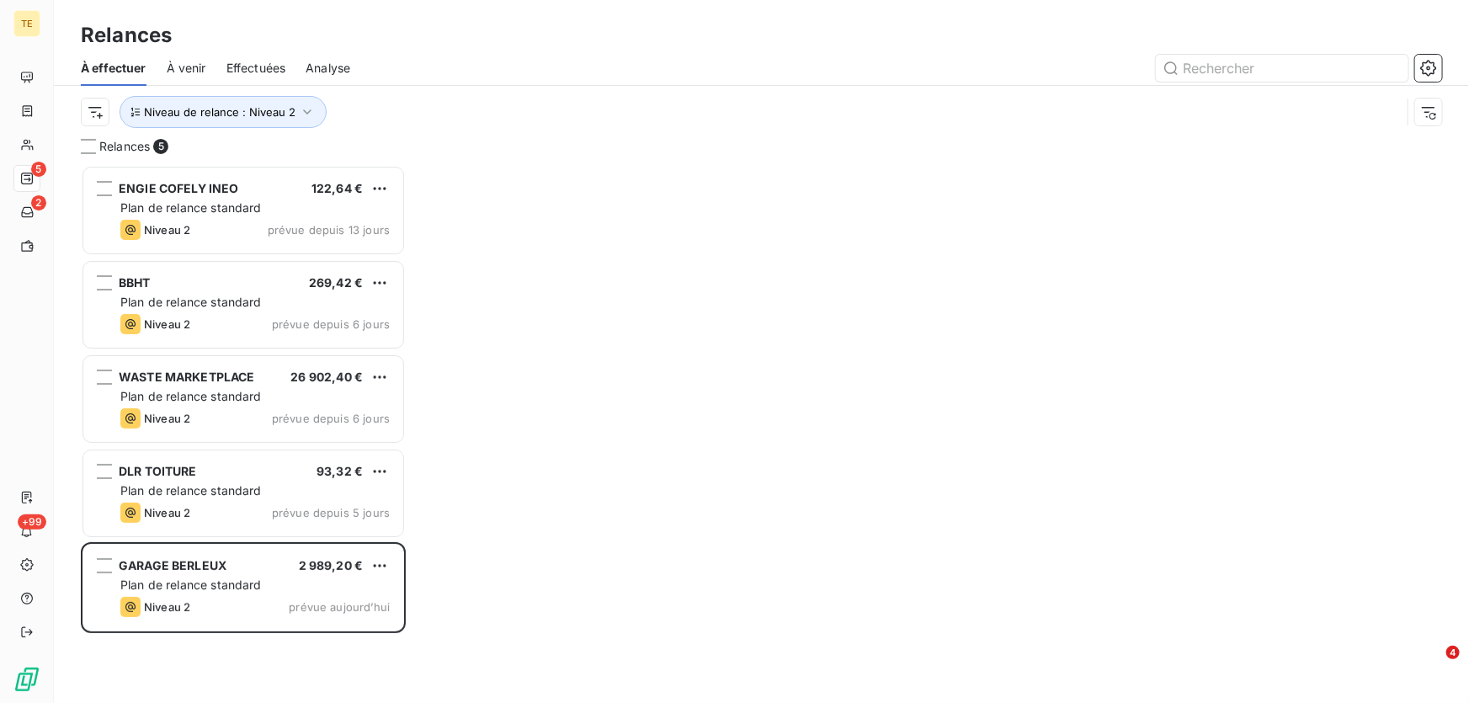
click at [543, 504] on div "Relances 5 ENGIE COFELY INEO 122,64 € Plan de relance standard Niveau 2 prévue …" at bounding box center [761, 420] width 1415 height 565
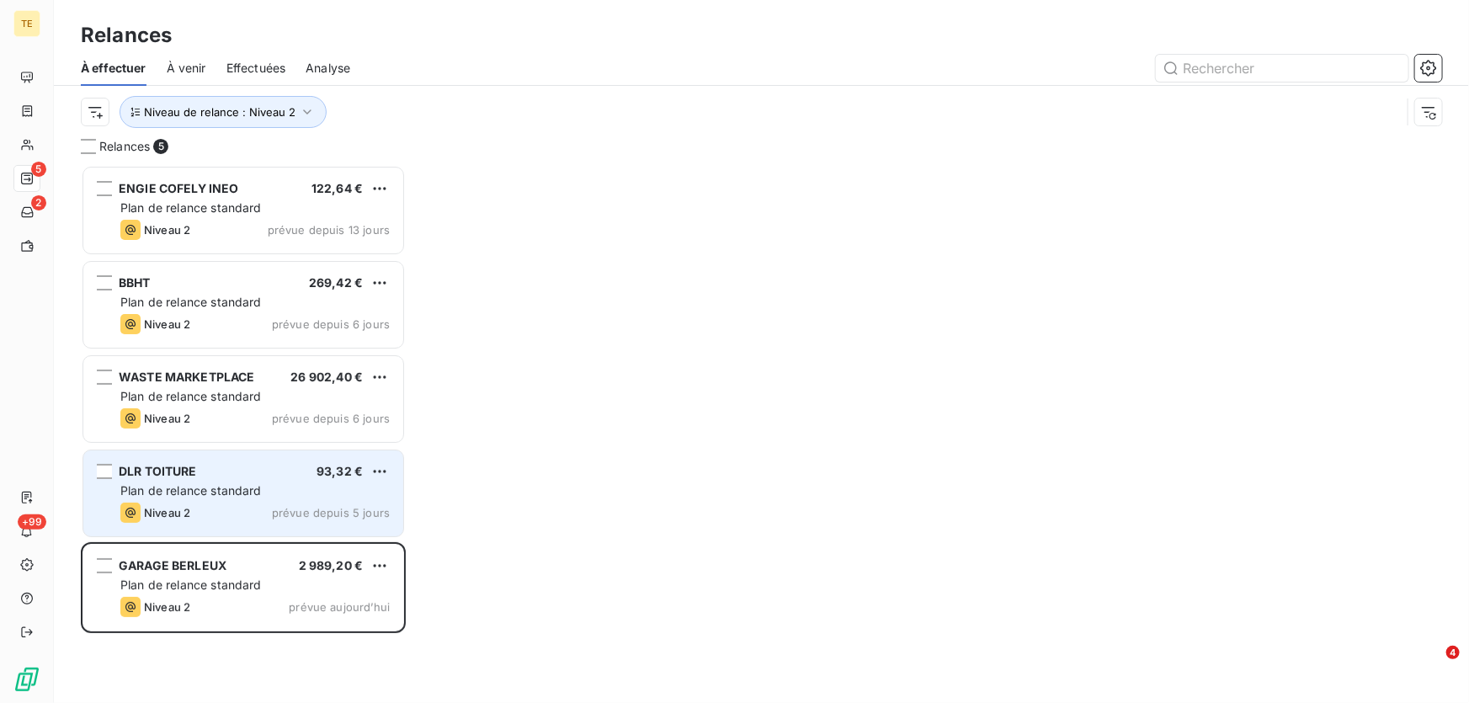
click at [189, 495] on span "Plan de relance standard" at bounding box center [190, 490] width 141 height 14
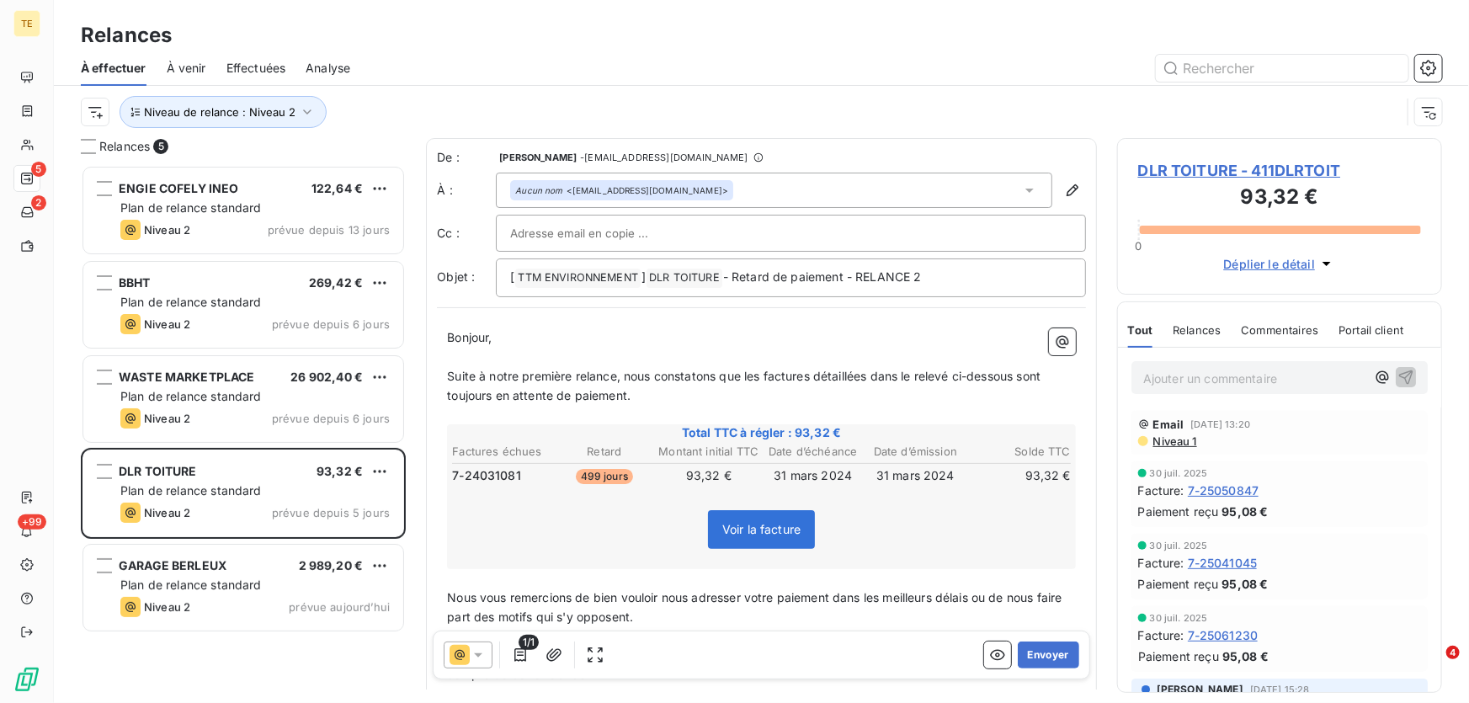
click at [1178, 442] on span "Niveau 1" at bounding box center [1173, 440] width 45 height 13
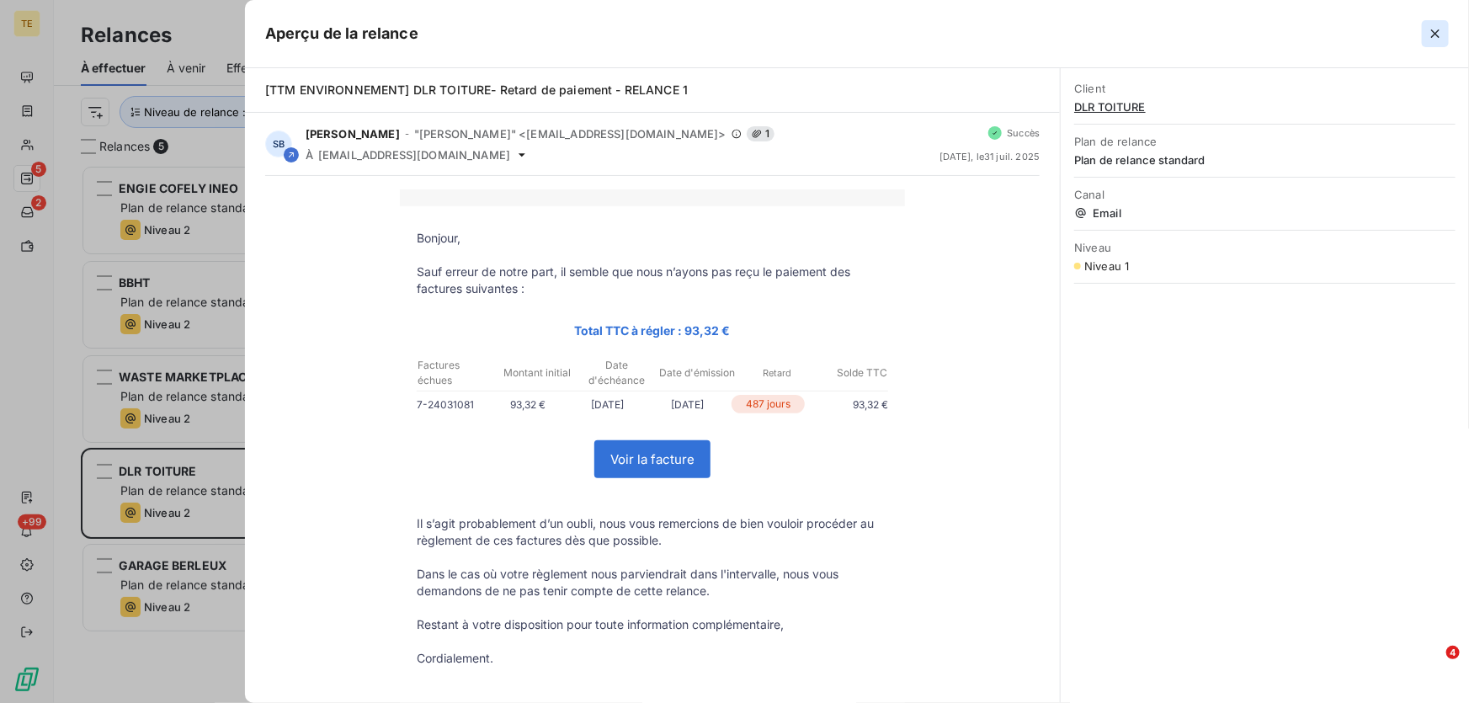
click at [1435, 32] on icon "button" at bounding box center [1435, 33] width 17 height 17
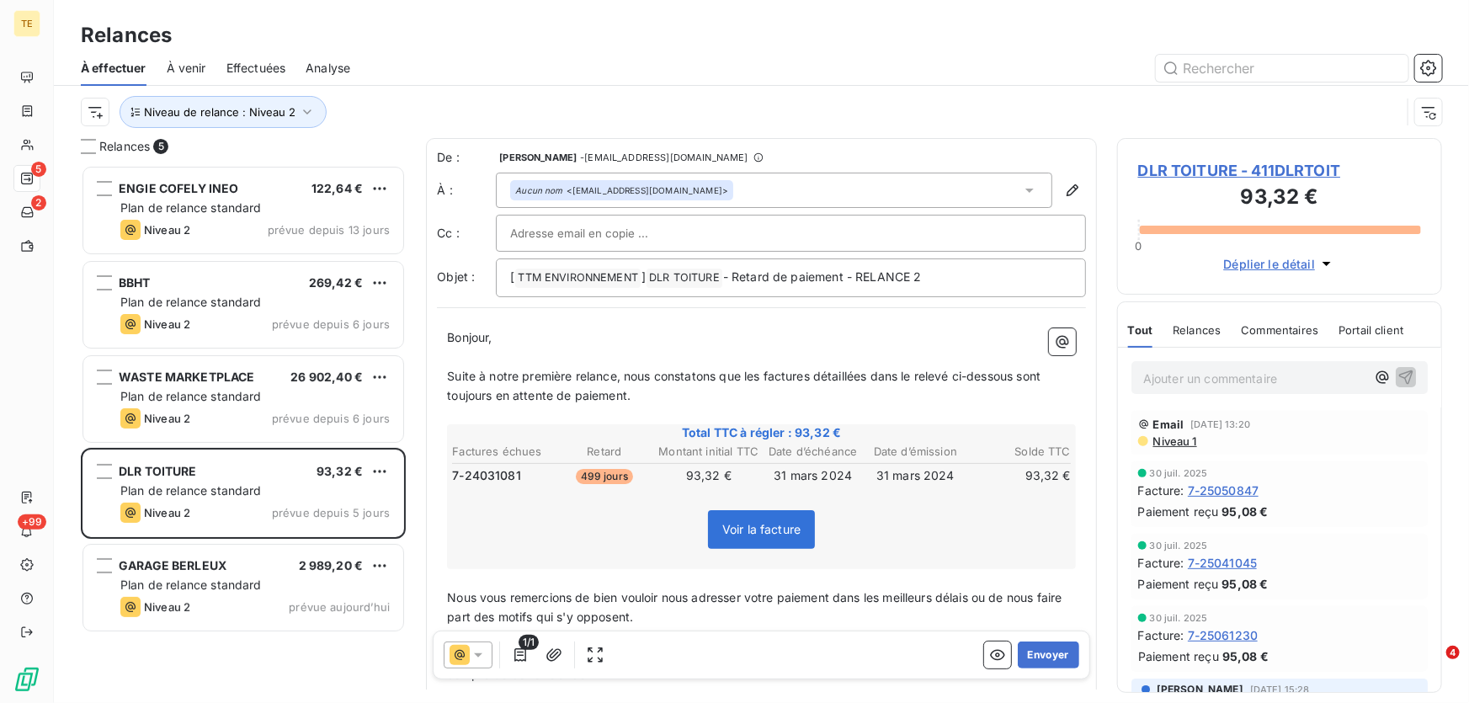
click at [482, 657] on icon at bounding box center [478, 654] width 17 height 17
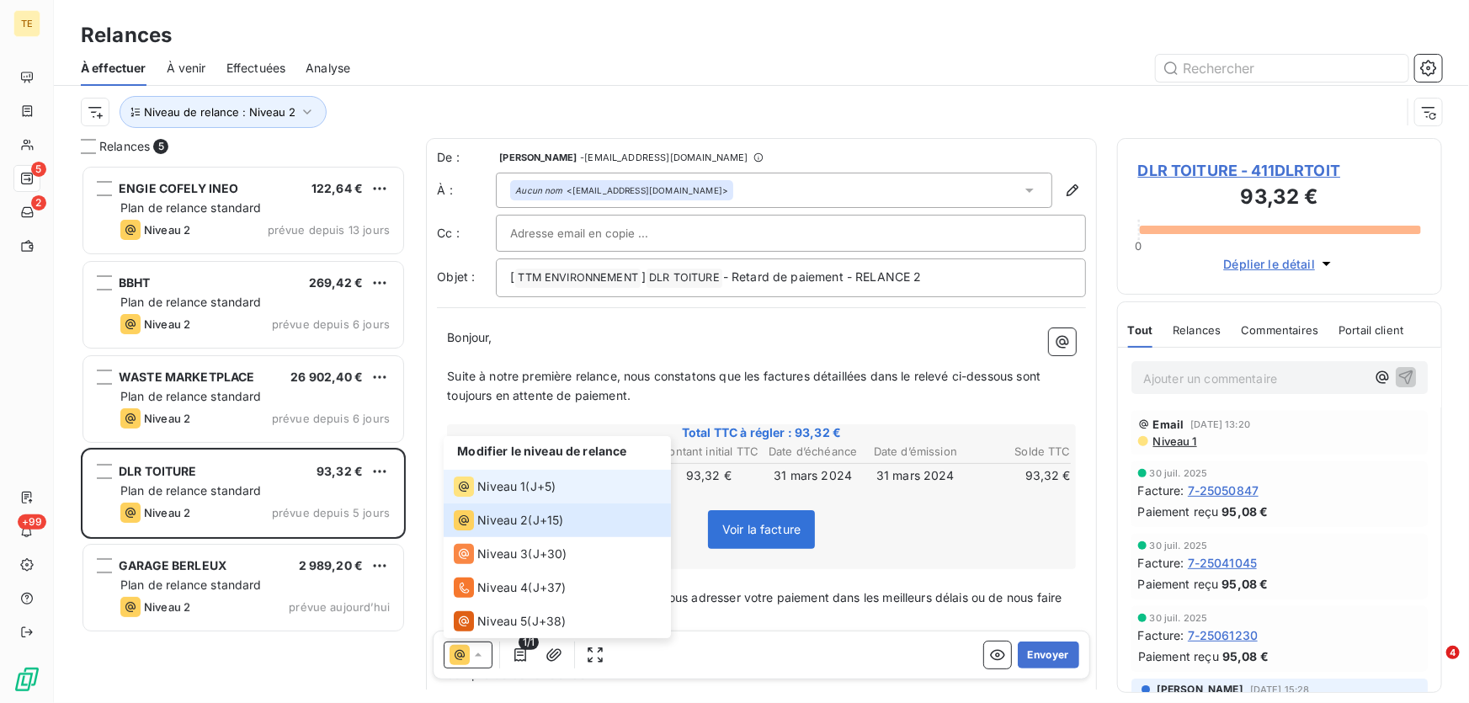
click at [504, 481] on span "Niveau 1" at bounding box center [501, 486] width 48 height 17
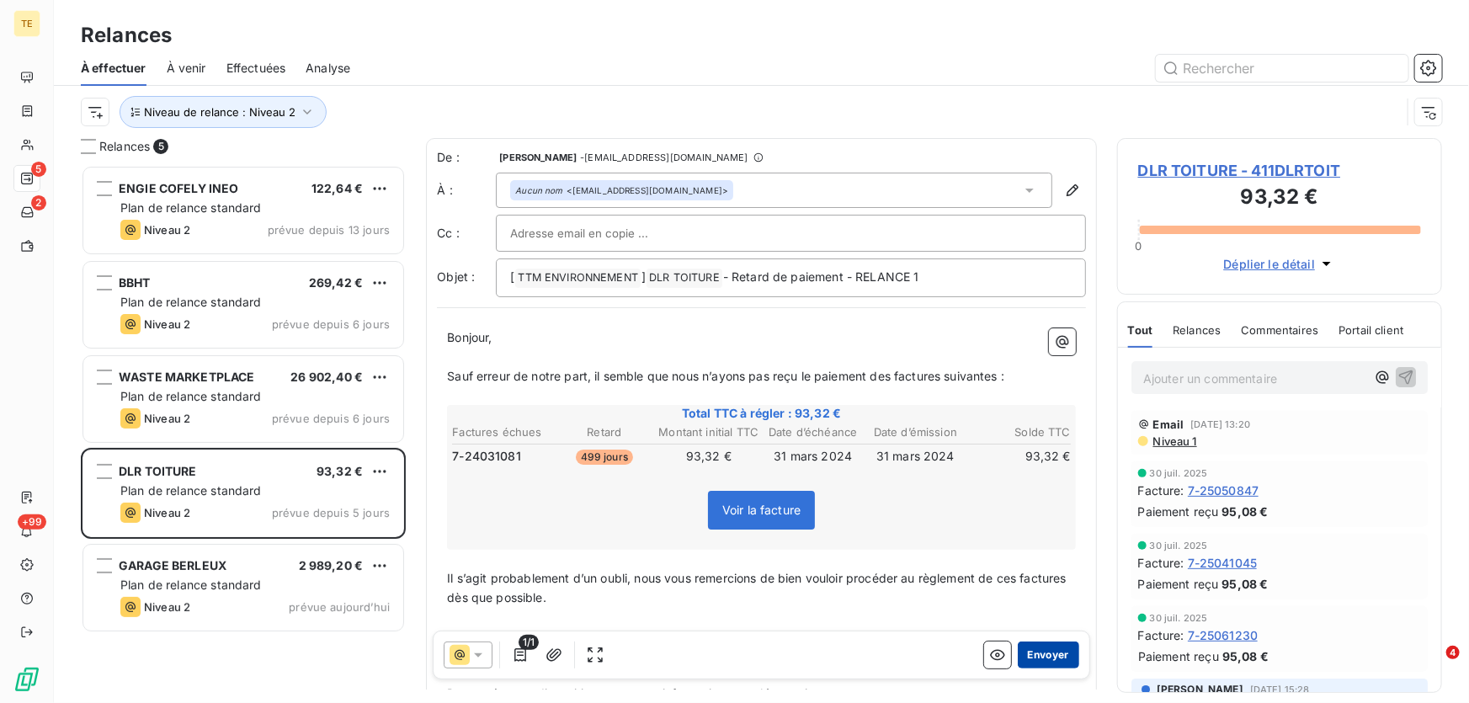
click at [1034, 659] on button "Envoyer" at bounding box center [1048, 654] width 61 height 27
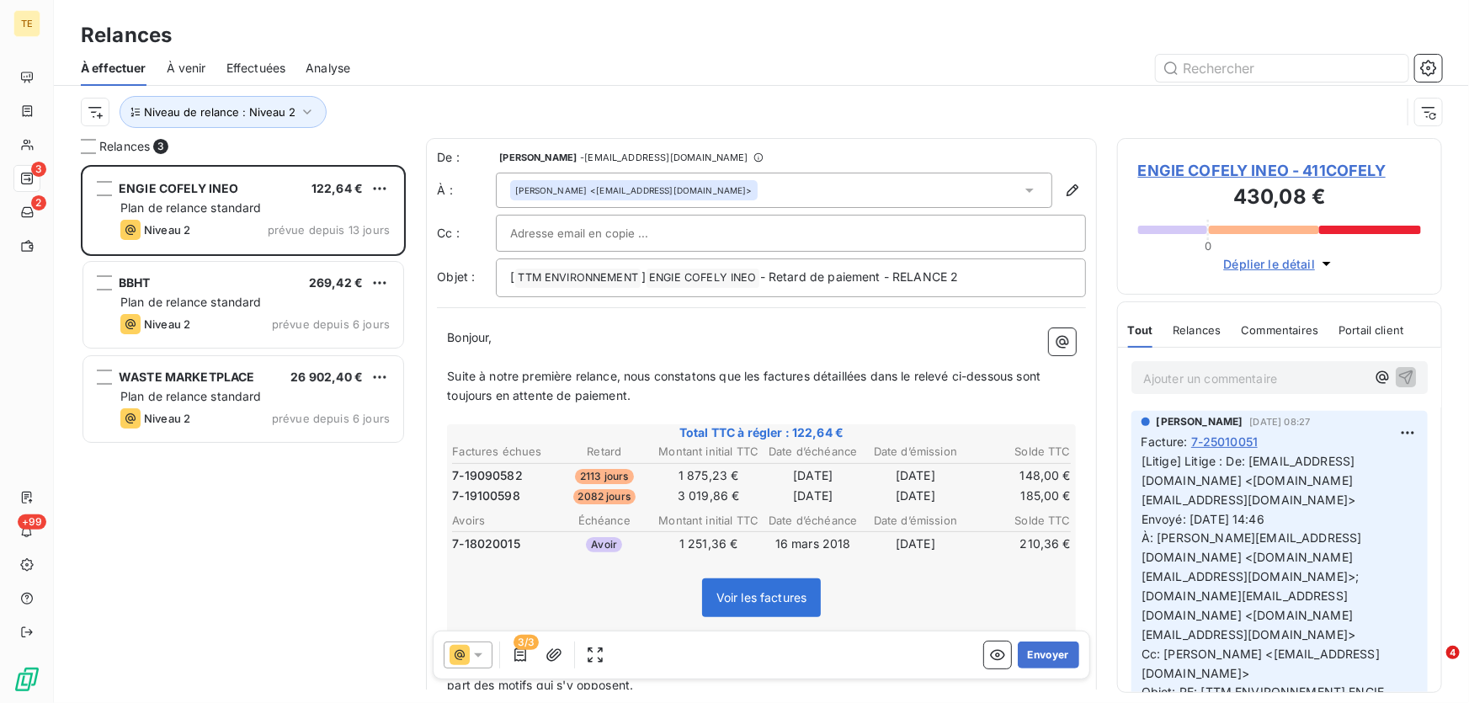
click at [320, 549] on div "ENGIE COFELY INEO 122,64 € Plan de relance standard Niveau 2 prévue depuis 13 j…" at bounding box center [243, 434] width 325 height 539
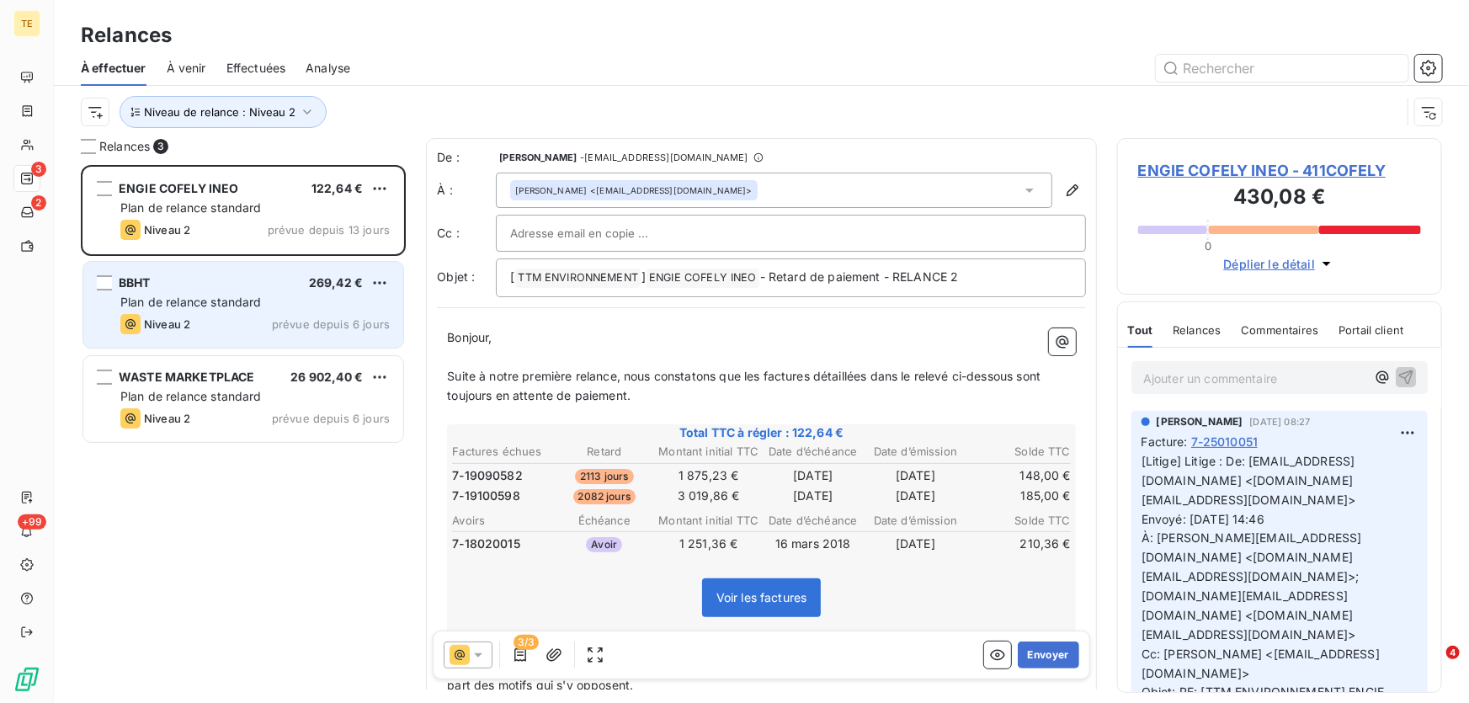
click at [246, 303] on span "Plan de relance standard" at bounding box center [190, 302] width 141 height 14
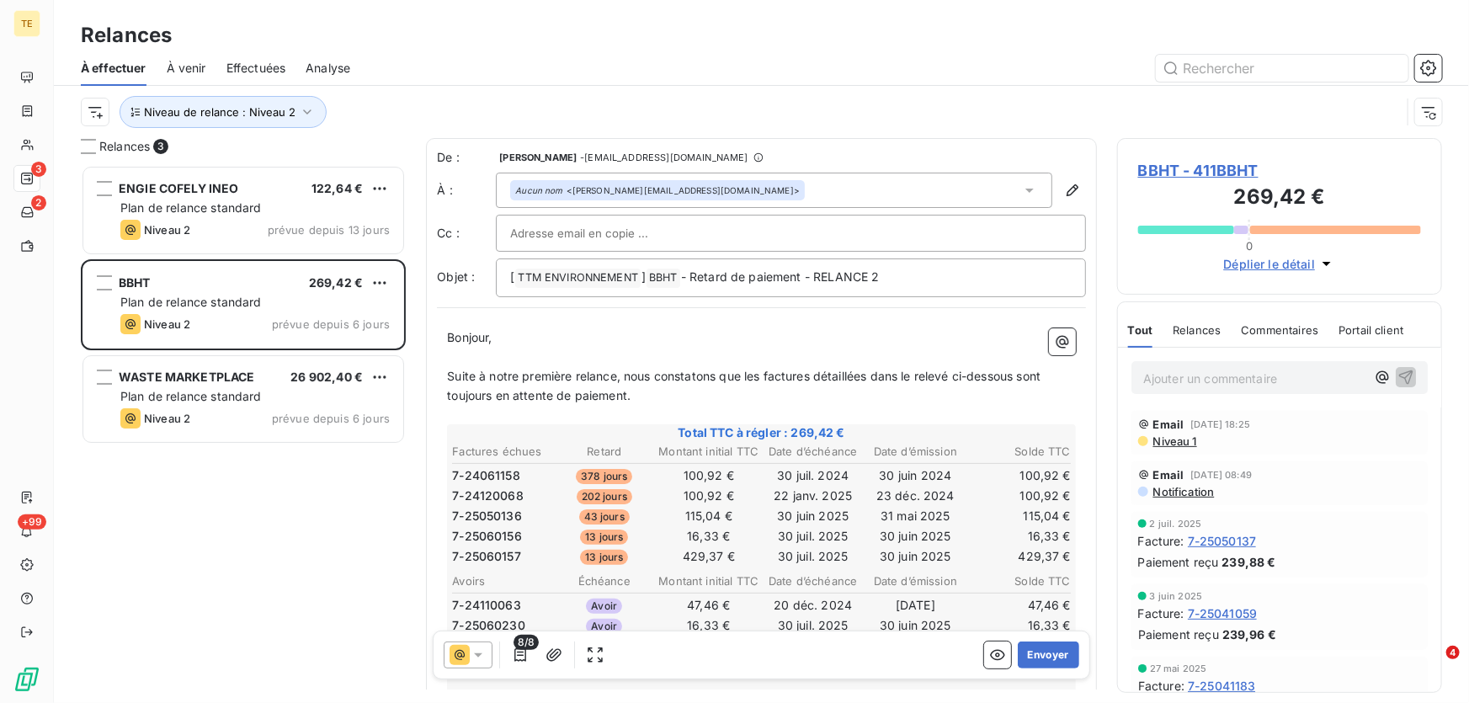
click at [194, 486] on div "ENGIE COFELY INEO 122,64 € Plan de relance standard Niveau 2 prévue depuis 13 j…" at bounding box center [243, 434] width 325 height 539
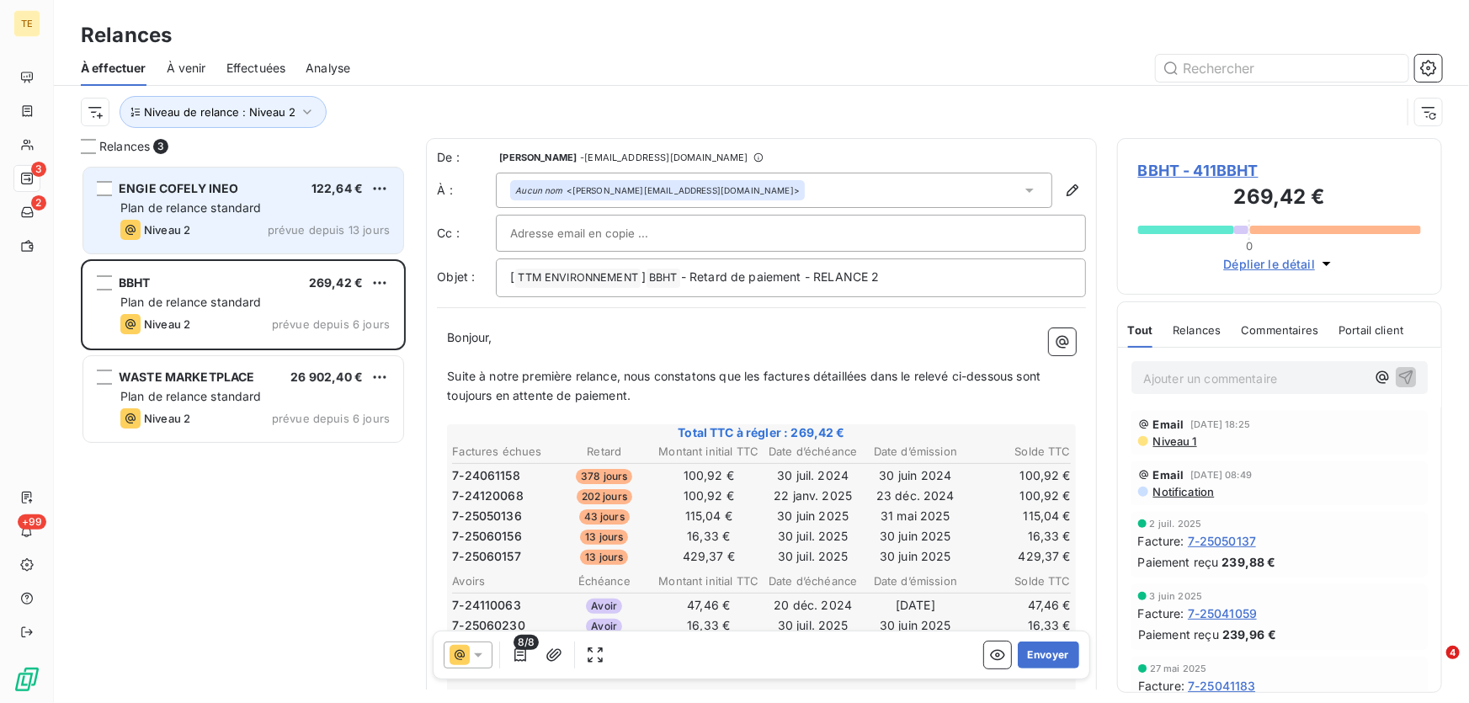
click at [200, 211] on span "Plan de relance standard" at bounding box center [190, 207] width 141 height 14
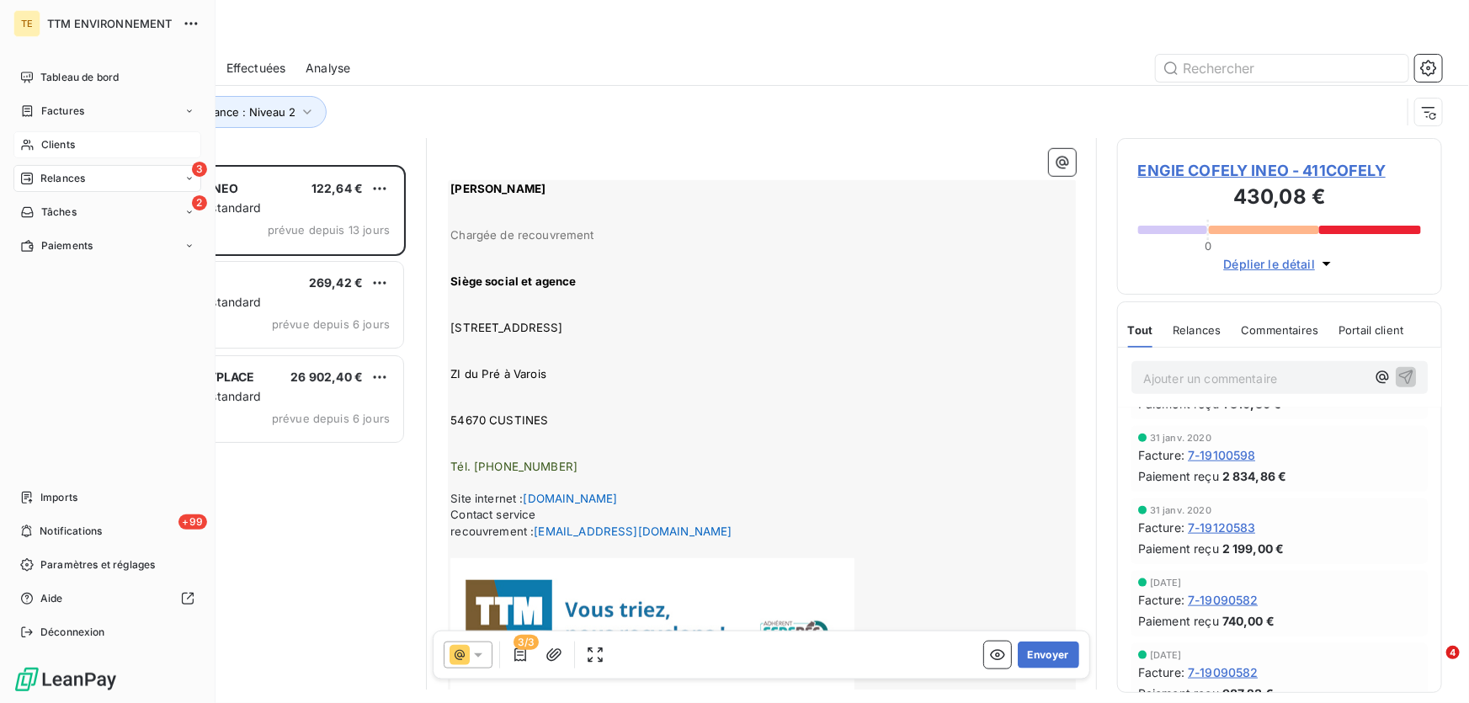
click at [72, 140] on span "Clients" at bounding box center [58, 144] width 34 height 15
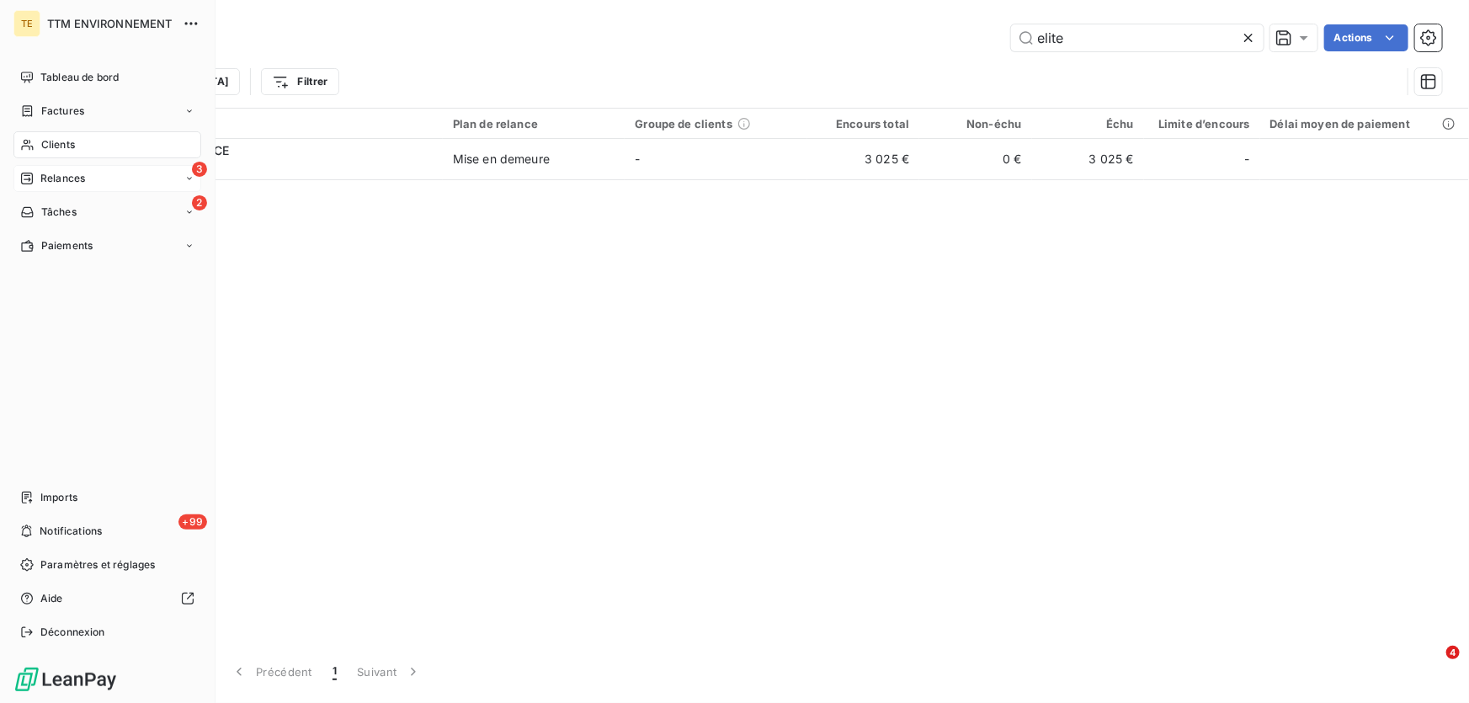
click at [61, 177] on span "Relances" at bounding box center [62, 178] width 45 height 15
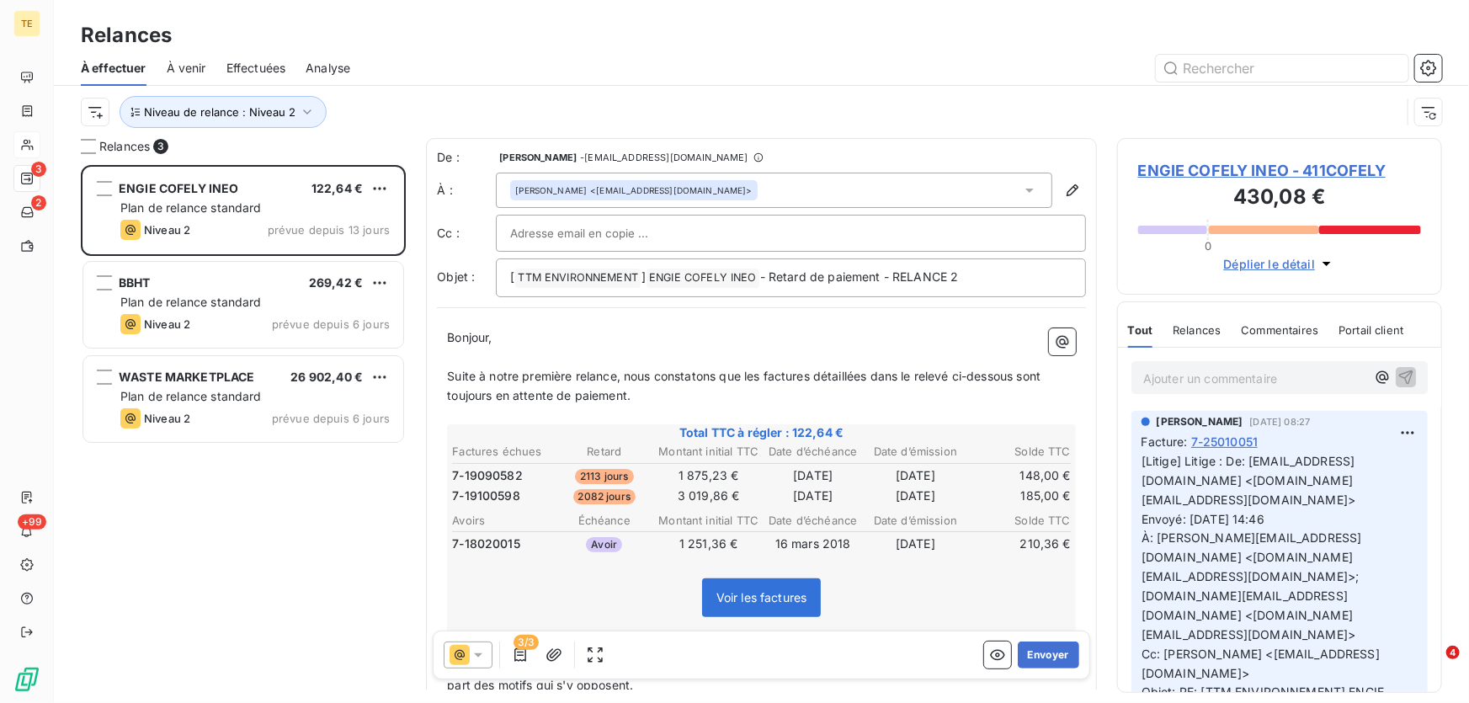
scroll to position [527, 313]
click at [179, 542] on div "ENGIE COFELY INEO 122,64 € Plan de relance standard Niveau 2 prévue depuis 13 j…" at bounding box center [243, 434] width 325 height 539
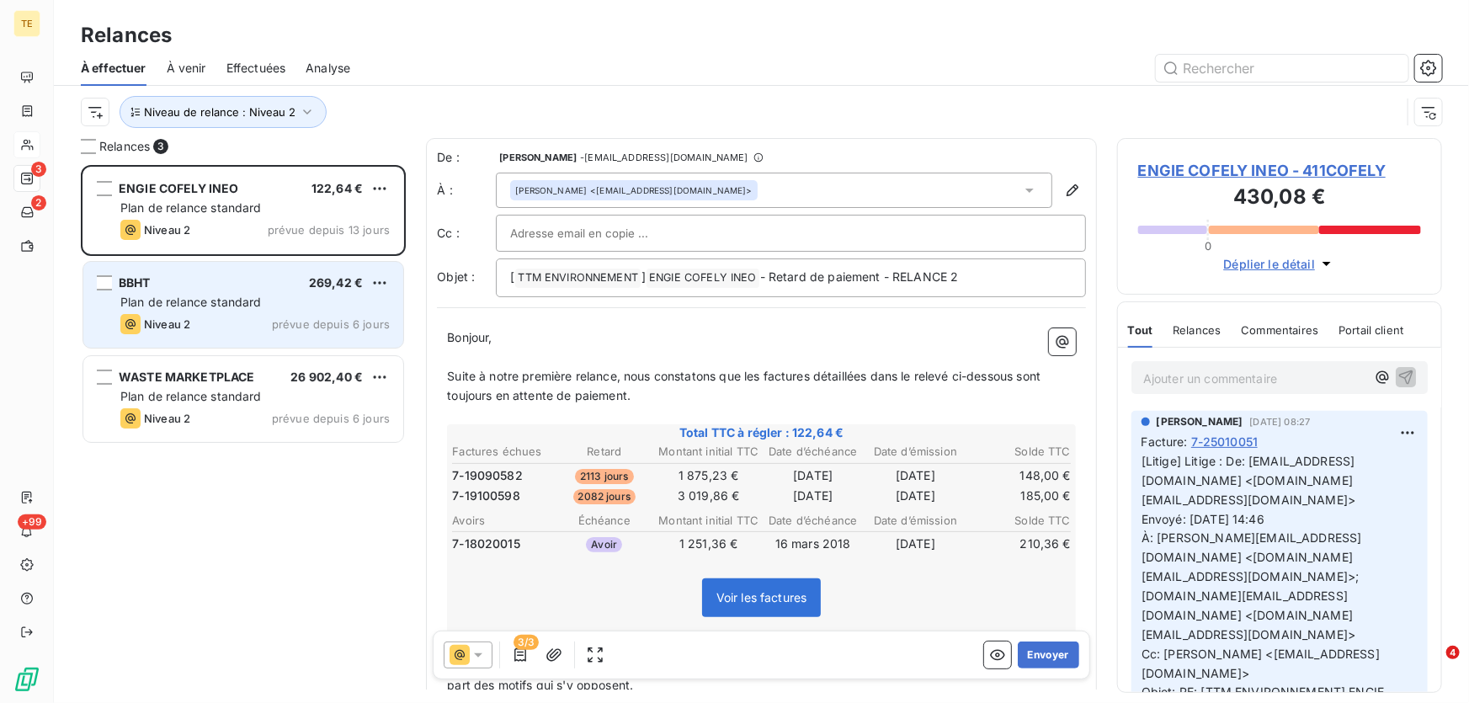
click at [178, 300] on span "Plan de relance standard" at bounding box center [190, 302] width 141 height 14
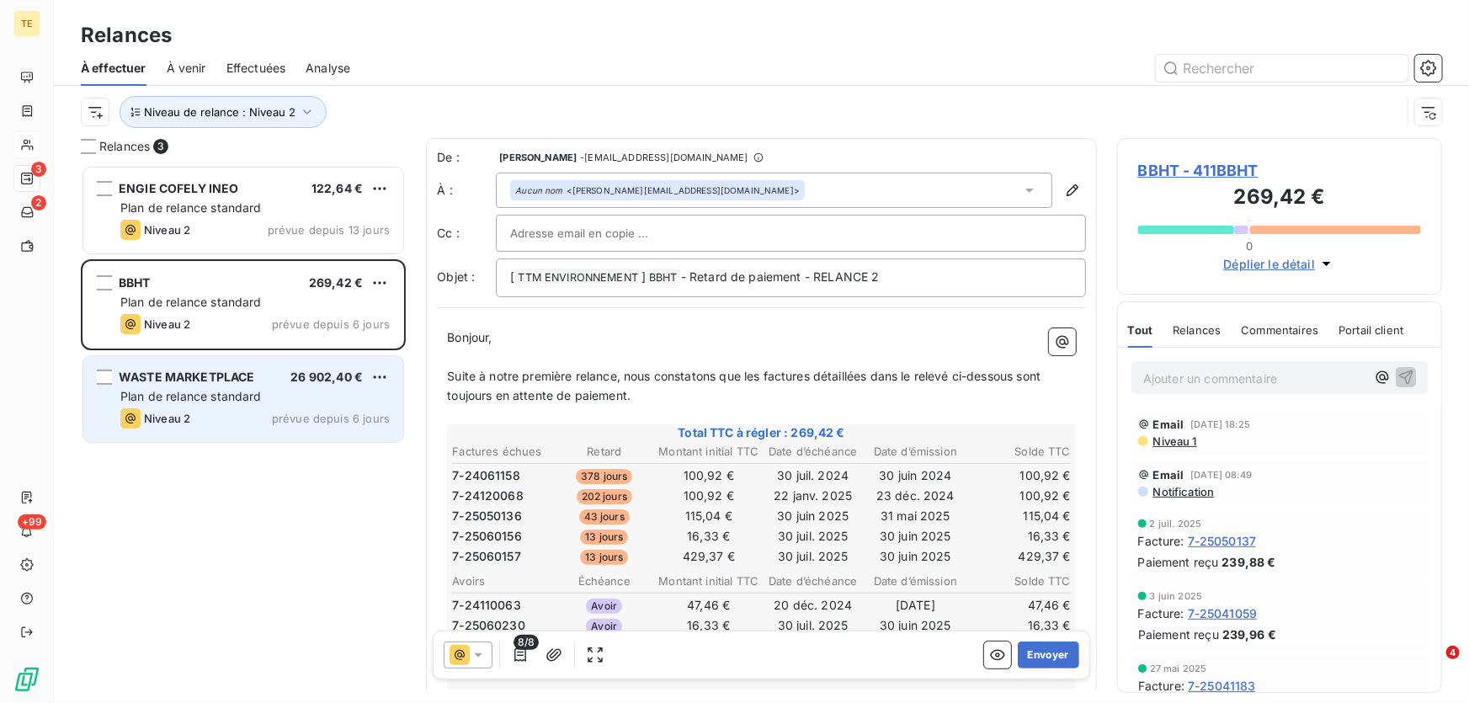
click at [176, 393] on span "Plan de relance standard" at bounding box center [190, 396] width 141 height 14
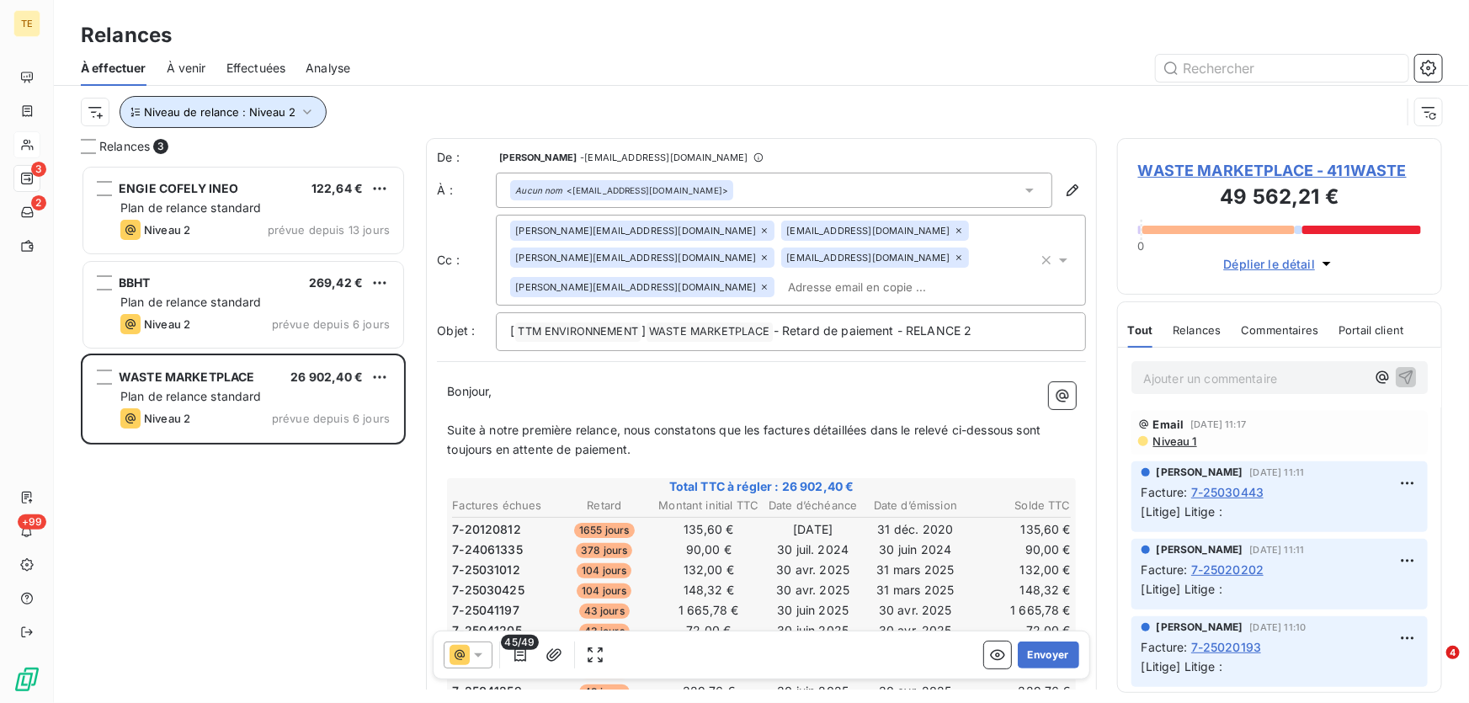
click at [302, 114] on icon "button" at bounding box center [307, 112] width 17 height 17
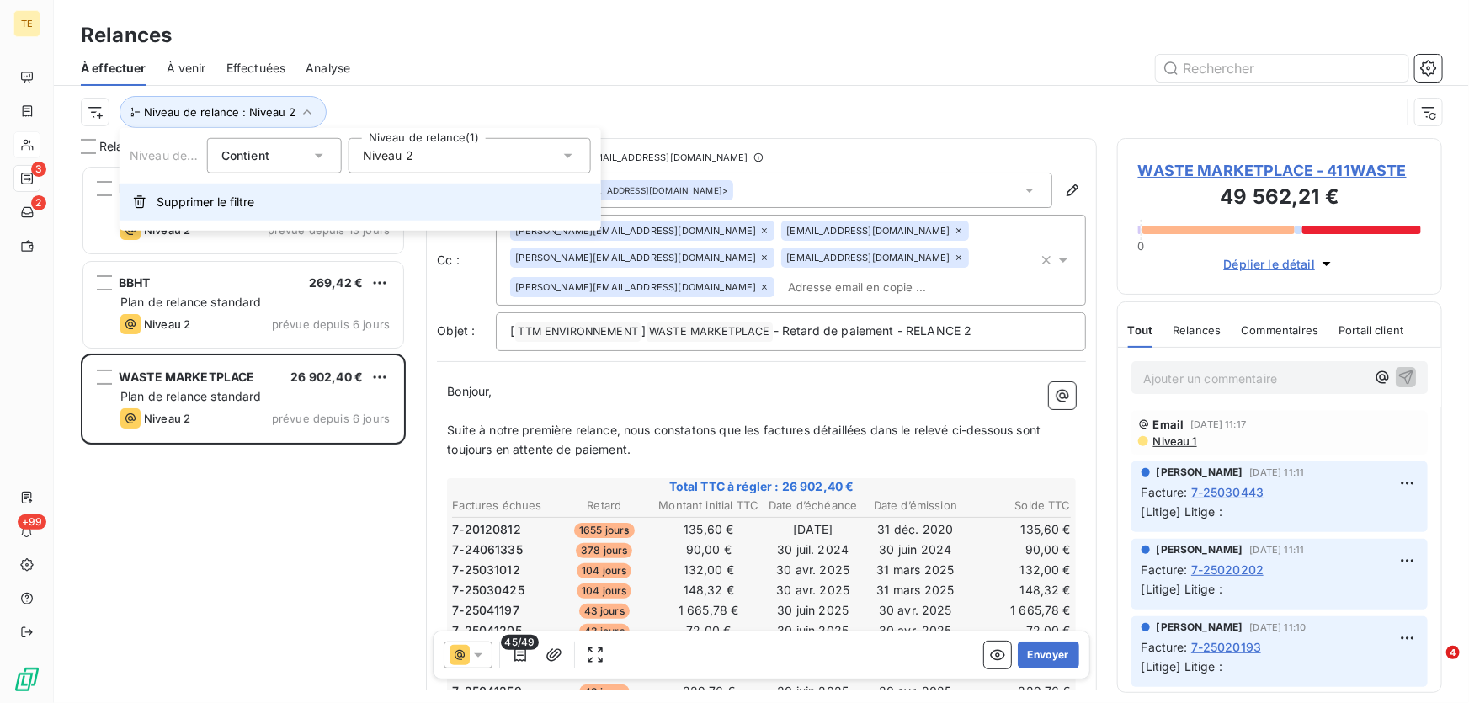
click at [217, 200] on span "Supprimer le filtre" at bounding box center [206, 202] width 98 height 17
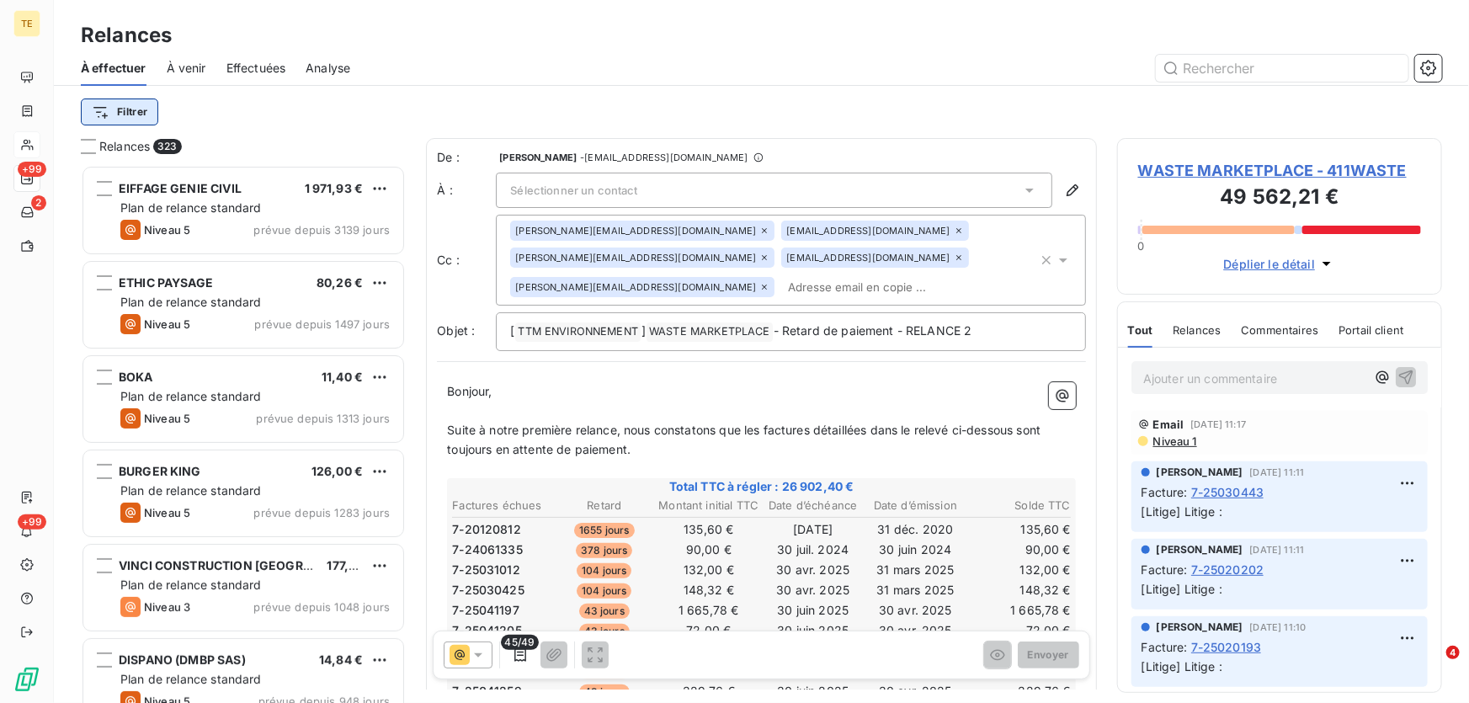
scroll to position [527, 313]
click at [116, 113] on html "TE +99 2 +99 Relances À effectuer À venir Effectuées Analyse Filtrer Relances 3…" at bounding box center [734, 351] width 1469 height 703
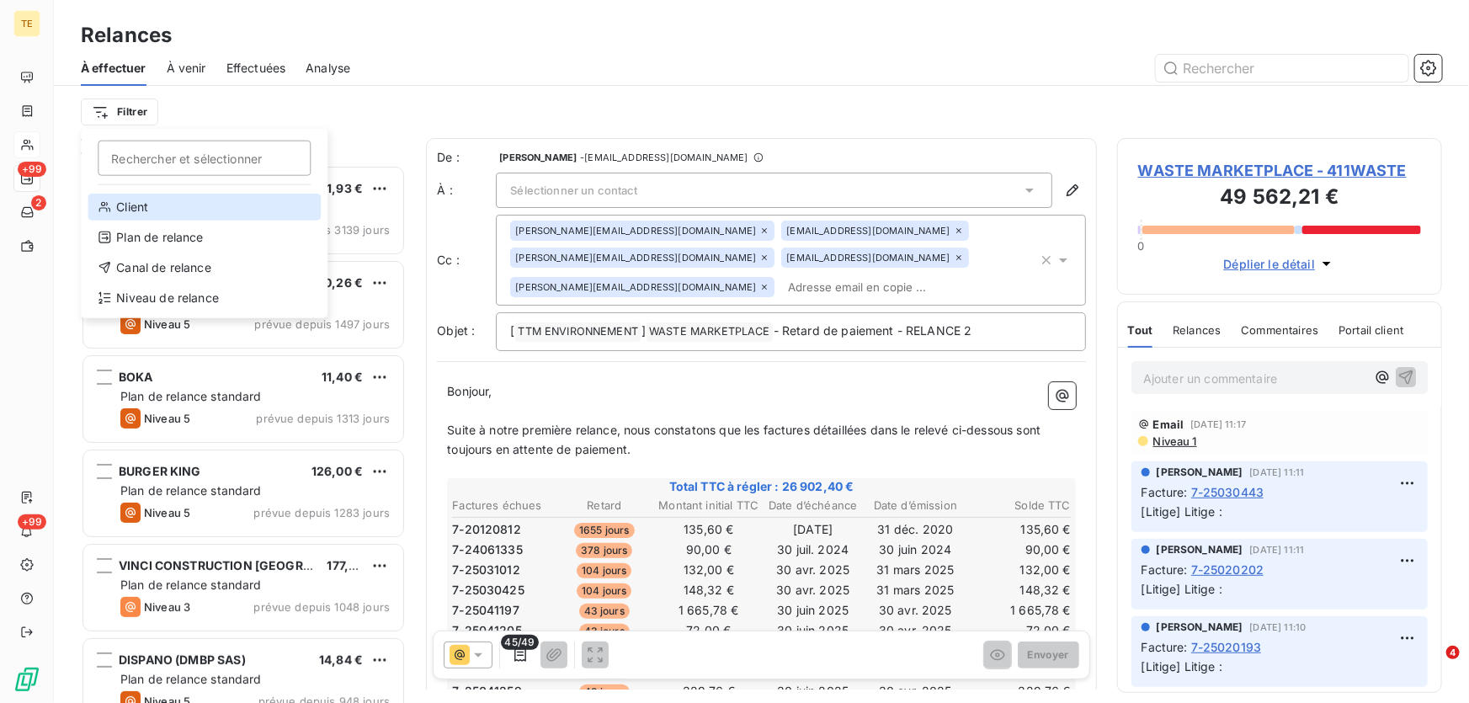
click at [147, 204] on div "Client" at bounding box center [204, 207] width 233 height 27
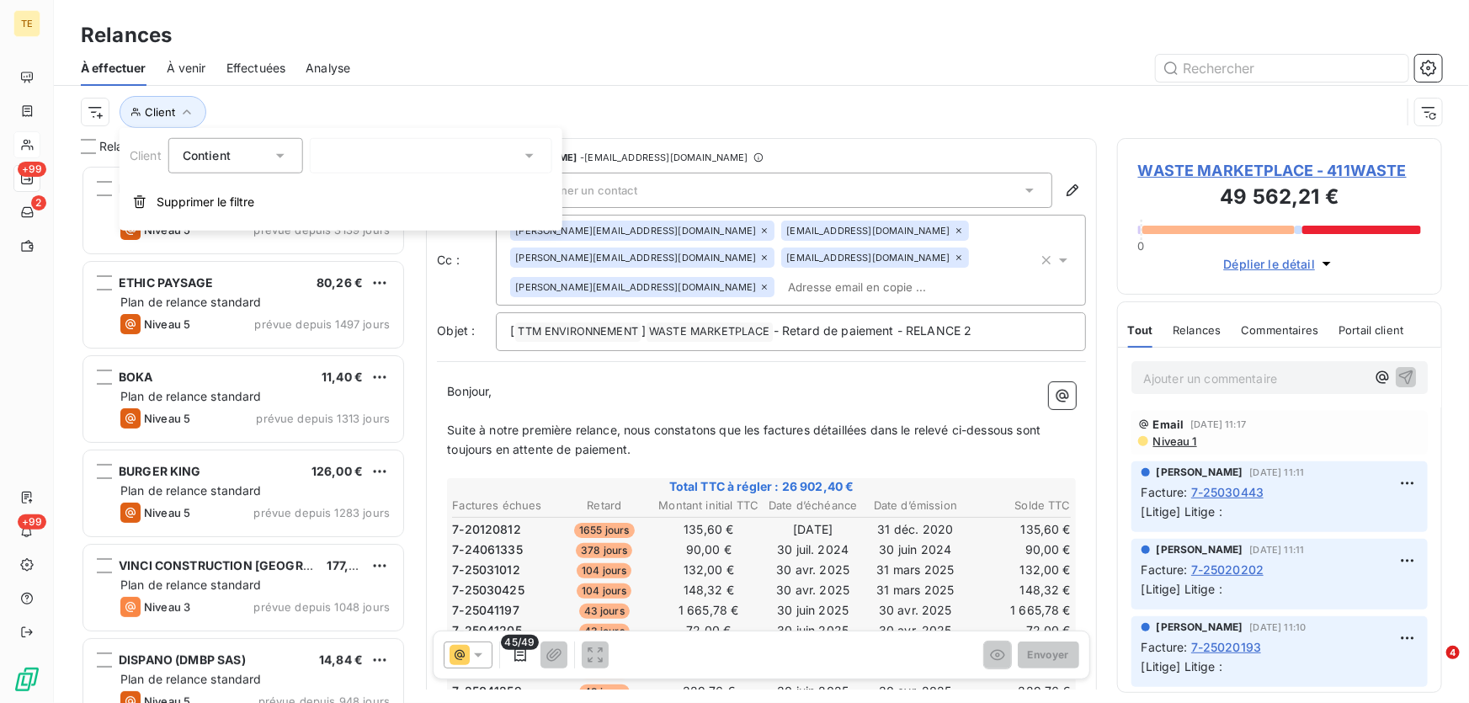
click at [380, 161] on div at bounding box center [431, 155] width 242 height 35
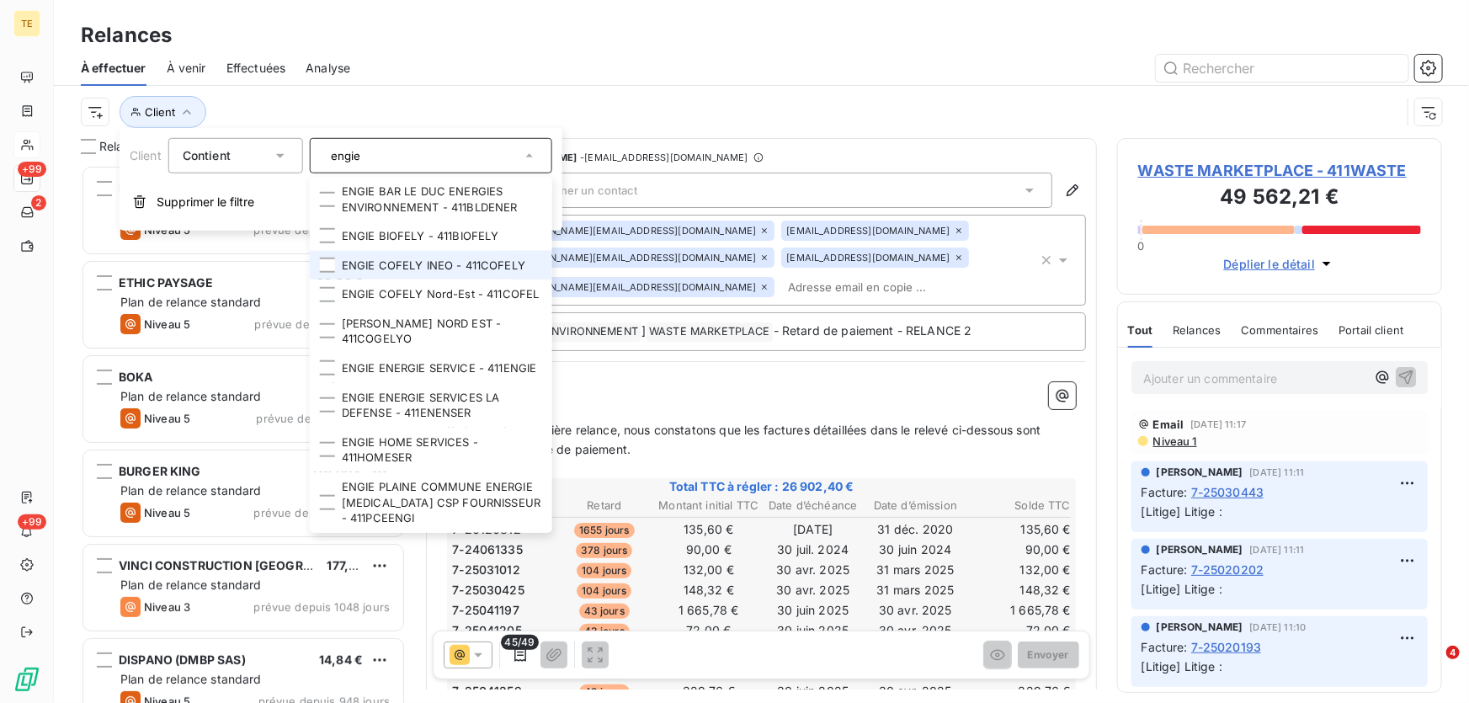
type input "engie"
click at [420, 266] on li "ENGIE COFELY INEO - 411COFELY" at bounding box center [431, 265] width 242 height 29
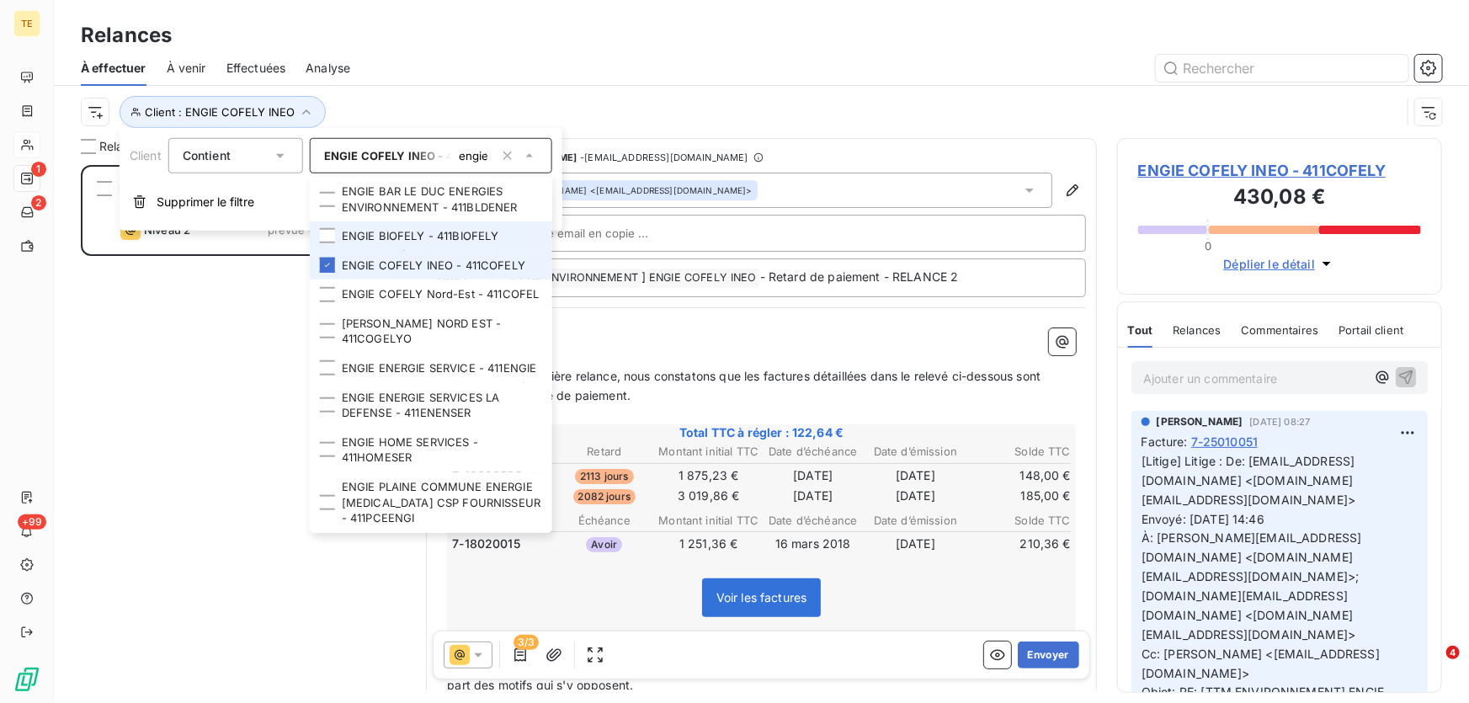
scroll to position [527, 313]
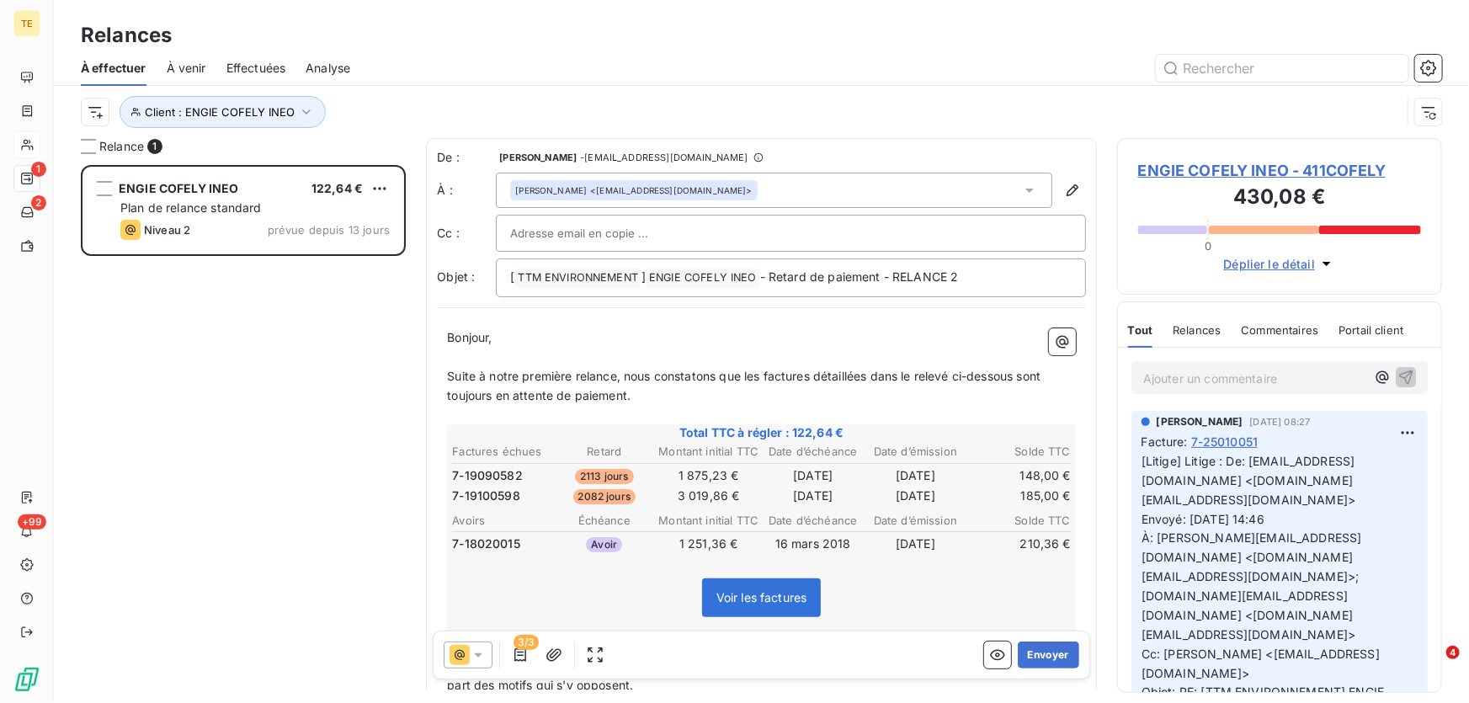
click at [245, 463] on div "ENGIE COFELY INEO 122,64 € Plan de relance standard Niveau 2 prévue depuis 13 j…" at bounding box center [243, 434] width 325 height 539
click at [304, 109] on icon "button" at bounding box center [306, 112] width 17 height 17
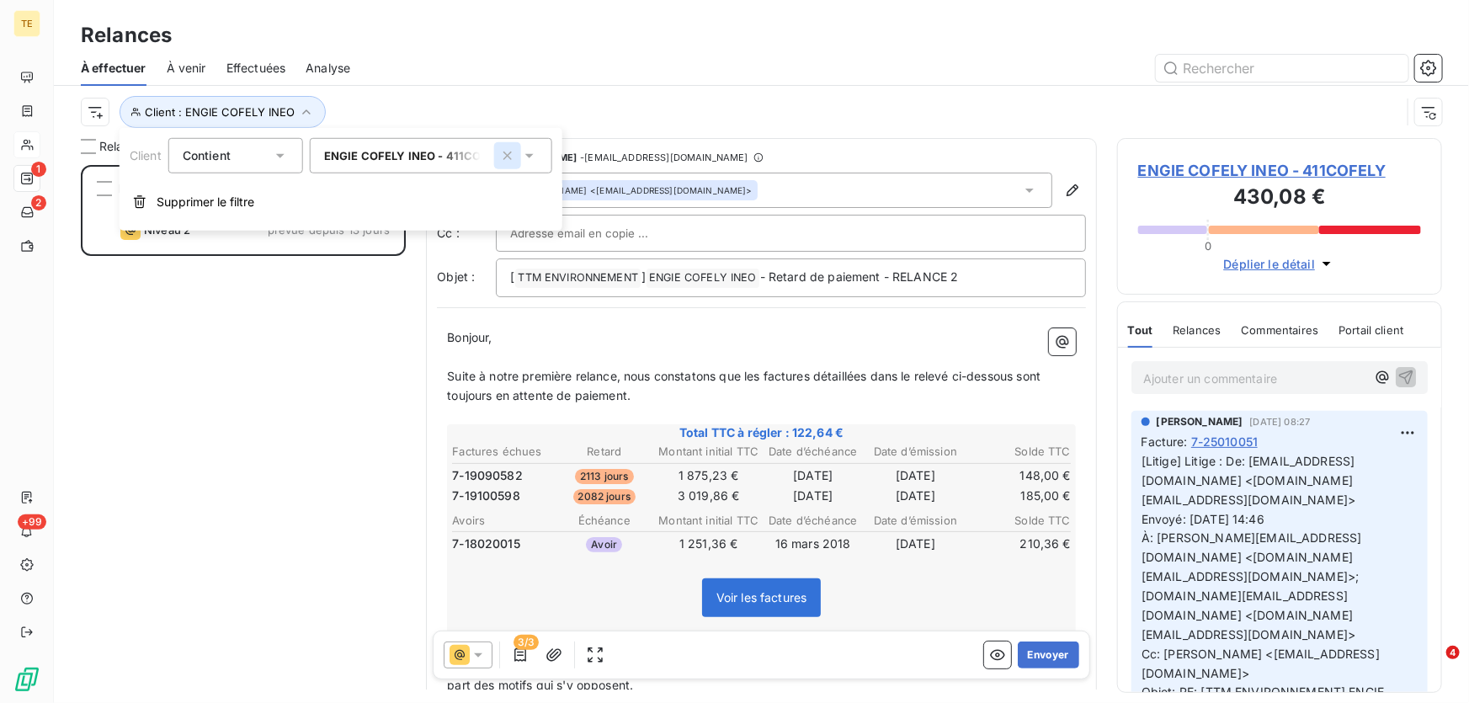
click at [505, 150] on icon "button" at bounding box center [507, 155] width 17 height 17
type input "engie"
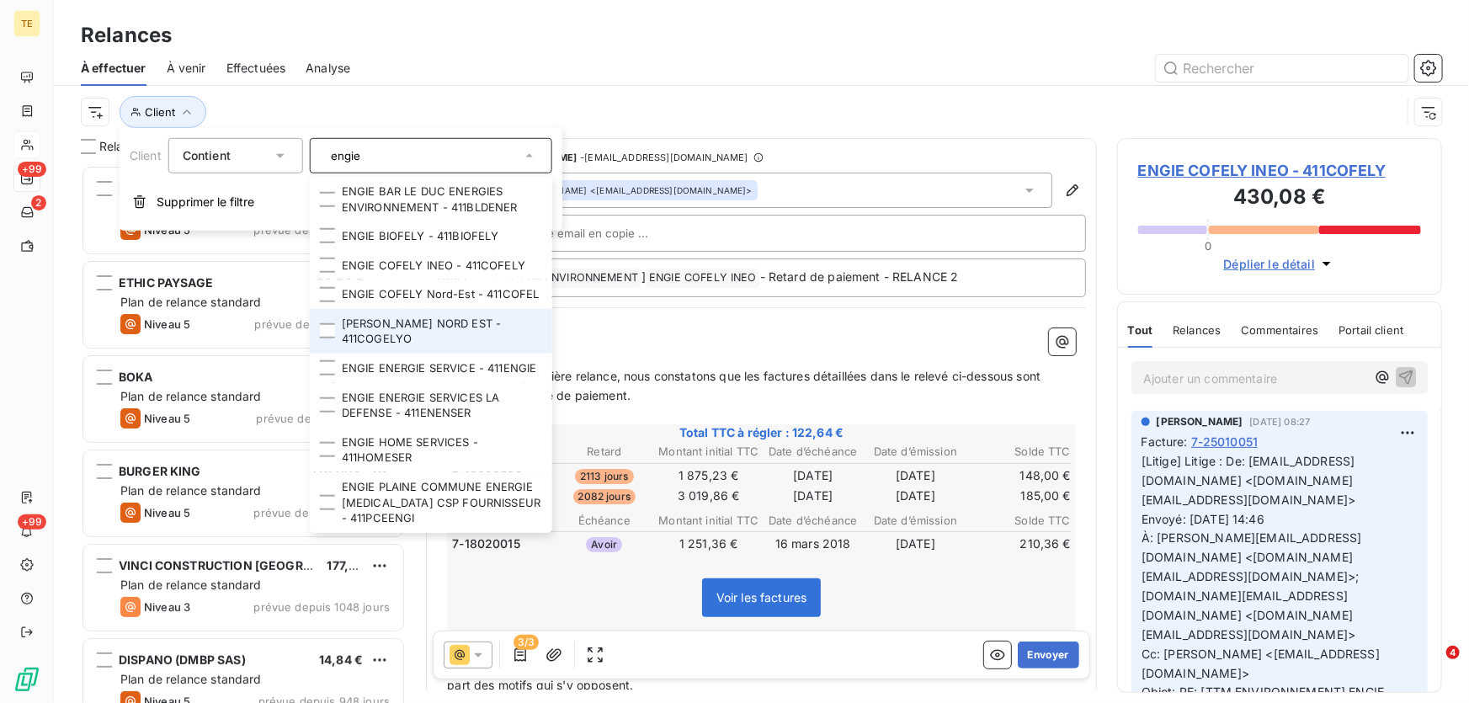
click at [395, 334] on li "[PERSON_NAME] NORD EST - 411COGELYO" at bounding box center [431, 331] width 242 height 45
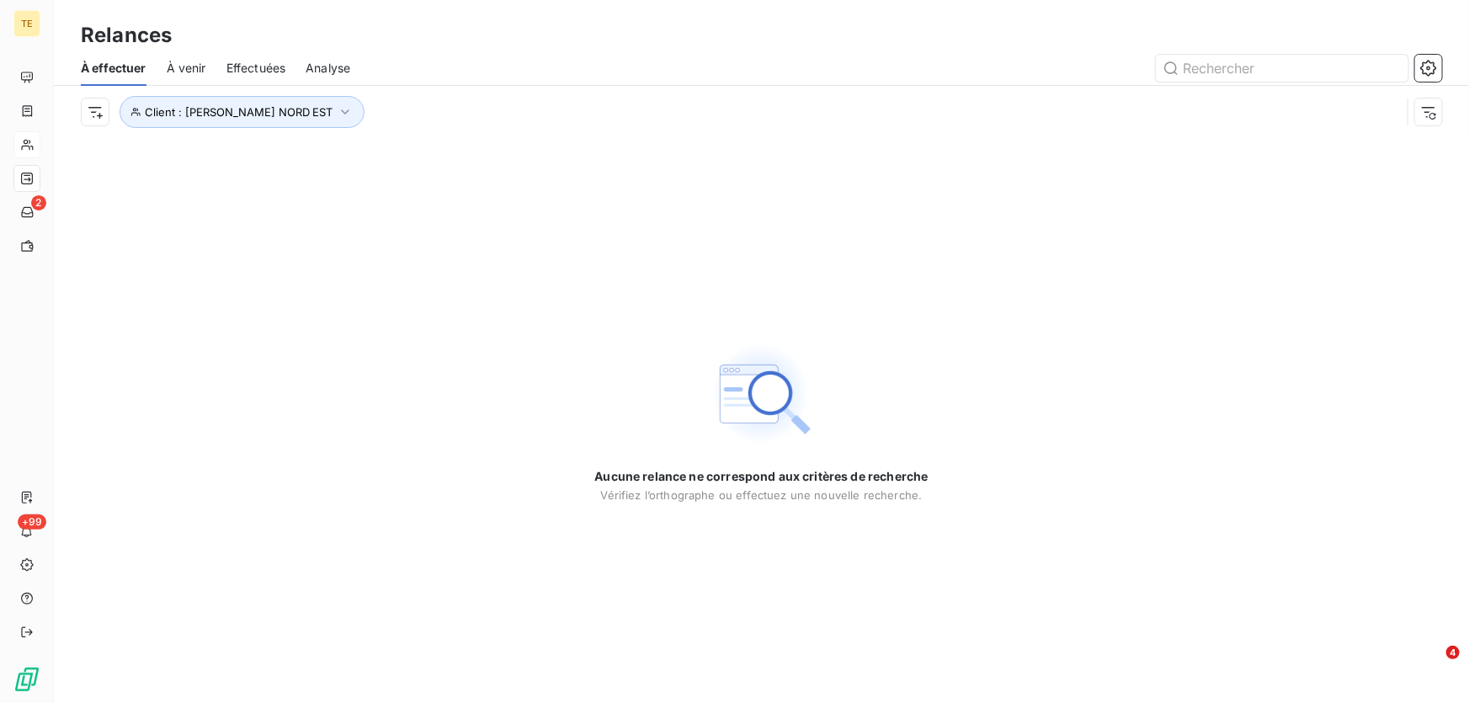
click at [203, 334] on div "Aucune relance ne correspond aux critères de recherche [PERSON_NAME] l’orthogra…" at bounding box center [761, 420] width 1415 height 565
click at [346, 106] on icon "button" at bounding box center [345, 112] width 17 height 17
click at [500, 155] on icon "button" at bounding box center [507, 155] width 17 height 17
type input "engie"
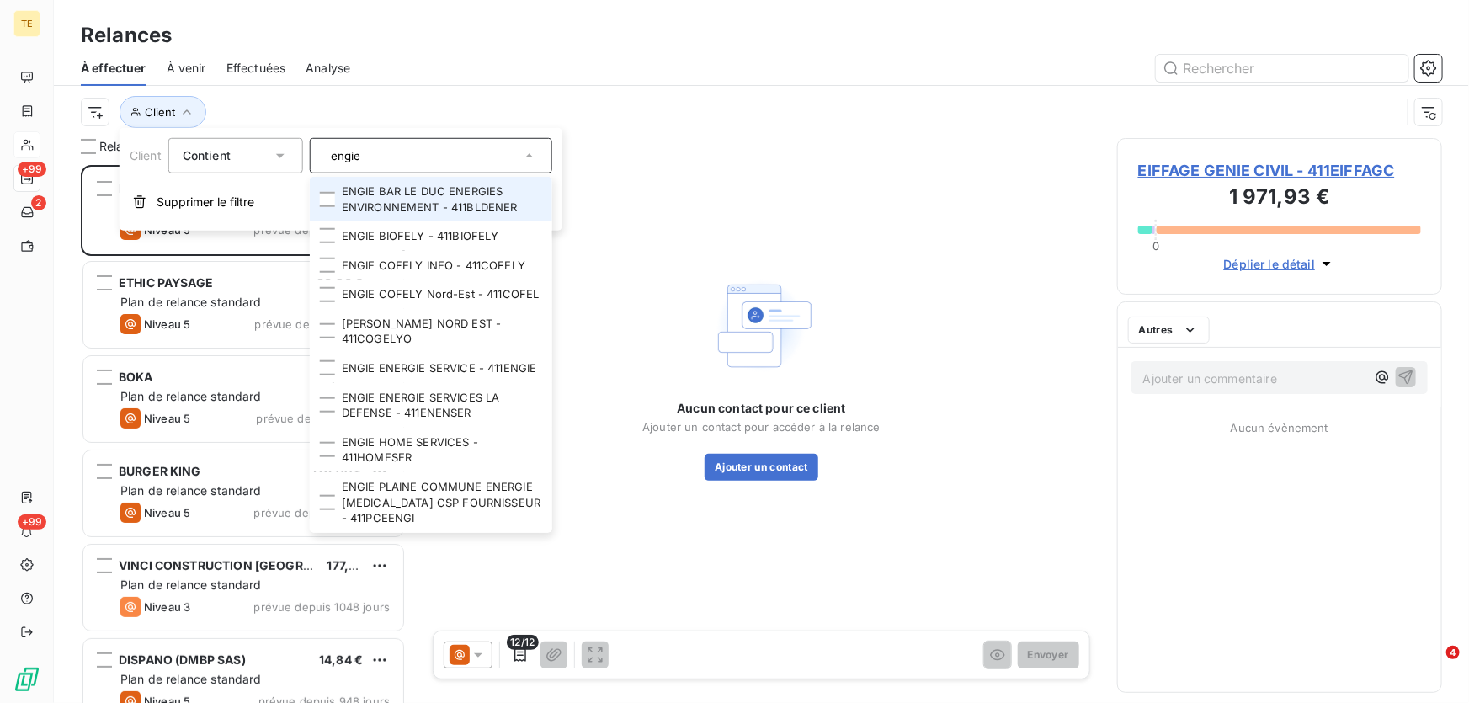
scroll to position [527, 313]
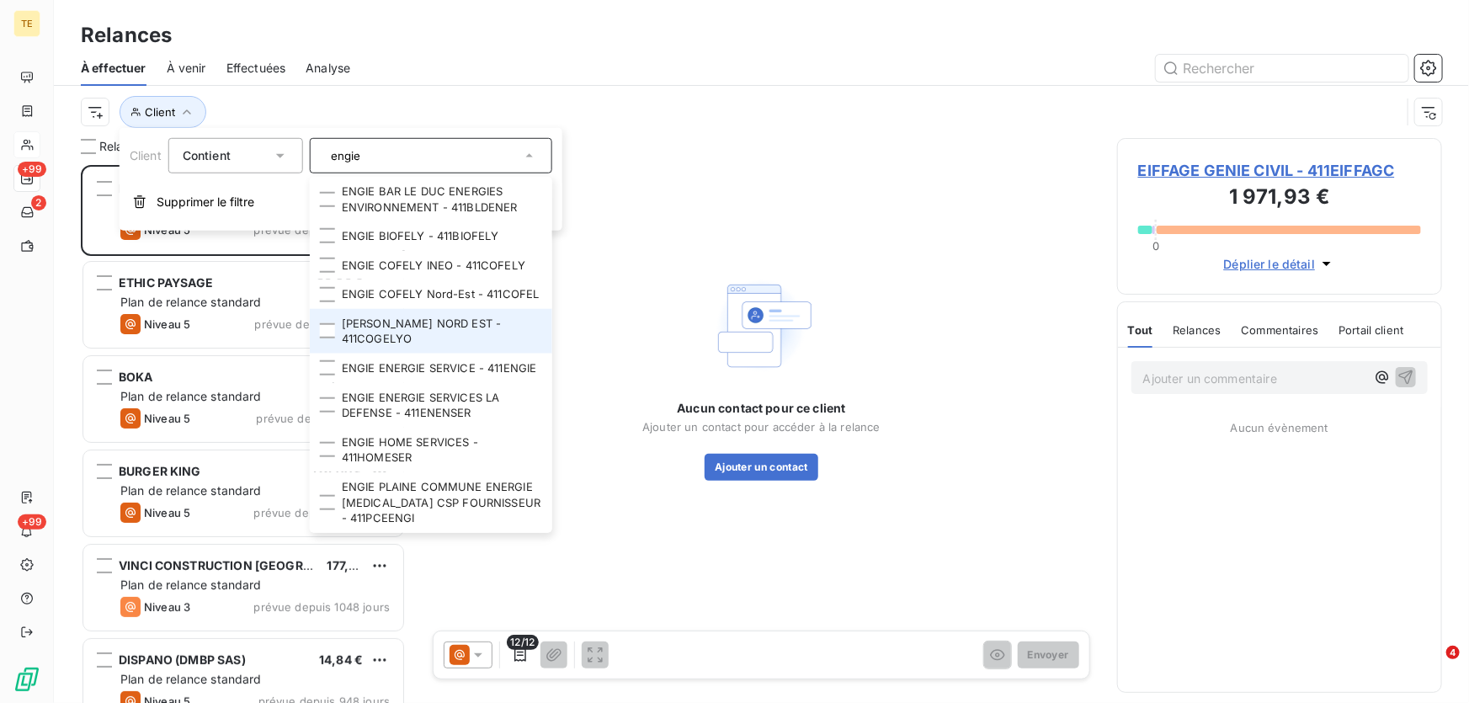
click at [401, 333] on li "[PERSON_NAME] NORD EST - 411COGELYO" at bounding box center [431, 331] width 242 height 45
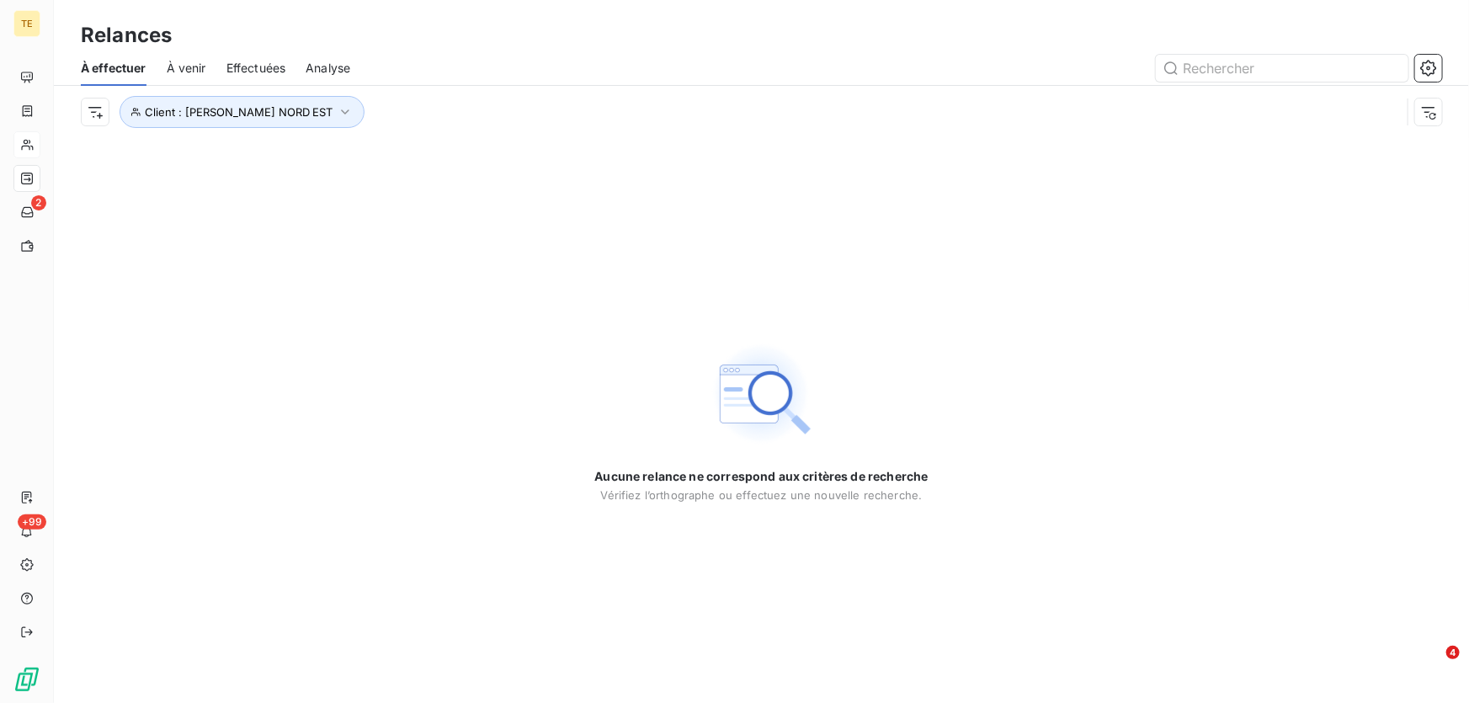
click at [173, 316] on div "Aucune relance ne correspond aux critères de recherche [PERSON_NAME] l’orthogra…" at bounding box center [761, 420] width 1415 height 565
click at [337, 107] on icon "button" at bounding box center [345, 112] width 17 height 17
click at [506, 155] on icon "button" at bounding box center [507, 155] width 17 height 17
type input "engie"
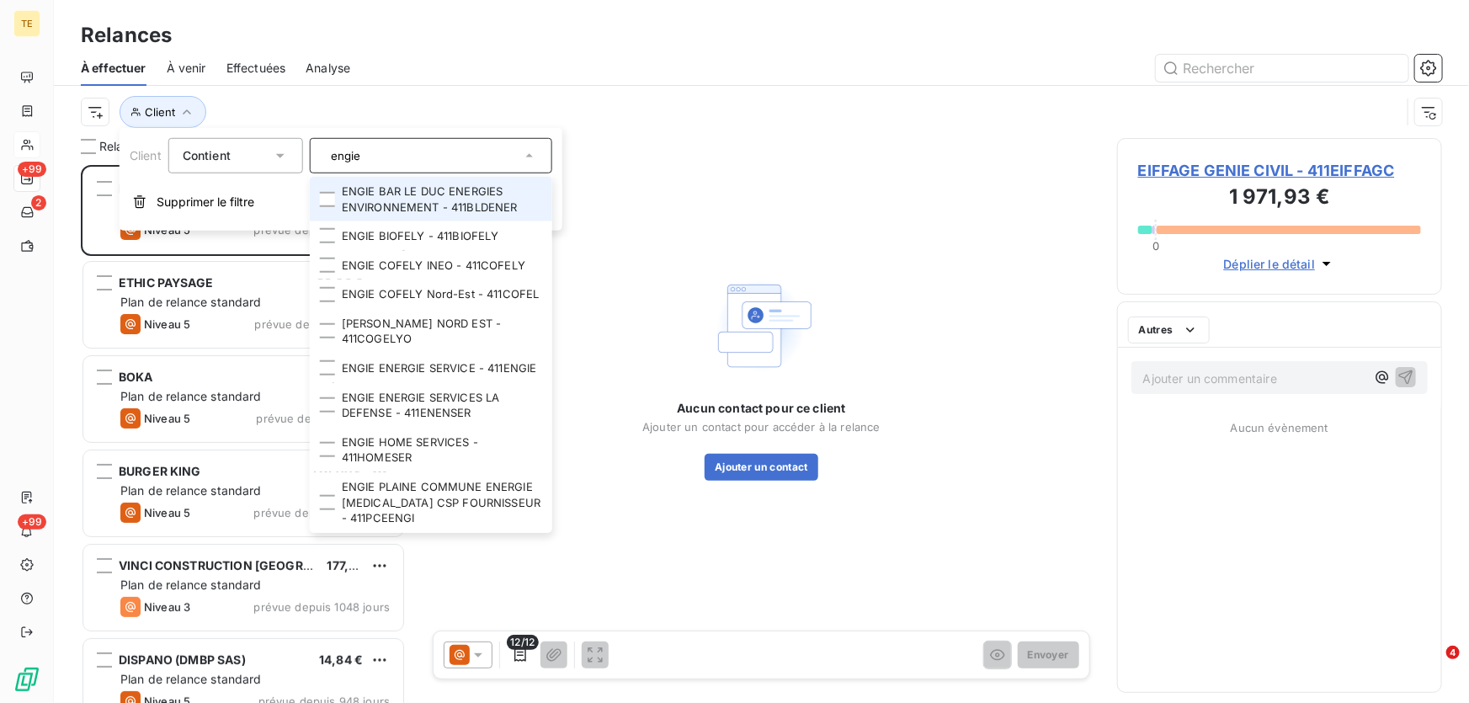
scroll to position [527, 313]
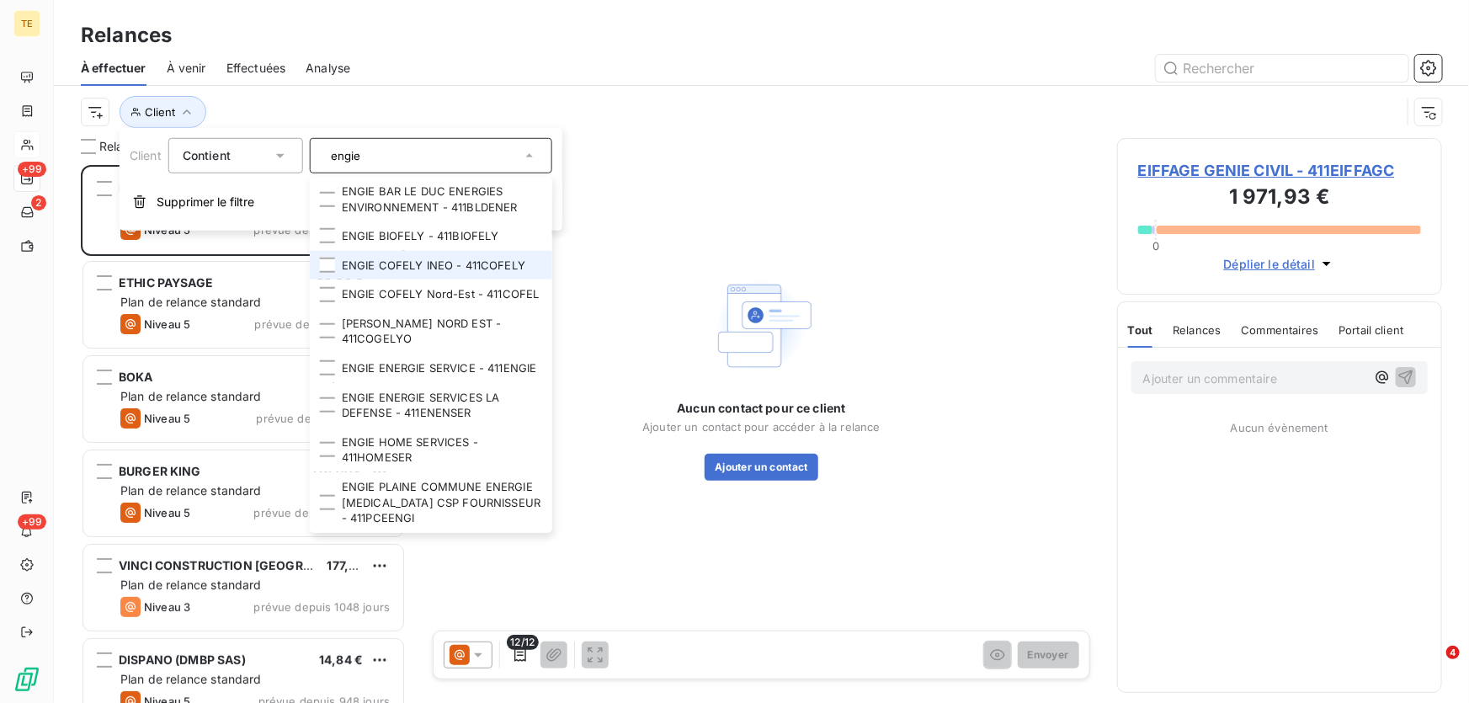
click at [386, 265] on li "ENGIE COFELY INEO - 411COFELY" at bounding box center [431, 265] width 242 height 29
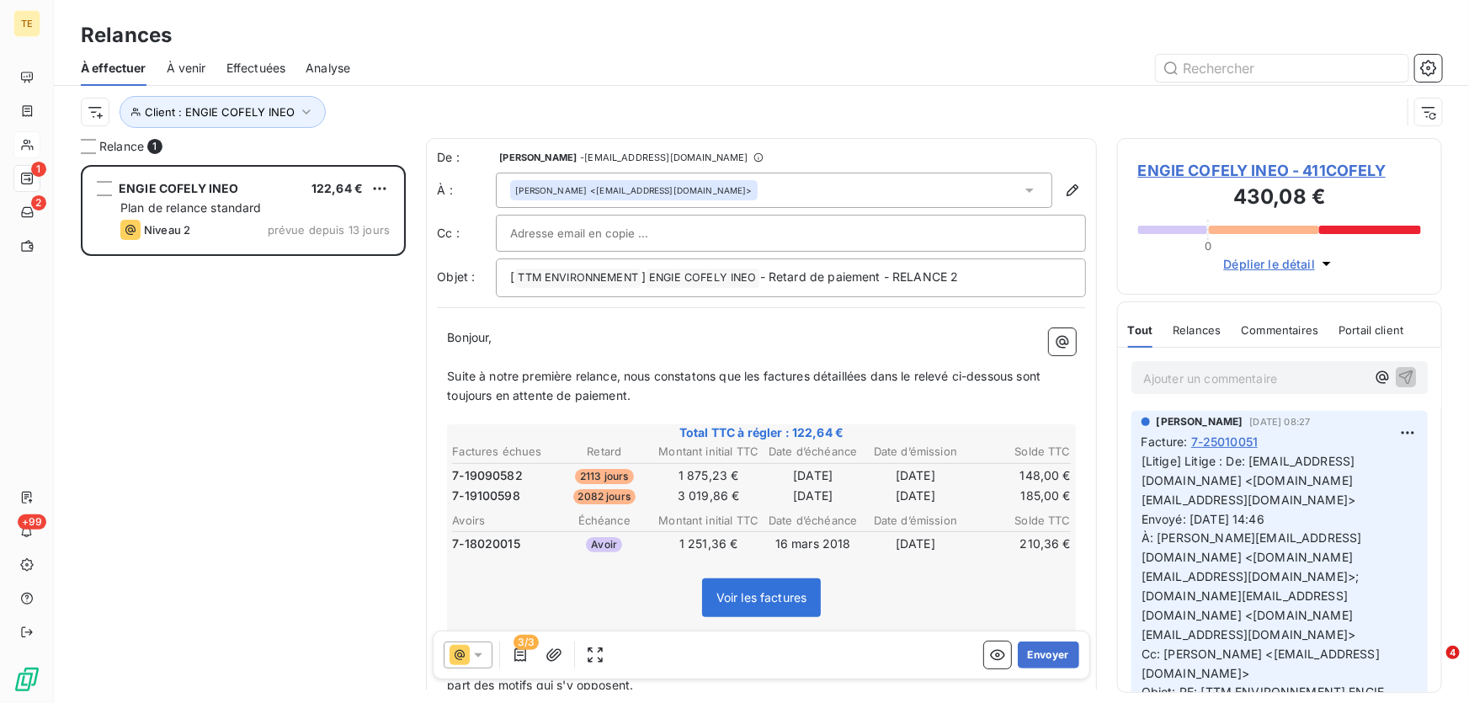
click at [201, 322] on div "ENGIE COFELY INEO 122,64 € Plan de relance standard Niveau 2 prévue depuis 13 j…" at bounding box center [243, 434] width 325 height 539
click at [1217, 370] on p "Ajouter un commentaire ﻿" at bounding box center [1254, 378] width 222 height 21
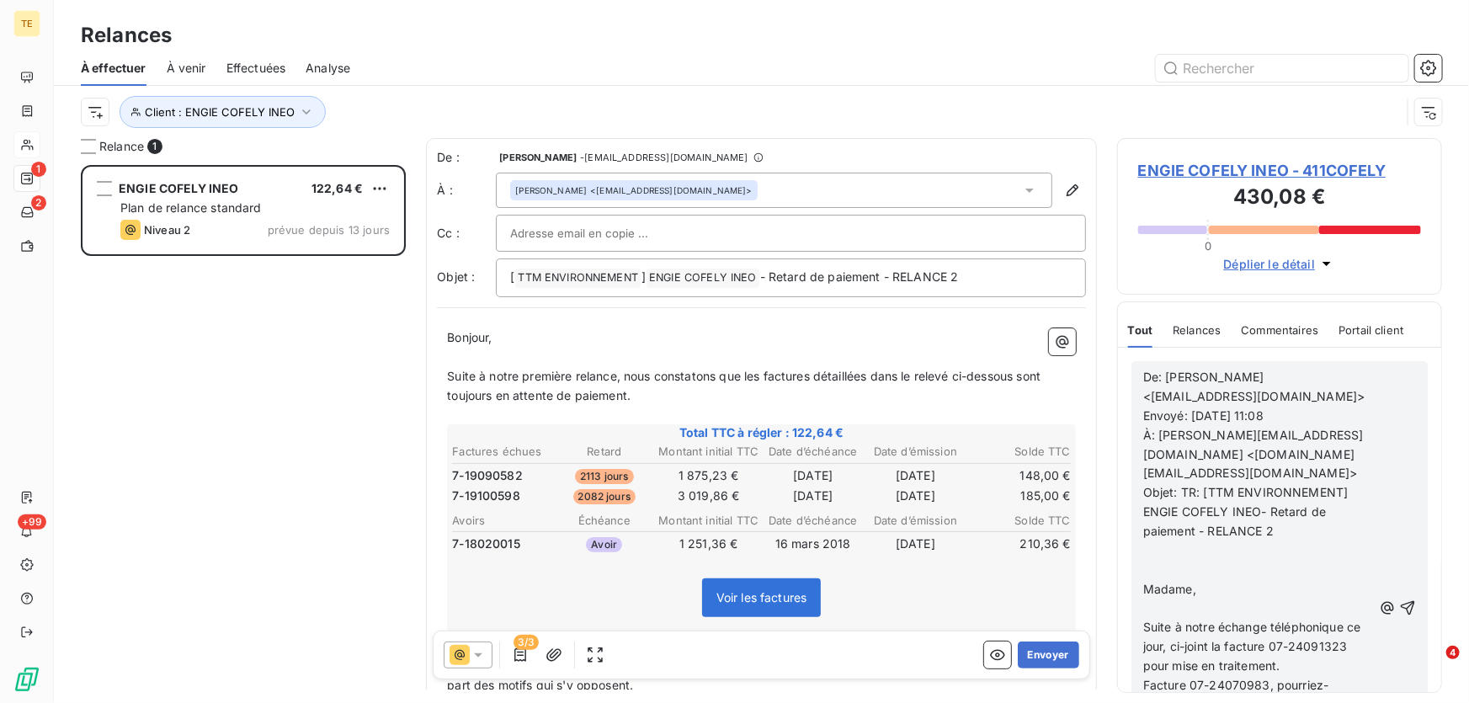
click at [1212, 541] on p "﻿" at bounding box center [1257, 550] width 229 height 19
click at [1405, 591] on icon "button" at bounding box center [1408, 598] width 14 height 14
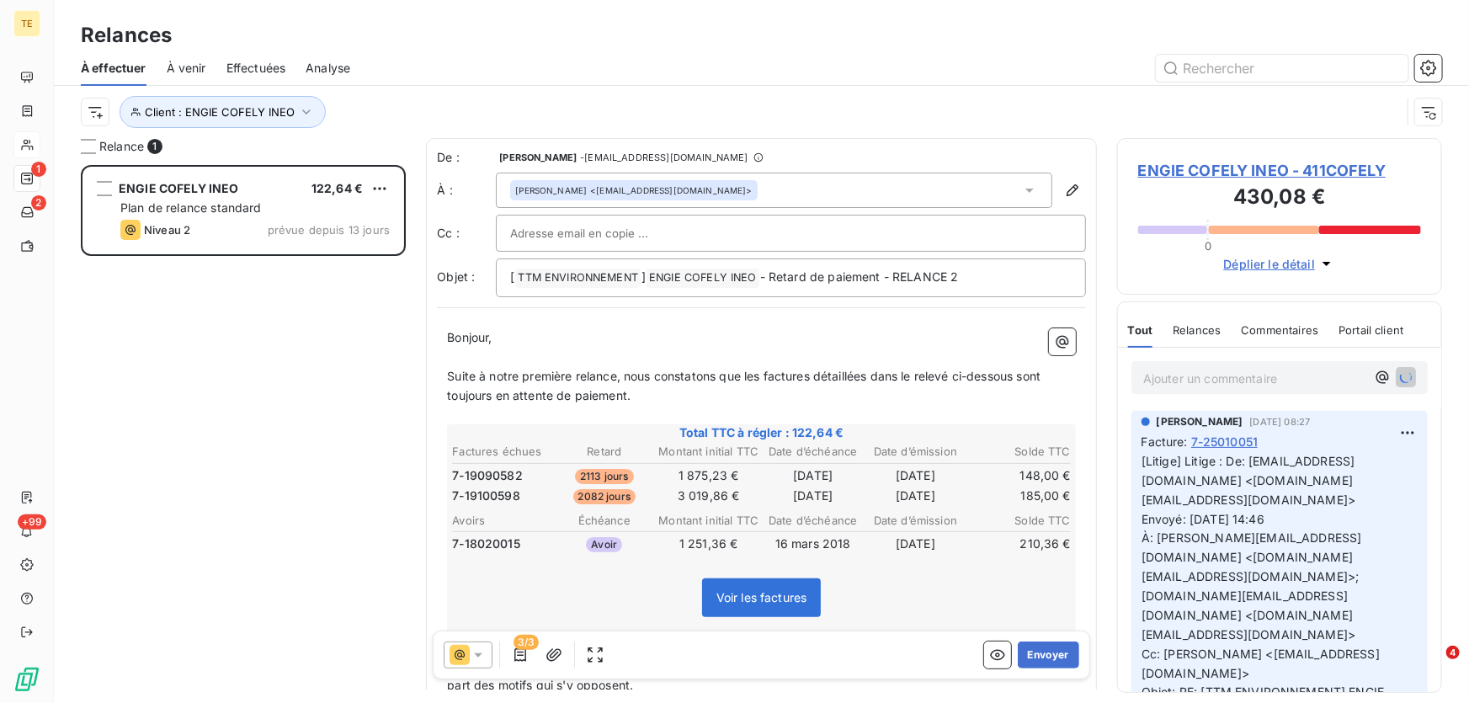
click at [215, 392] on div "ENGIE COFELY INEO 122,64 € Plan de relance standard Niveau 2 prévue depuis 13 j…" at bounding box center [243, 434] width 325 height 539
click at [305, 110] on icon "button" at bounding box center [306, 111] width 8 height 5
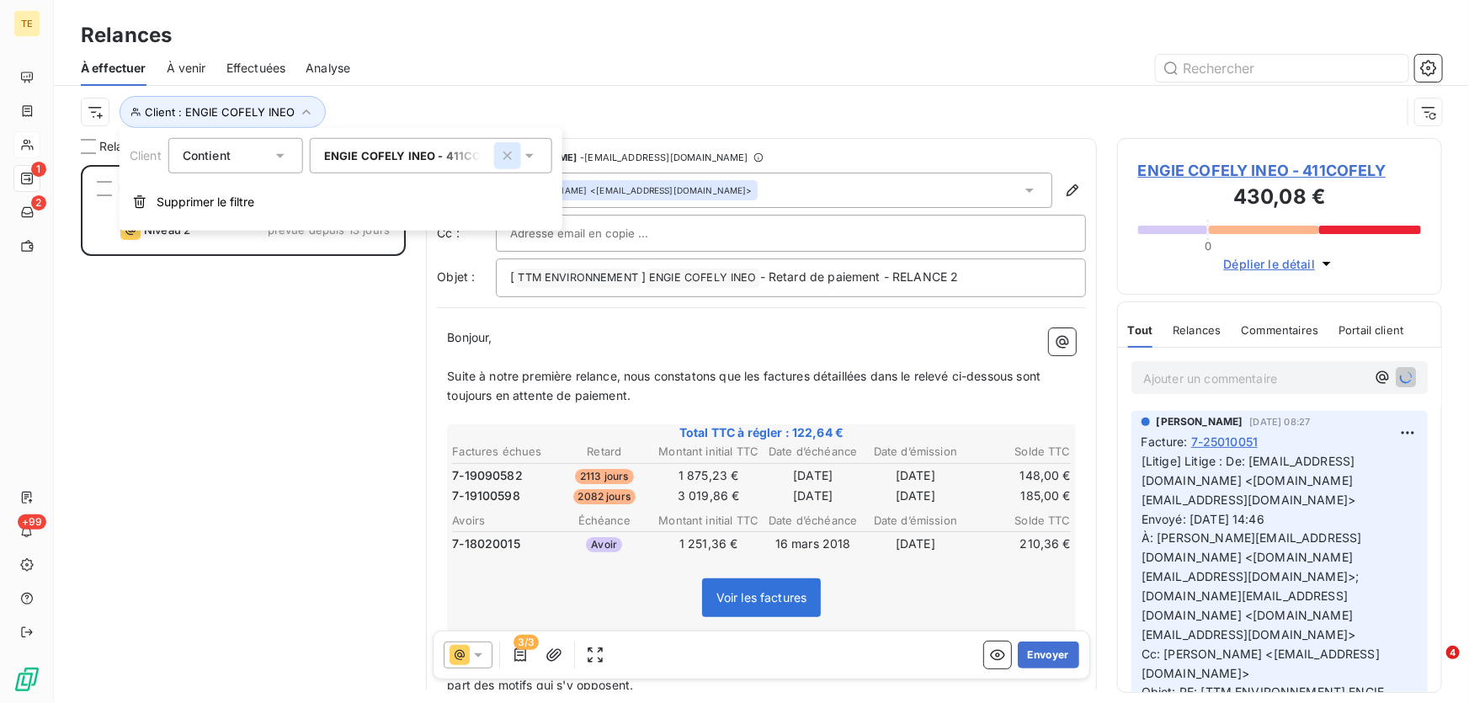
click at [502, 161] on icon "button" at bounding box center [507, 155] width 17 height 17
type input "engie"
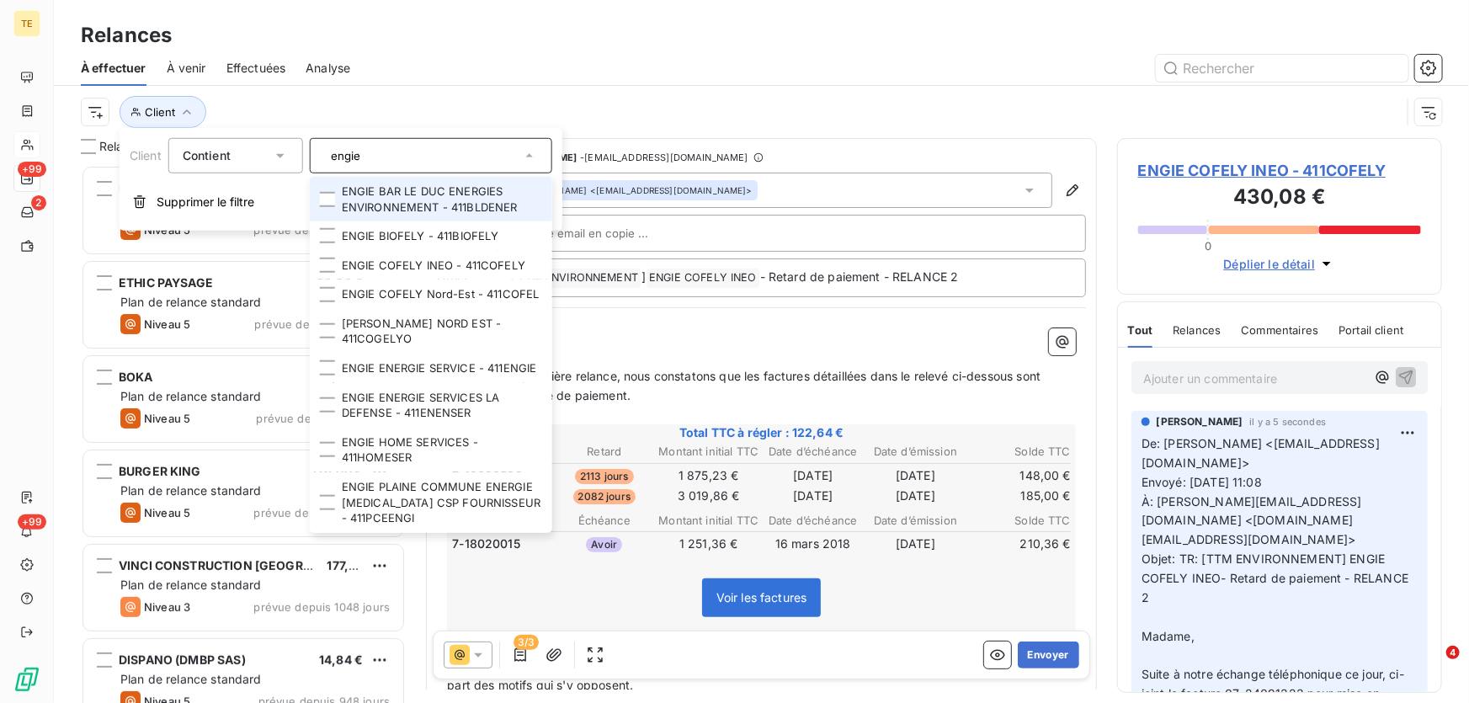
click at [466, 38] on div "Relances" at bounding box center [761, 35] width 1415 height 30
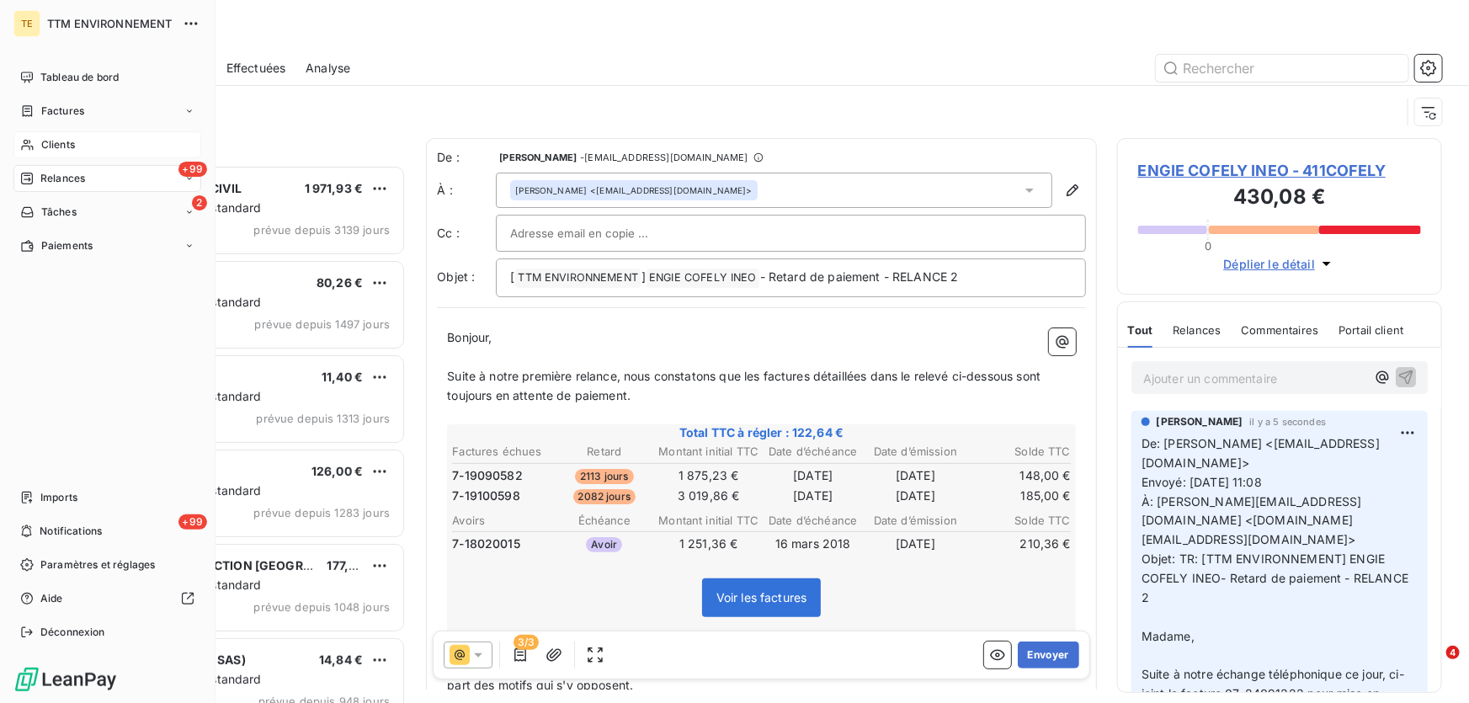
click at [67, 178] on span "Relances" at bounding box center [62, 178] width 45 height 15
click at [67, 175] on span "Relances" at bounding box center [62, 178] width 45 height 15
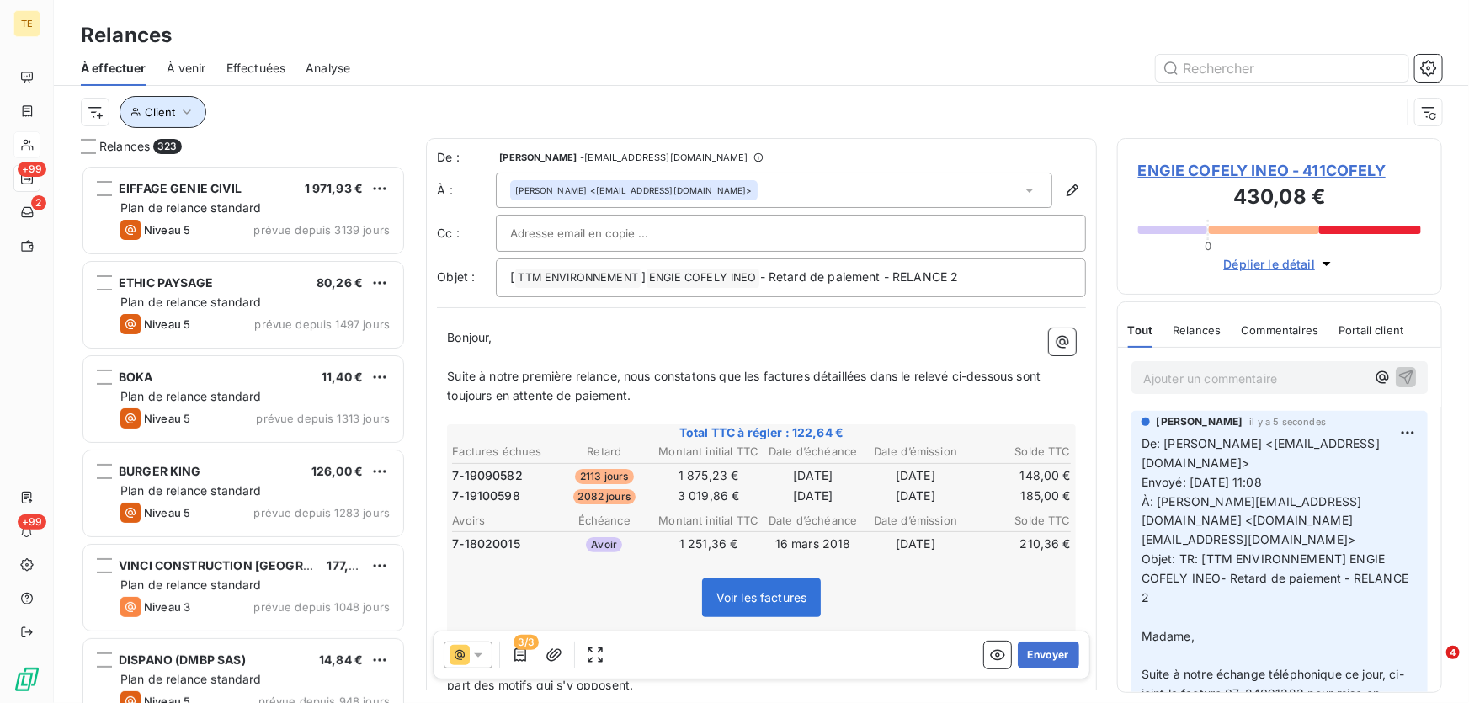
click at [166, 112] on span "Client" at bounding box center [160, 111] width 30 height 13
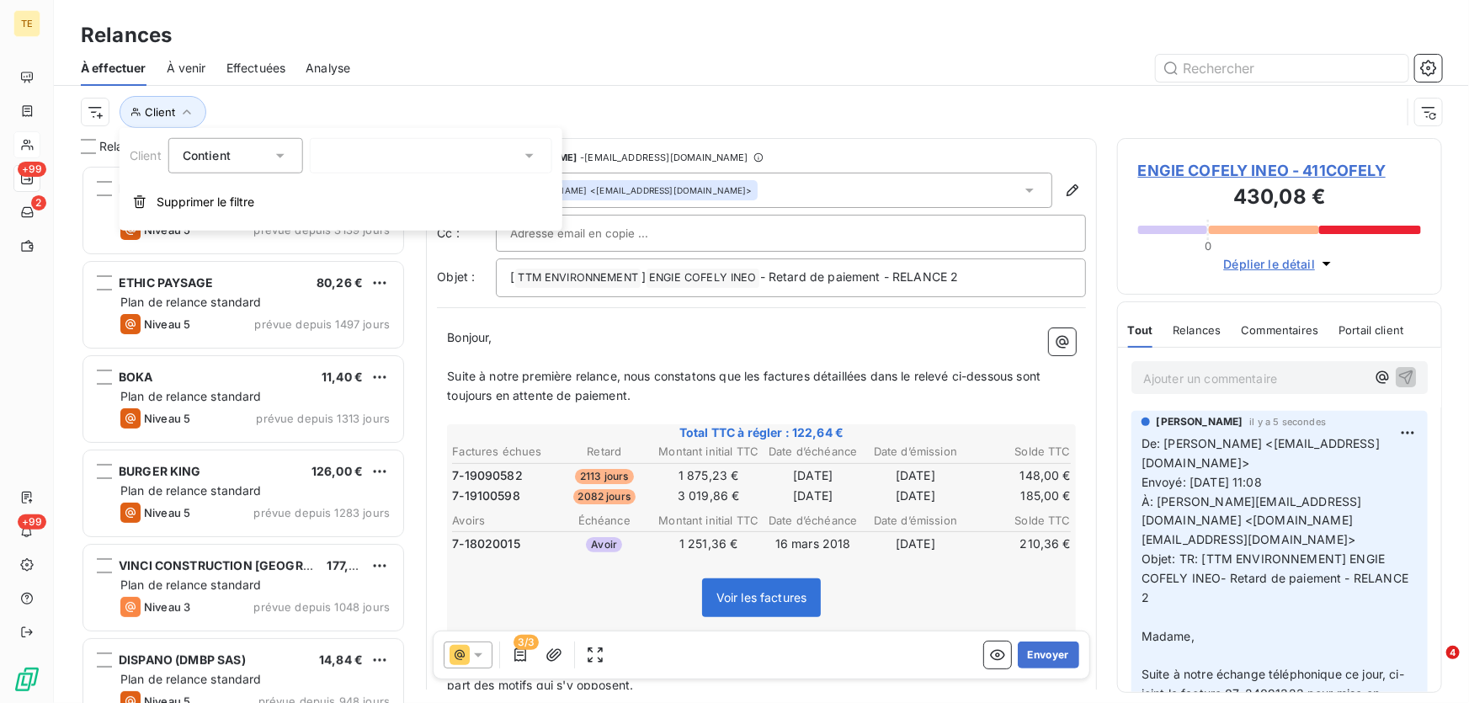
click at [443, 158] on div at bounding box center [431, 155] width 242 height 35
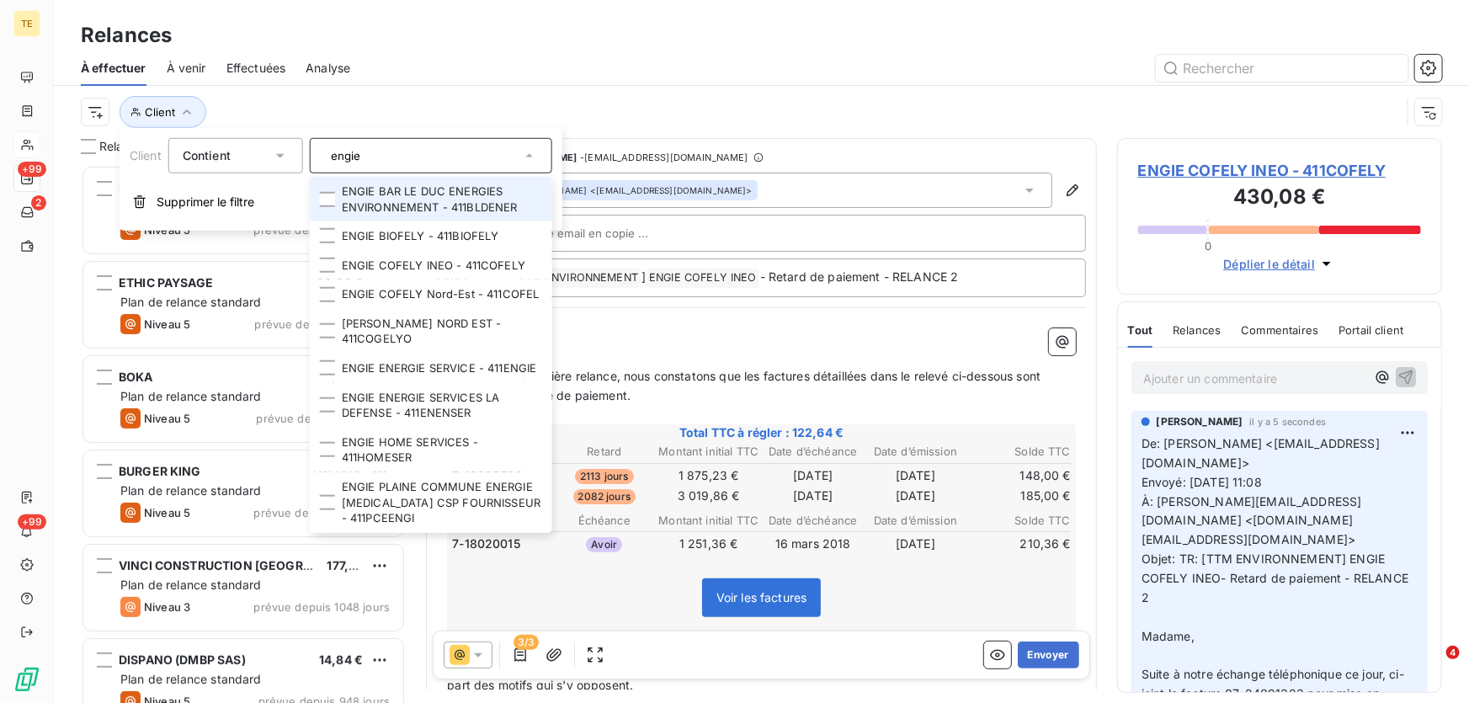
drag, startPoint x: 386, startPoint y: 155, endPoint x: 176, endPoint y: 153, distance: 209.6
click at [176, 153] on div "Client Contient is engie ENGIE BAR LE DUC ENERGIES ENVIRONNEMENT - 411BLDENER E…" at bounding box center [341, 155] width 423 height 35
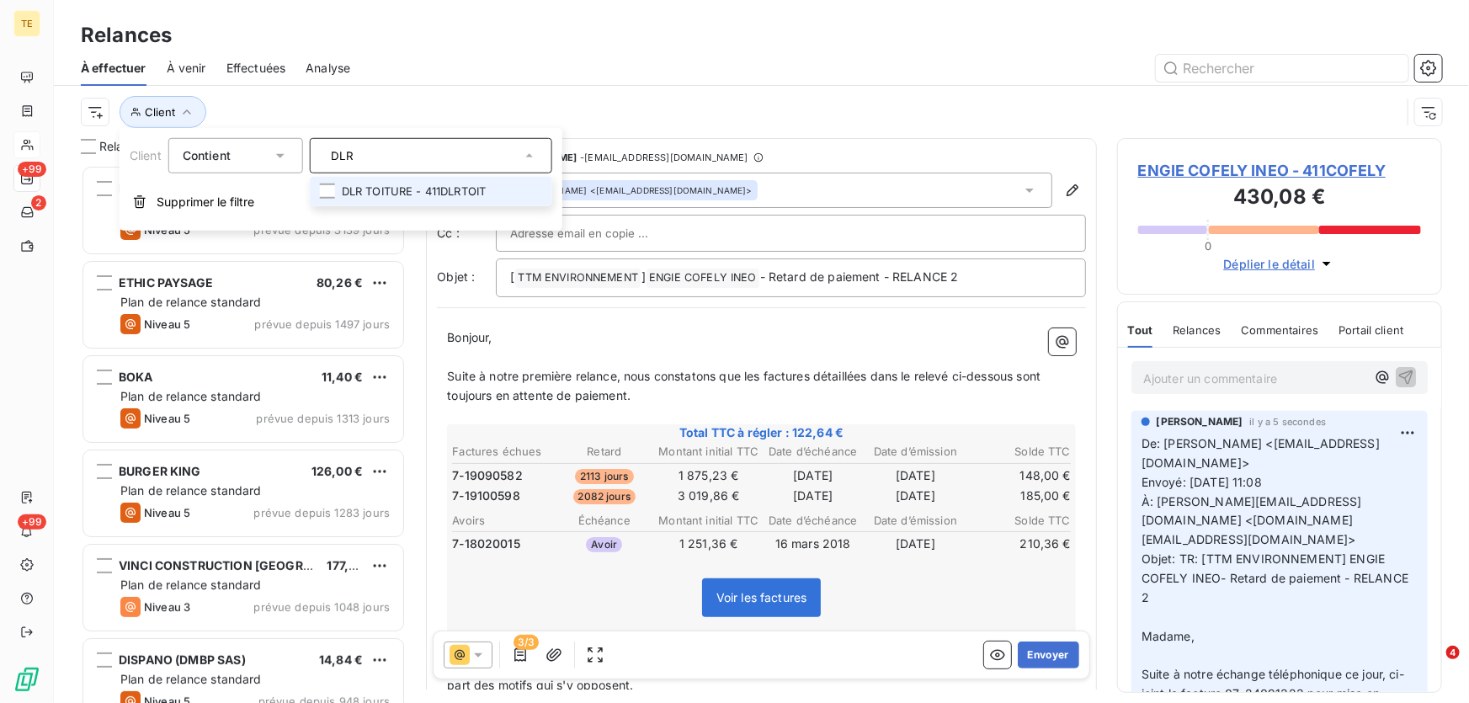
type input "DLR"
click at [396, 192] on li "DLR TOITURE - 411DLRTOIT" at bounding box center [431, 191] width 242 height 29
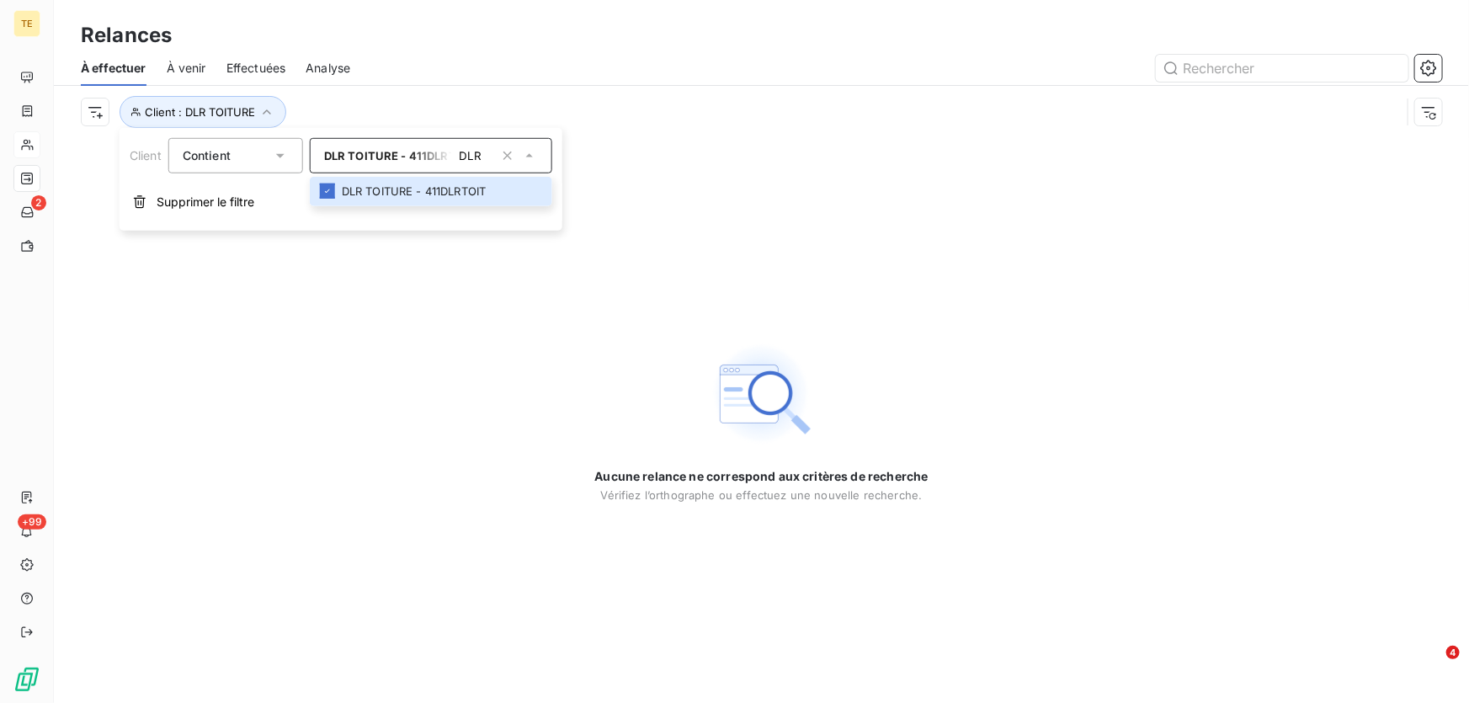
click at [391, 337] on div "Aucune relance ne correspond aux critères de recherche [PERSON_NAME] l’orthogra…" at bounding box center [761, 420] width 1415 height 565
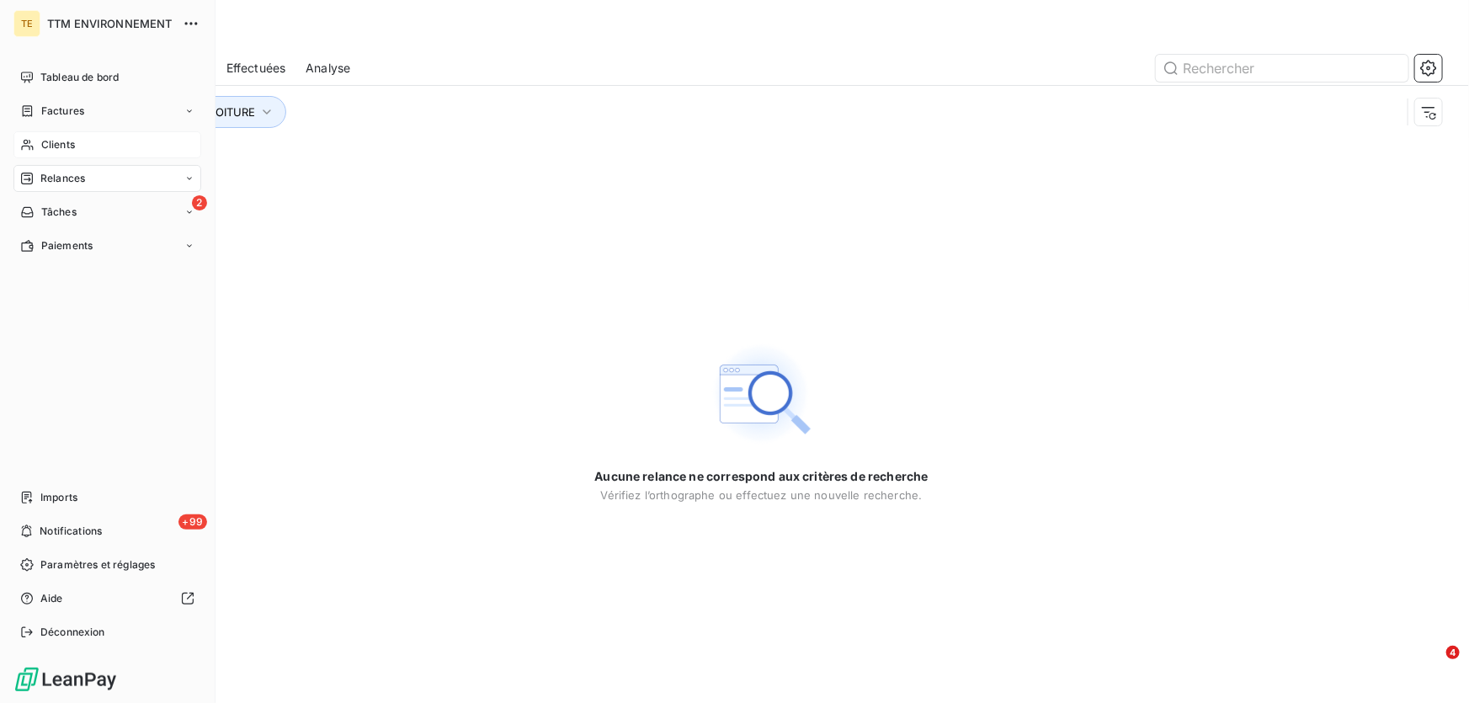
click at [53, 148] on span "Clients" at bounding box center [58, 144] width 34 height 15
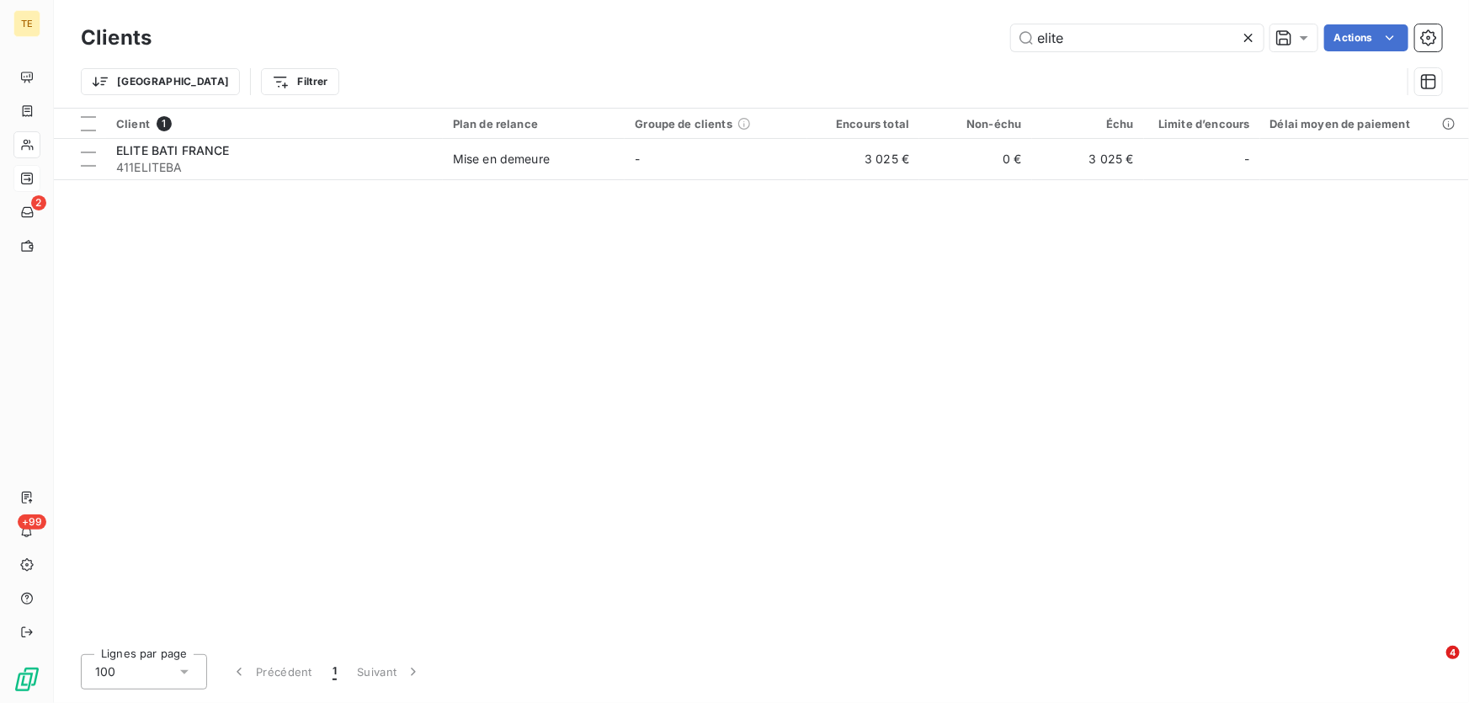
drag, startPoint x: 1084, startPoint y: 38, endPoint x: 893, endPoint y: 35, distance: 191.1
click at [893, 35] on div "elite Actions" at bounding box center [807, 37] width 1270 height 27
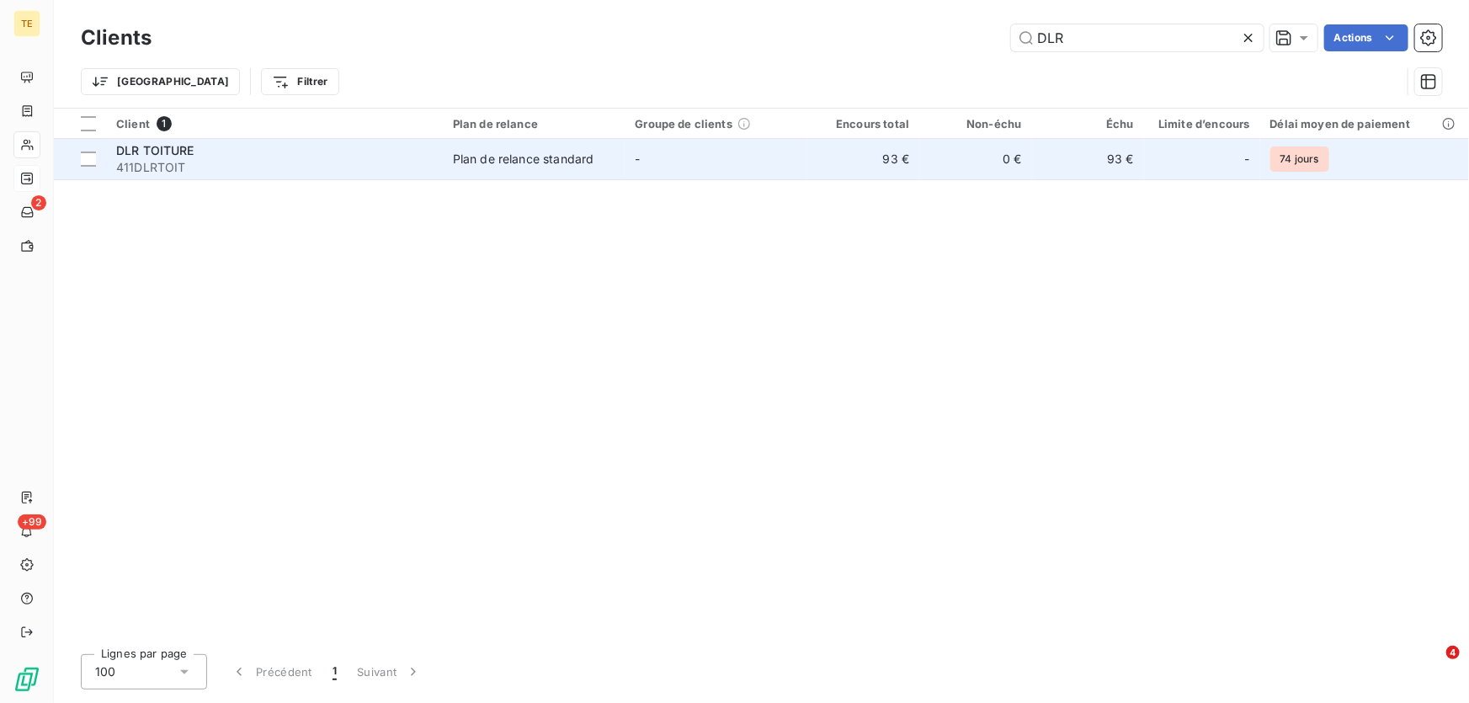
type input "DLR"
click at [172, 155] on span "DLR TOITURE" at bounding box center [155, 150] width 78 height 14
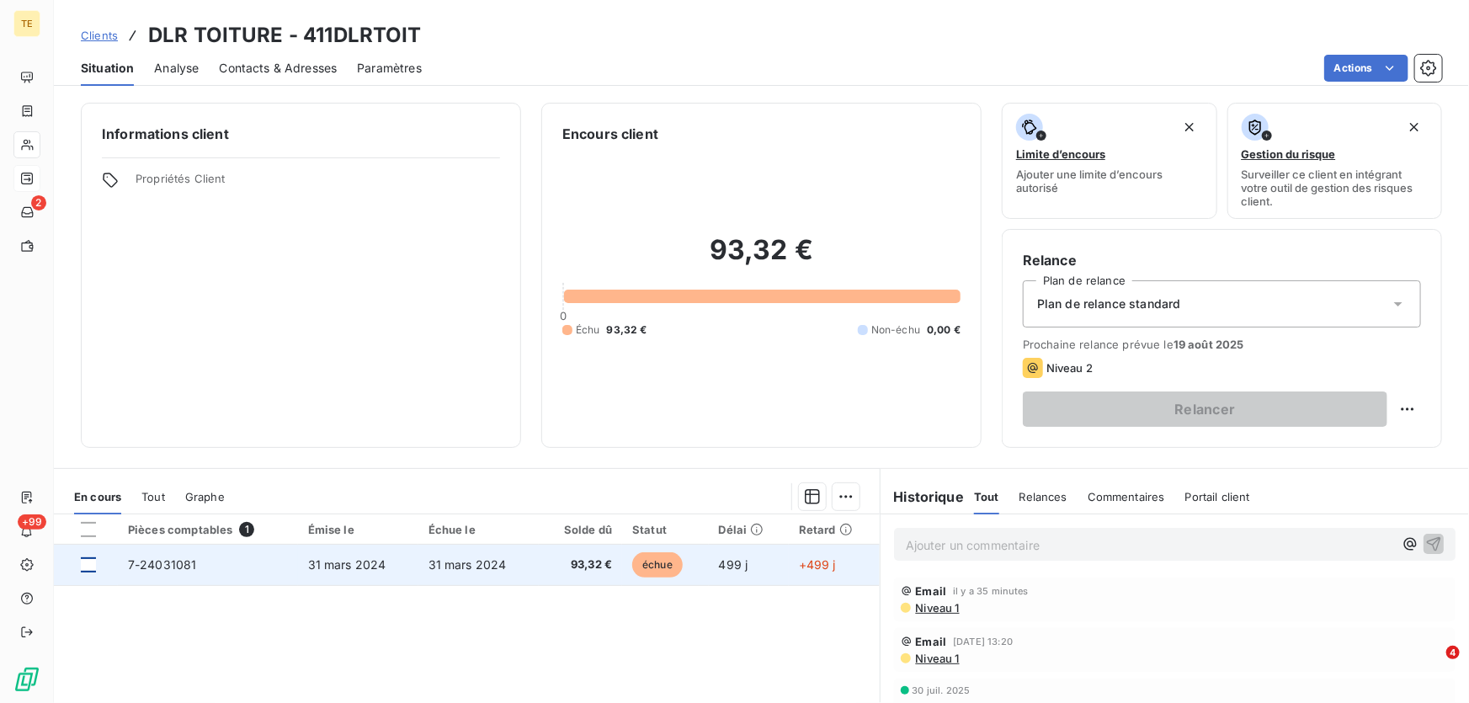
click at [88, 564] on div at bounding box center [88, 564] width 15 height 15
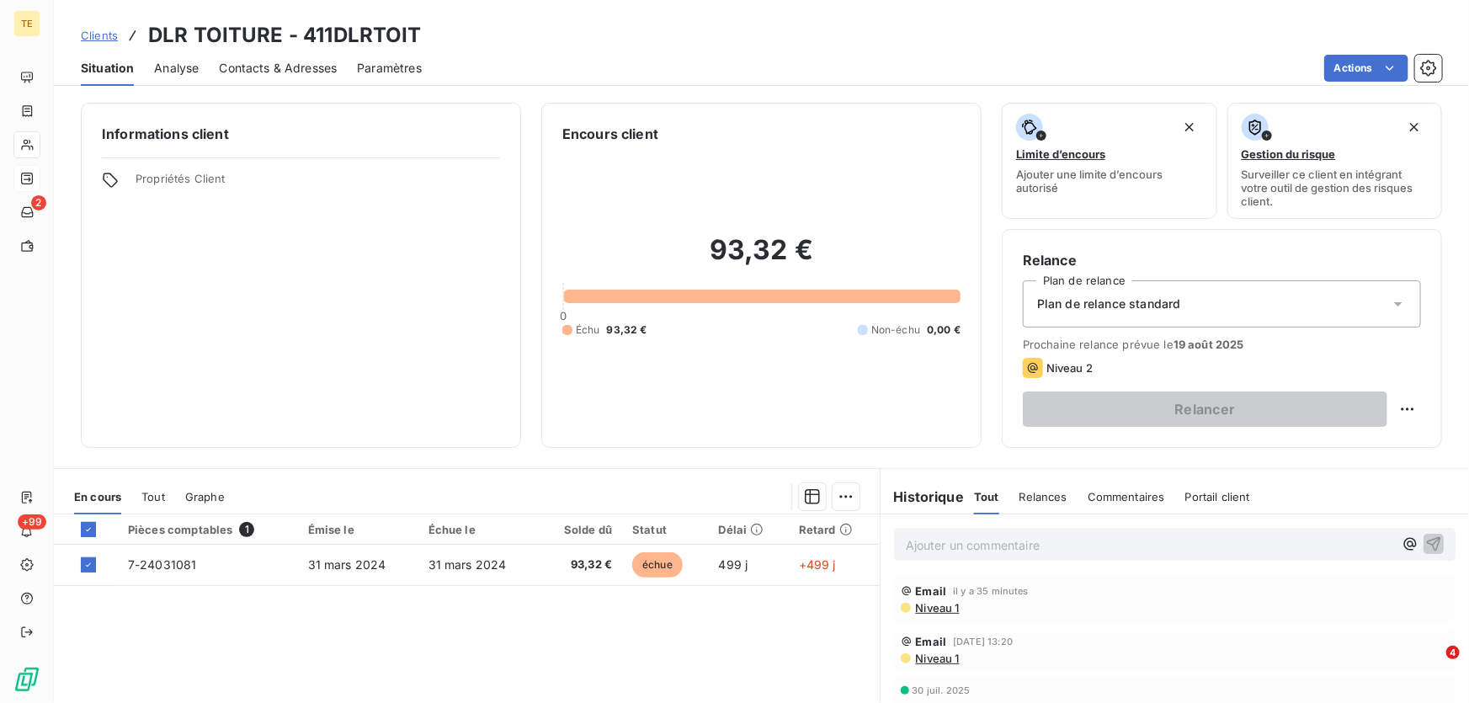
click at [925, 540] on p "Ajouter un commentaire ﻿" at bounding box center [1149, 544] width 487 height 21
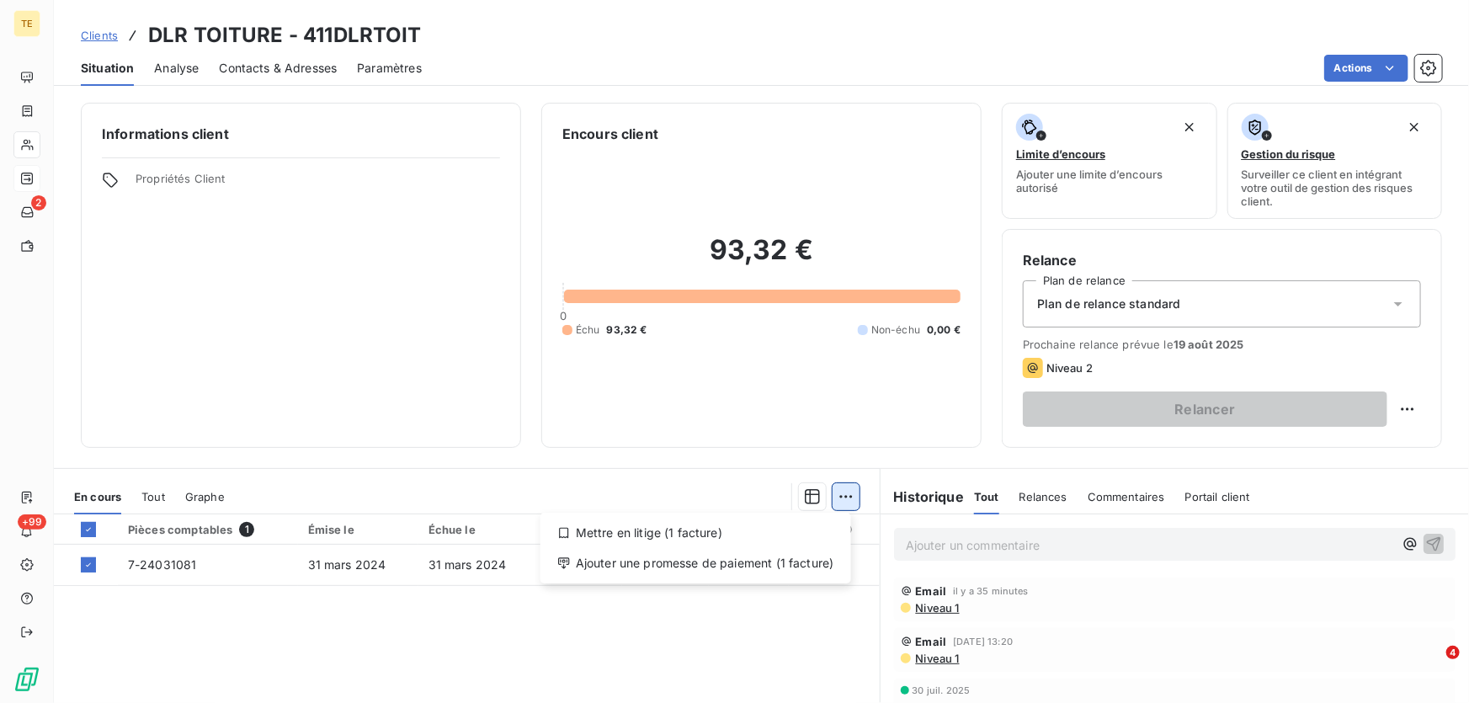
click at [840, 499] on html "TE 2 +99 Clients DLR TOITURE - 411DLRTOIT Situation Analyse Contacts & Adresses…" at bounding box center [734, 351] width 1469 height 703
click at [608, 562] on div "Ajouter une promesse de paiement (1 facture)" at bounding box center [695, 563] width 297 height 27
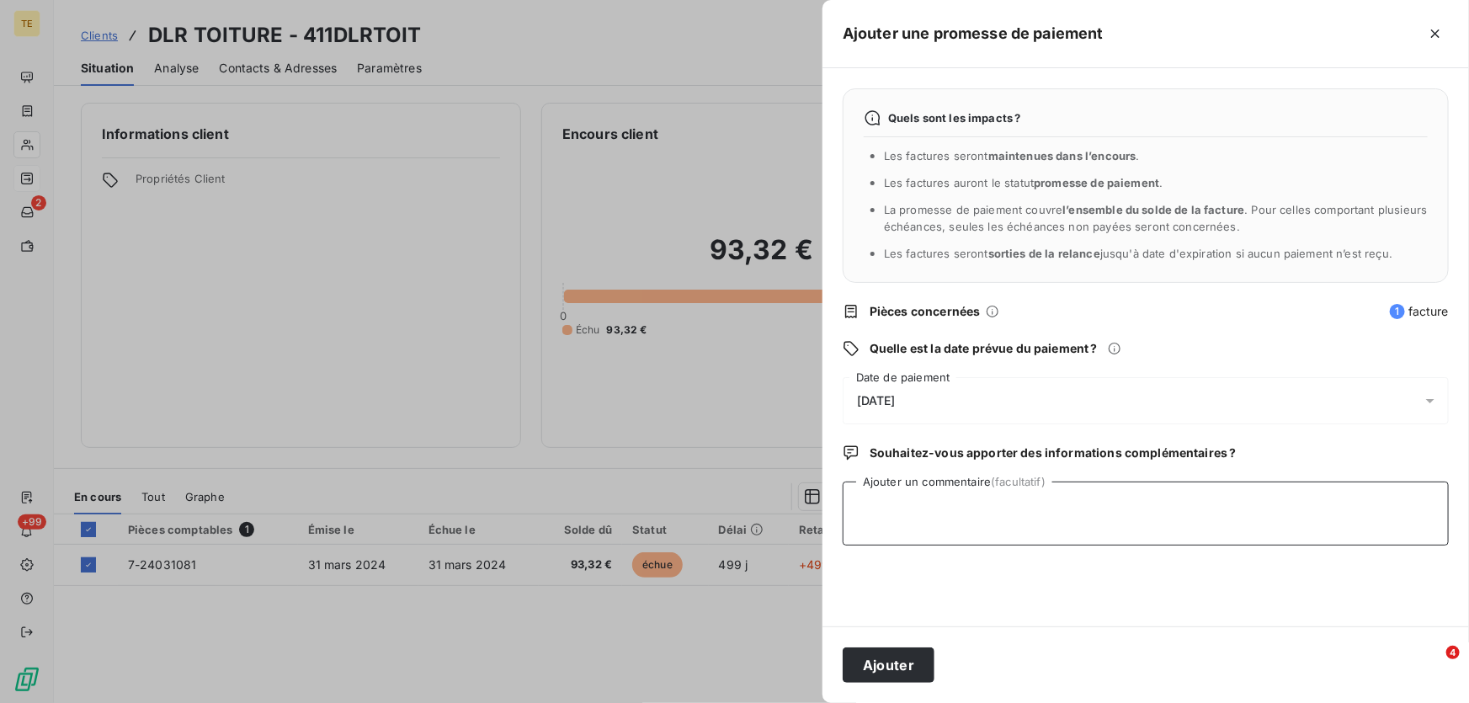
click at [884, 503] on textarea "Ajouter un commentaire (facultatif)" at bounding box center [1146, 513] width 606 height 64
paste textarea "[PERSON_NAME] et [PERSON_NAME]<[EMAIL_ADDRESS][DOMAIN_NAME]> ​ [PERSON_NAME]​ B…"
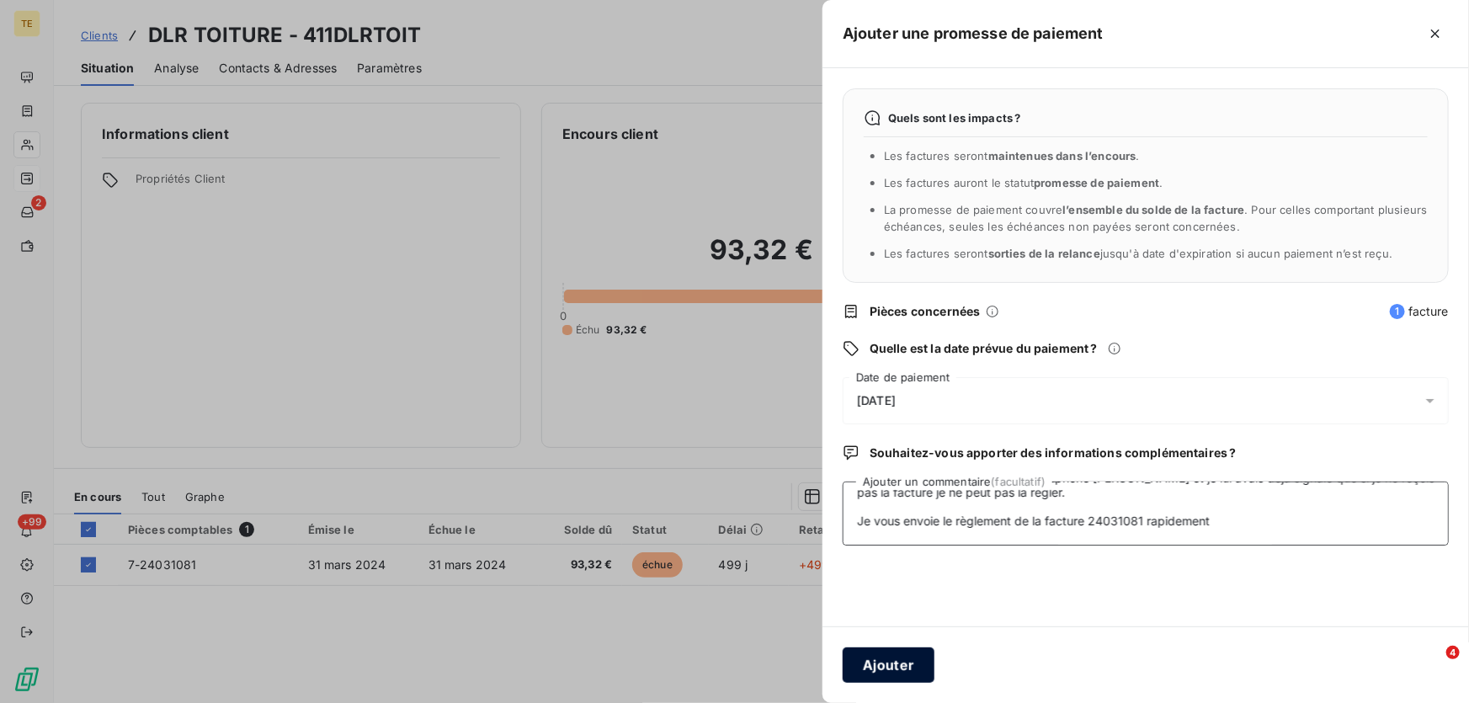
type textarea "[PERSON_NAME] et [PERSON_NAME]<[EMAIL_ADDRESS][DOMAIN_NAME]> ​ [PERSON_NAME]​ B…"
drag, startPoint x: 883, startPoint y: 669, endPoint x: 734, endPoint y: 654, distance: 149.8
click at [731, 702] on div "Ajouter une promesse de paiement Quels sont les impacts ? Les factures seront m…" at bounding box center [734, 703] width 1469 height 0
click at [771, 640] on div at bounding box center [734, 351] width 1469 height 703
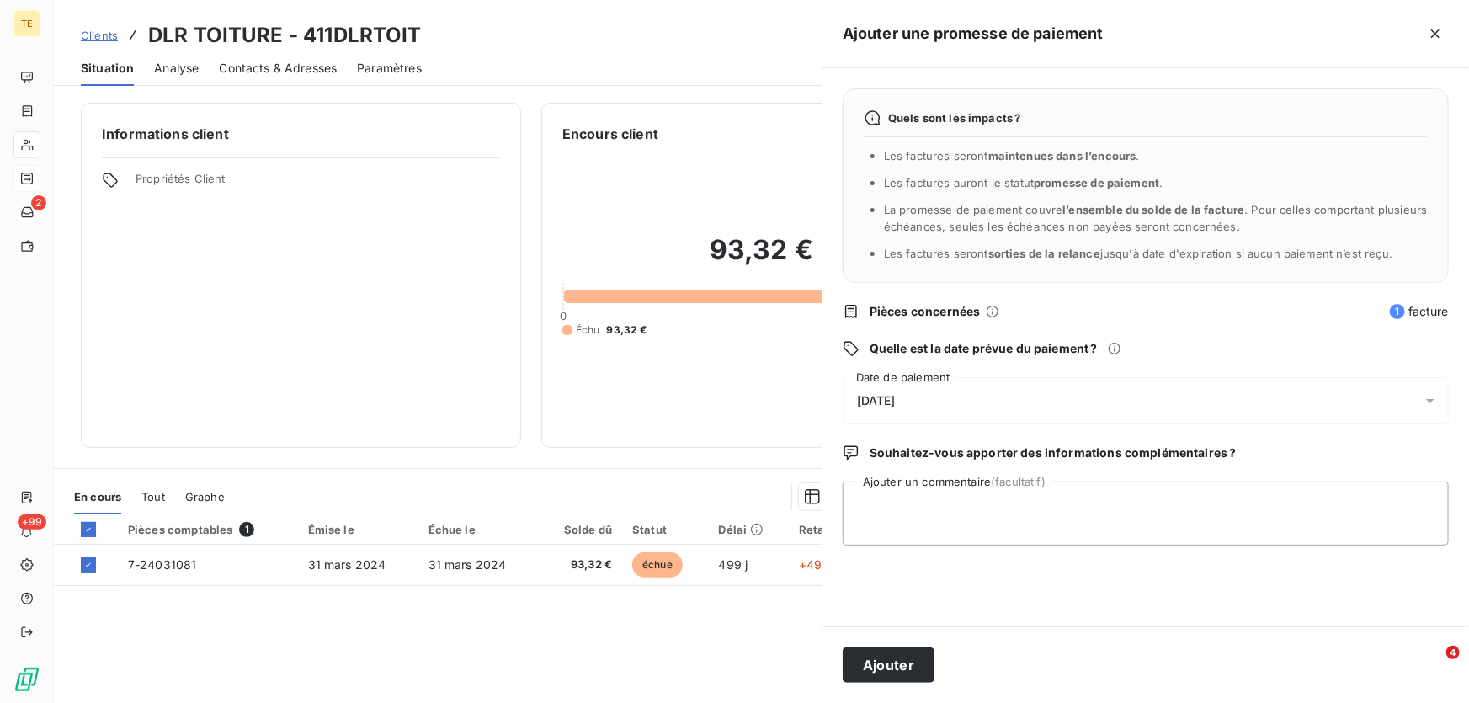
scroll to position [0, 0]
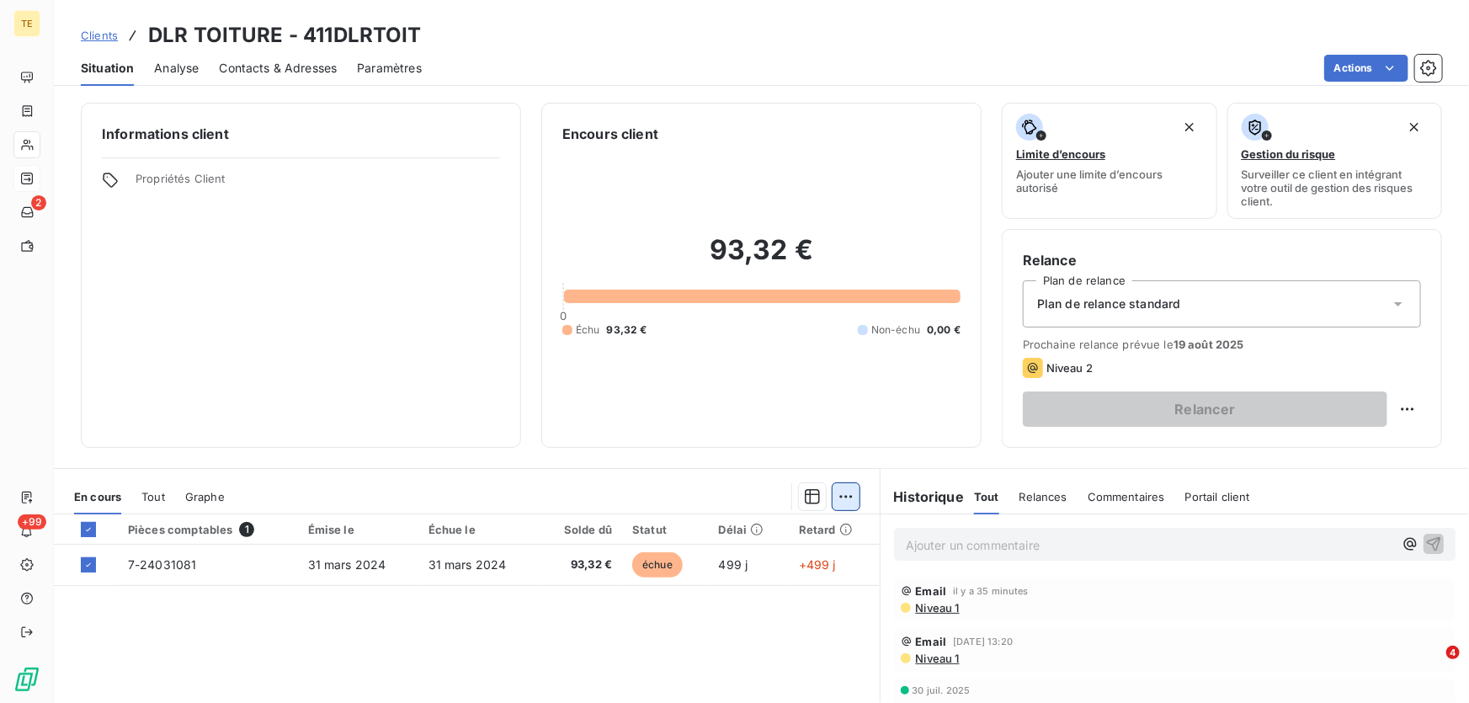
click at [838, 499] on html "TE 2 +99 Clients DLR TOITURE - 411DLRTOIT Situation Analyse Contacts & Adresses…" at bounding box center [734, 351] width 1469 height 703
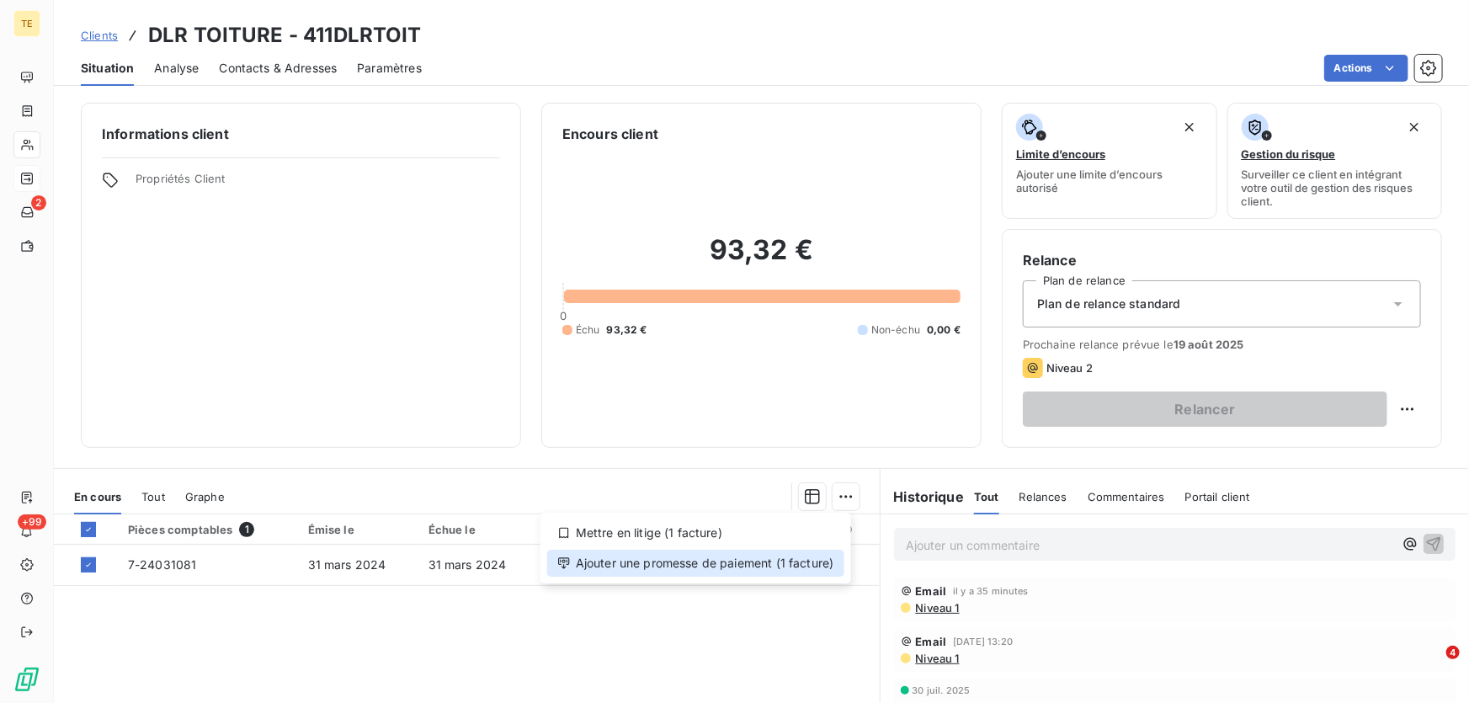
click at [696, 558] on div "Ajouter une promesse de paiement (1 facture)" at bounding box center [695, 563] width 297 height 27
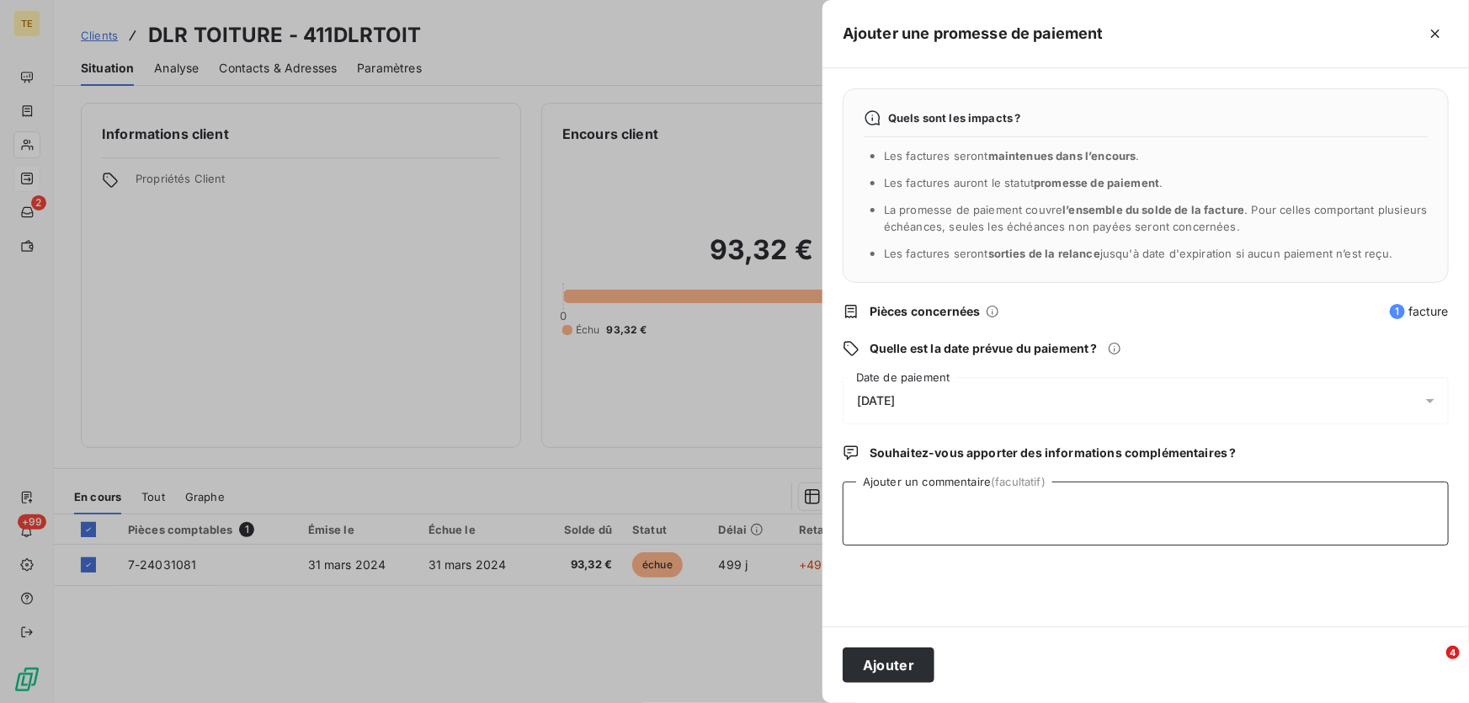
click at [891, 492] on textarea "Ajouter un commentaire (facultatif)" at bounding box center [1146, 513] width 606 height 64
paste textarea "[PERSON_NAME] et [PERSON_NAME]<[EMAIL_ADDRESS][DOMAIN_NAME]> ​ [PERSON_NAME]​ B…"
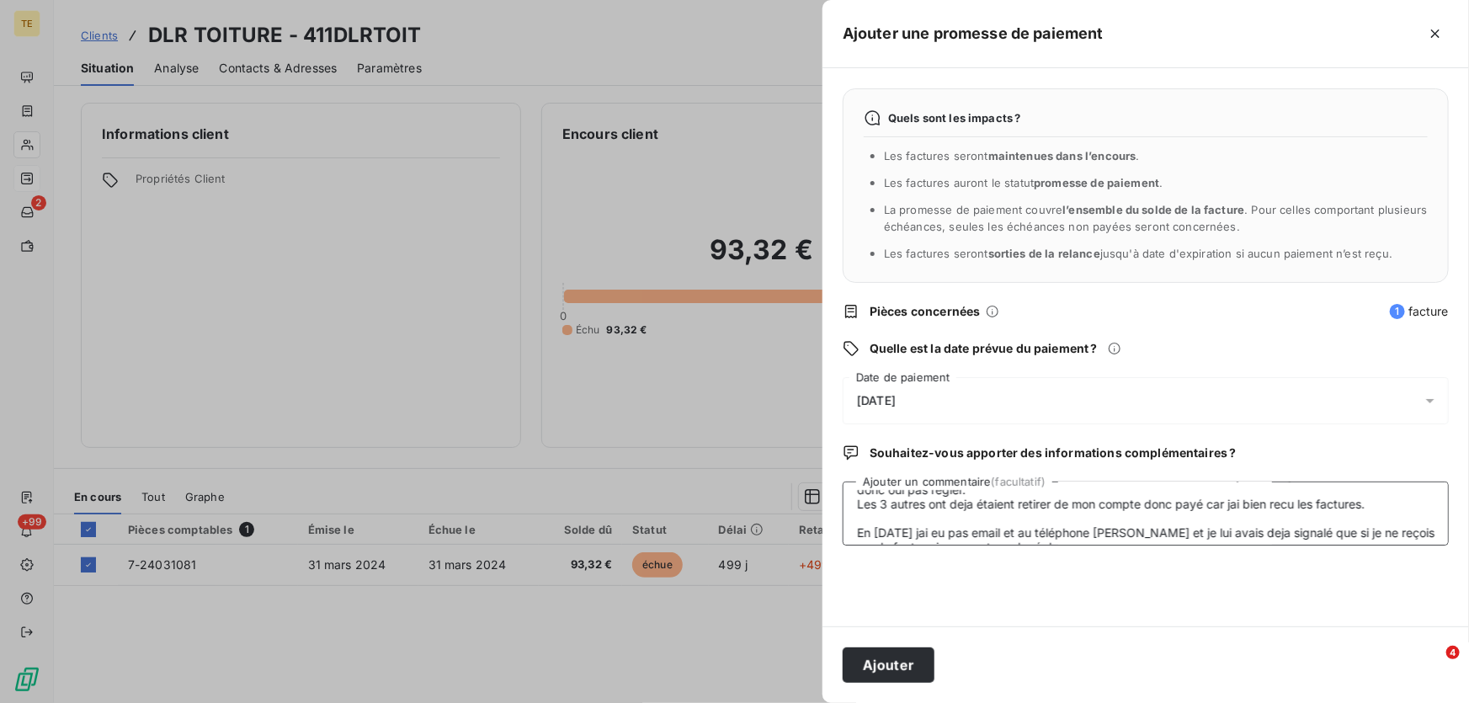
scroll to position [203, 0]
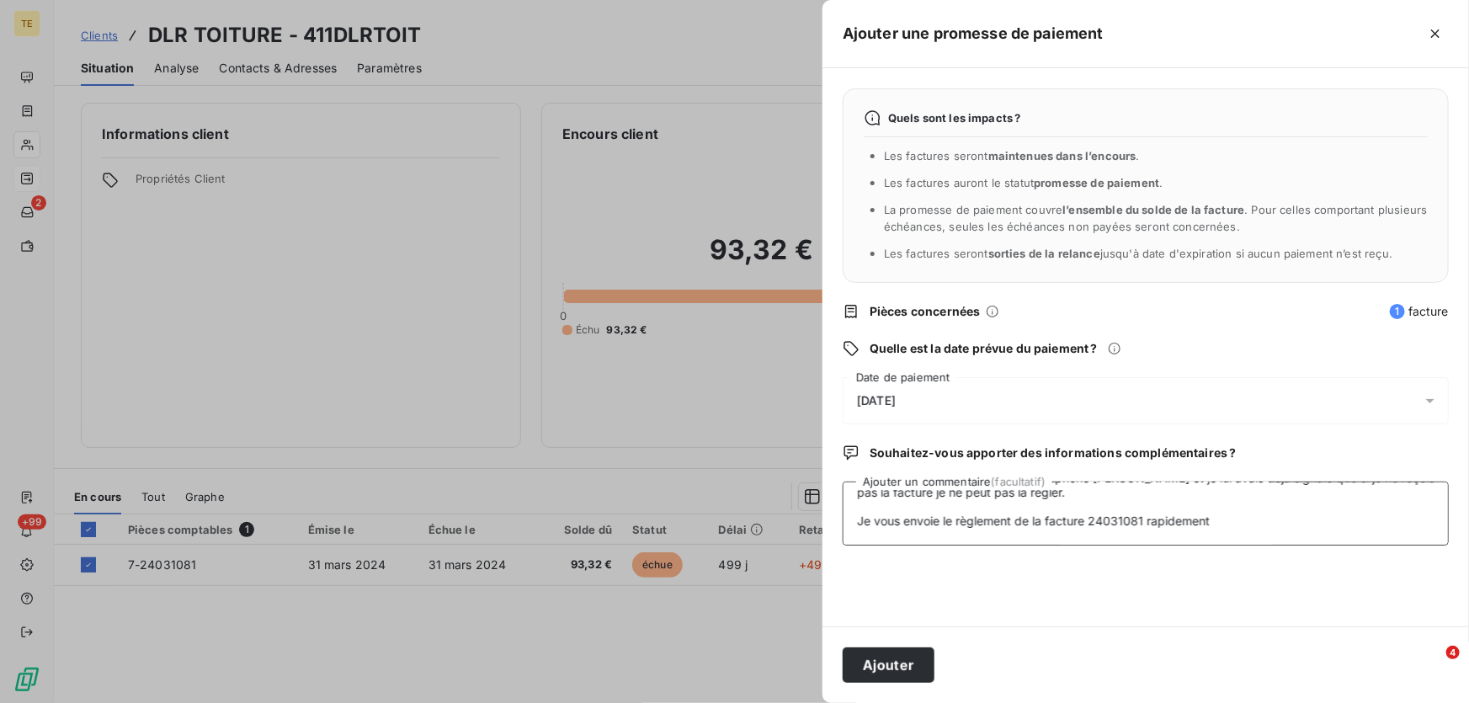
drag, startPoint x: 1176, startPoint y: 509, endPoint x: 848, endPoint y: 497, distance: 327.6
click at [848, 497] on textarea "[PERSON_NAME] et [PERSON_NAME]<[EMAIL_ADDRESS][DOMAIN_NAME]> ​ [PERSON_NAME]​ B…" at bounding box center [1146, 513] width 606 height 64
drag, startPoint x: 1199, startPoint y: 499, endPoint x: 854, endPoint y: 525, distance: 346.1
click at [854, 525] on textarea "[PERSON_NAME] et [PERSON_NAME]<[EMAIL_ADDRESS][DOMAIN_NAME]> ​ [PERSON_NAME]​ B…" at bounding box center [1146, 513] width 606 height 64
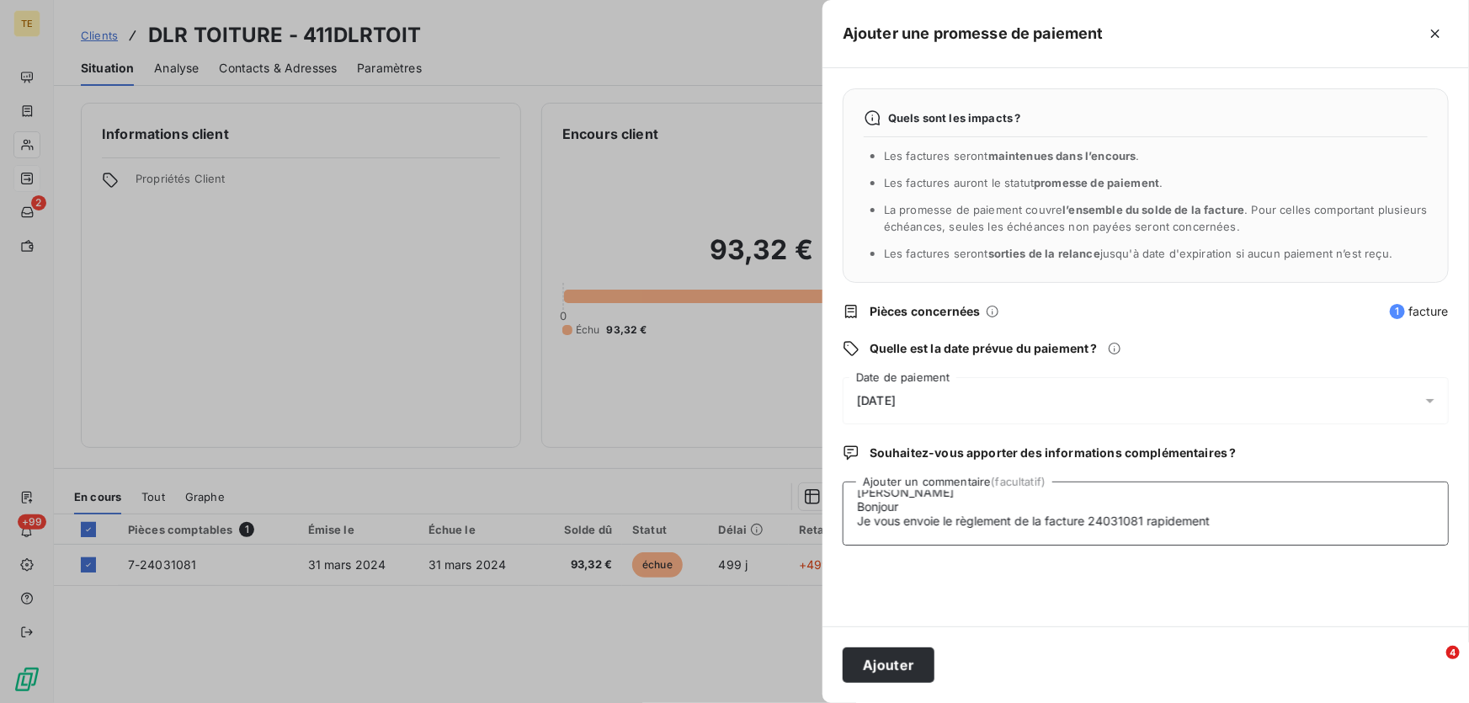
click at [998, 505] on textarea "[PERSON_NAME] et [PERSON_NAME]<[EMAIL_ADDRESS][DOMAIN_NAME]> ​ [PERSON_NAME]​ B…" at bounding box center [1146, 513] width 606 height 64
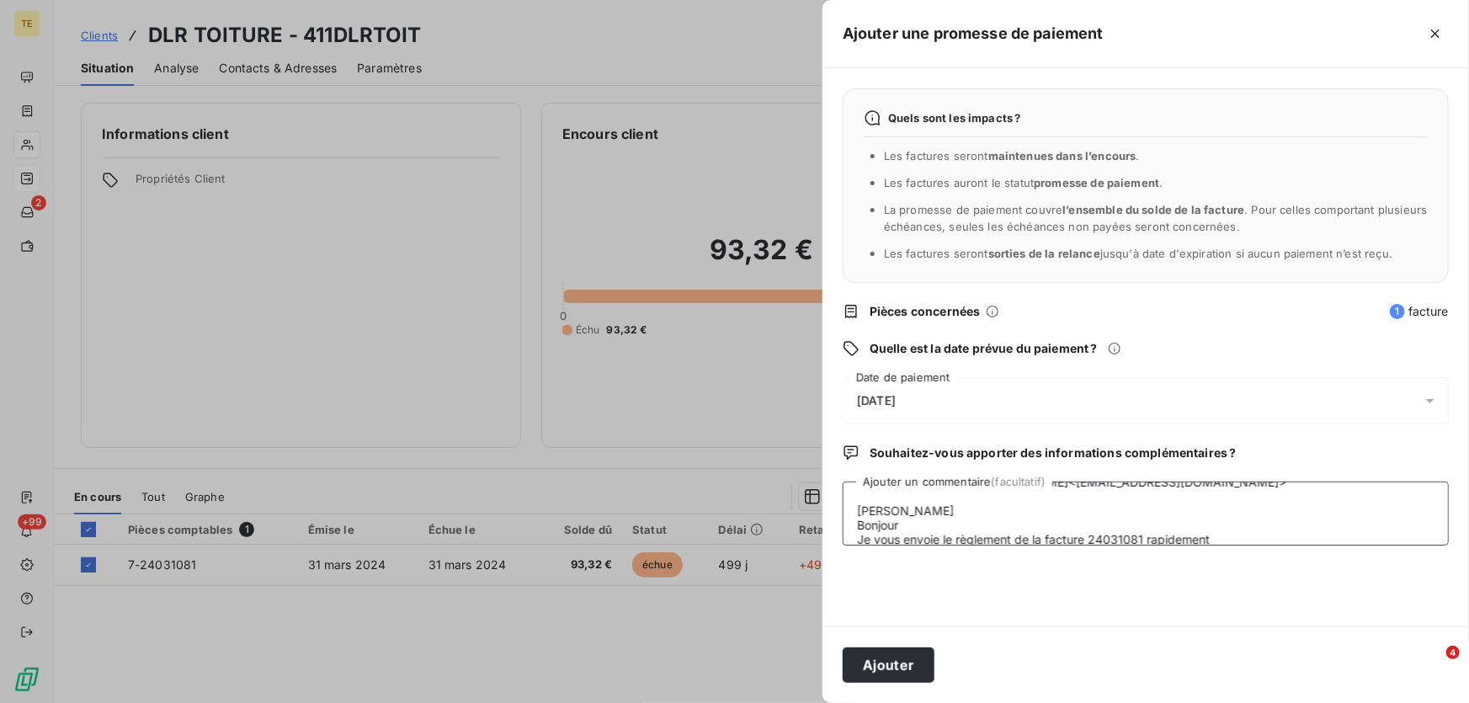
scroll to position [0, 0]
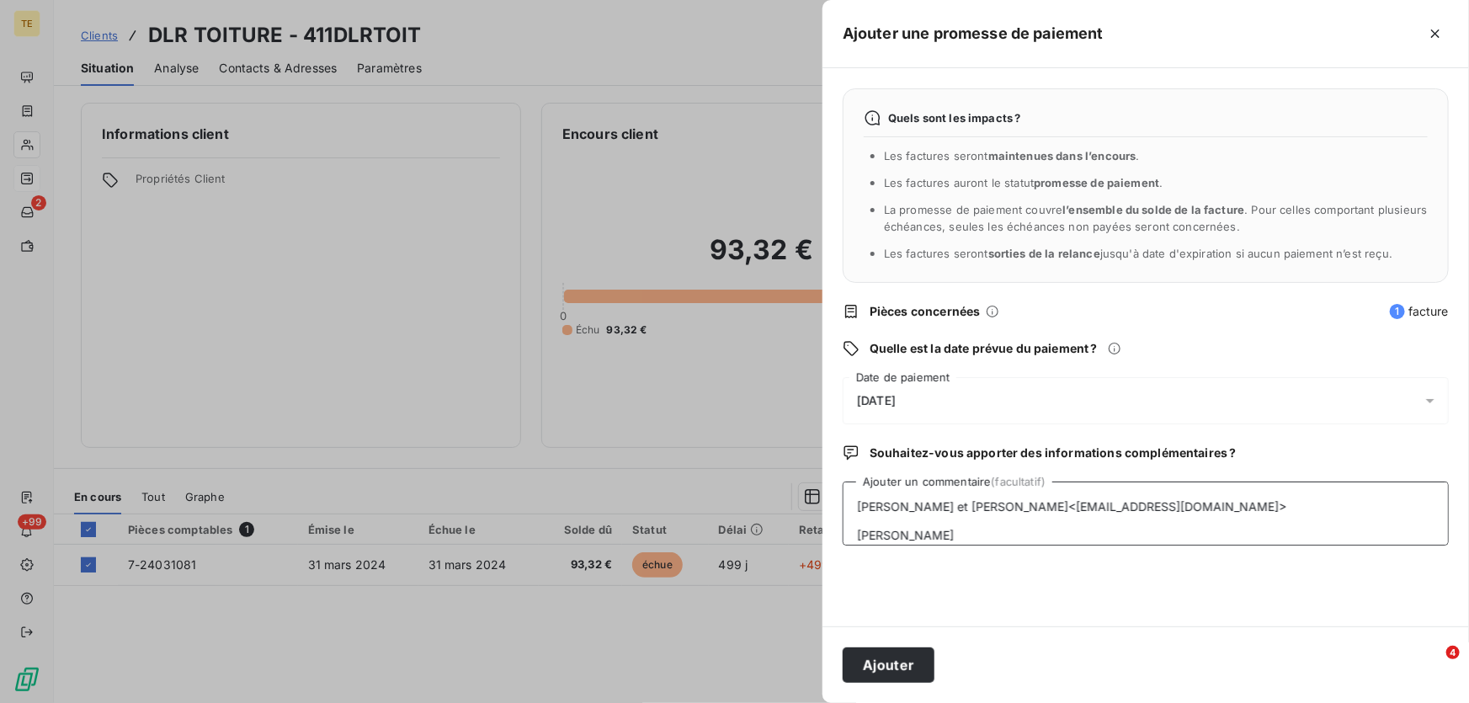
click at [914, 500] on textarea "[PERSON_NAME] et [PERSON_NAME]<[EMAIL_ADDRESS][DOMAIN_NAME]> ​ [PERSON_NAME]​ B…" at bounding box center [1146, 513] width 606 height 64
click at [884, 494] on textarea "[PERSON_NAME] et [PERSON_NAME]<[EMAIL_ADDRESS][DOMAIN_NAME]> ​ [PERSON_NAME]​ B…" at bounding box center [1146, 513] width 606 height 64
drag, startPoint x: 991, startPoint y: 497, endPoint x: 843, endPoint y: 529, distance: 150.9
click at [843, 529] on textarea "[PERSON_NAME] et [PERSON_NAME]<[EMAIL_ADDRESS][DOMAIN_NAME]> ​ [PERSON_NAME]​ B…" at bounding box center [1146, 513] width 606 height 64
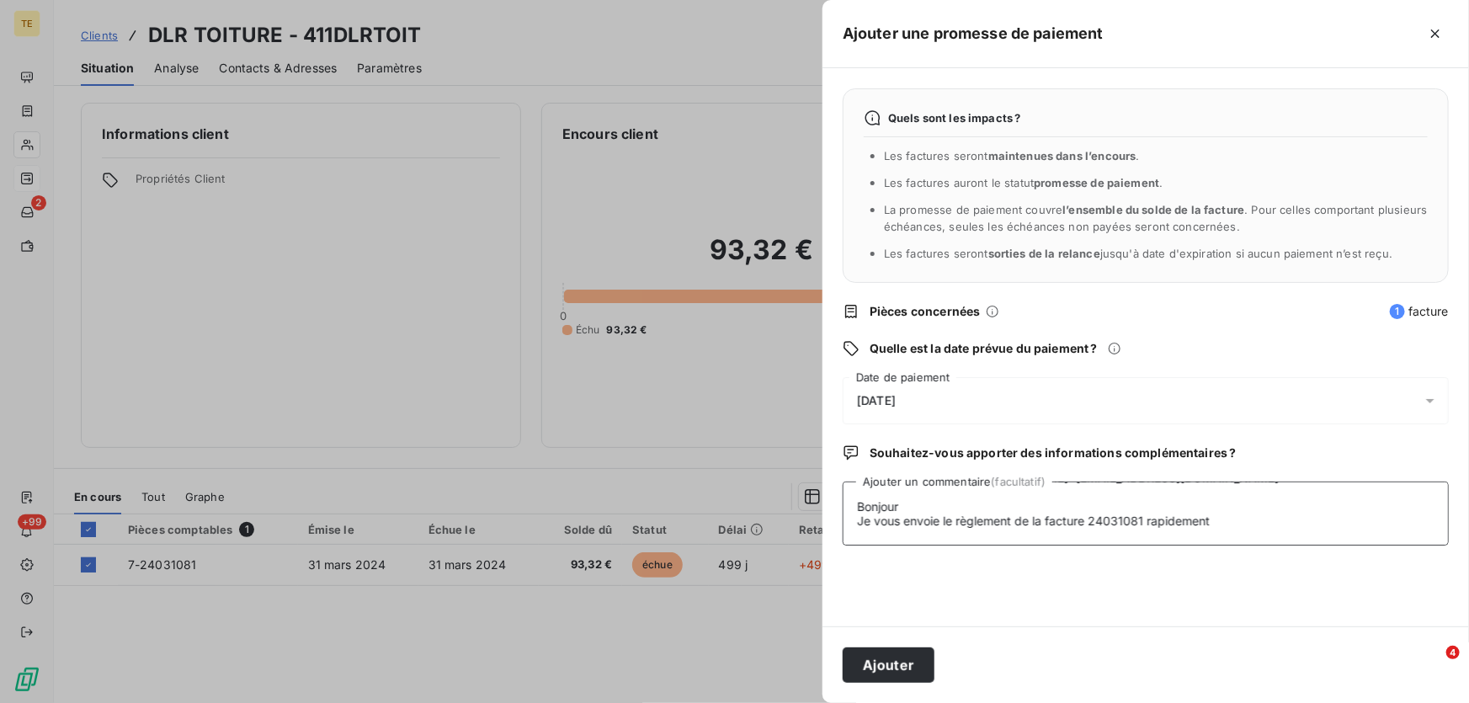
drag, startPoint x: 926, startPoint y: 505, endPoint x: 779, endPoint y: 504, distance: 147.3
click at [779, 702] on div "Ajouter une promesse de paiement Quels sont les impacts ? Les factures seront m…" at bounding box center [734, 703] width 1469 height 0
click at [889, 497] on textarea "[PERSON_NAME] et [PERSON_NAME]<[EMAIL_ADDRESS][DOMAIN_NAME]> Je vous envoie le …" at bounding box center [1146, 513] width 606 height 64
click at [870, 507] on textarea "[PERSON_NAME] et [PERSON_NAME]<[EMAIL_ADDRESS][DOMAIN_NAME]> Je vous envoie le …" at bounding box center [1146, 513] width 606 height 64
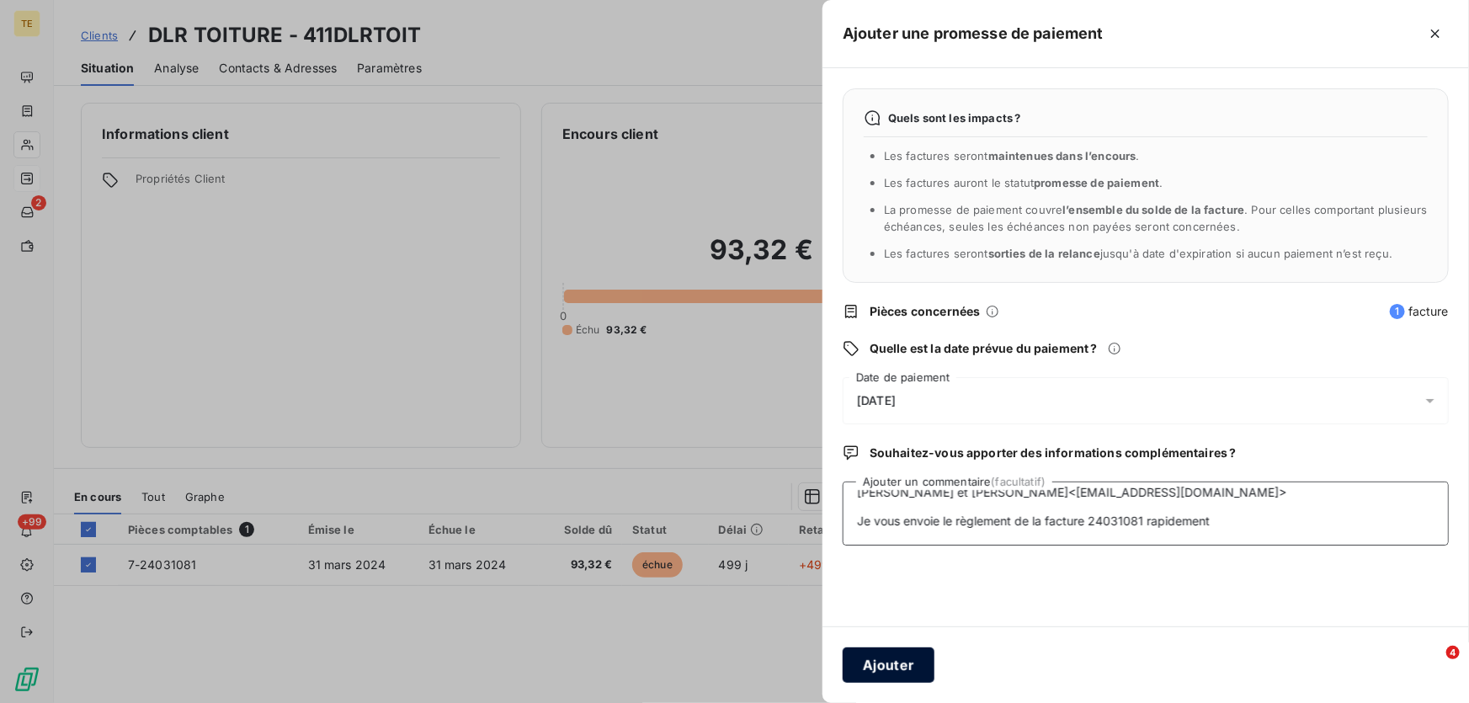
type textarea "[PERSON_NAME] et [PERSON_NAME]<[EMAIL_ADDRESS][DOMAIN_NAME]> Je vous envoie le …"
click at [894, 666] on button "Ajouter" at bounding box center [889, 664] width 92 height 35
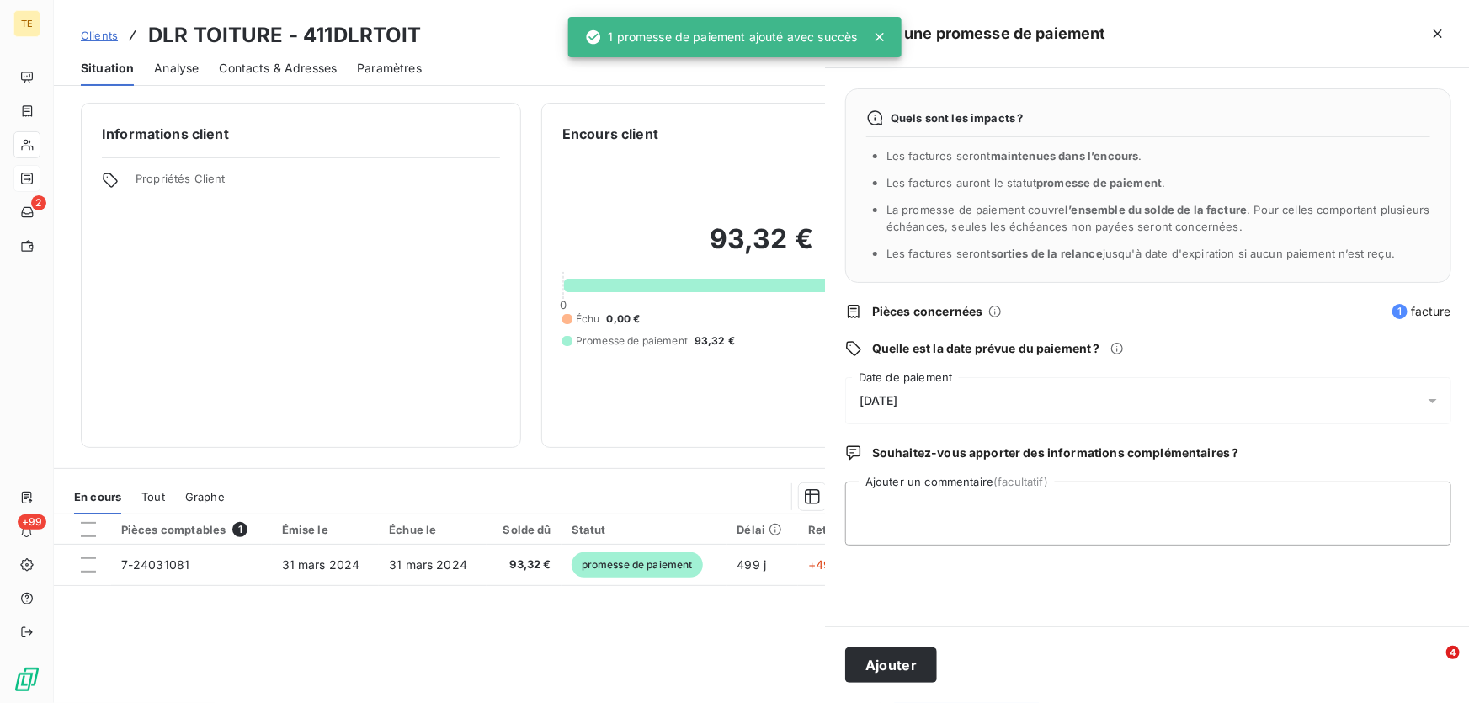
scroll to position [0, 0]
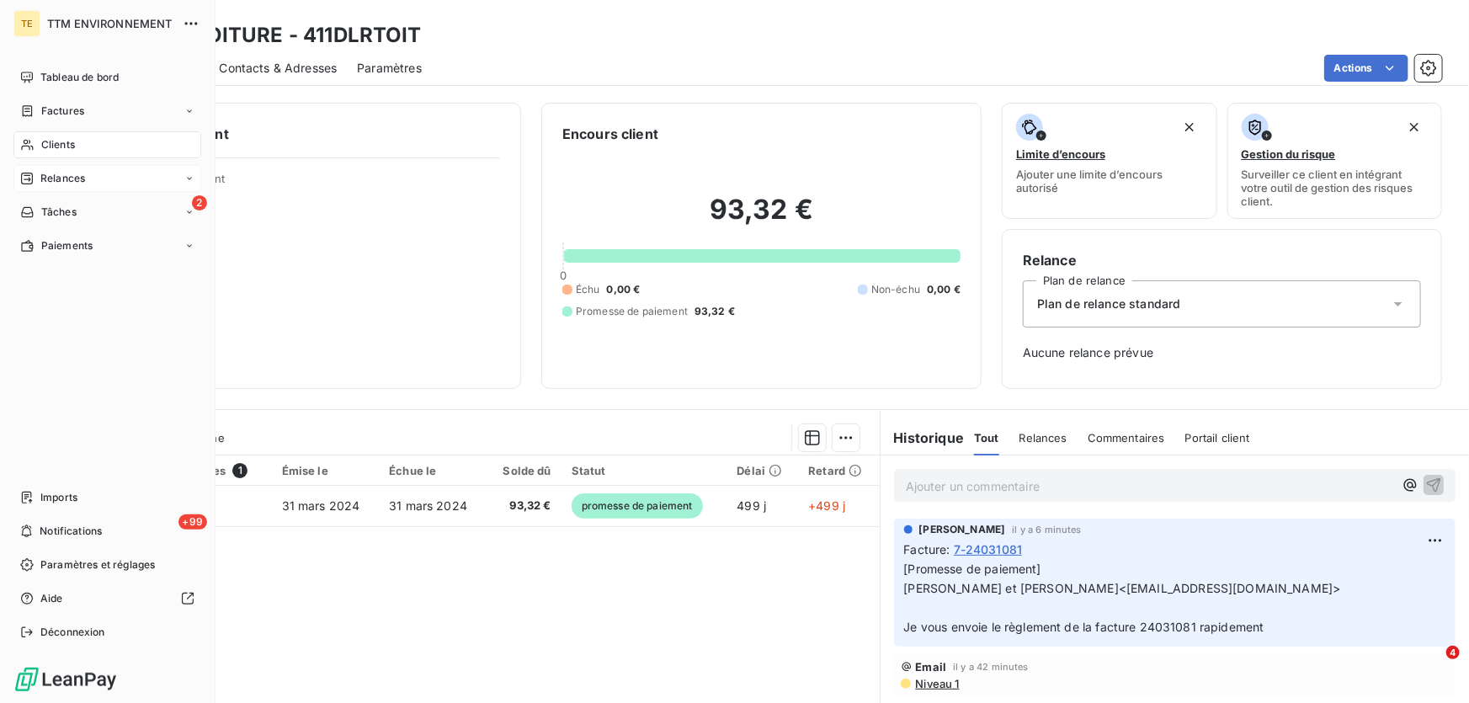
click at [62, 152] on div "Clients" at bounding box center [107, 144] width 188 height 27
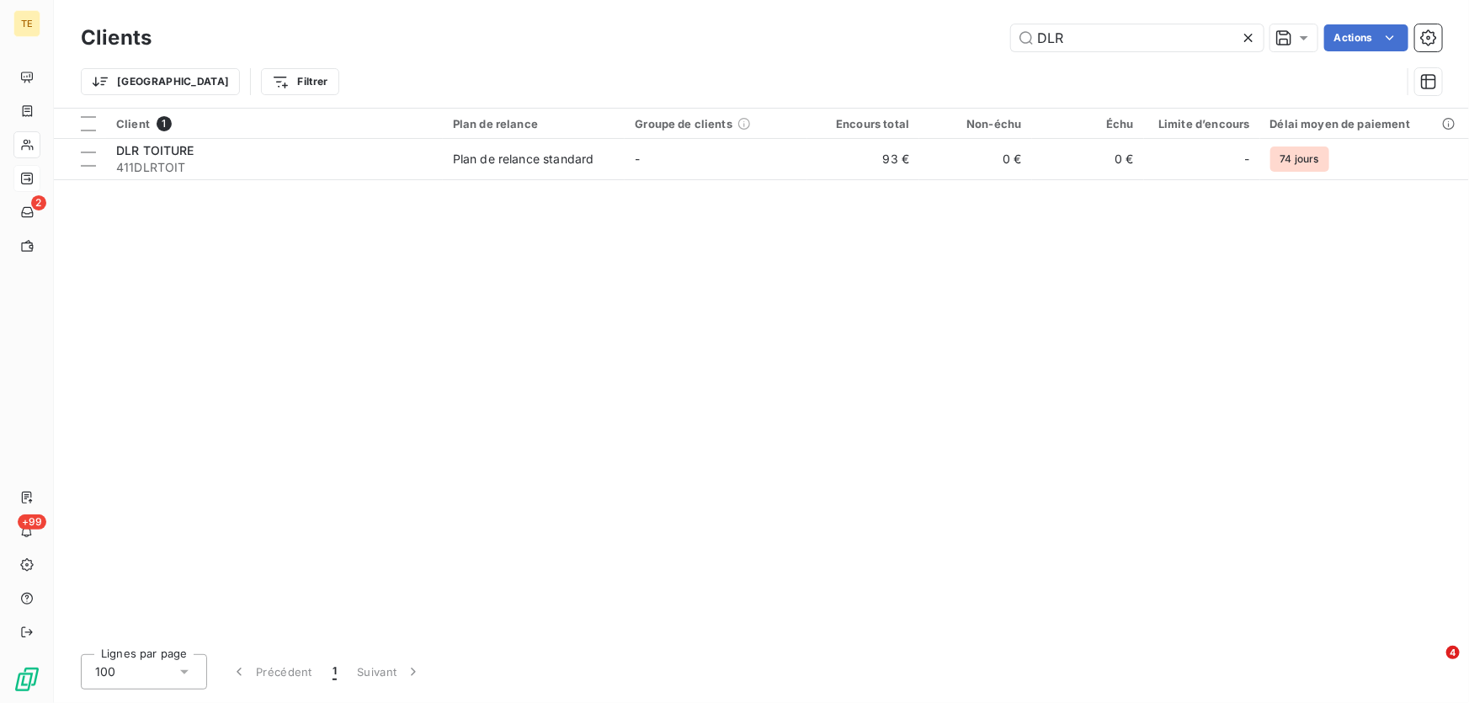
drag, startPoint x: 1134, startPoint y: 42, endPoint x: 953, endPoint y: 40, distance: 181.0
click at [953, 40] on div "DLR Actions" at bounding box center [807, 37] width 1270 height 27
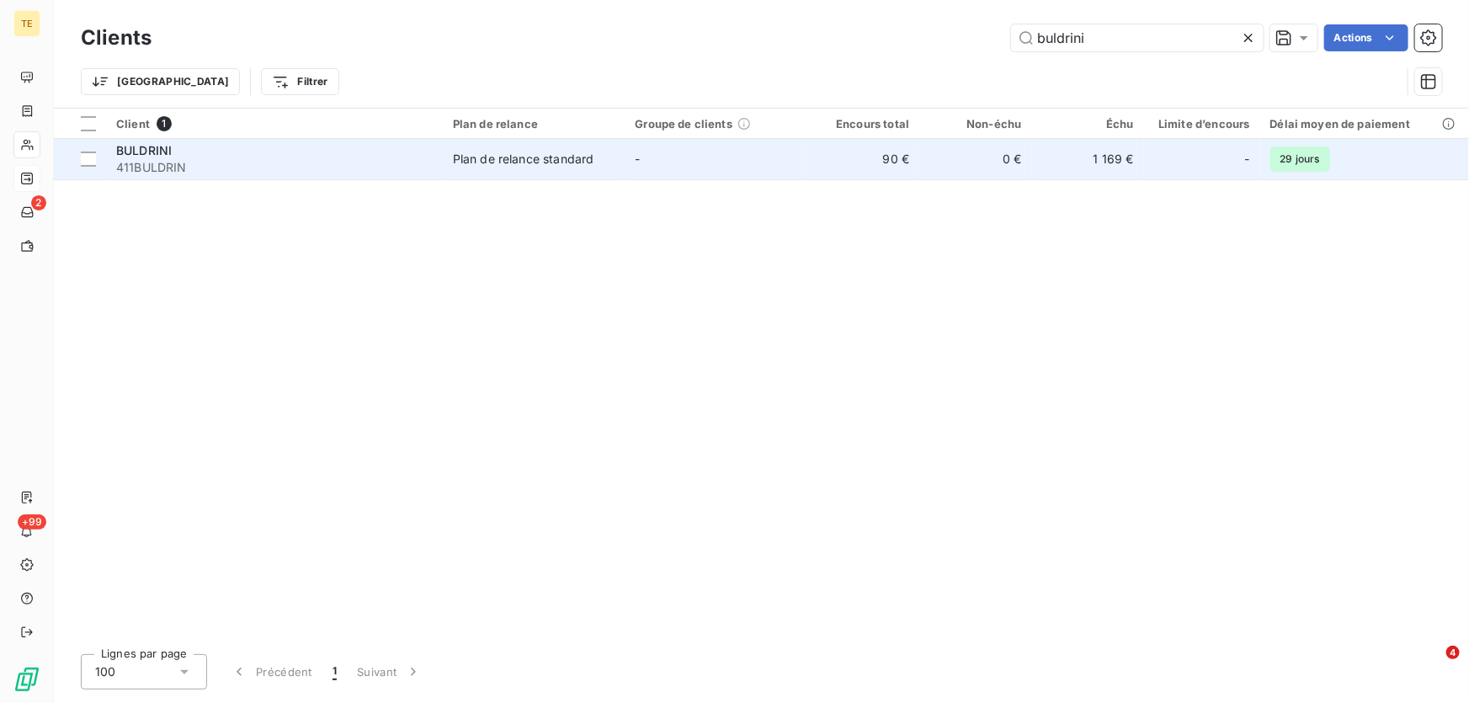
type input "buldrini"
click at [164, 168] on span "411BULDRIN" at bounding box center [274, 167] width 316 height 17
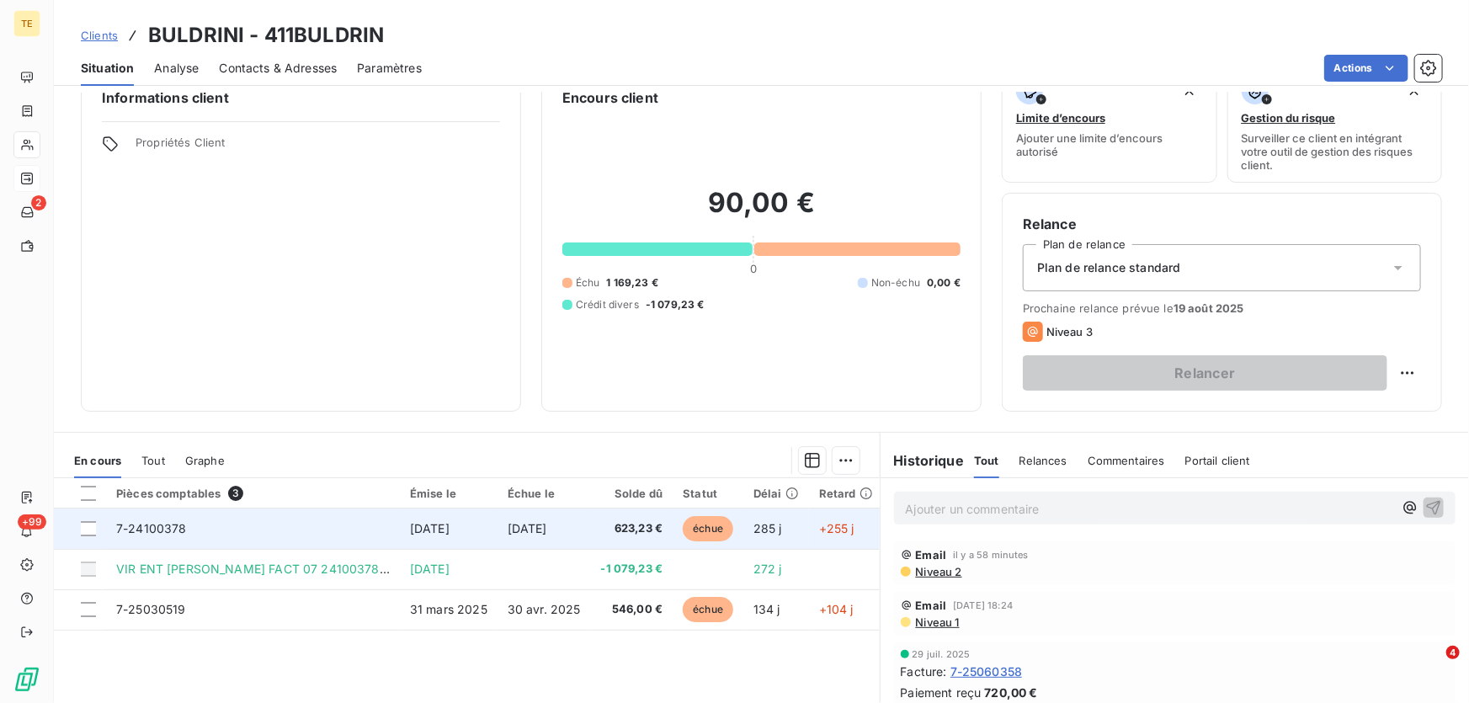
scroll to position [76, 0]
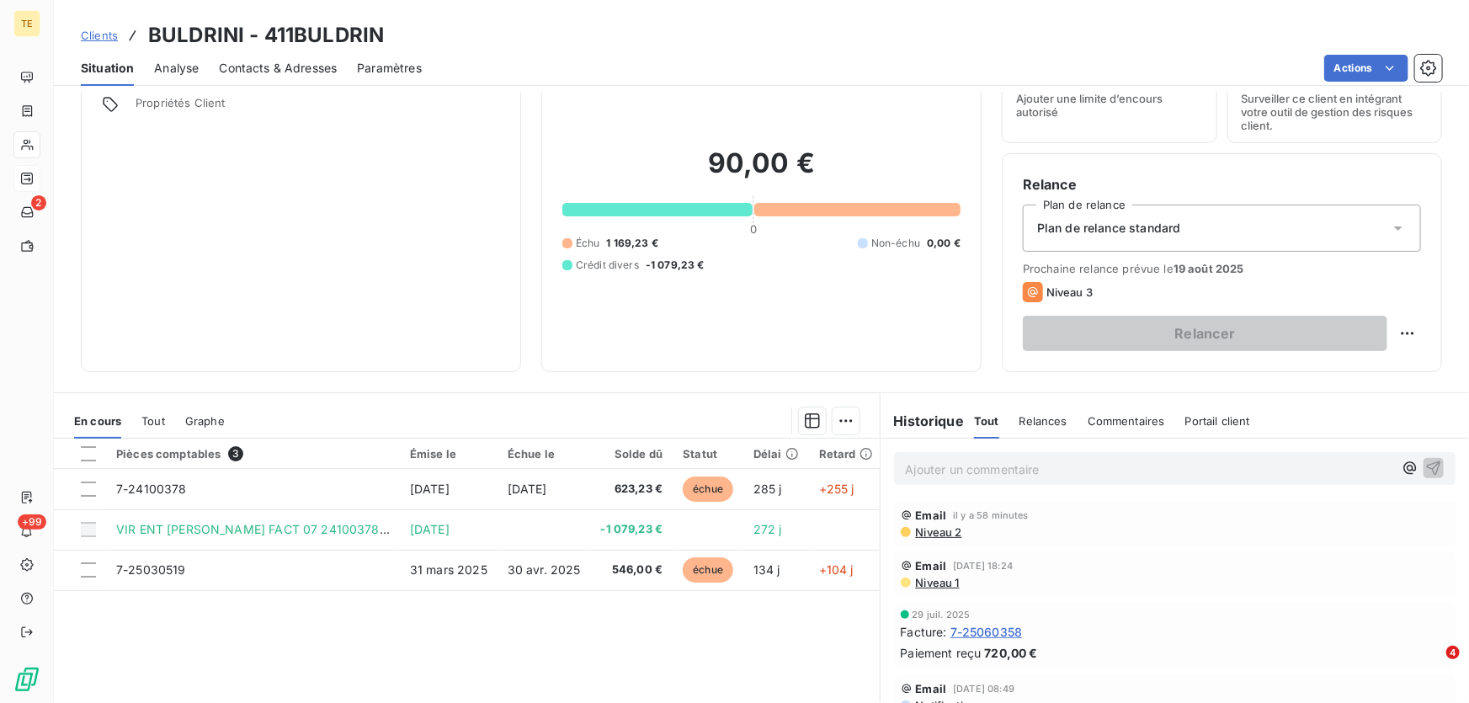
click at [928, 471] on p "Ajouter un commentaire ﻿" at bounding box center [1149, 469] width 487 height 21
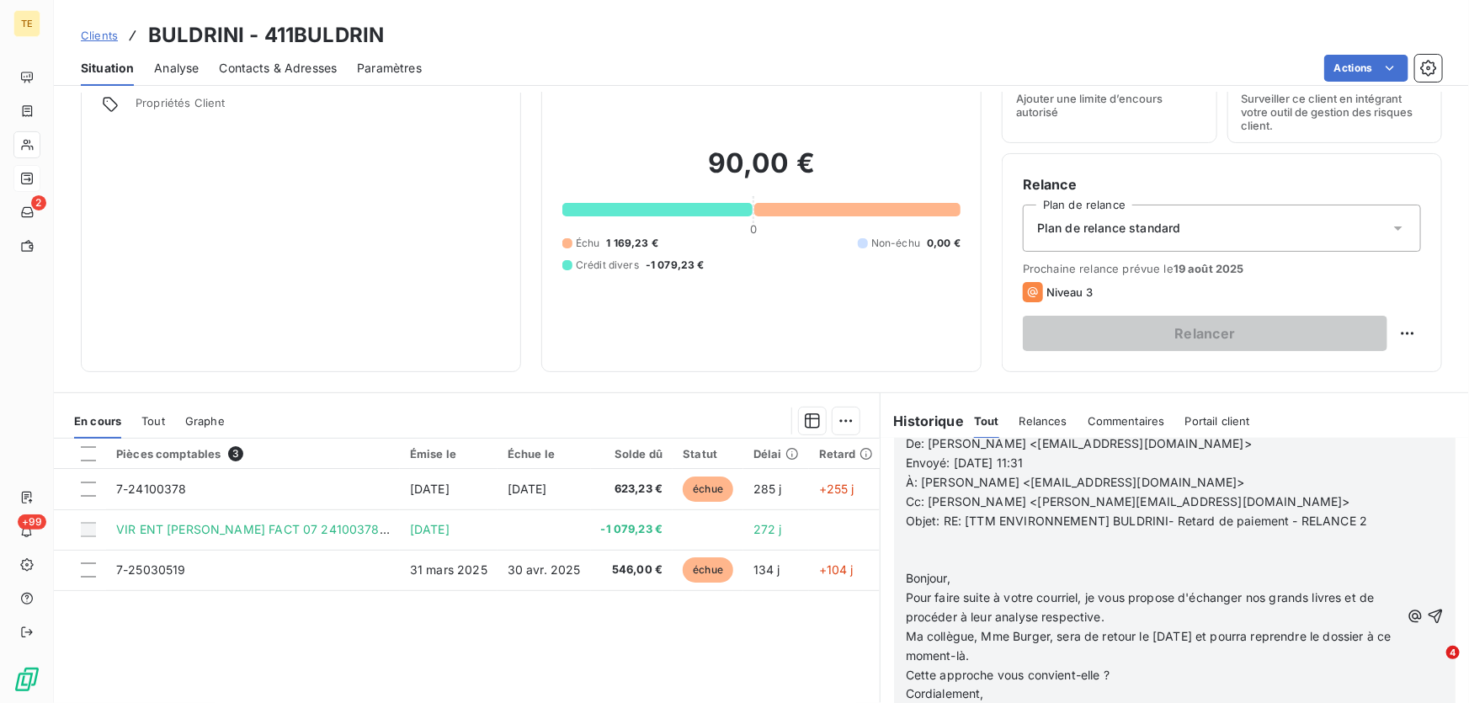
scroll to position [326, 0]
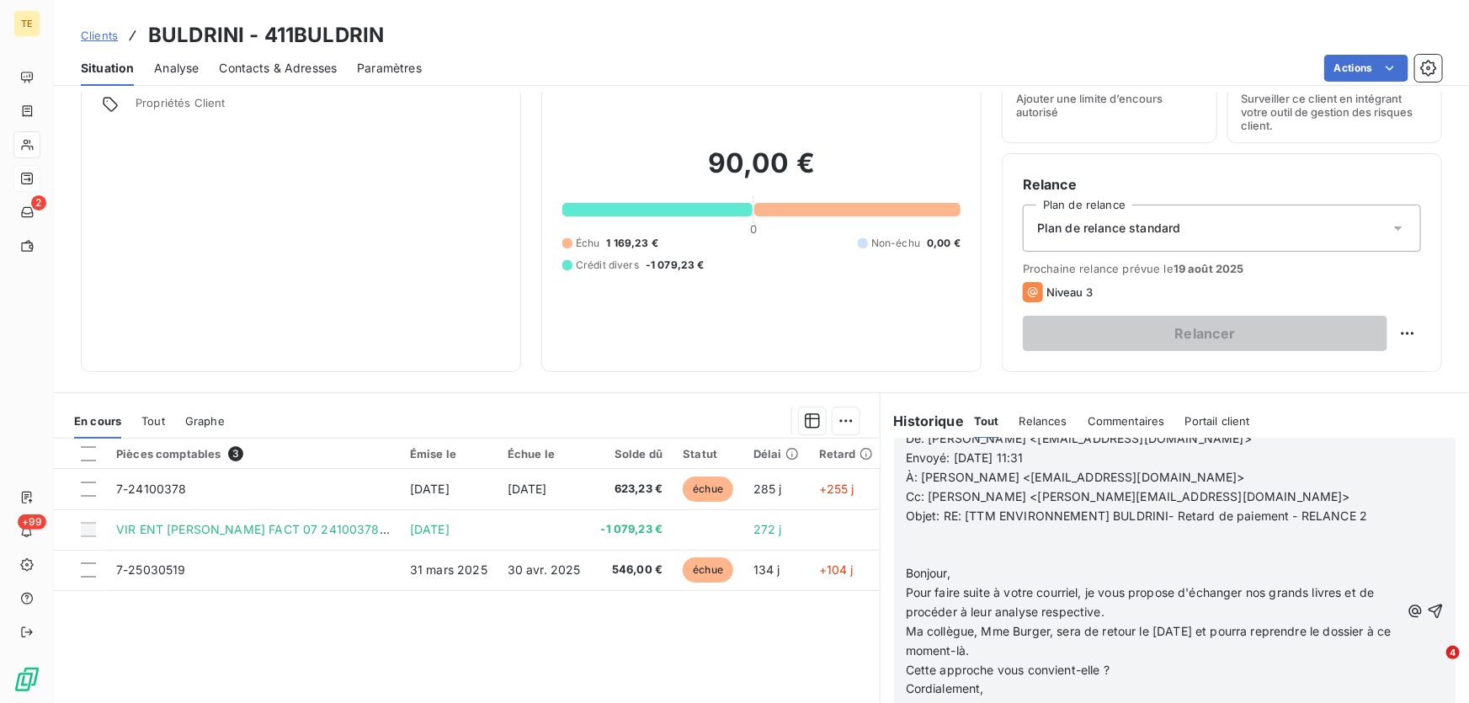
click at [949, 532] on p "﻿" at bounding box center [1153, 534] width 494 height 19
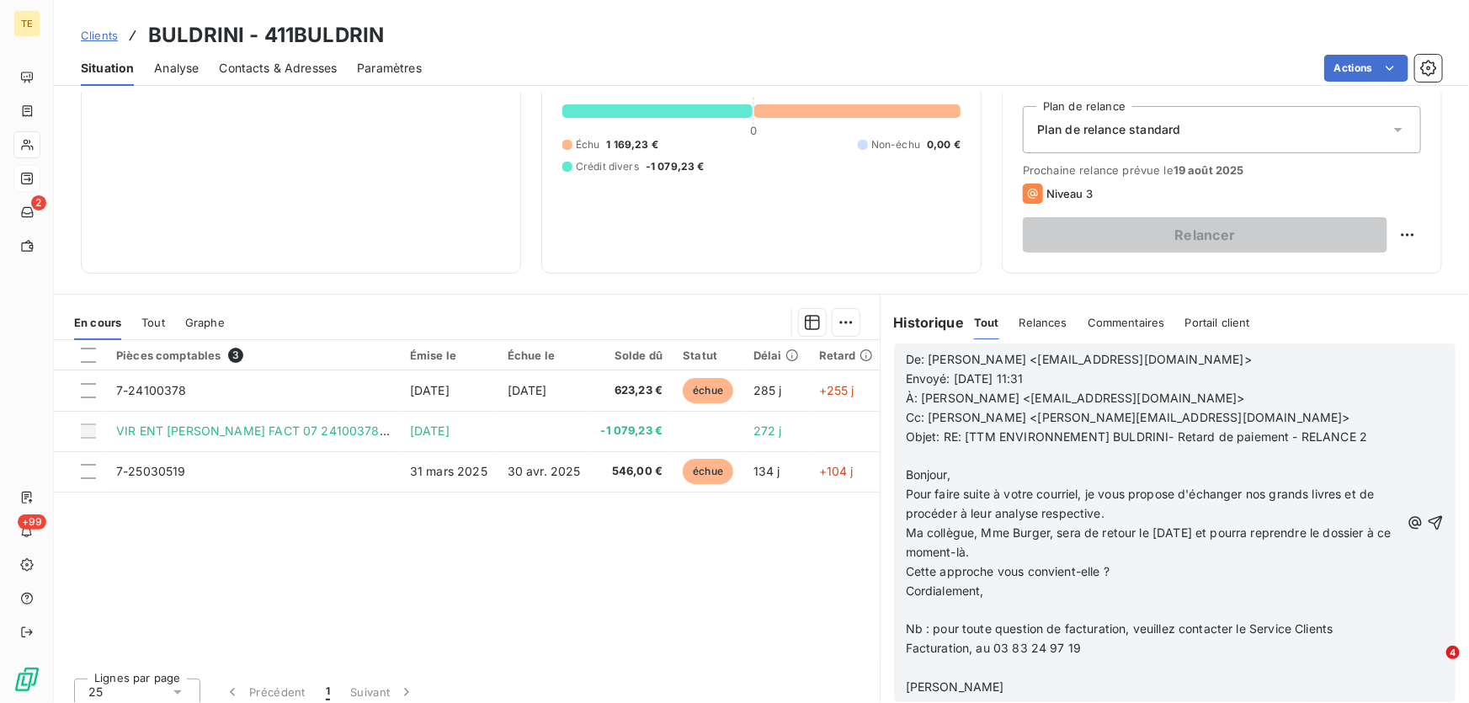
scroll to position [185, 0]
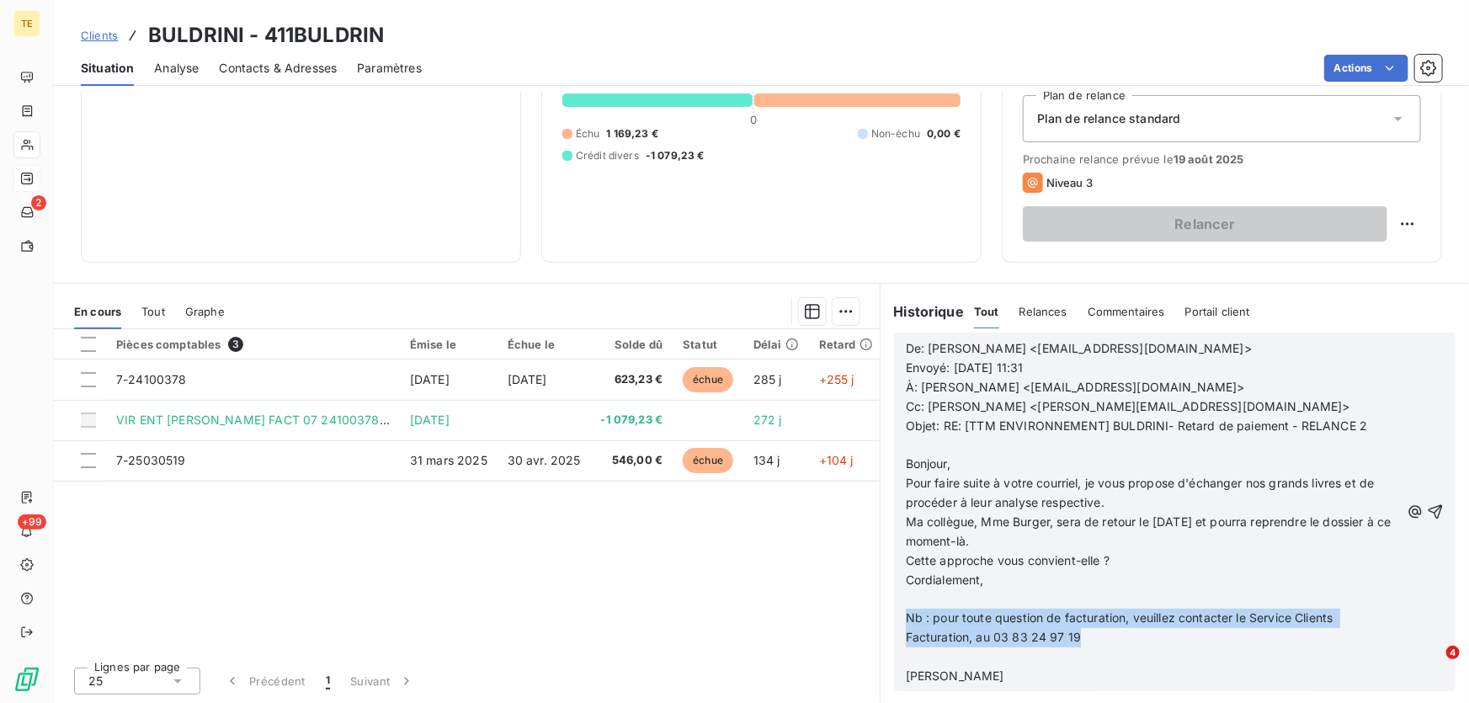
drag, startPoint x: 1074, startPoint y: 635, endPoint x: 890, endPoint y: 623, distance: 184.8
click at [894, 623] on div "De: [PERSON_NAME] <[EMAIL_ADDRESS][DOMAIN_NAME]> Envoyé: [DATE] 11:31 À: [PERSO…" at bounding box center [1174, 511] width 561 height 359
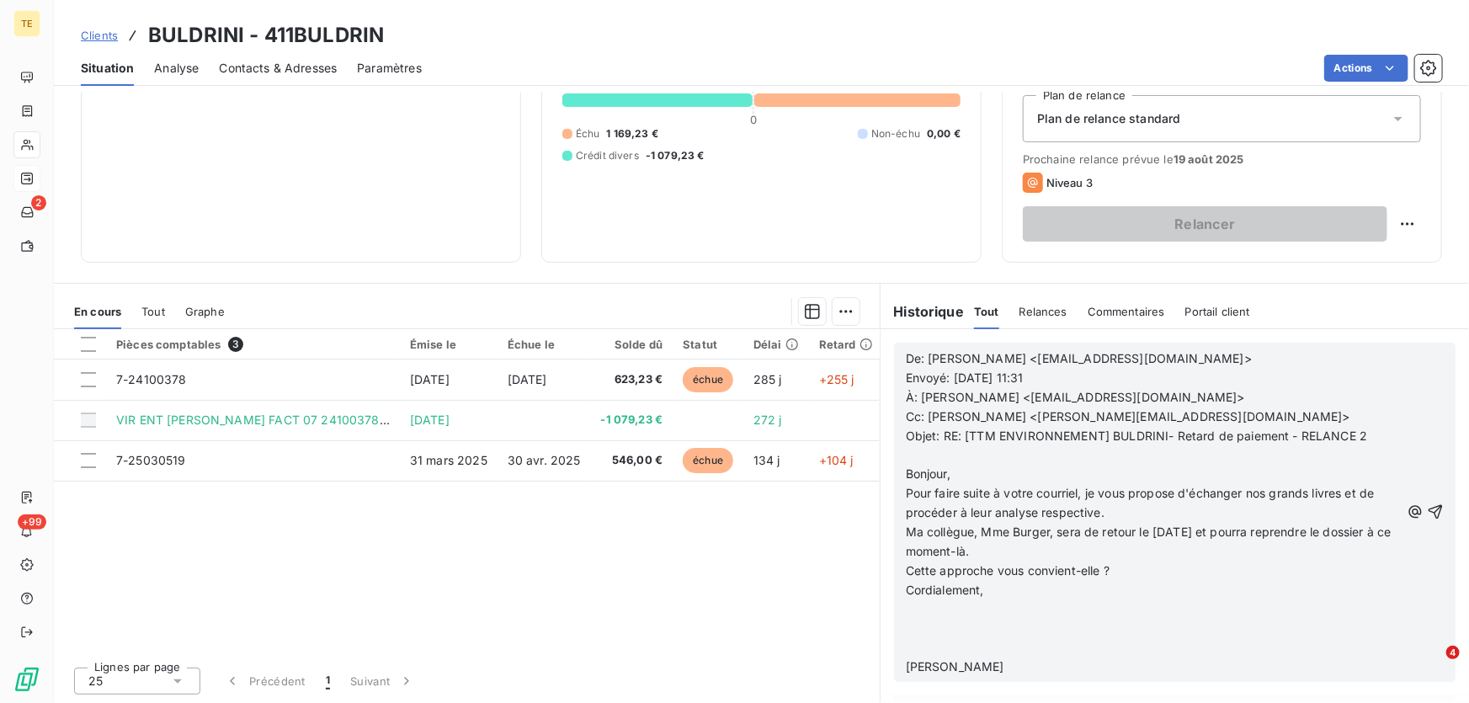
click at [936, 609] on p at bounding box center [1153, 608] width 494 height 19
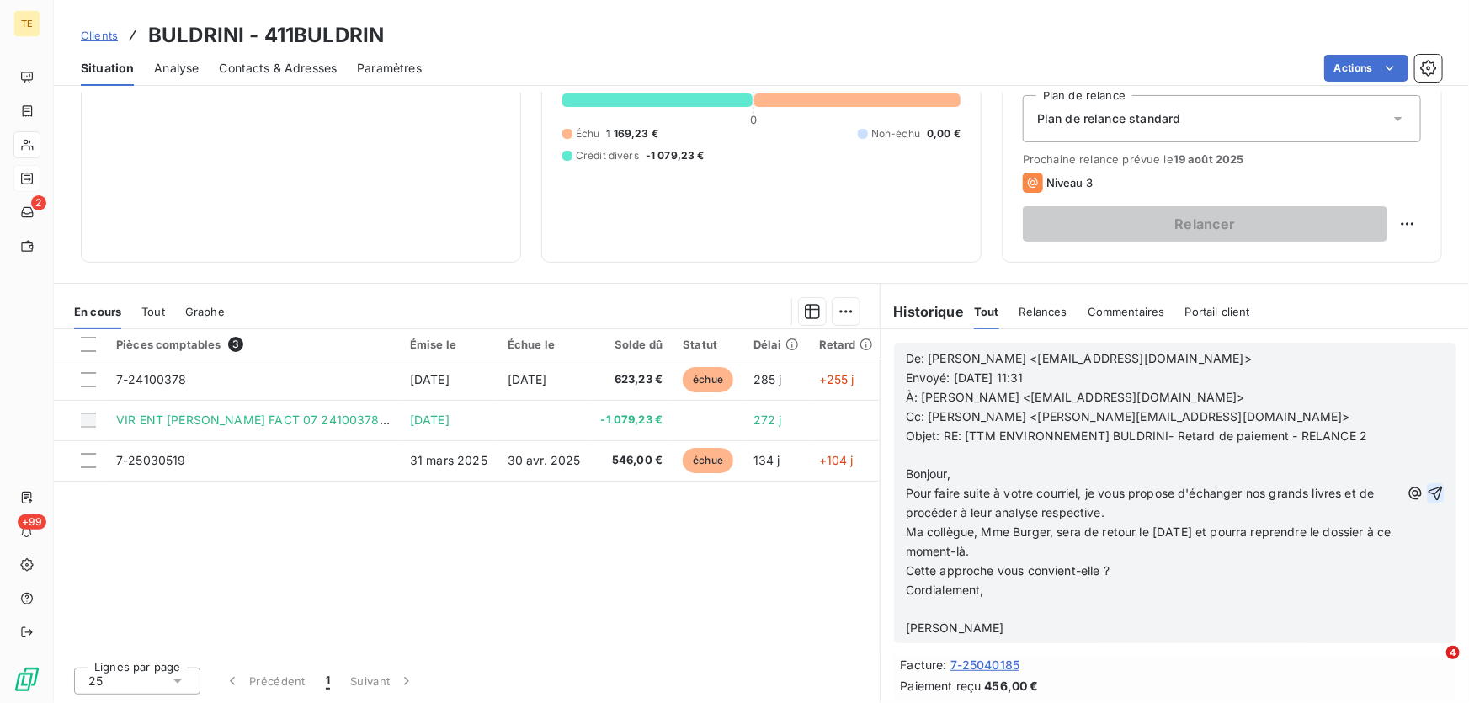
click at [1428, 492] on icon "button" at bounding box center [1435, 493] width 14 height 14
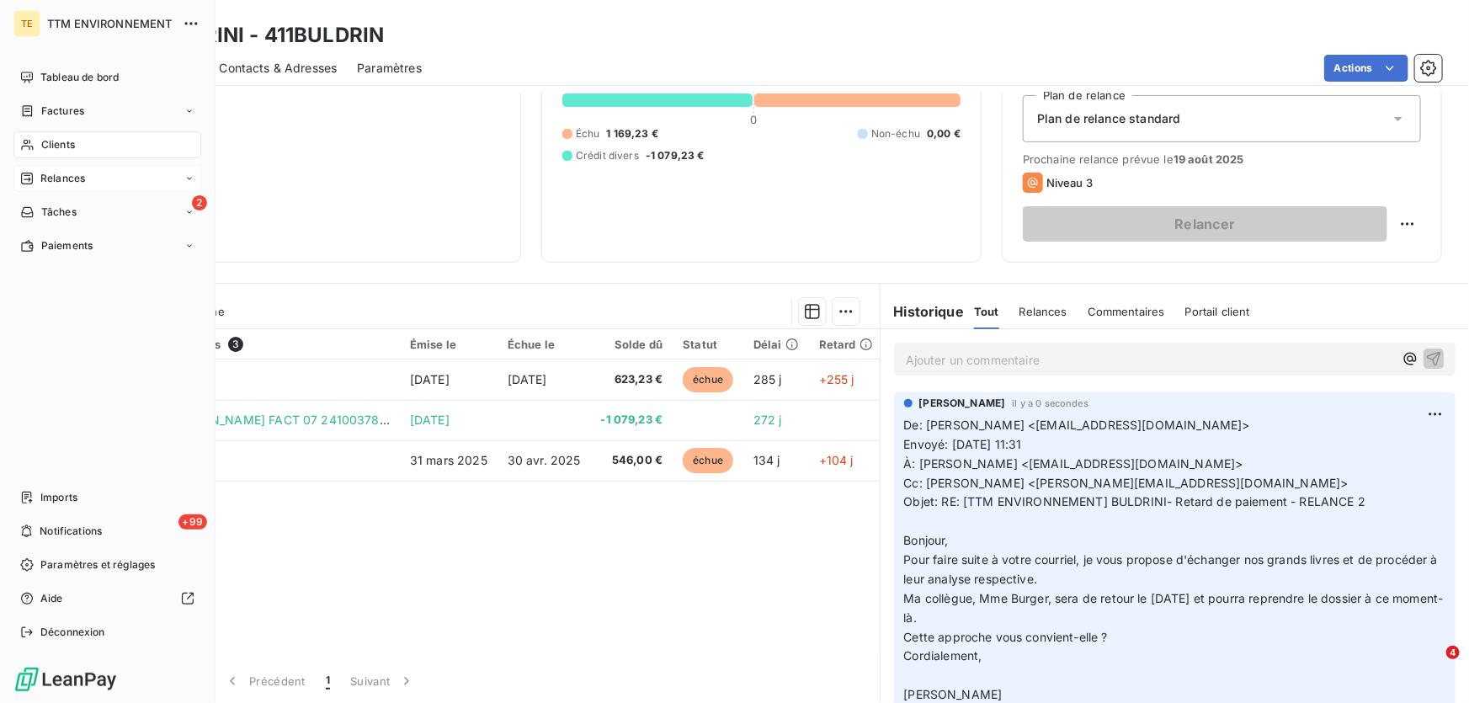
click at [59, 141] on span "Clients" at bounding box center [58, 144] width 34 height 15
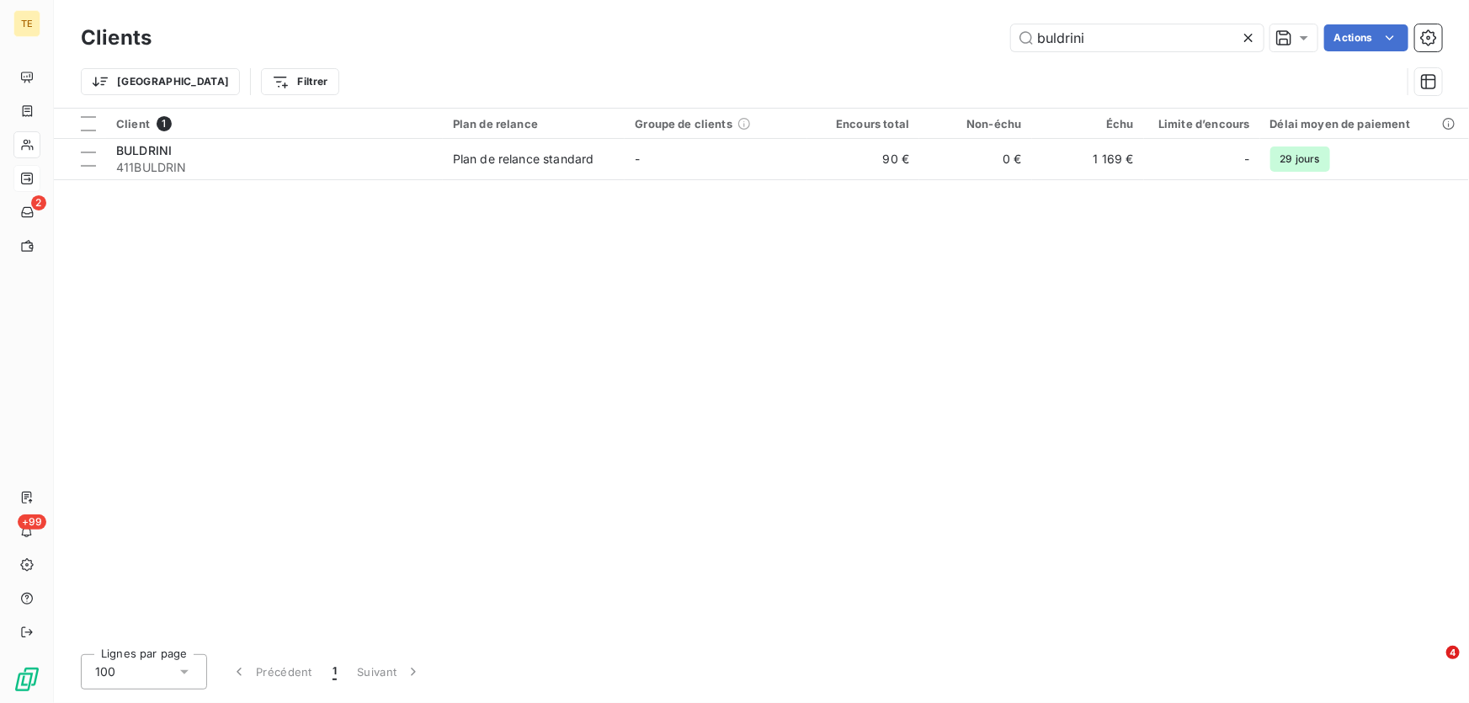
click at [1246, 40] on icon at bounding box center [1248, 38] width 8 height 8
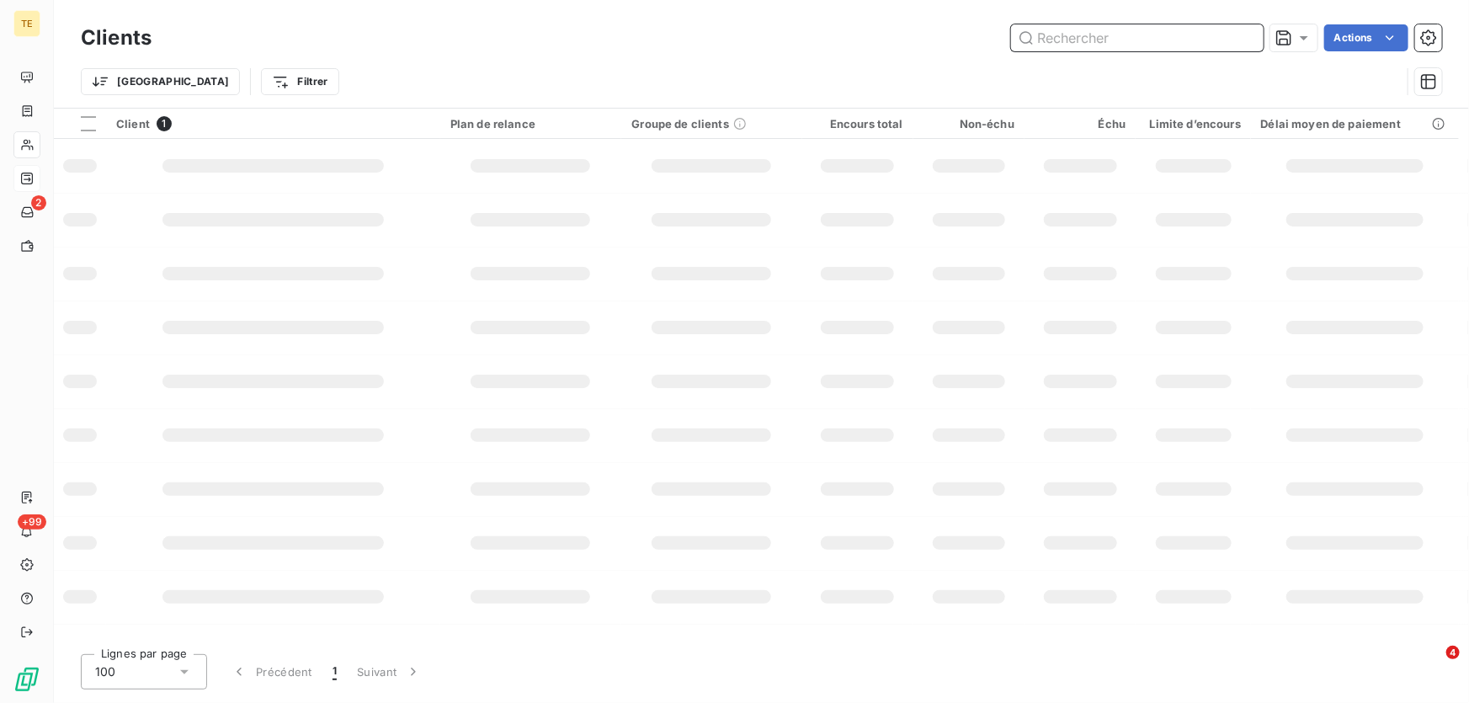
click at [1185, 39] on input "text" at bounding box center [1137, 37] width 253 height 27
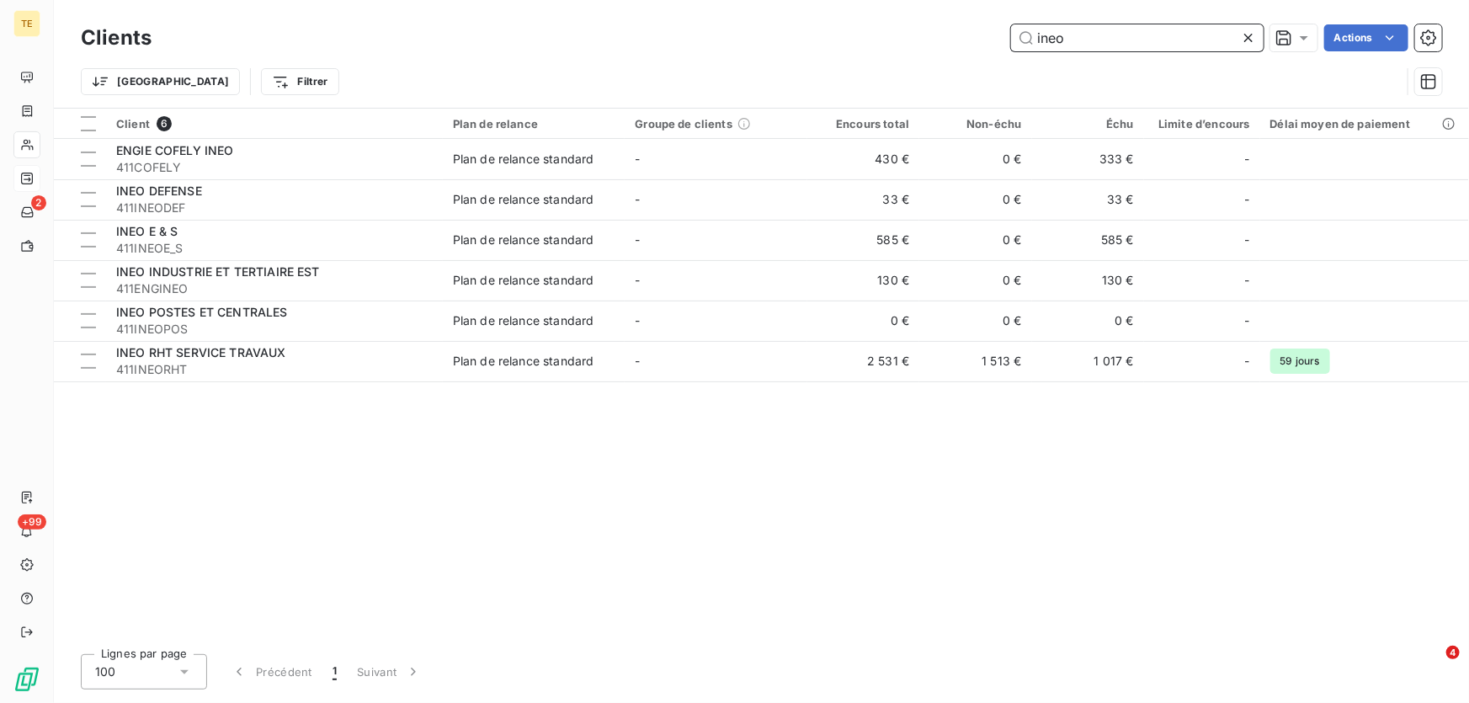
drag, startPoint x: 1077, startPoint y: 41, endPoint x: 941, endPoint y: 46, distance: 136.5
click at [941, 46] on div "ineo Actions" at bounding box center [807, 37] width 1270 height 27
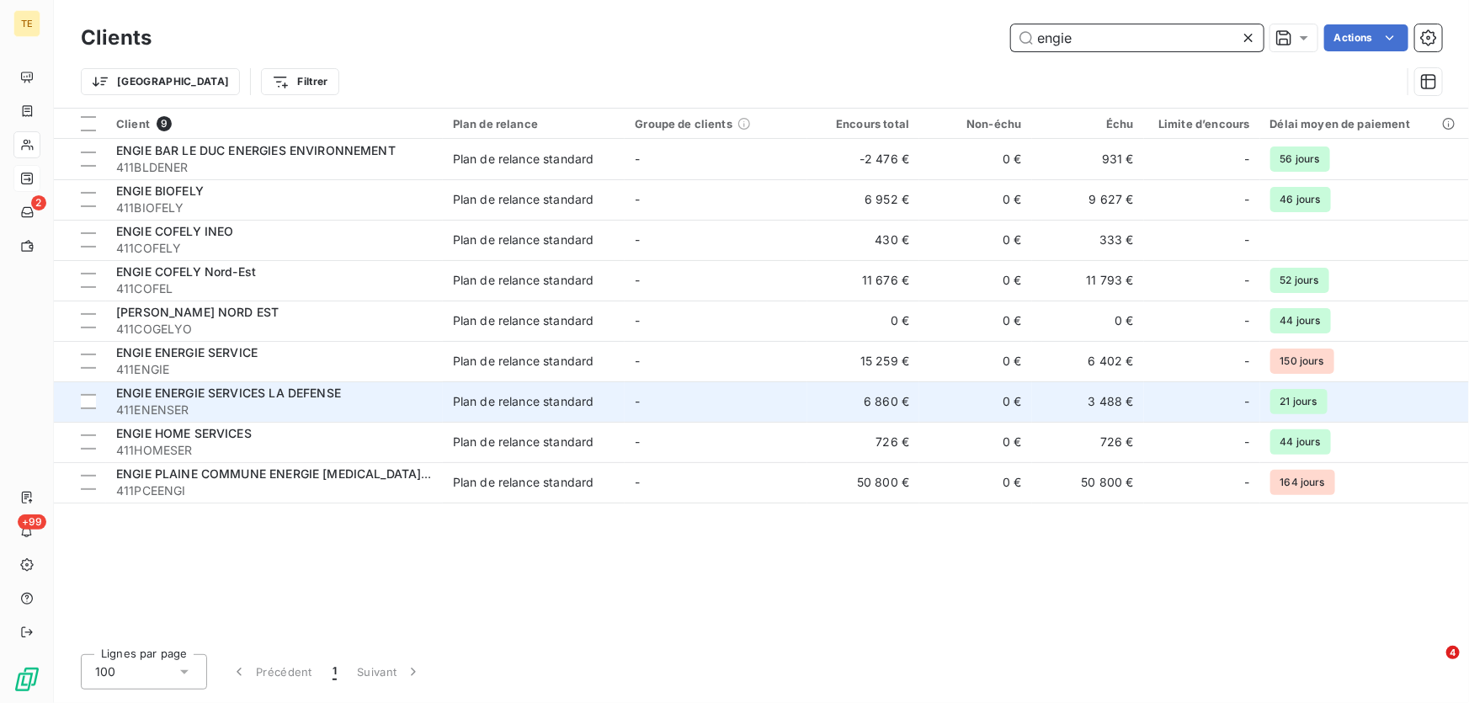
type input "engie"
click at [216, 395] on span "ENGIE ENERGIE SERVICES LA DEFENSE" at bounding box center [228, 393] width 225 height 14
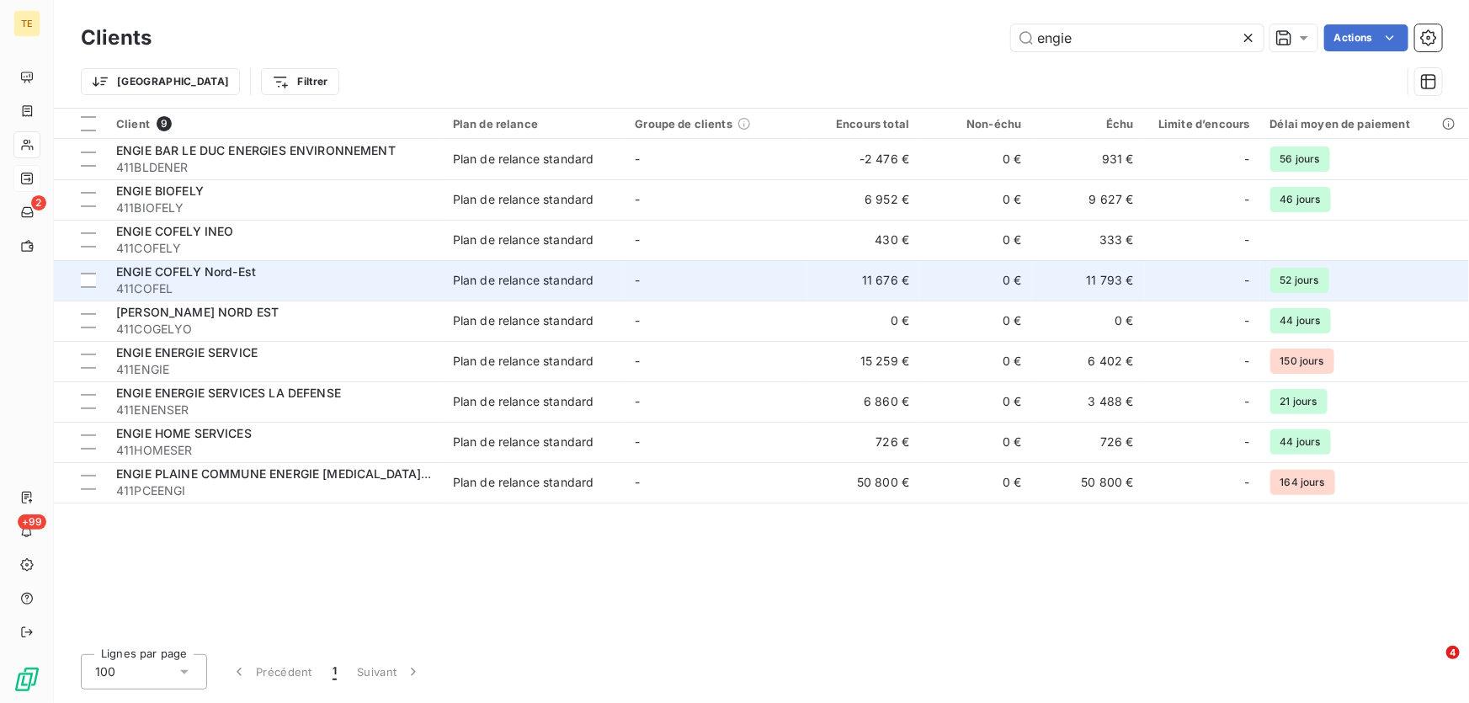
click at [184, 278] on span "ENGIE COFELY Nord-Est" at bounding box center [186, 271] width 140 height 14
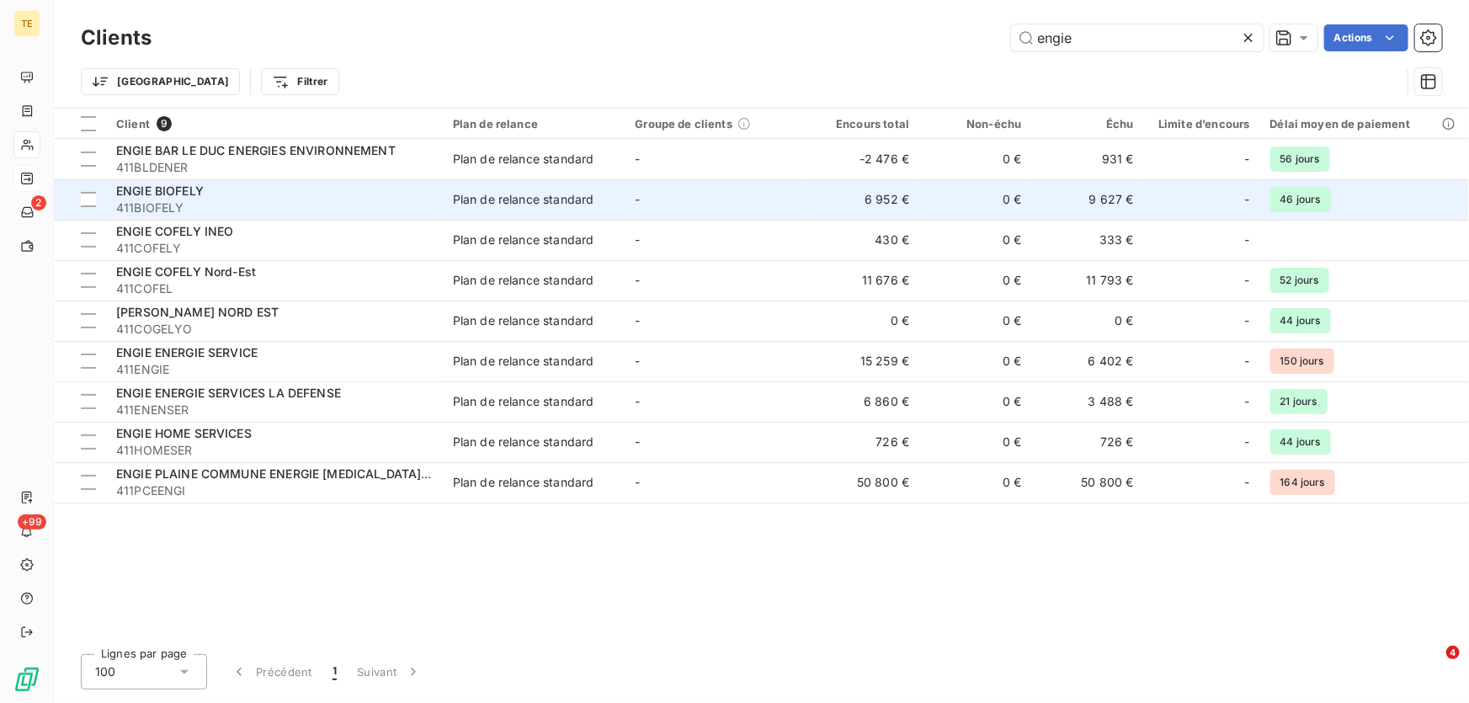
click at [173, 194] on span "ENGIE BIOFELY" at bounding box center [160, 190] width 88 height 14
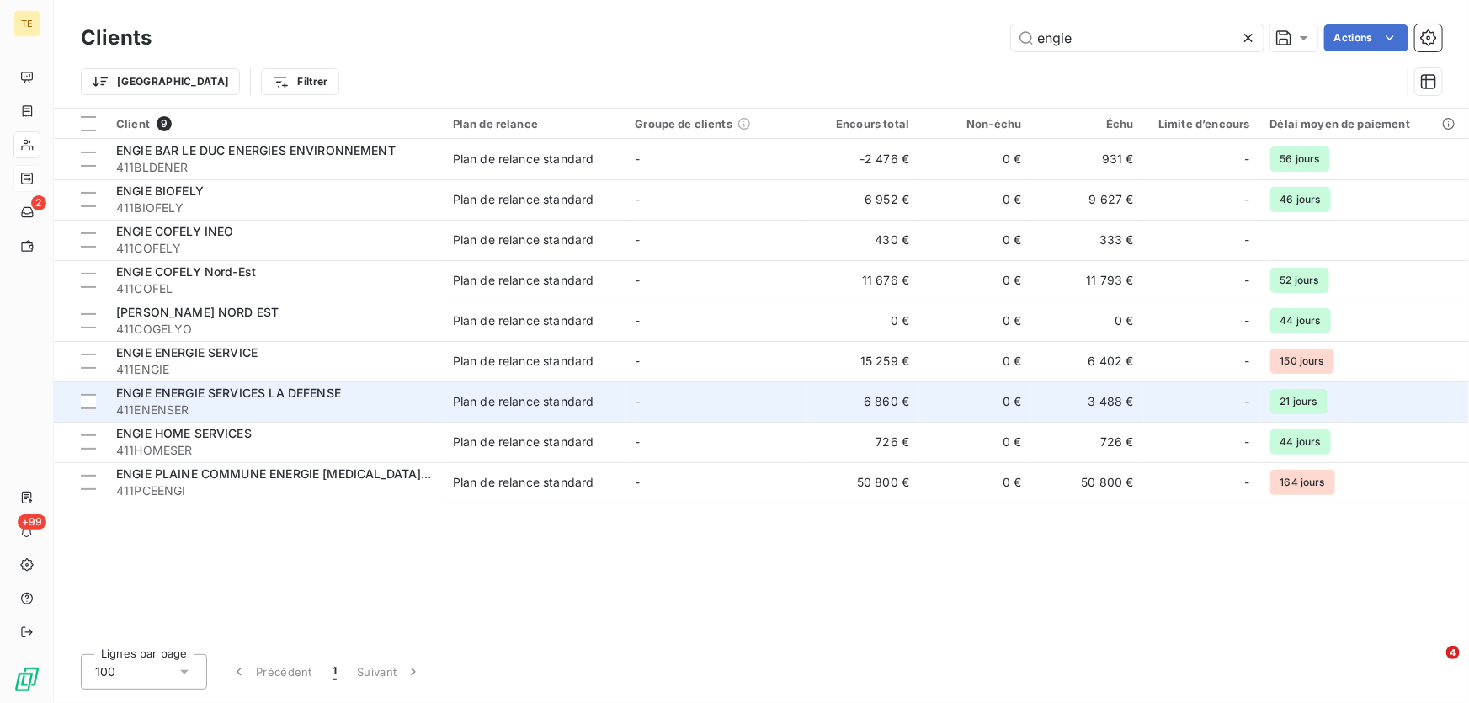
click at [195, 396] on span "ENGIE ENERGIE SERVICES LA DEFENSE" at bounding box center [228, 393] width 225 height 14
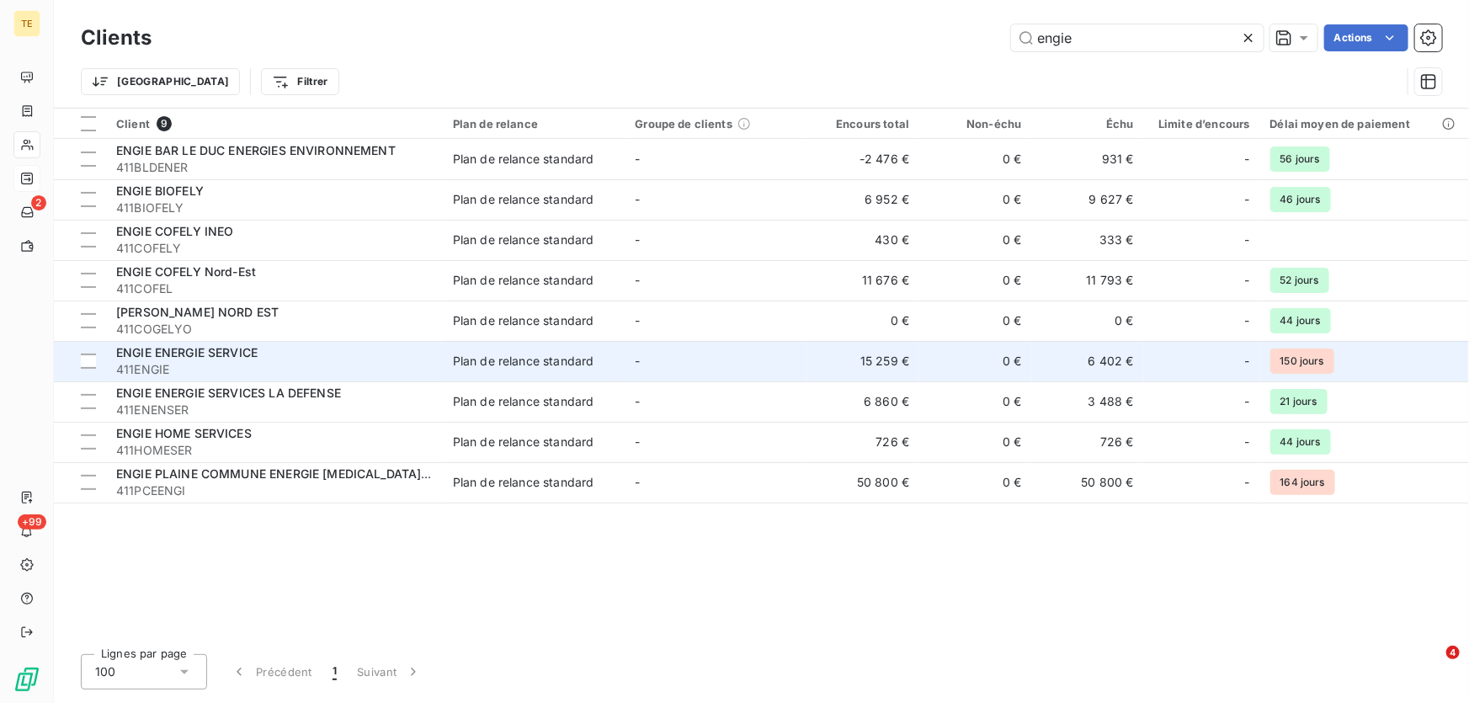
click at [178, 347] on span "ENGIE ENERGIE SERVICE" at bounding box center [186, 352] width 141 height 14
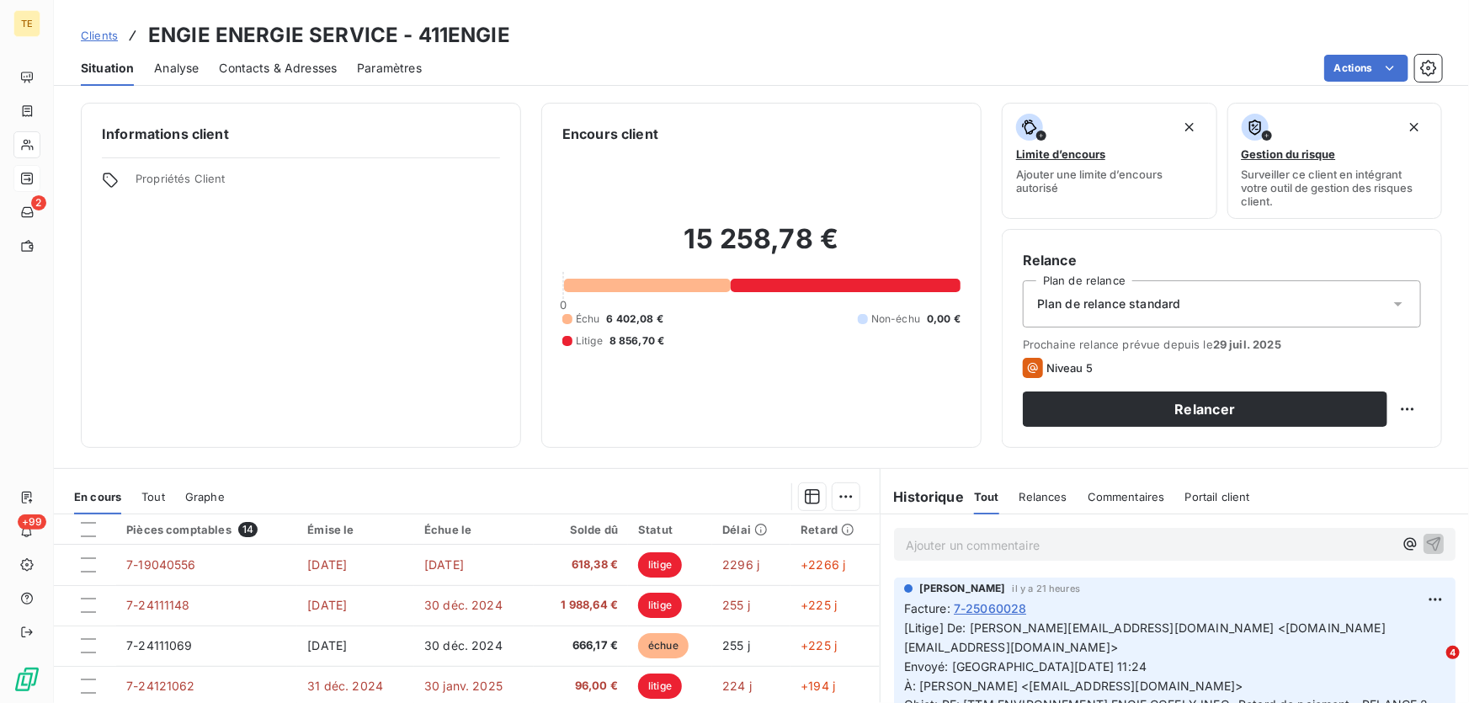
click at [970, 555] on p "Ajouter un commentaire ﻿" at bounding box center [1149, 544] width 487 height 21
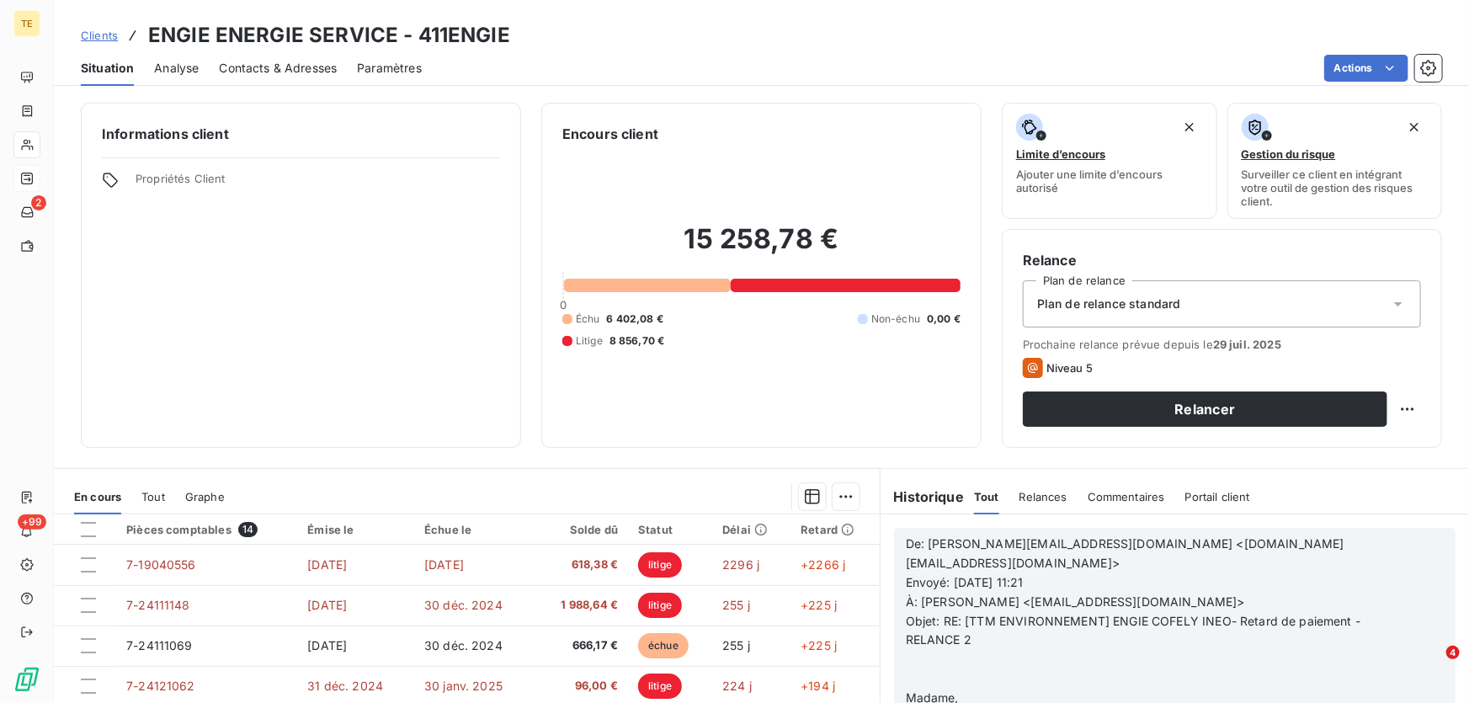
click at [917, 650] on p "﻿" at bounding box center [1153, 659] width 494 height 19
click at [915, 689] on p at bounding box center [1153, 698] width 494 height 19
click at [906, 545] on span "De: [PERSON_NAME][EMAIL_ADDRESS][DOMAIN_NAME] <[DOMAIN_NAME][EMAIL_ADDRESS][DOM…" at bounding box center [1125, 553] width 439 height 34
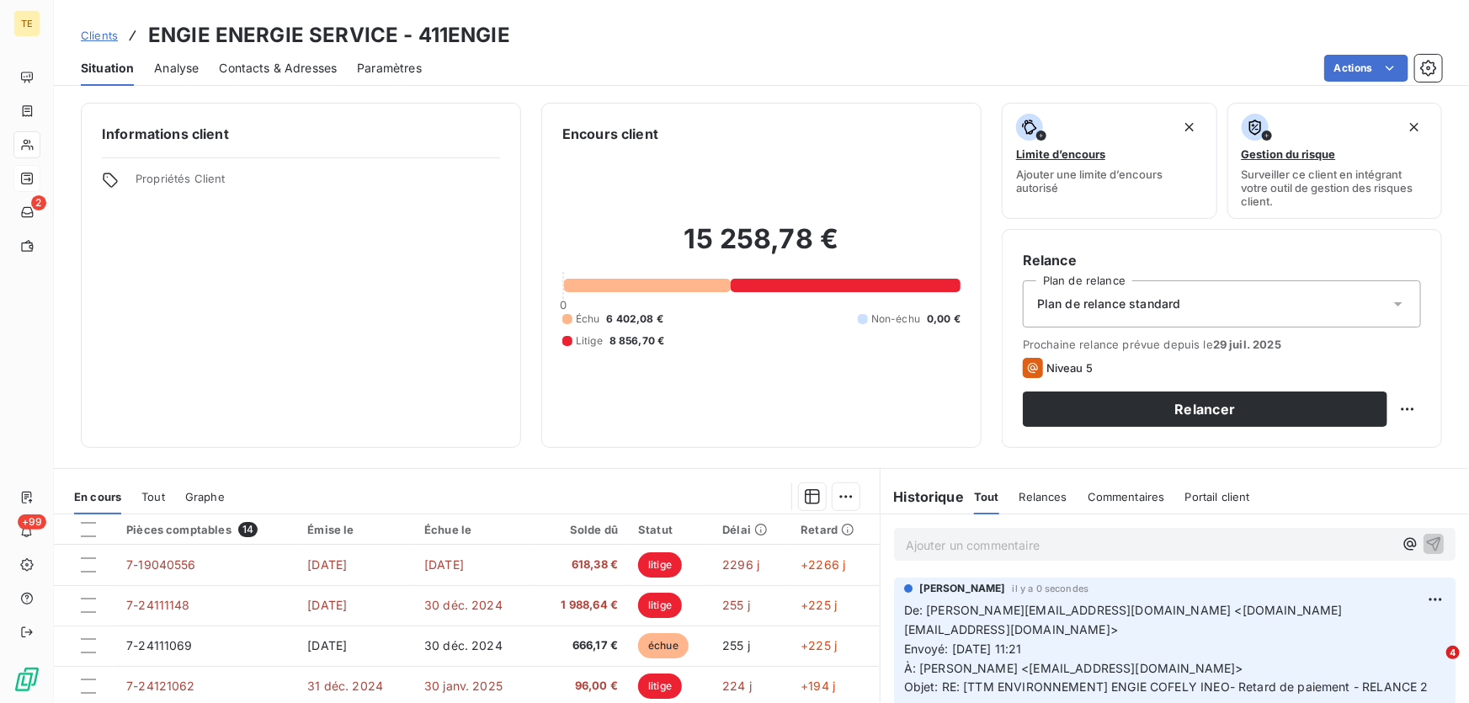
click at [912, 544] on p "Ajouter un commentaire ﻿" at bounding box center [1149, 544] width 487 height 21
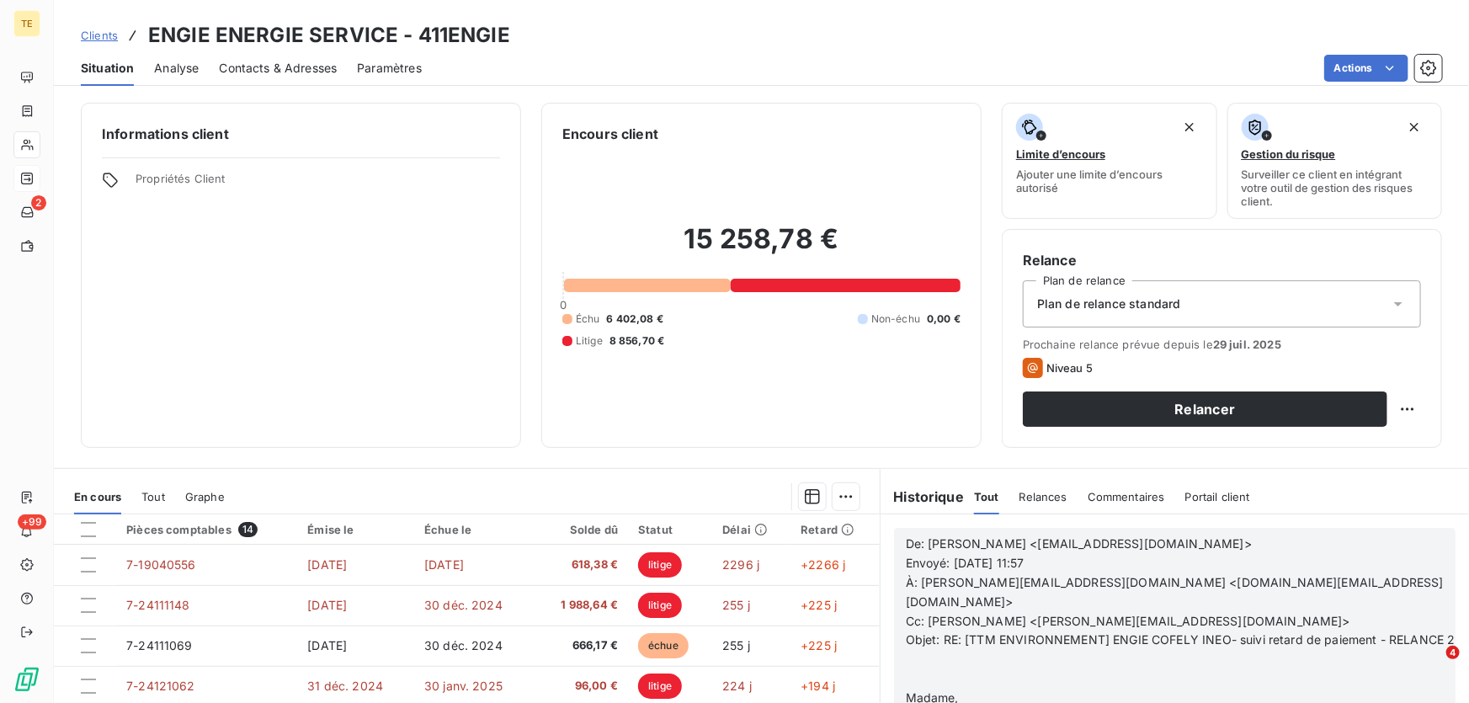
scroll to position [306, 0]
click at [918, 669] on p "﻿" at bounding box center [1181, 678] width 550 height 19
click at [917, 689] on p "﻿" at bounding box center [1181, 698] width 550 height 19
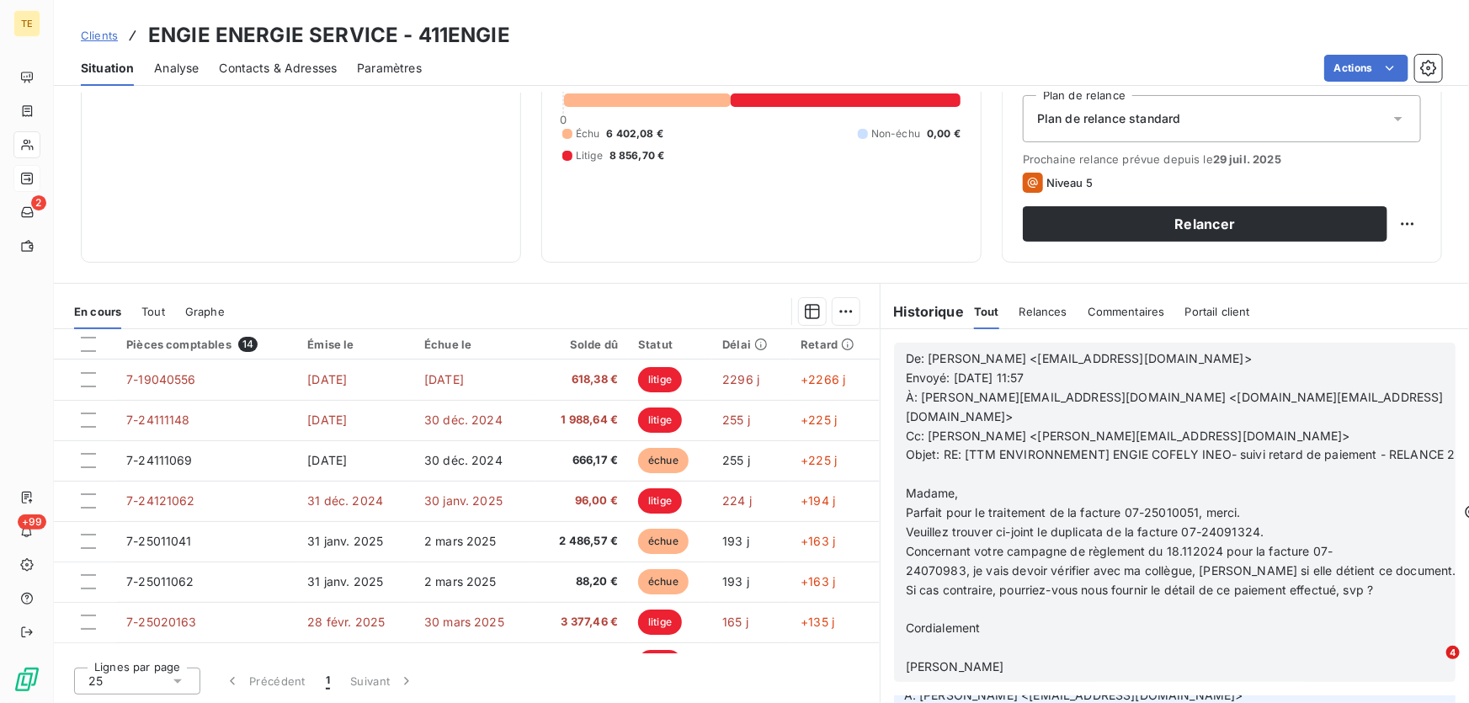
scroll to position [152, 0]
click at [1027, 484] on p "Madame," at bounding box center [1181, 493] width 550 height 19
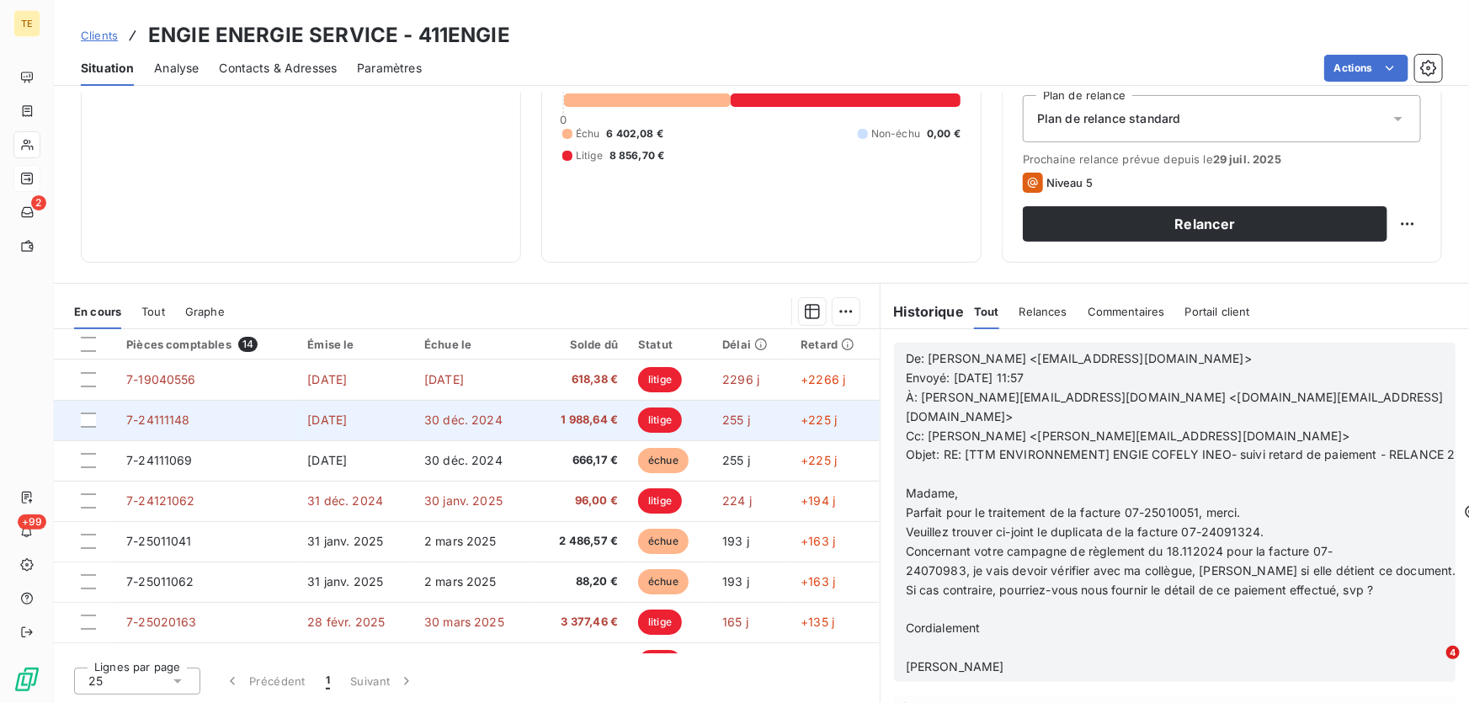
scroll to position [7306, 0]
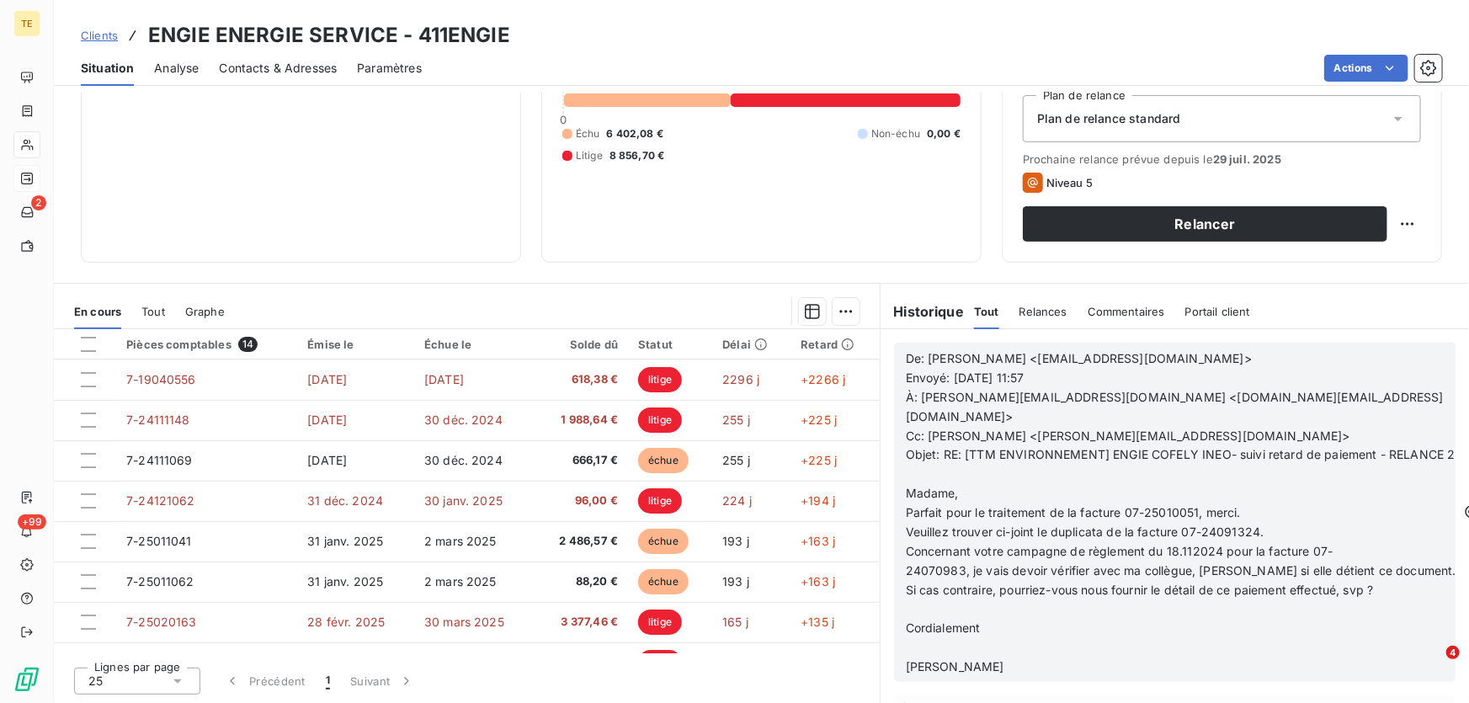
click at [1036, 312] on span "Relances" at bounding box center [1043, 311] width 48 height 13
click at [978, 316] on span "Tout" at bounding box center [986, 311] width 24 height 13
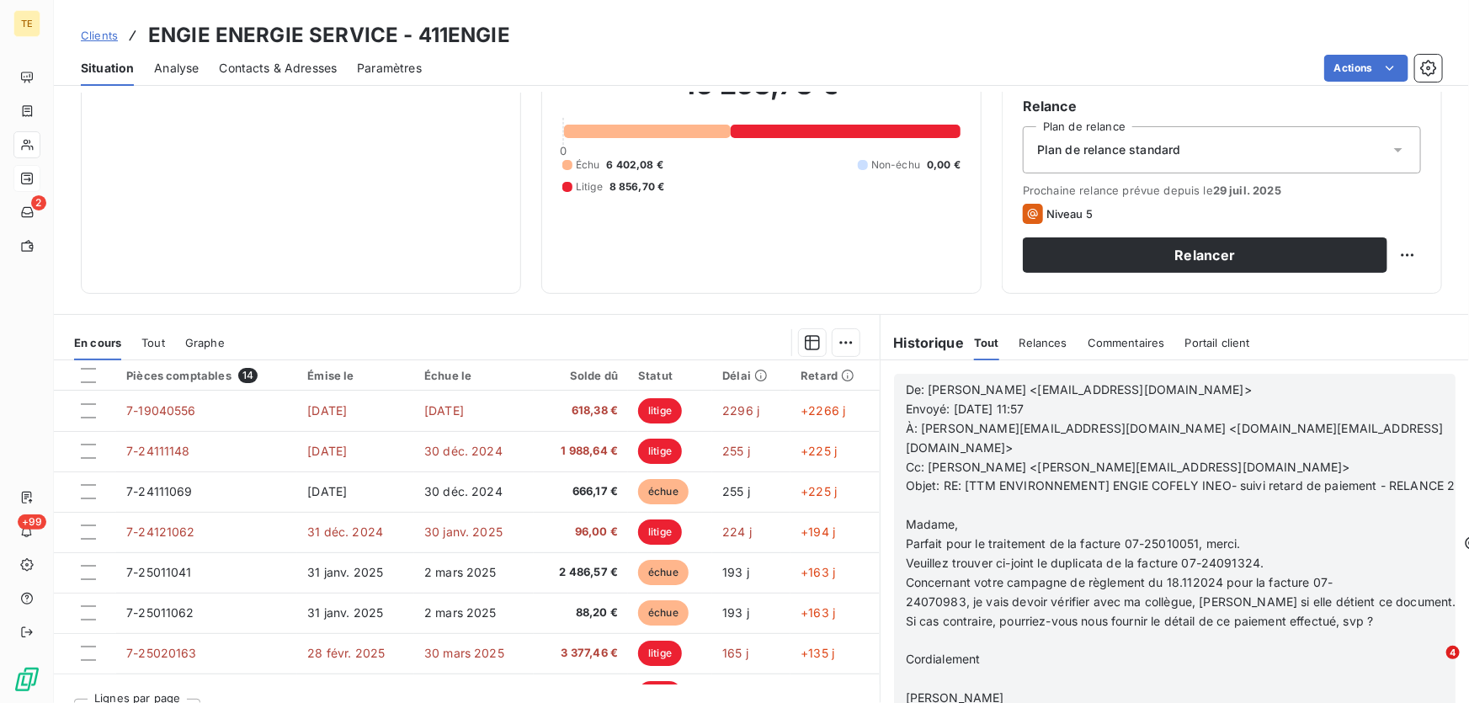
scroll to position [185, 0]
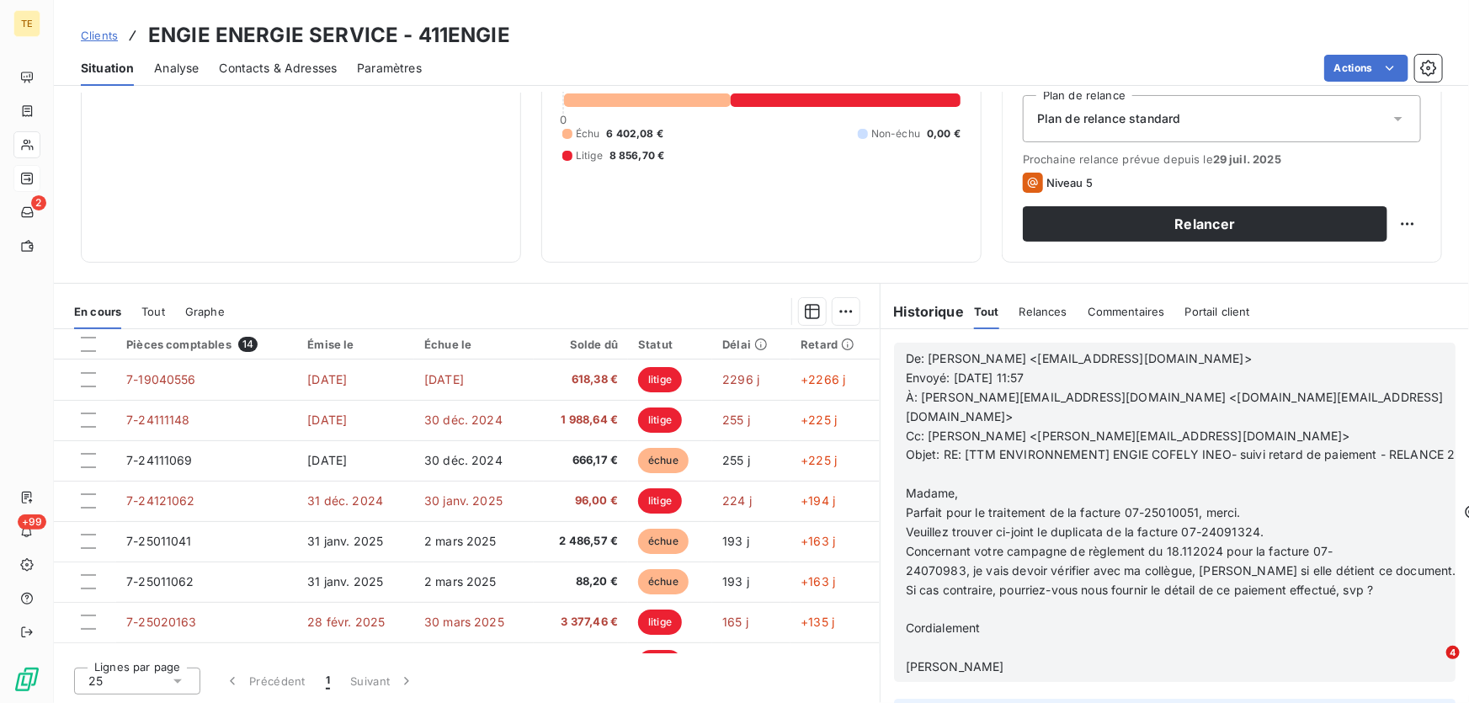
click at [1018, 465] on p "﻿" at bounding box center [1181, 474] width 550 height 19
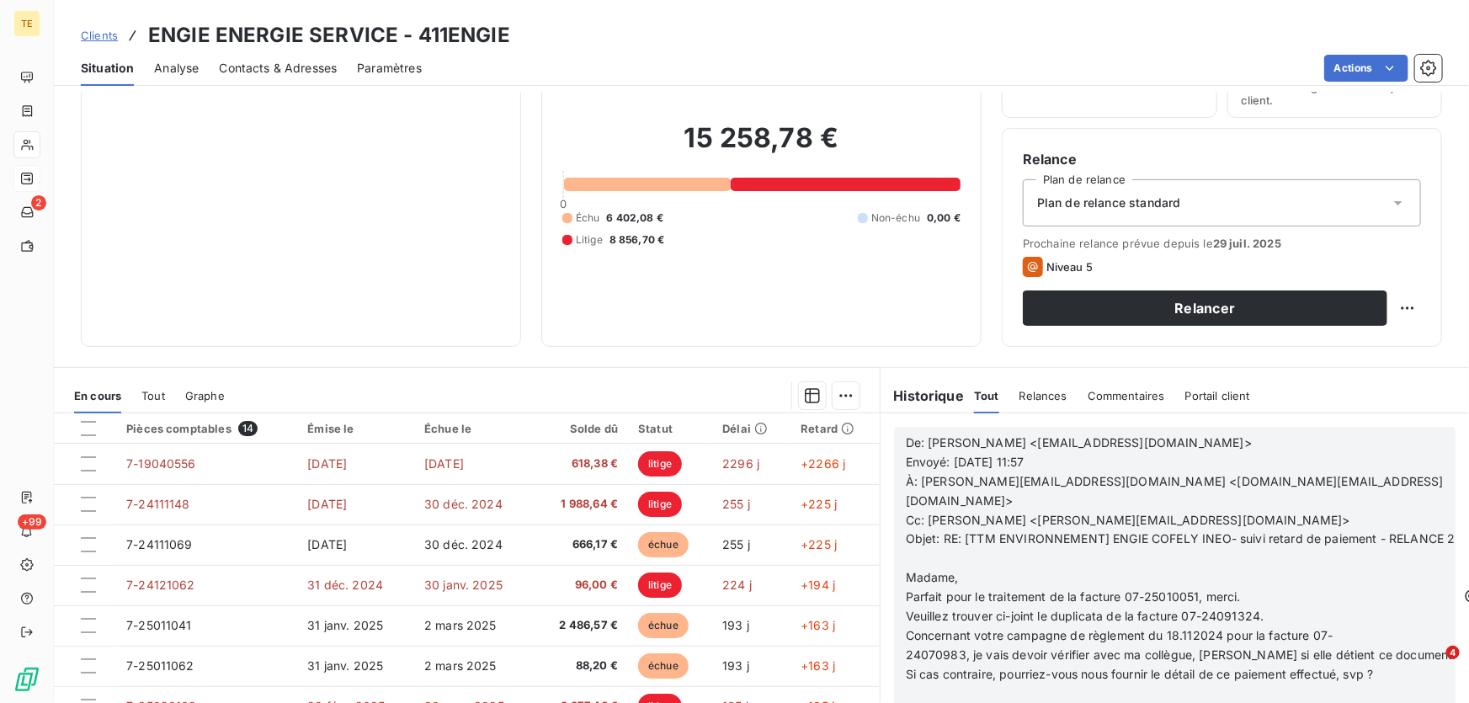
scroll to position [0, 0]
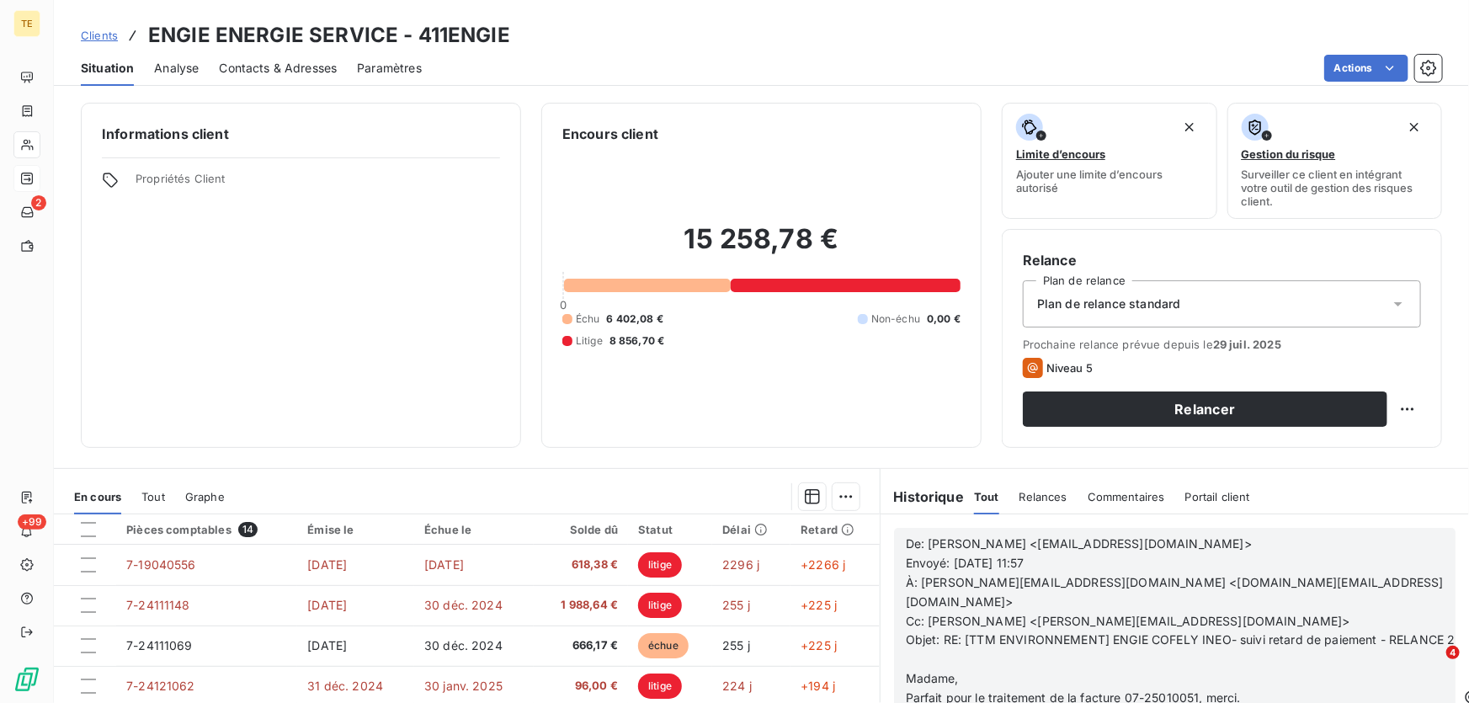
click at [1130, 515] on div "De: [PERSON_NAME] <[EMAIL_ADDRESS][DOMAIN_NAME]> Envoyé: [DATE] 11:57 À: [PERSO…" at bounding box center [1174, 697] width 588 height 366
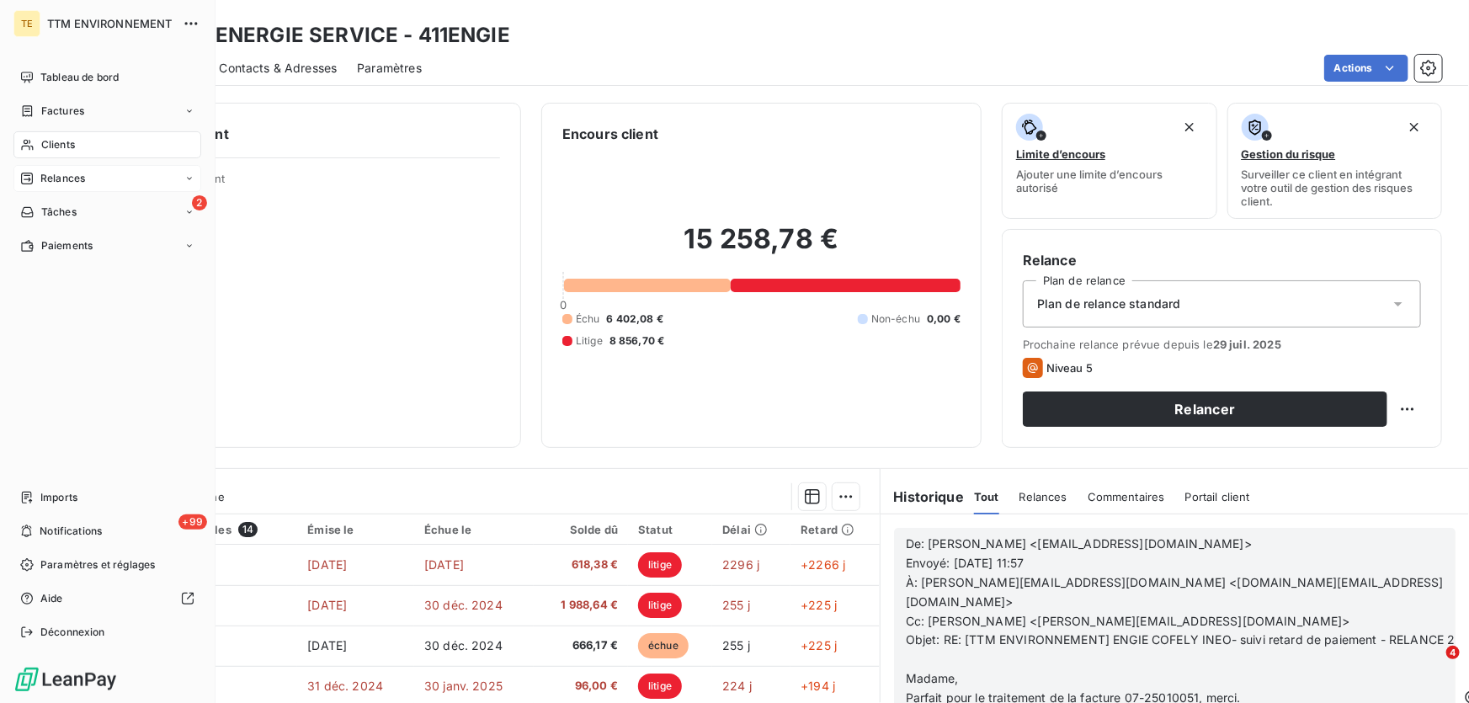
click at [70, 150] on span "Clients" at bounding box center [58, 144] width 34 height 15
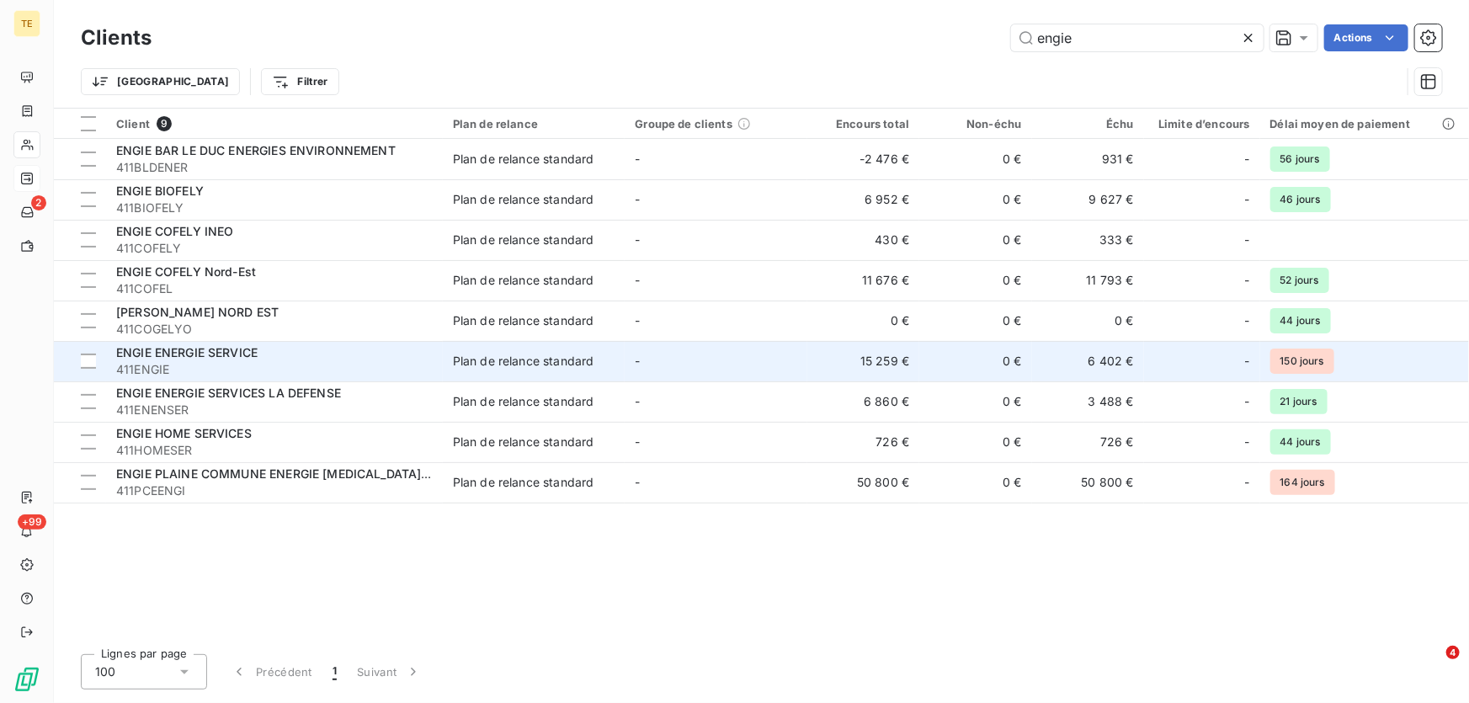
click at [205, 364] on span "411ENGIE" at bounding box center [274, 369] width 316 height 17
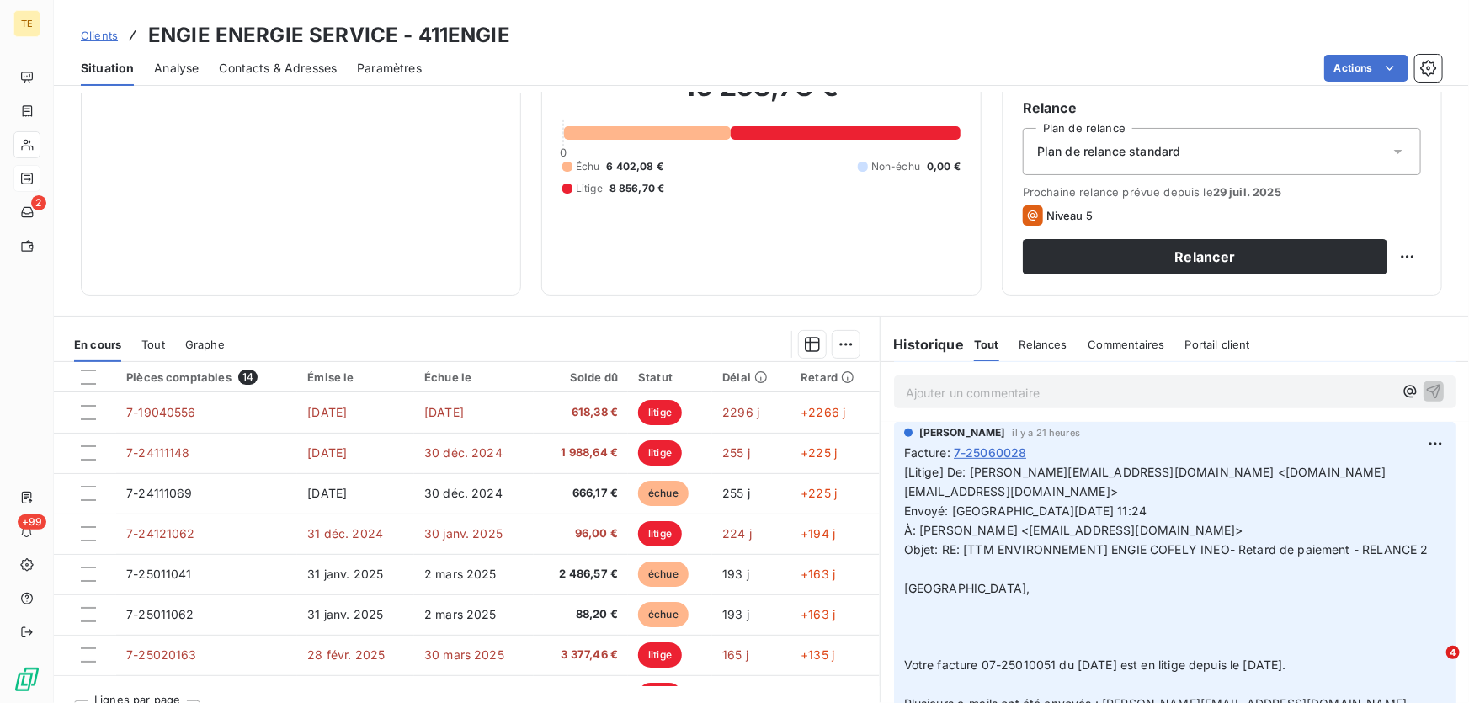
scroll to position [459, 0]
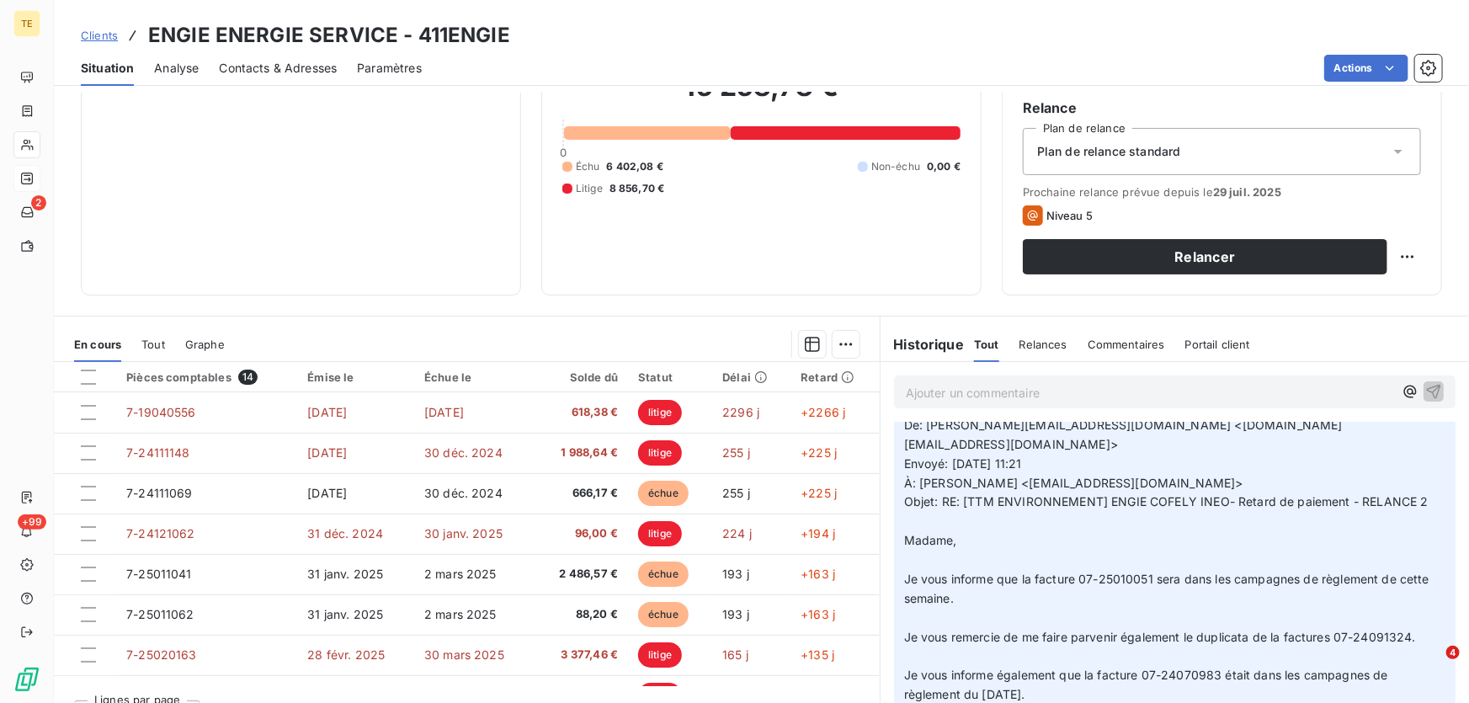
scroll to position [0, 0]
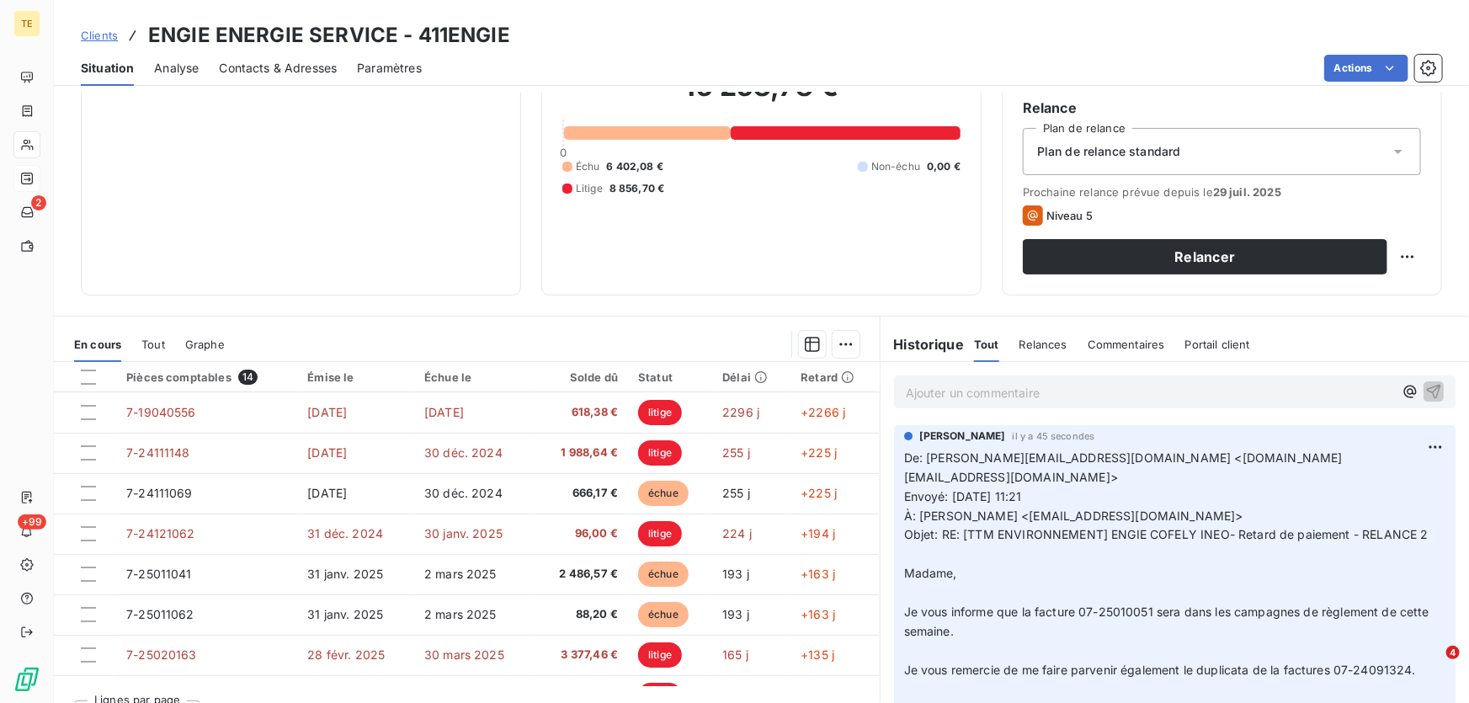
click at [936, 384] on p "Ajouter un commentaire ﻿" at bounding box center [1149, 392] width 487 height 21
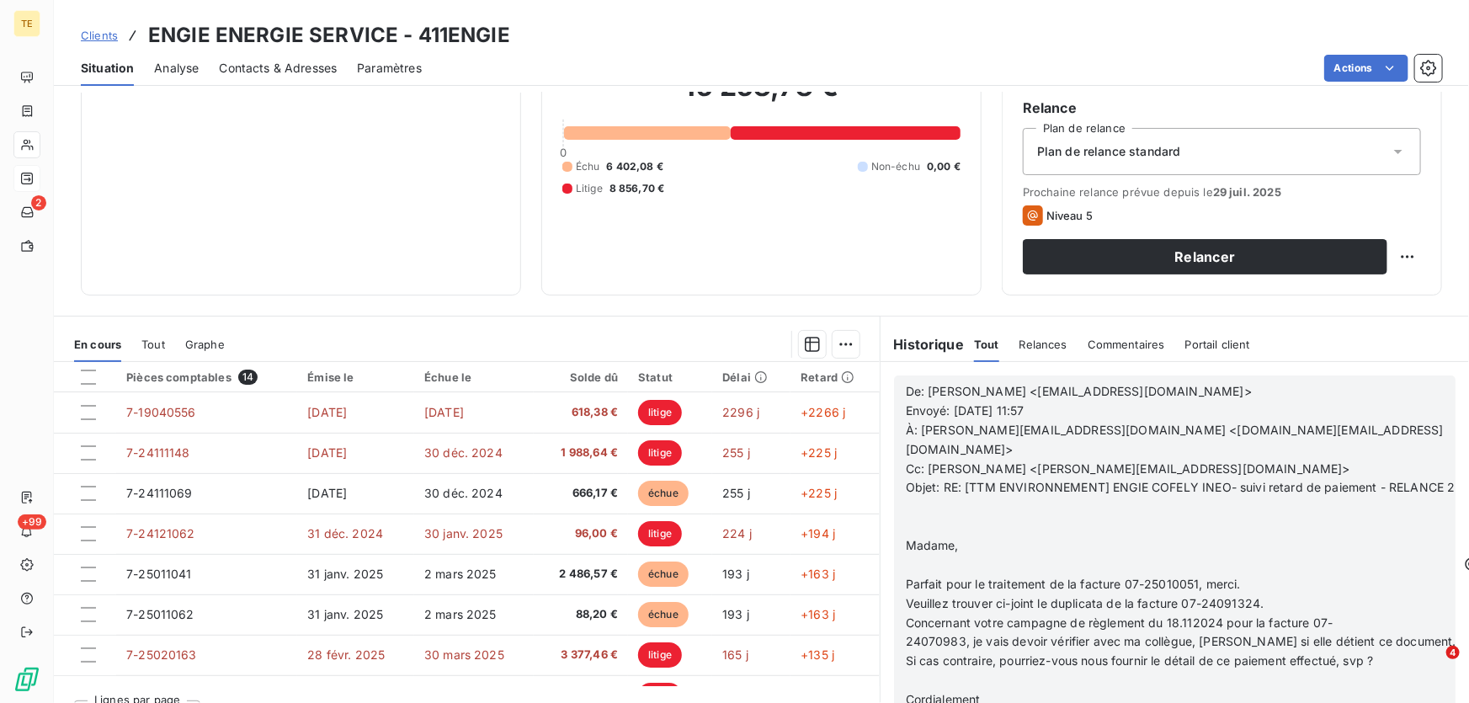
click at [939, 517] on p "﻿" at bounding box center [1181, 526] width 550 height 19
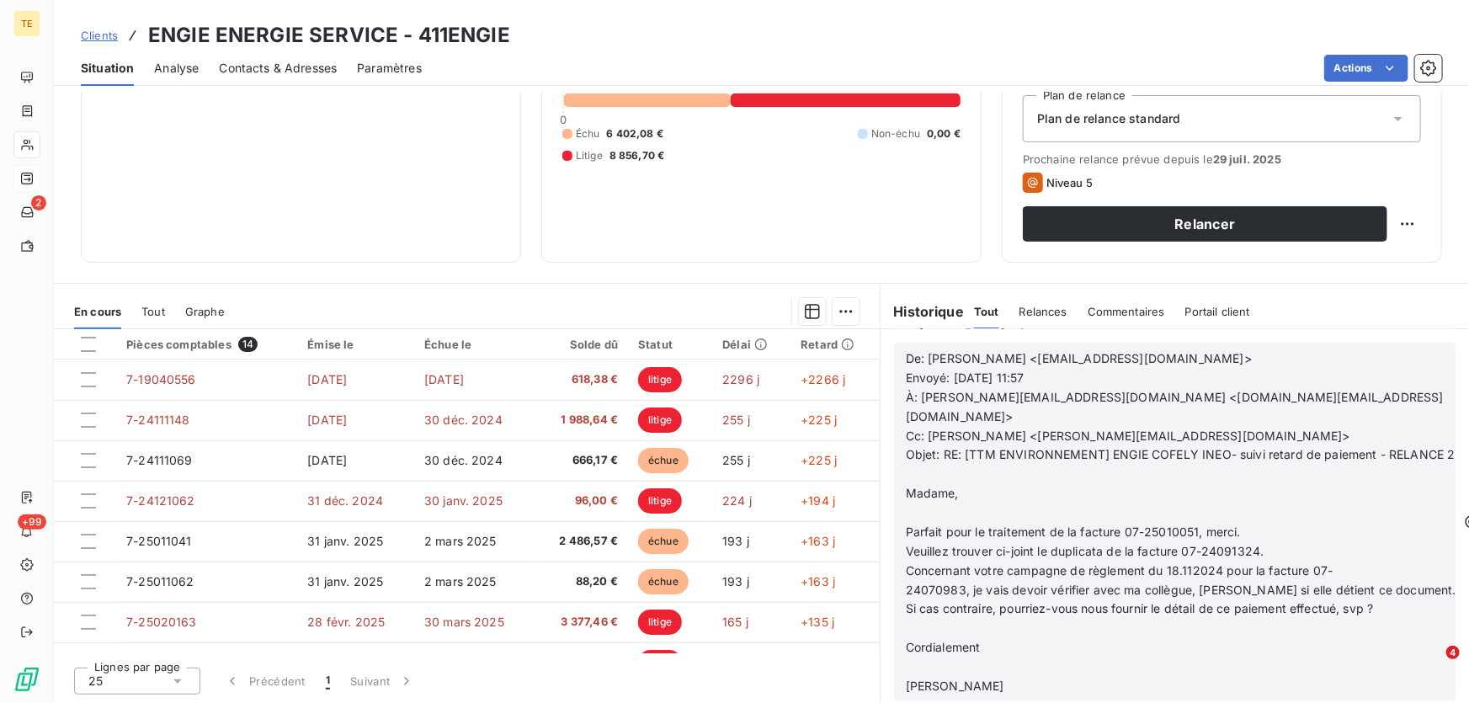
scroll to position [689, 0]
click at [1045, 307] on span "Relances" at bounding box center [1043, 311] width 48 height 13
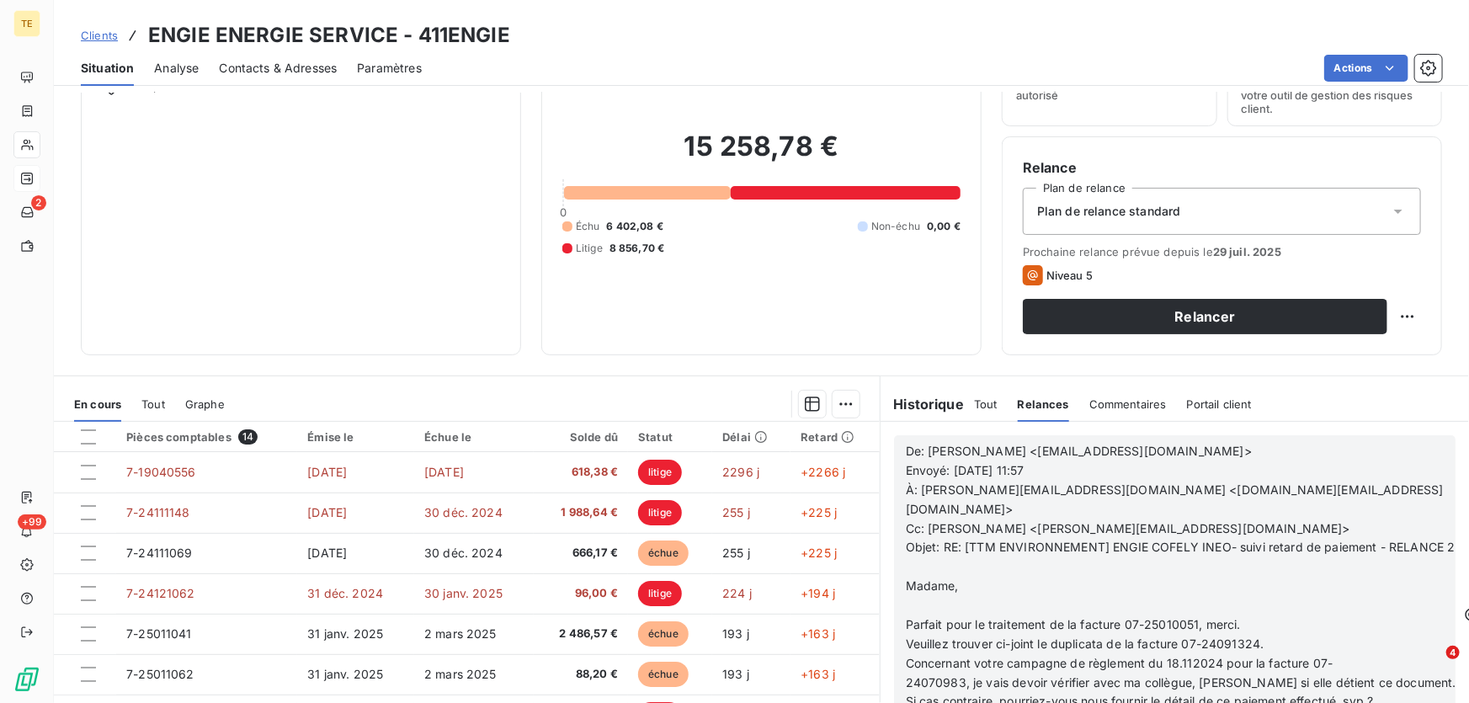
scroll to position [0, 0]
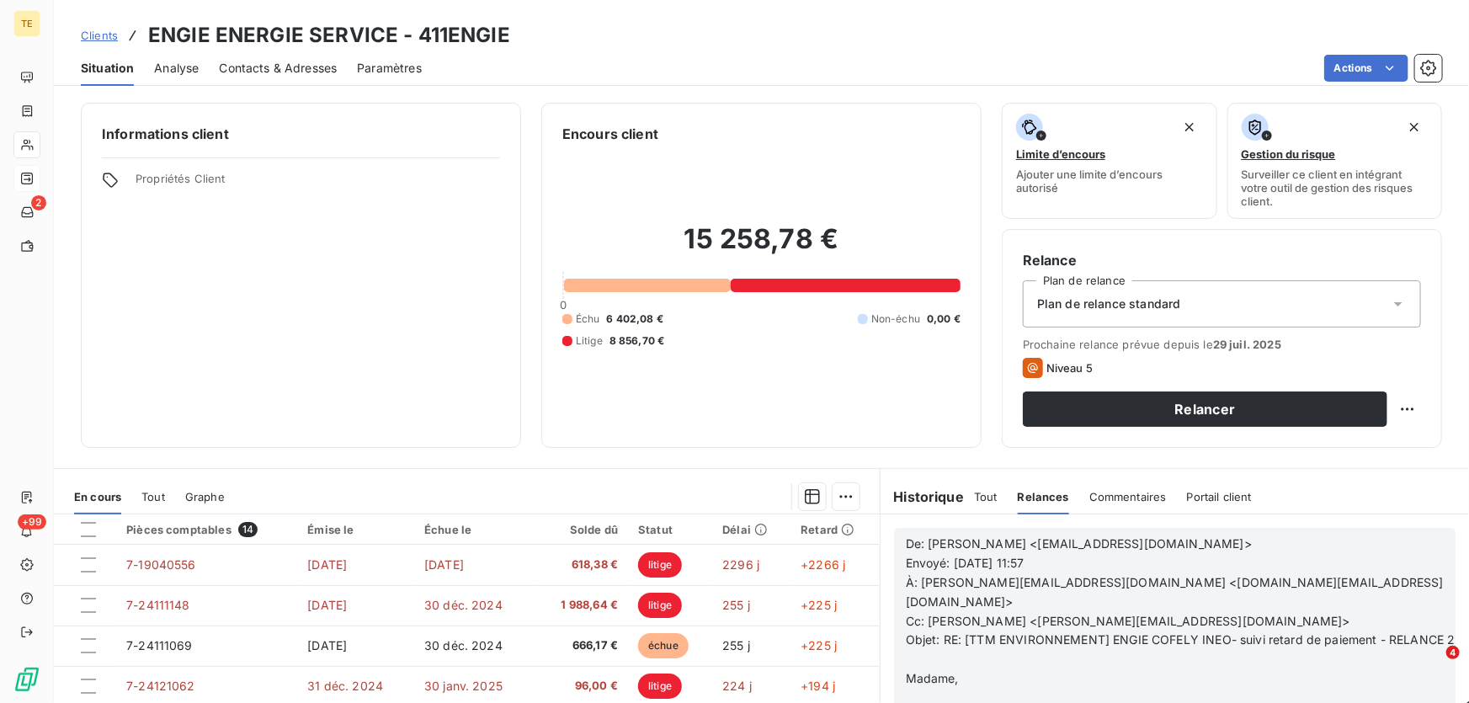
click at [995, 669] on p "Madame," at bounding box center [1181, 678] width 550 height 19
click at [978, 577] on span "À: [PERSON_NAME][EMAIL_ADDRESS][DOMAIN_NAME] <[DOMAIN_NAME][EMAIL_ADDRESS][DOMA…" at bounding box center [1175, 592] width 538 height 34
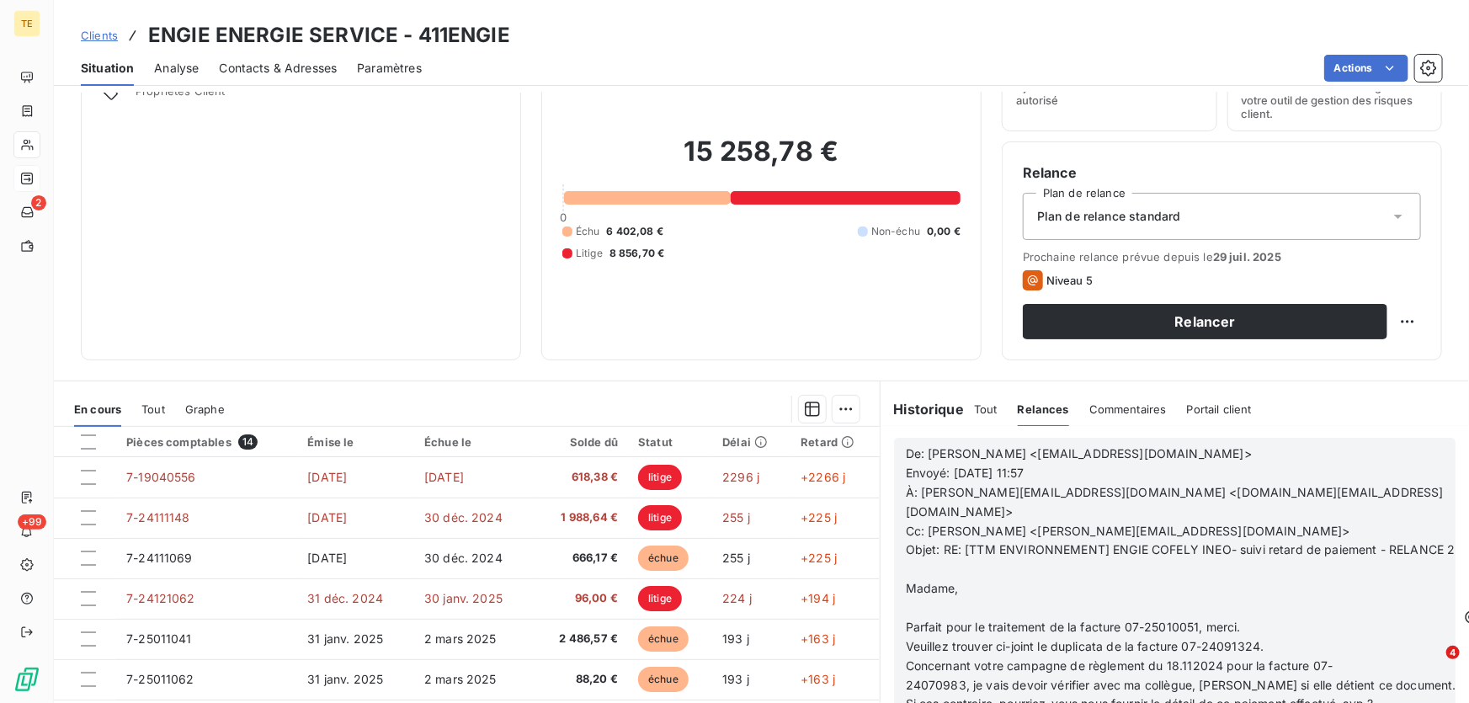
scroll to position [185, 0]
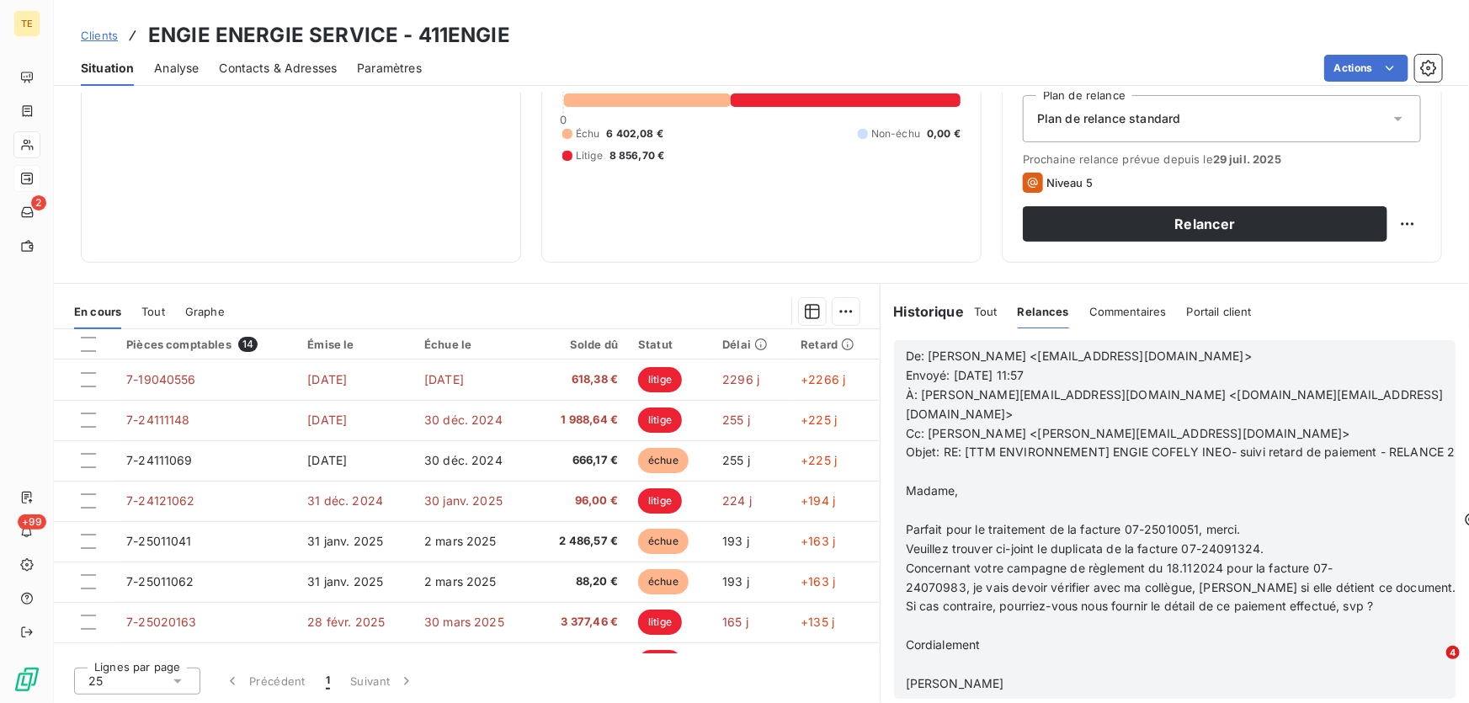
click at [1002, 481] on p "Madame," at bounding box center [1181, 490] width 550 height 19
click at [933, 501] on p "﻿" at bounding box center [1181, 510] width 550 height 19
click at [921, 444] on span "Objet: RE: [TTM ENVIRONNEMENT] ENGIE COFELY INEO- suivi retard de paiement - RE…" at bounding box center [1181, 451] width 550 height 14
click at [1158, 655] on p at bounding box center [1181, 664] width 550 height 19
click at [1162, 616] on p "﻿" at bounding box center [1181, 625] width 550 height 19
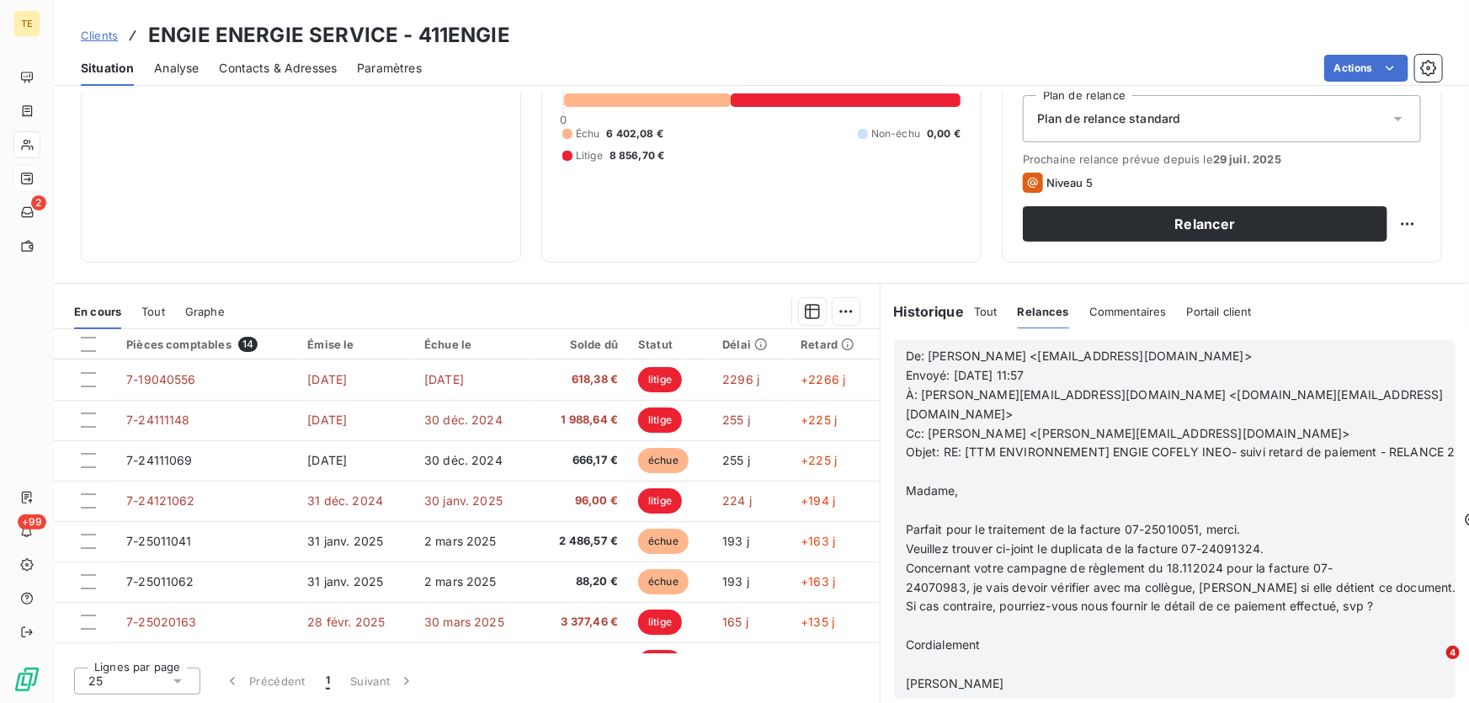
click at [1026, 501] on p "﻿" at bounding box center [1181, 510] width 550 height 19
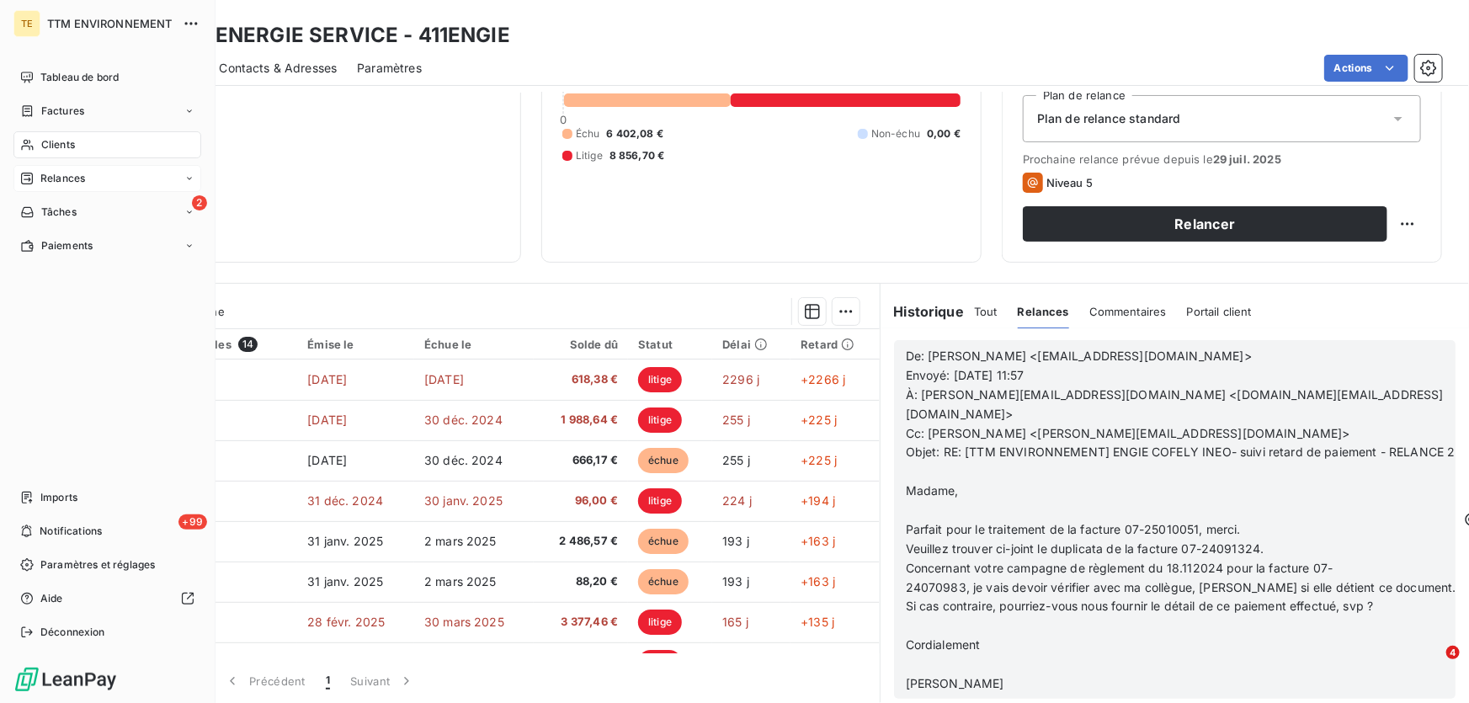
click at [56, 144] on span "Clients" at bounding box center [58, 144] width 34 height 15
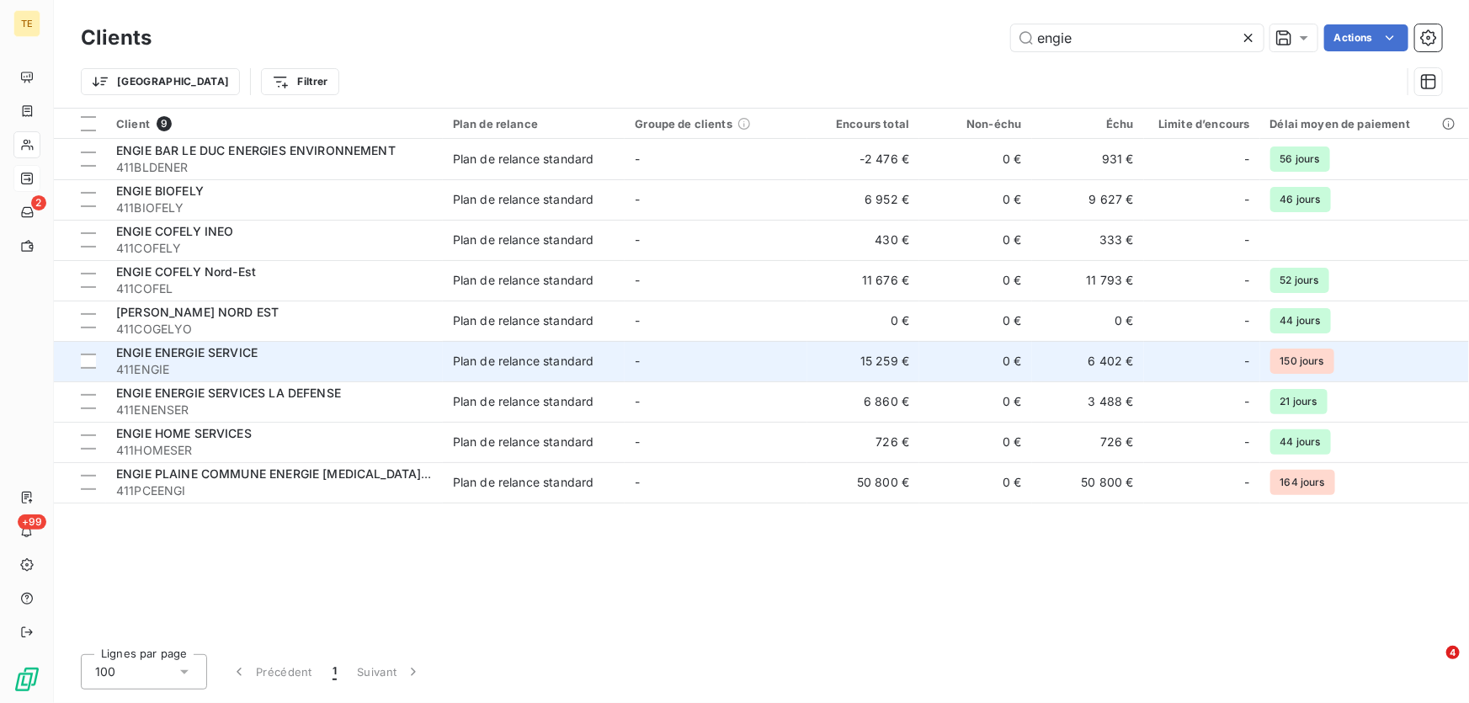
click at [854, 360] on td "15 259 €" at bounding box center [863, 361] width 112 height 40
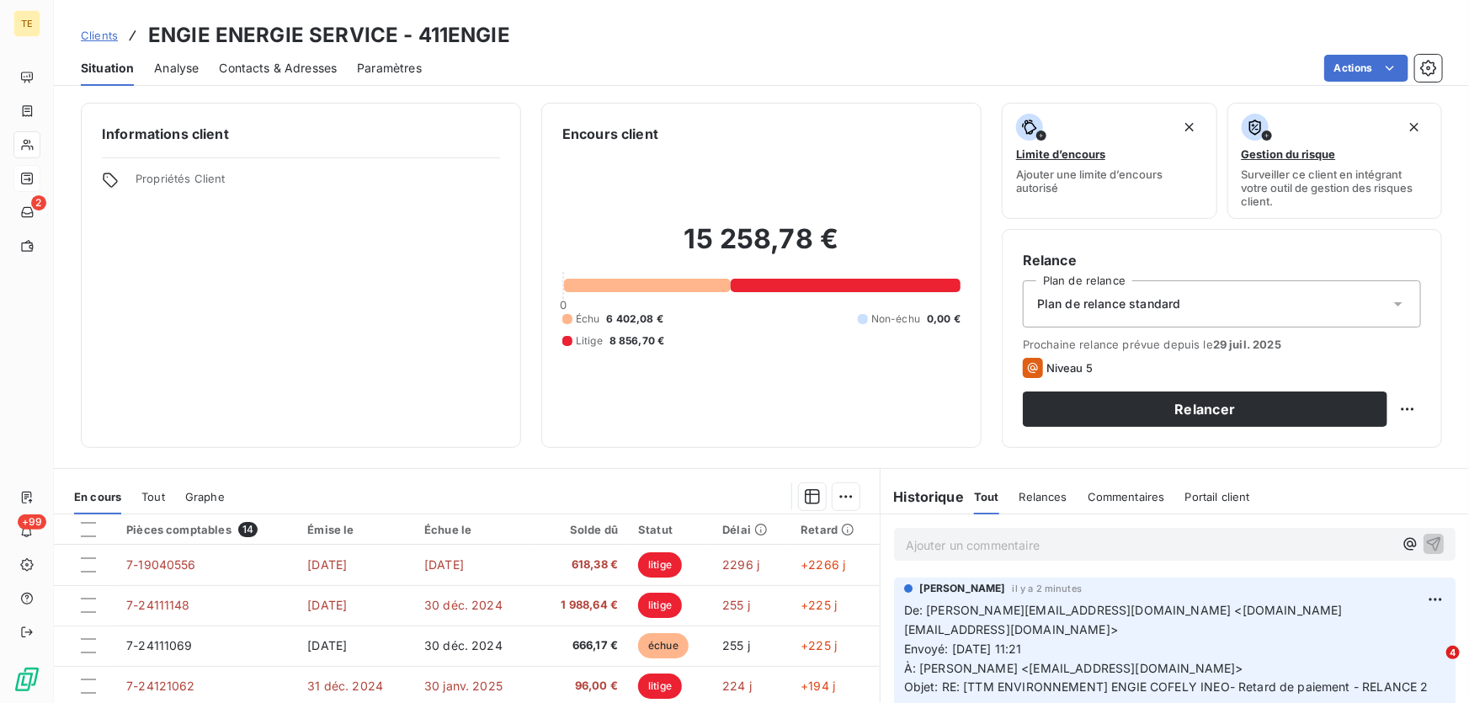
click at [909, 543] on p "Ajouter un commentaire ﻿" at bounding box center [1149, 544] width 487 height 21
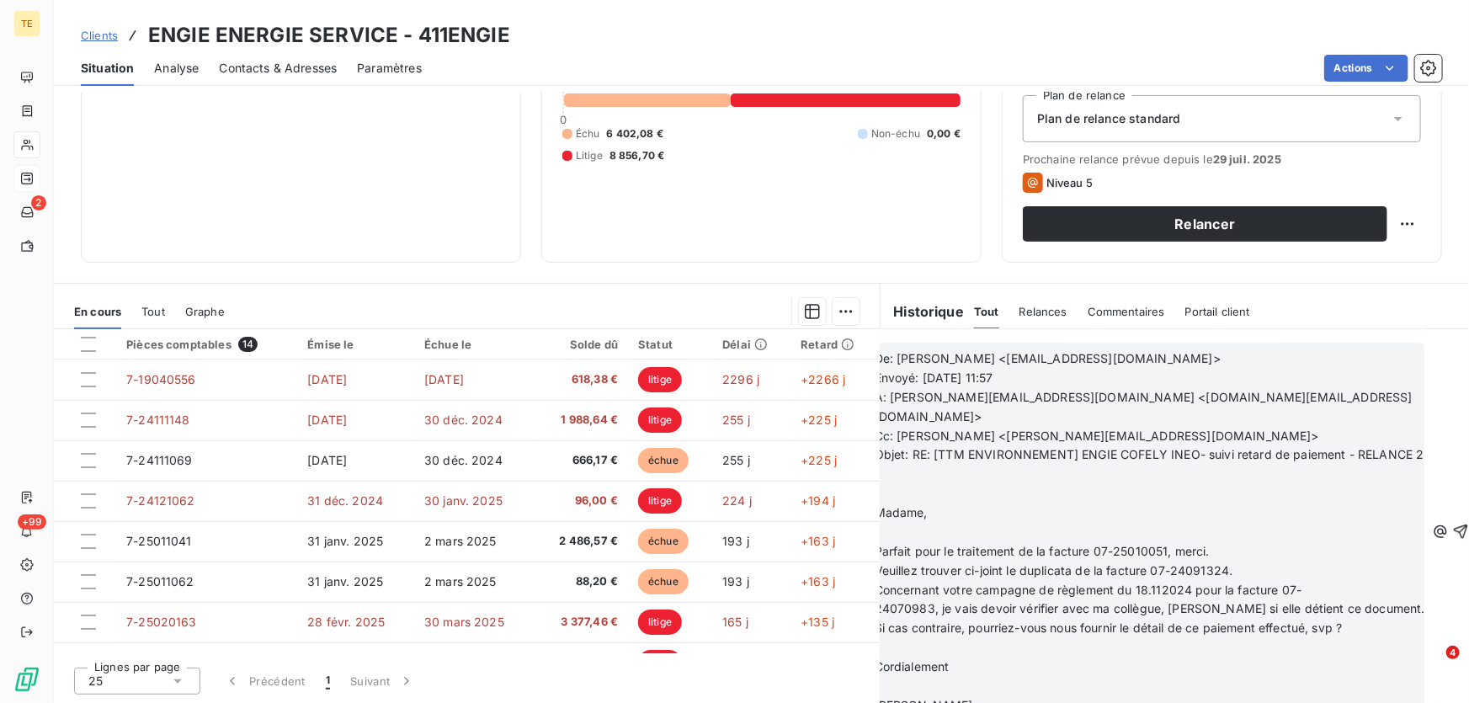
scroll to position [2601, 84]
click at [1452, 523] on icon "button" at bounding box center [1460, 531] width 17 height 17
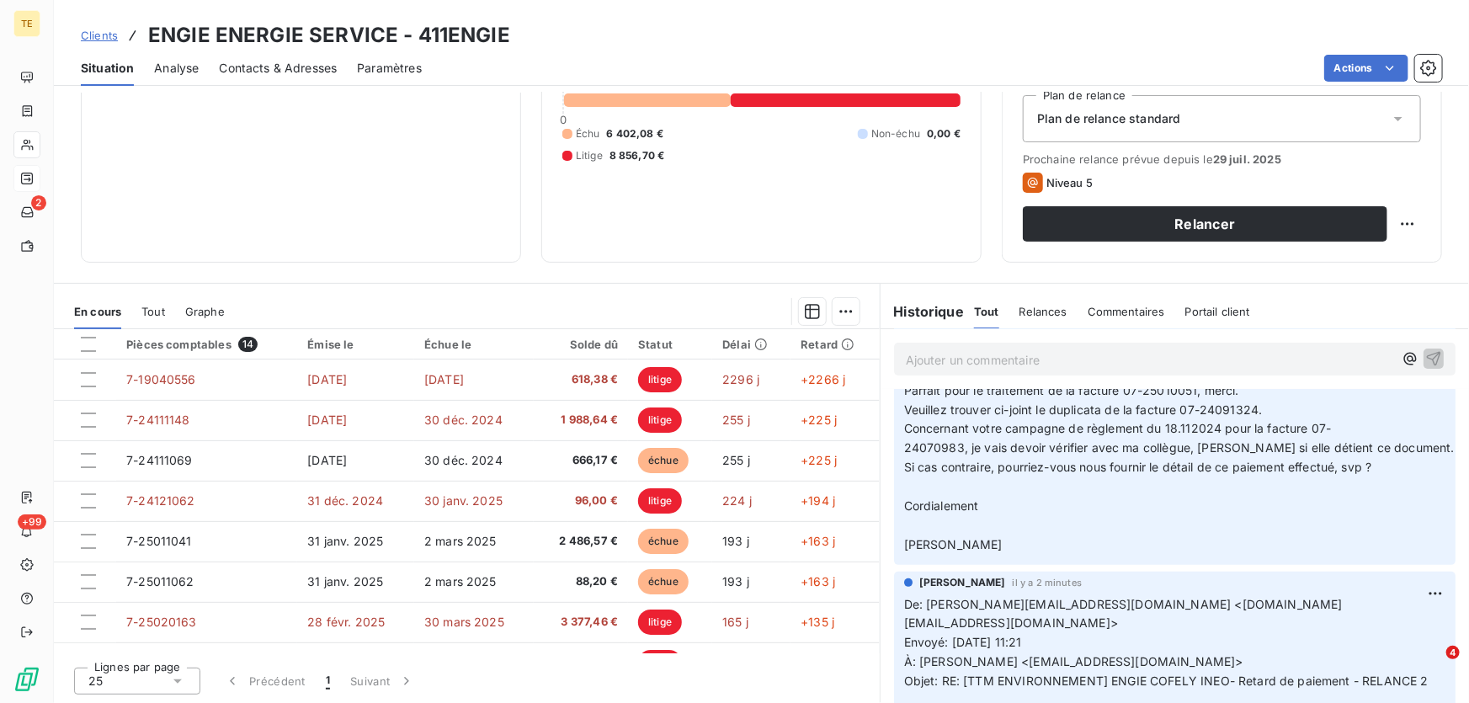
scroll to position [0, 0]
